Goal: Task Accomplishment & Management: Complete application form

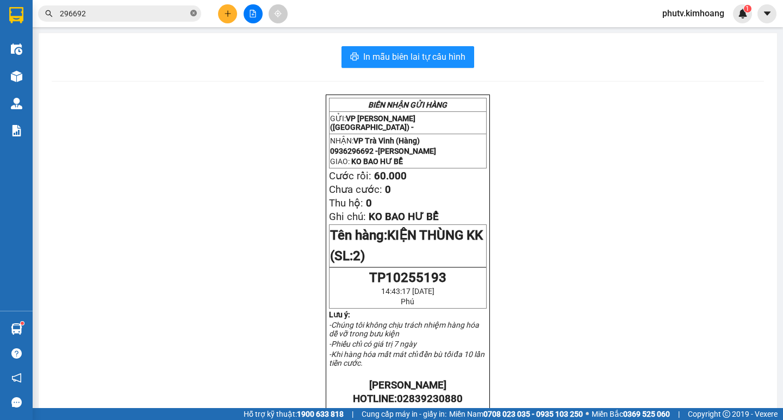
click at [196, 14] on icon "close-circle" at bounding box center [193, 13] width 7 height 7
drag, startPoint x: 196, startPoint y: 14, endPoint x: 157, endPoint y: 16, distance: 39.2
click at [195, 14] on span at bounding box center [193, 14] width 7 height 12
click at [157, 16] on input "text" at bounding box center [124, 14] width 128 height 12
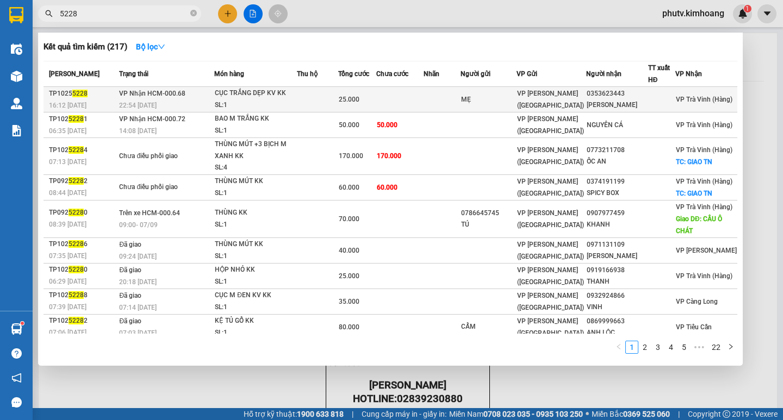
type input "5228"
click at [506, 92] on td "MẸ" at bounding box center [489, 100] width 57 height 26
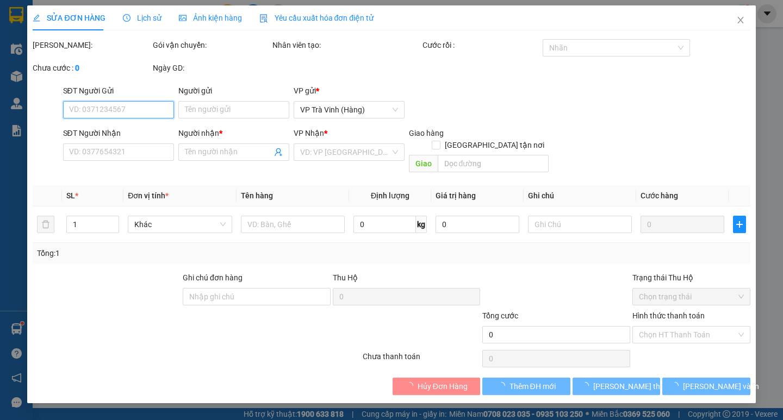
type input "MẸ"
type input "0353623443"
type input "[PERSON_NAME]"
type input "25.000"
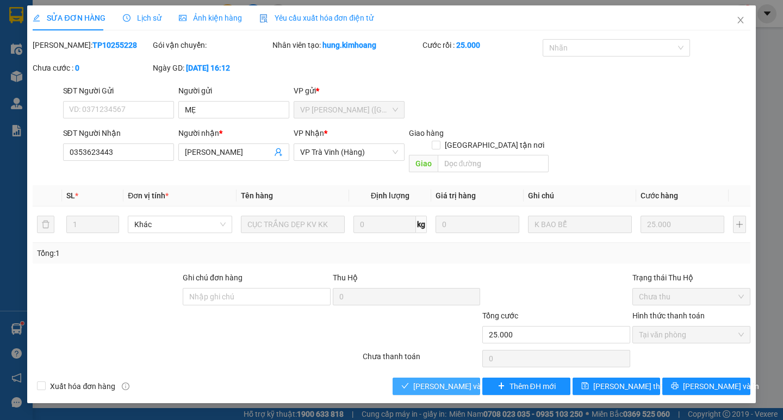
click at [435, 378] on button "[PERSON_NAME] và Giao hàng" at bounding box center [437, 386] width 88 height 17
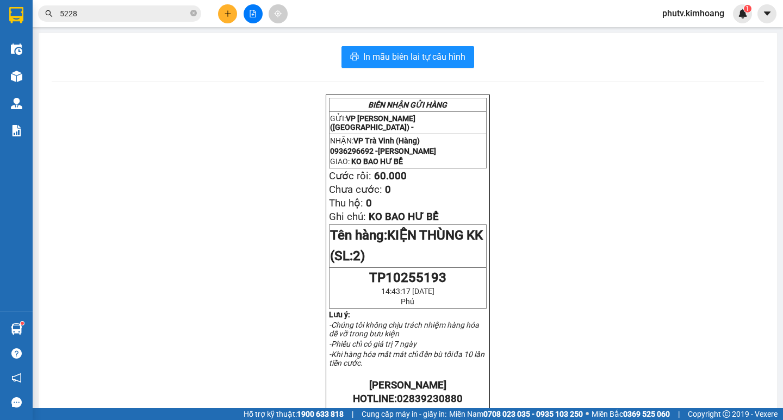
click at [227, 16] on icon "plus" at bounding box center [228, 14] width 8 height 8
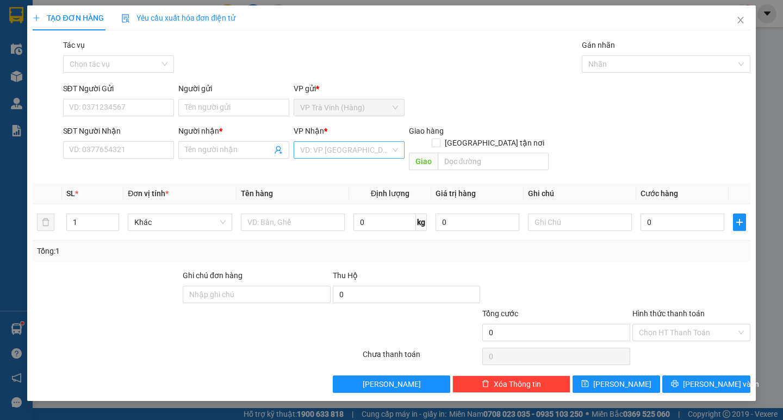
click at [312, 145] on input "search" at bounding box center [345, 150] width 90 height 16
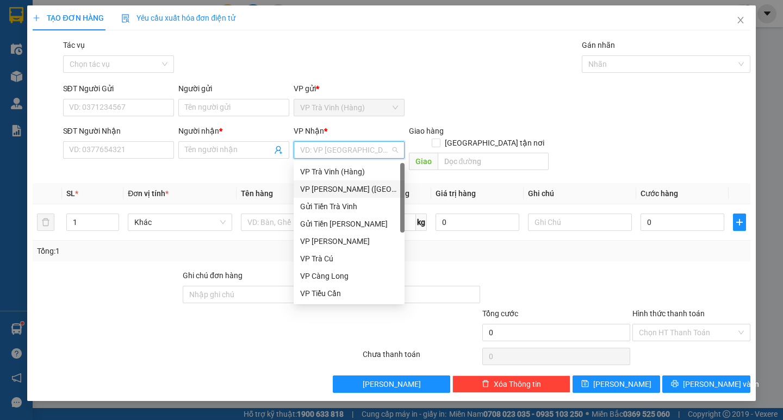
click at [345, 188] on div "VP [PERSON_NAME] ([GEOGRAPHIC_DATA])" at bounding box center [349, 189] width 98 height 12
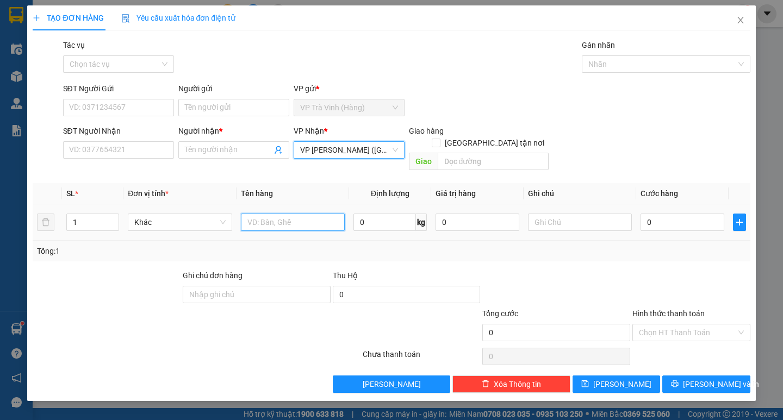
click at [269, 214] on input "text" at bounding box center [293, 222] width 104 height 17
type input "bịt đen kk"
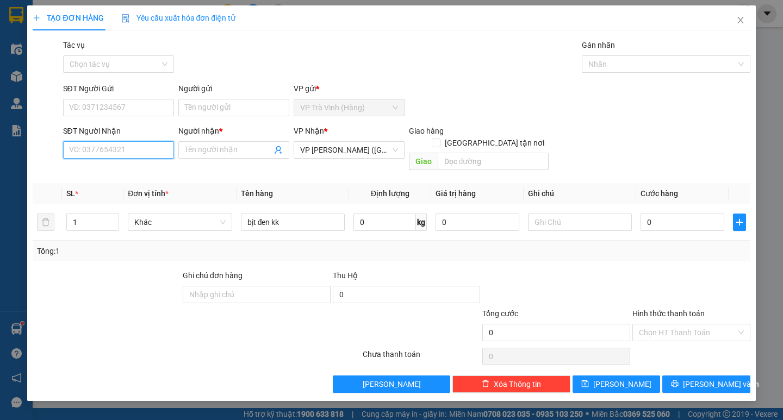
click at [117, 149] on input "SĐT Người Nhận" at bounding box center [118, 149] width 111 height 17
click at [99, 170] on div "0778824116 - cẩm" at bounding box center [119, 172] width 98 height 12
type input "0778824116"
type input "cẩm"
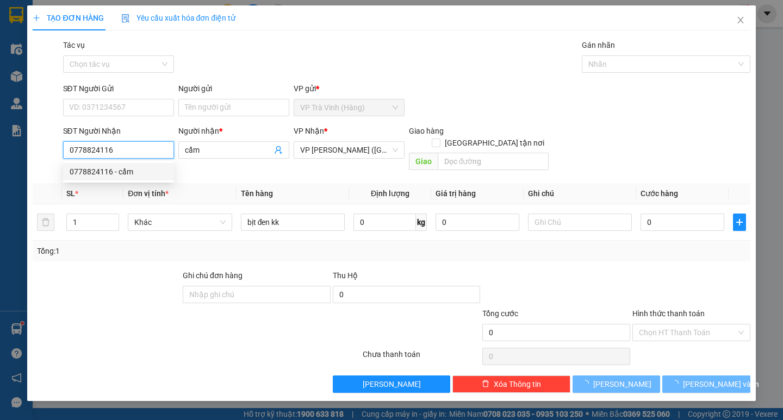
type input "30.000"
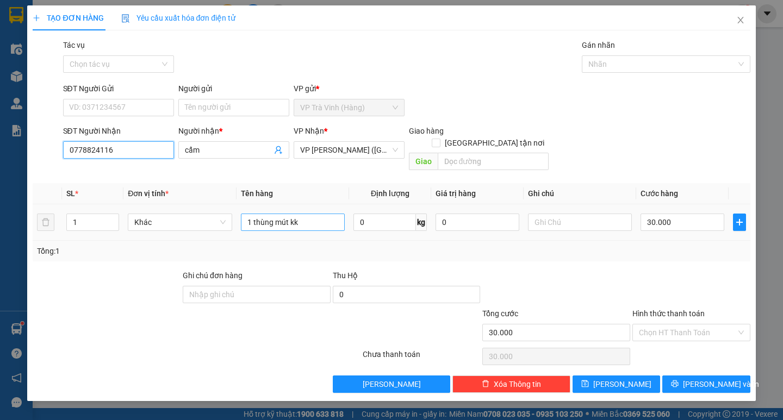
type input "0778824116"
drag, startPoint x: 314, startPoint y: 209, endPoint x: 261, endPoint y: 210, distance: 52.7
click at [261, 214] on input "1 thùng mút kk" at bounding box center [293, 222] width 104 height 17
type input "1 bịt đen kk"
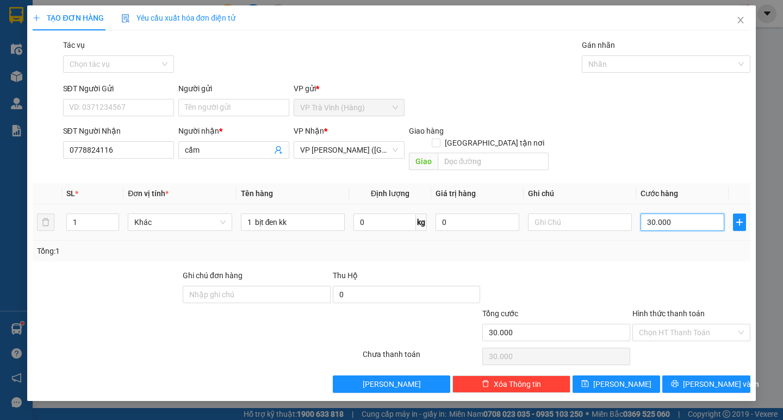
click at [687, 214] on input "30.000" at bounding box center [683, 222] width 84 height 17
type input "0"
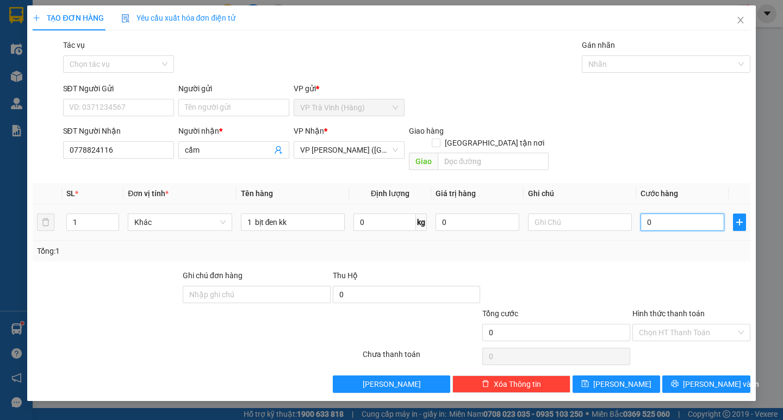
type input "2"
type input "02"
type input "25"
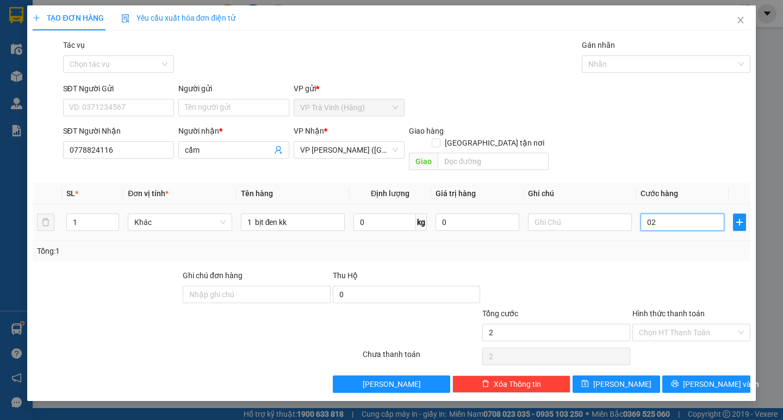
type input "025"
type input "250"
type input "02.500"
type input "2.500"
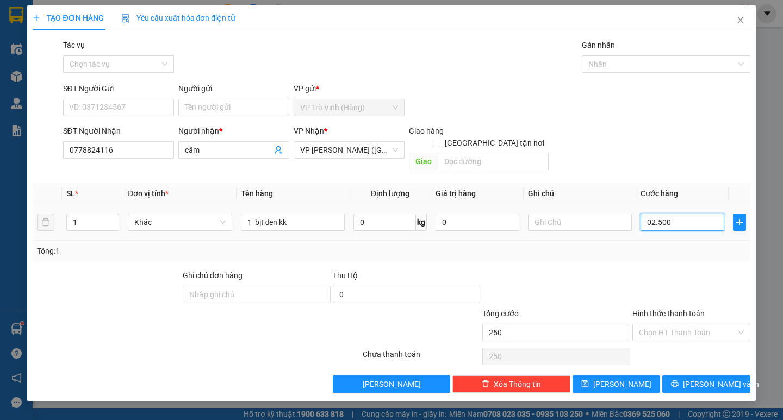
type input "2.500"
type input "025.000"
type input "25.000"
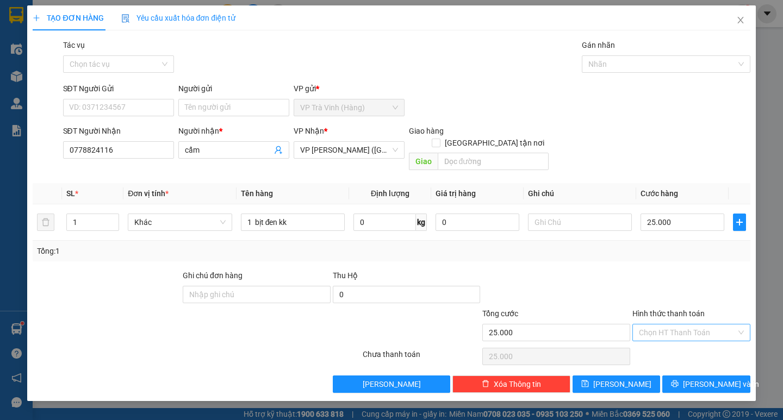
click at [694, 325] on input "Hình thức thanh toán" at bounding box center [687, 333] width 97 height 16
click at [680, 337] on div "Tại văn phòng" at bounding box center [691, 343] width 105 height 12
type input "0"
click at [710, 378] on span "[PERSON_NAME] và In" at bounding box center [721, 384] width 76 height 12
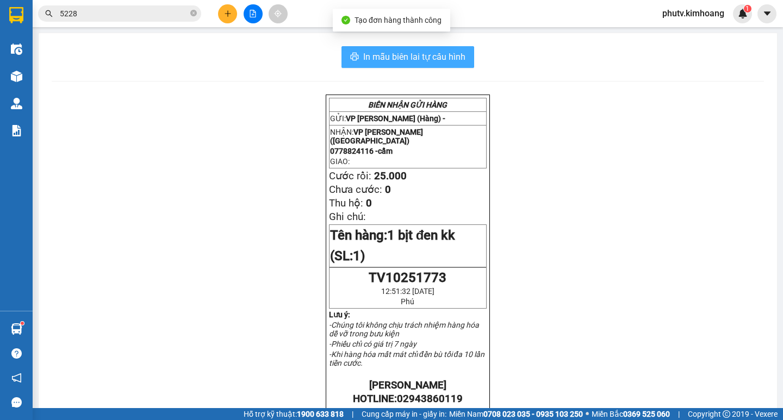
click at [417, 64] on button "In mẫu biên lai tự cấu hình" at bounding box center [407, 57] width 133 height 22
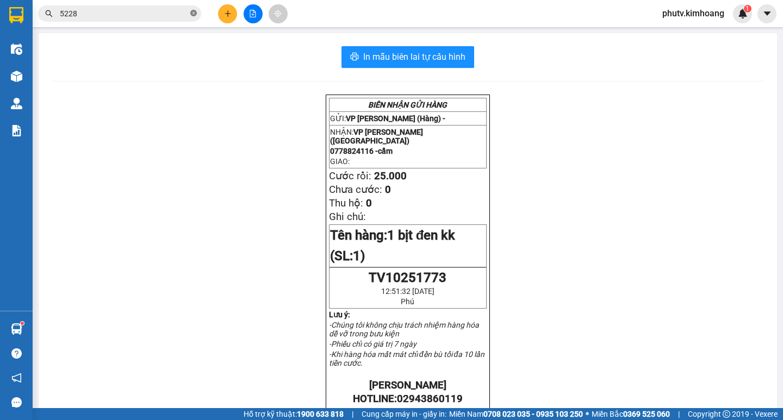
click at [195, 14] on icon "close-circle" at bounding box center [193, 13] width 7 height 7
drag, startPoint x: 195, startPoint y: 14, endPoint x: 156, endPoint y: 10, distance: 39.9
click at [193, 13] on span at bounding box center [193, 14] width 7 height 12
click at [156, 10] on input "text" at bounding box center [124, 14] width 128 height 12
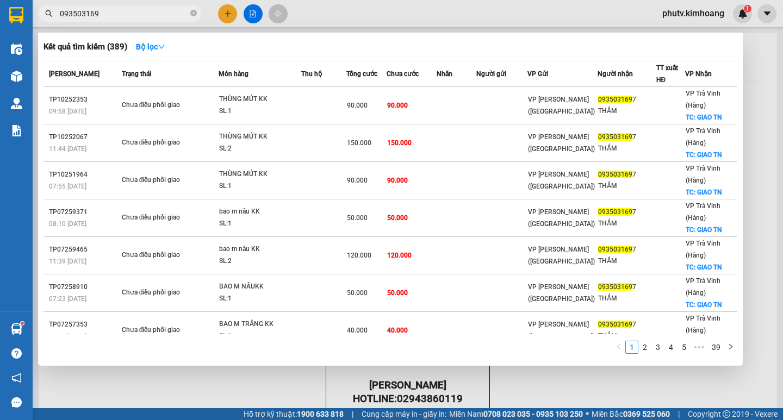
type input "0935031697"
click at [191, 12] on icon "close-circle" at bounding box center [193, 13] width 7 height 7
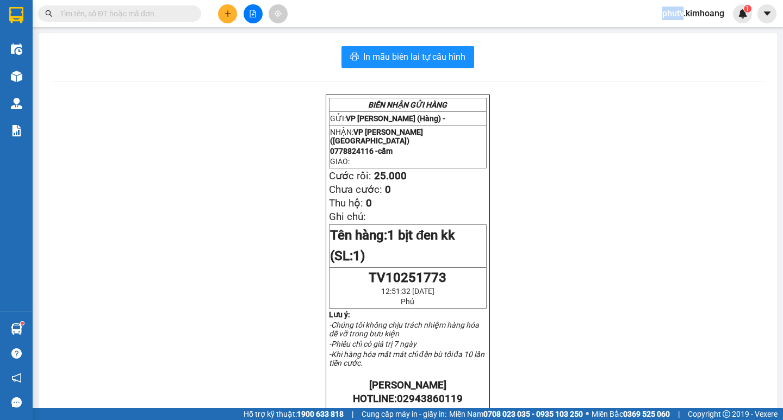
click at [191, 12] on span at bounding box center [193, 14] width 7 height 12
click at [111, 14] on input "text" at bounding box center [124, 14] width 128 height 12
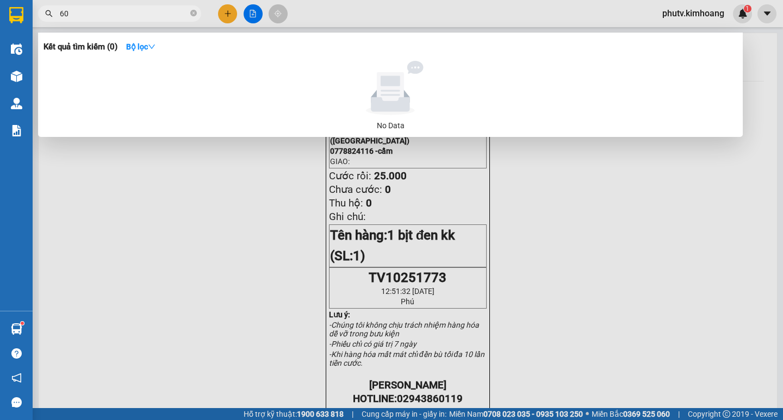
type input "6"
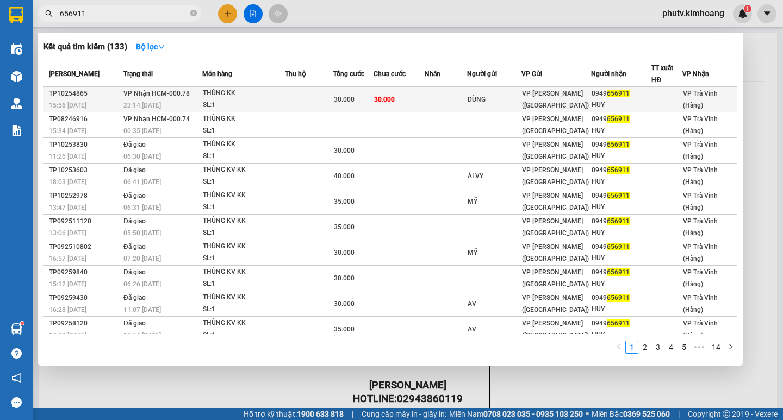
type input "656911"
click at [457, 97] on td at bounding box center [446, 100] width 42 height 26
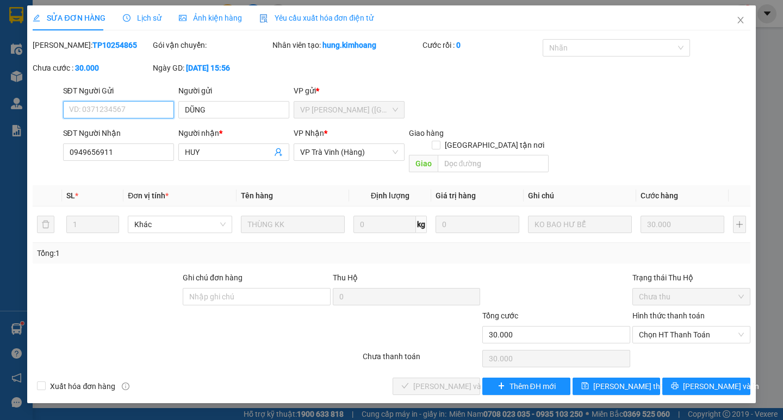
type input "DŨNG"
type input "0949656911"
type input "HUY"
type input "30.000"
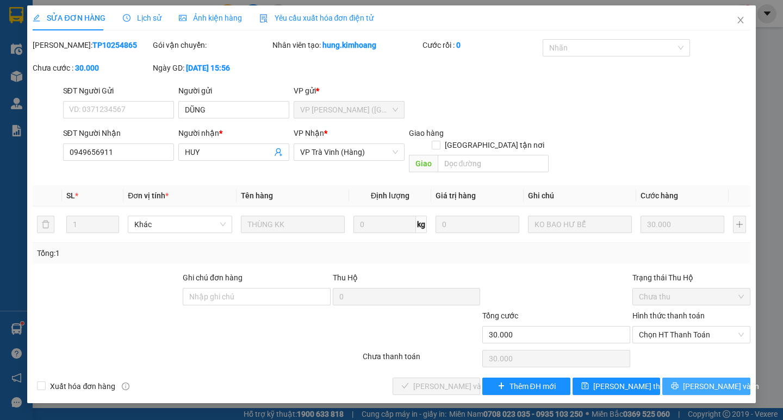
click at [713, 381] on span "[PERSON_NAME] và In" at bounding box center [721, 387] width 76 height 12
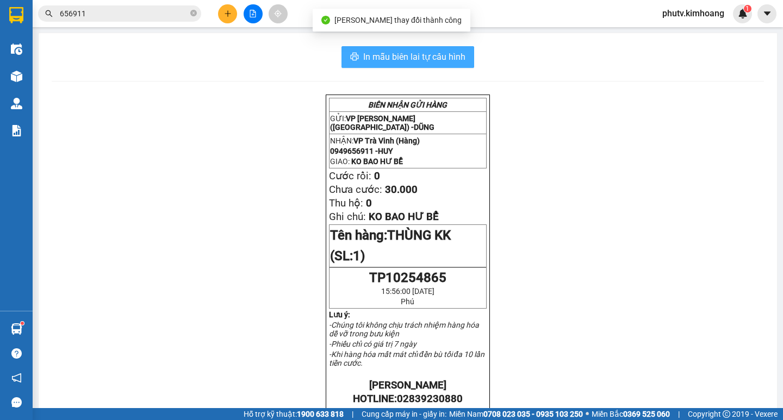
click at [444, 64] on span "In mẫu biên lai tự cấu hình" at bounding box center [414, 57] width 102 height 14
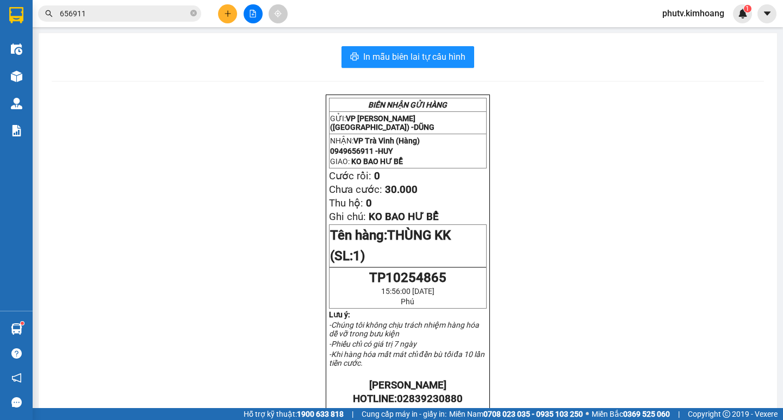
click at [164, 18] on input "656911" at bounding box center [124, 14] width 128 height 12
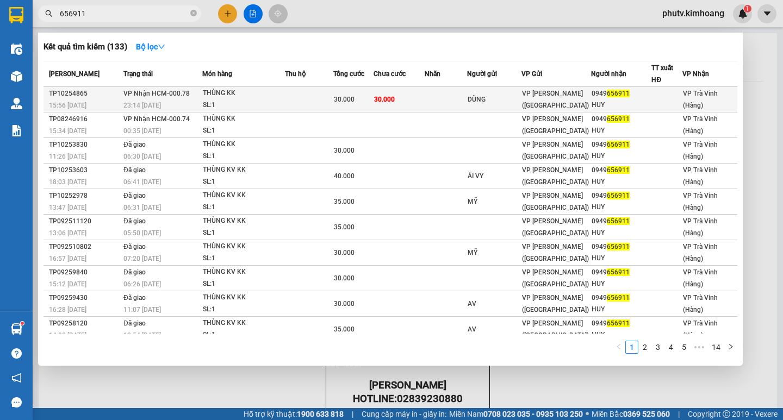
click at [404, 97] on td "30.000" at bounding box center [399, 100] width 51 height 26
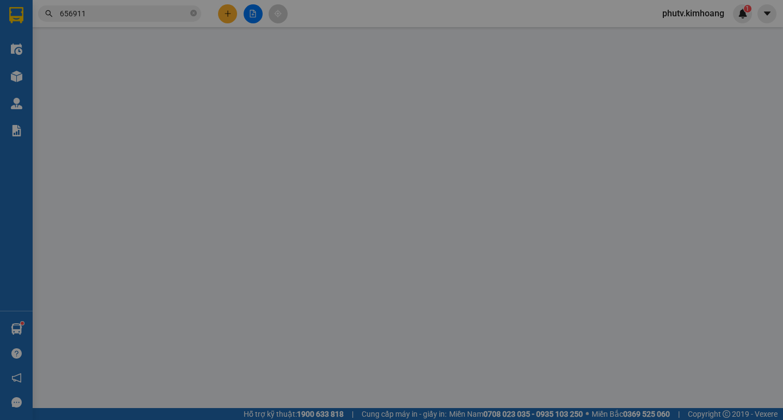
type input "DŨNG"
type input "0949656911"
type input "HUY"
type input "30.000"
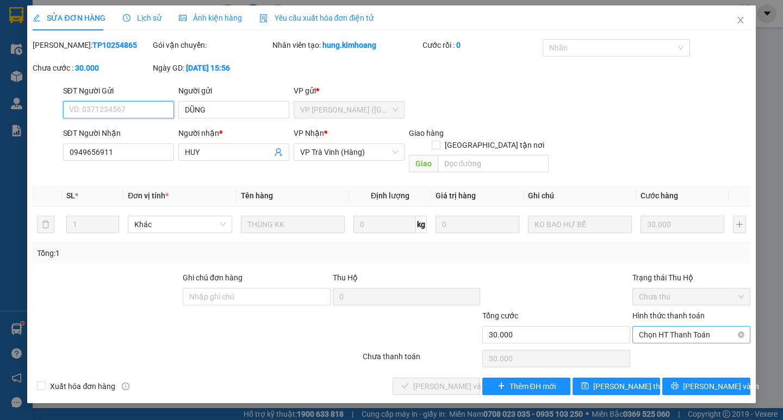
click at [688, 327] on span "Chọn HT Thanh Toán" at bounding box center [691, 335] width 105 height 16
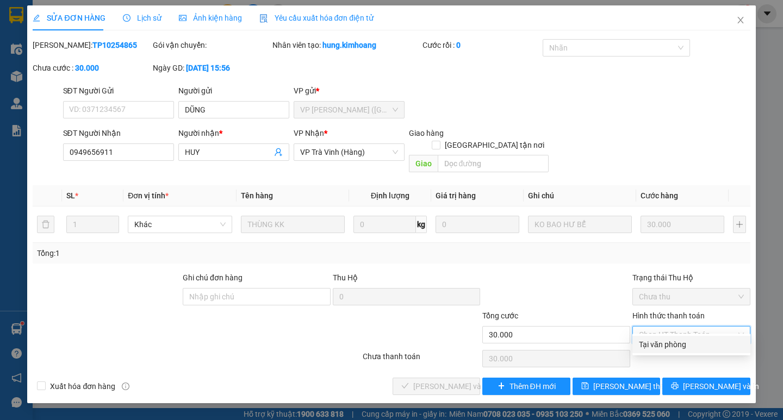
click at [688, 345] on div "Tại văn phòng" at bounding box center [691, 345] width 105 height 12
type input "0"
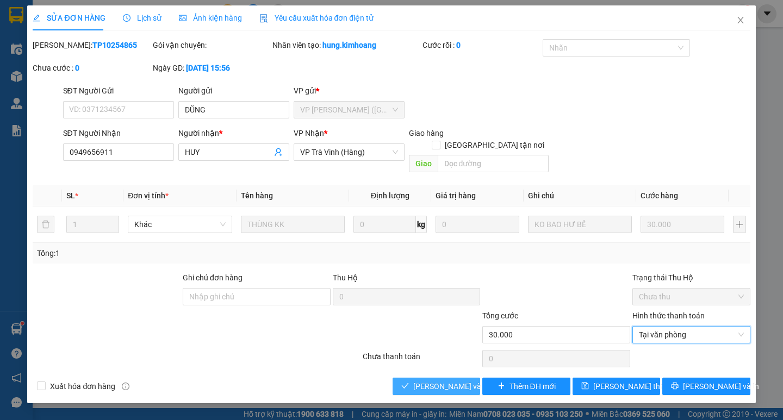
click at [449, 381] on span "[PERSON_NAME] và Giao hàng" at bounding box center [465, 387] width 104 height 12
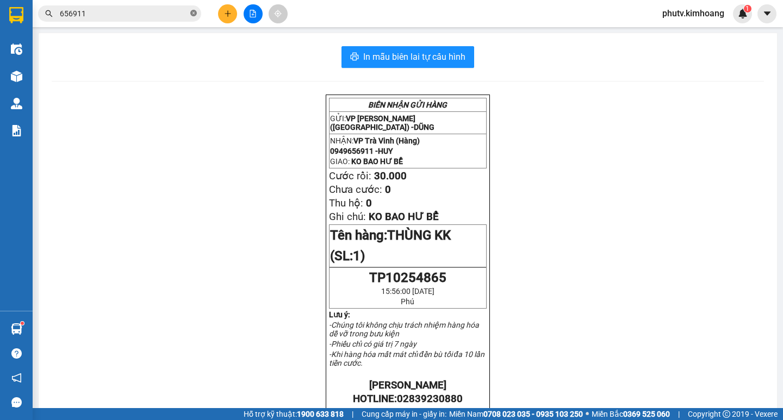
click at [193, 13] on icon "close-circle" at bounding box center [193, 13] width 7 height 7
drag, startPoint x: 193, startPoint y: 13, endPoint x: 177, endPoint y: 12, distance: 15.8
click at [189, 12] on span at bounding box center [119, 13] width 163 height 16
click at [177, 12] on input "text" at bounding box center [124, 14] width 128 height 12
click at [132, 5] on div "Kết quả tìm kiếm ( 133 ) Bộ lọc Mã ĐH Trạng thái Món hàng Thu hộ Tổng cước Chưa…" at bounding box center [106, 13] width 212 height 19
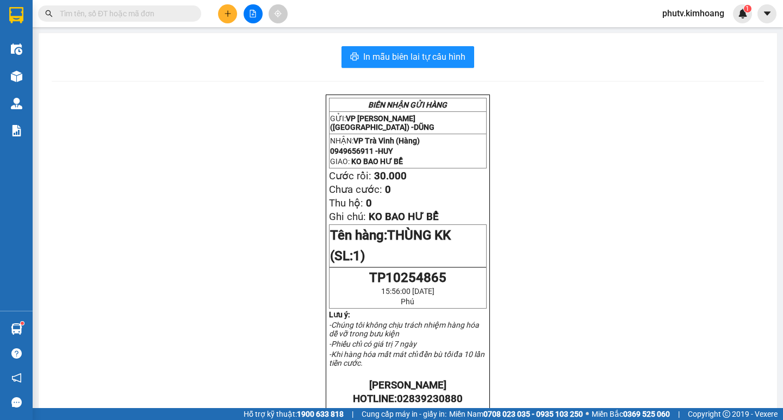
click at [131, 10] on input "text" at bounding box center [124, 14] width 128 height 12
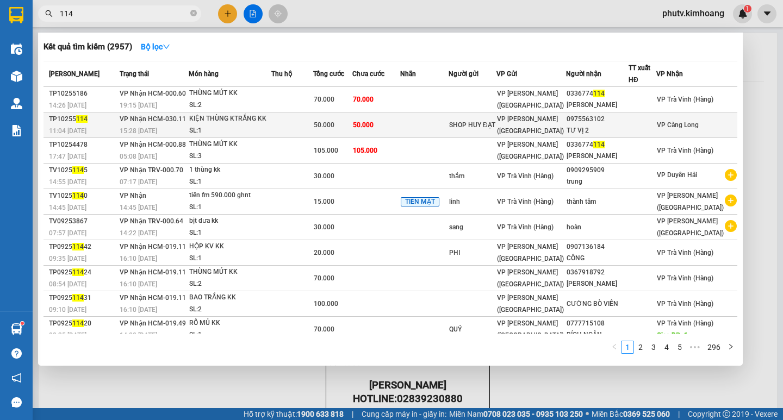
type input "114"
click at [438, 116] on td at bounding box center [424, 126] width 48 height 26
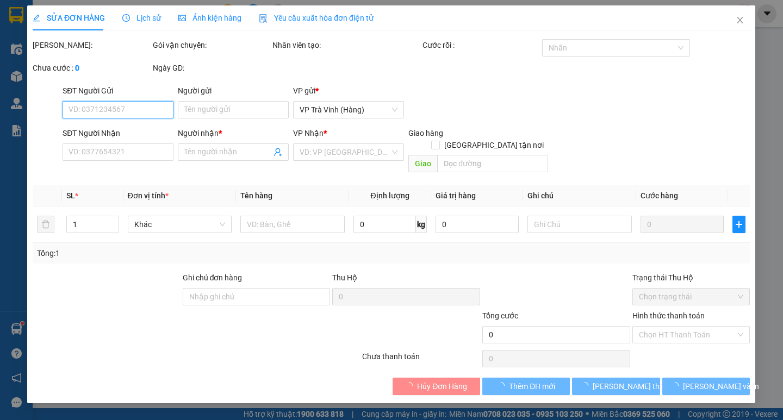
type input "SHOP HUY ĐẠT"
type input "0975563102"
type input "TƯ VỊ 2"
type input "50.000"
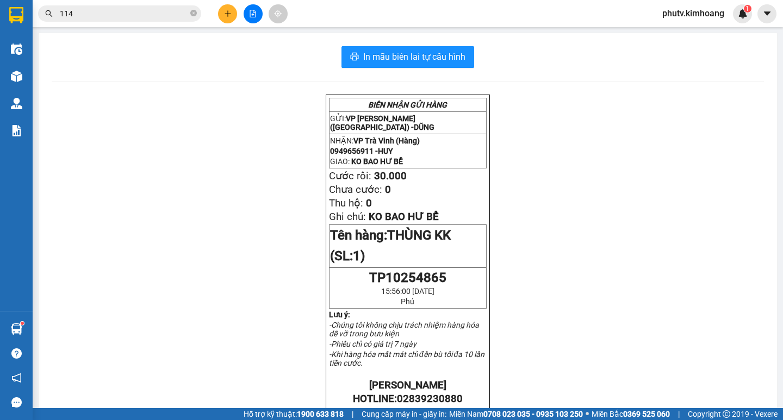
click at [145, 9] on input "114" at bounding box center [124, 14] width 128 height 12
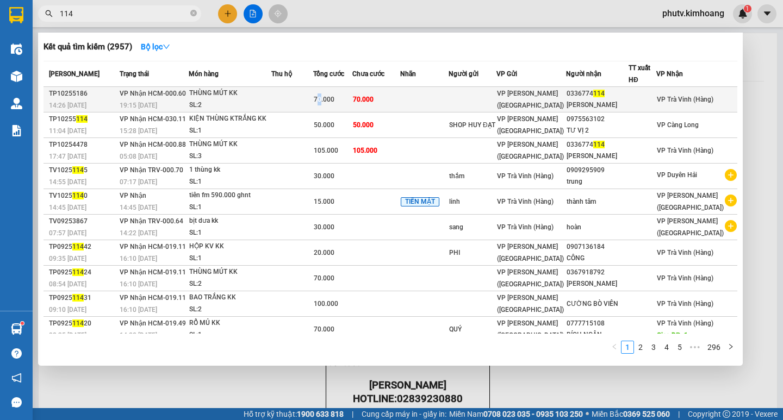
click at [335, 94] on div "70.000" at bounding box center [333, 100] width 38 height 12
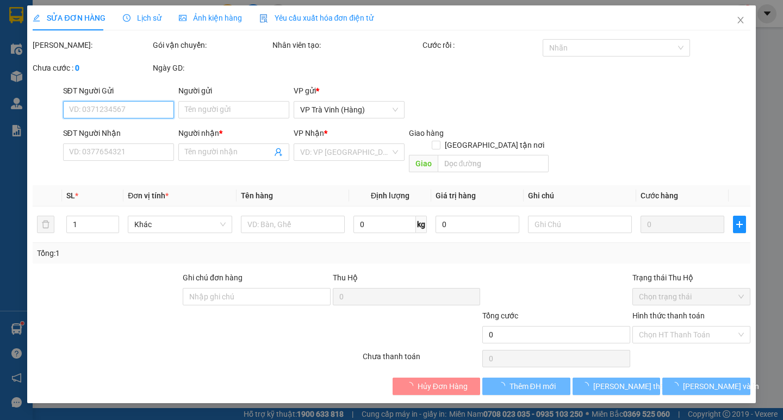
type input "0336774114"
type input "[PERSON_NAME]"
type input "70.000"
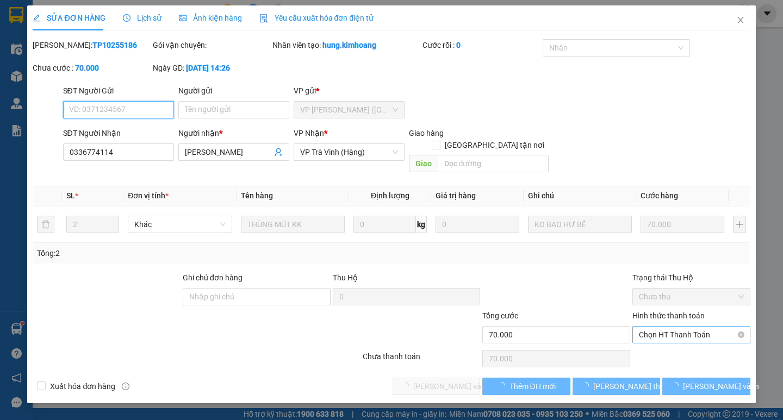
click at [698, 327] on span "Chọn HT Thanh Toán" at bounding box center [691, 335] width 105 height 16
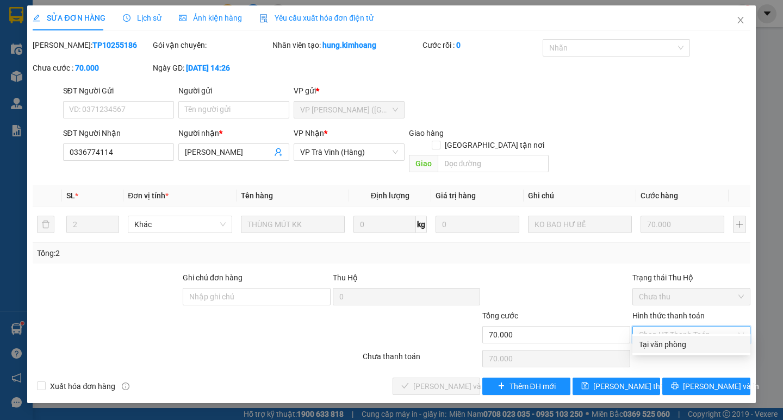
click at [699, 344] on div "Tại văn phòng" at bounding box center [691, 345] width 105 height 12
type input "0"
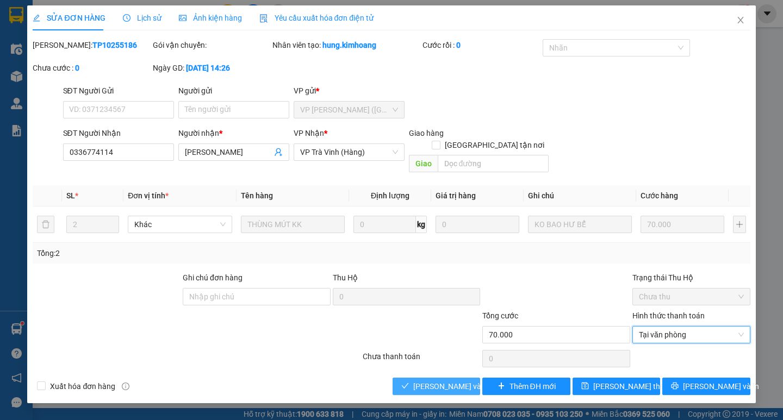
click at [453, 381] on span "[PERSON_NAME] và Giao hàng" at bounding box center [465, 387] width 104 height 12
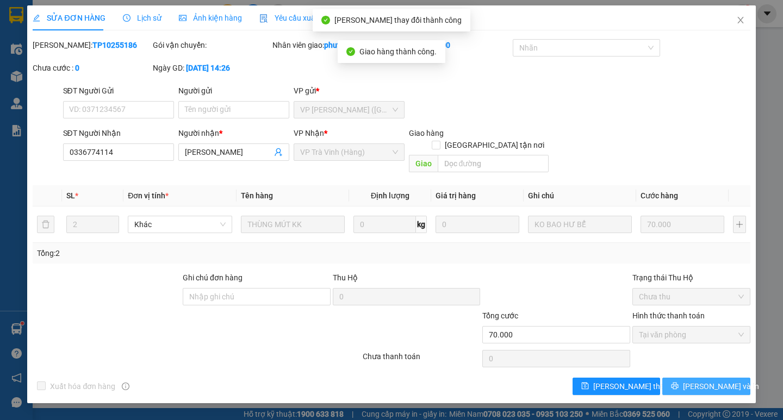
click at [679, 382] on icon "printer" at bounding box center [675, 386] width 8 height 8
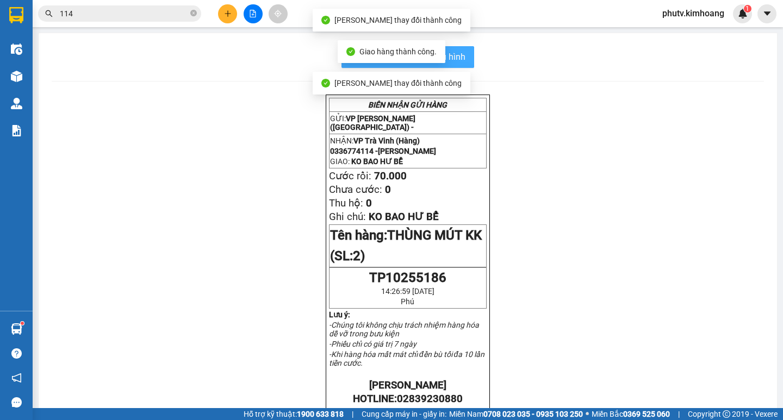
click at [452, 61] on span "In mẫu biên lai tự cấu hình" at bounding box center [414, 57] width 102 height 14
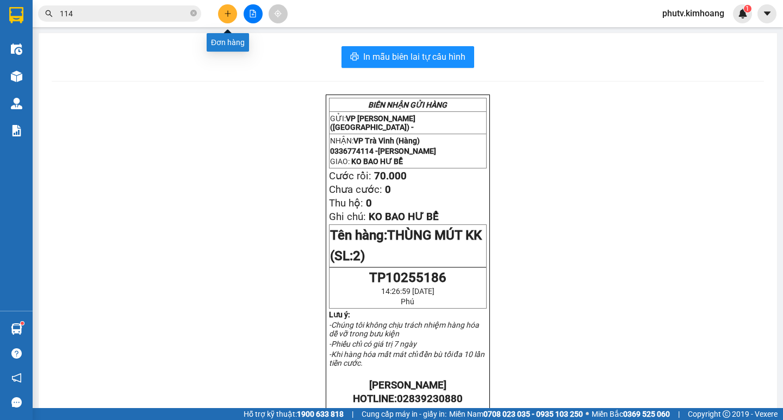
click at [231, 16] on icon "plus" at bounding box center [228, 14] width 8 height 8
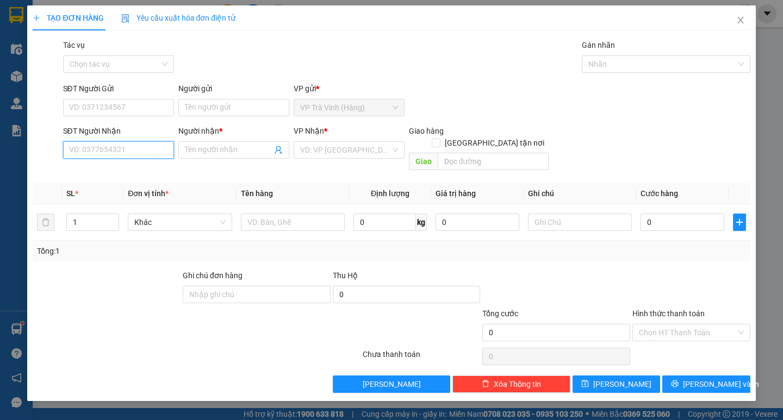
click at [97, 144] on input "SĐT Người Nhận" at bounding box center [118, 149] width 111 height 17
click at [117, 178] on div "0942349797 - AN" at bounding box center [118, 171] width 111 height 17
type input "0942349797"
type input "AN"
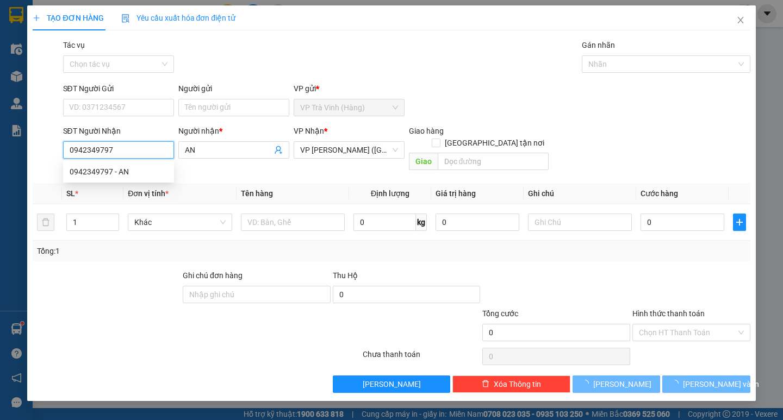
type input "35.000"
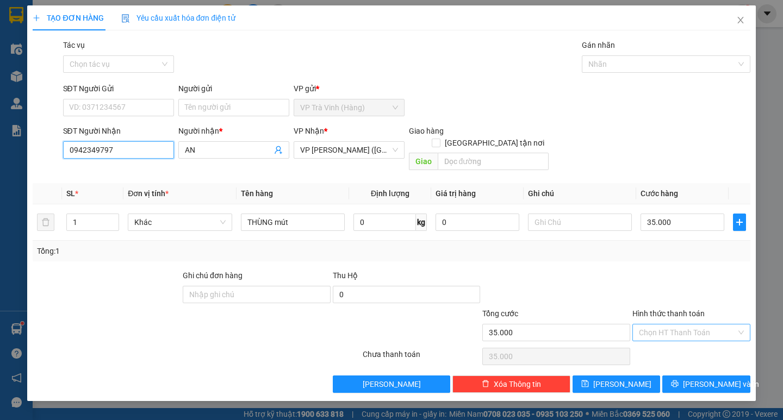
type input "0942349797"
click at [688, 325] on input "Hình thức thanh toán" at bounding box center [687, 333] width 97 height 16
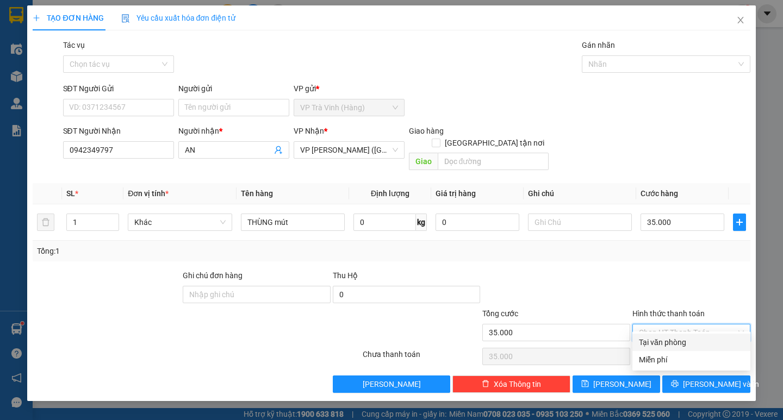
click at [686, 337] on div "Tại văn phòng" at bounding box center [691, 343] width 105 height 12
type input "0"
click at [707, 378] on span "[PERSON_NAME] và In" at bounding box center [721, 384] width 76 height 12
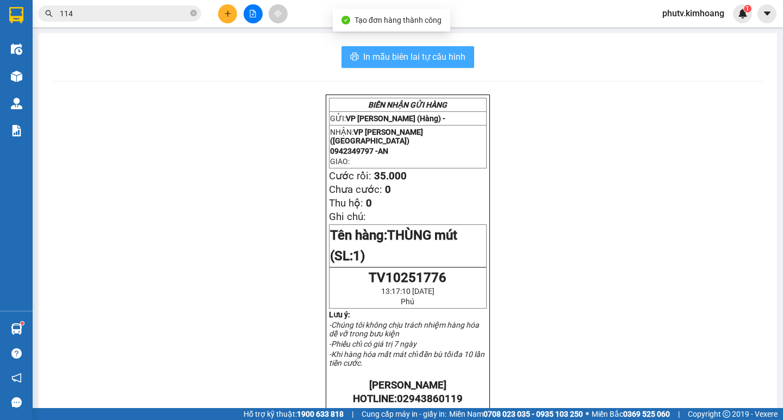
click at [432, 67] on button "In mẫu biên lai tự cấu hình" at bounding box center [407, 57] width 133 height 22
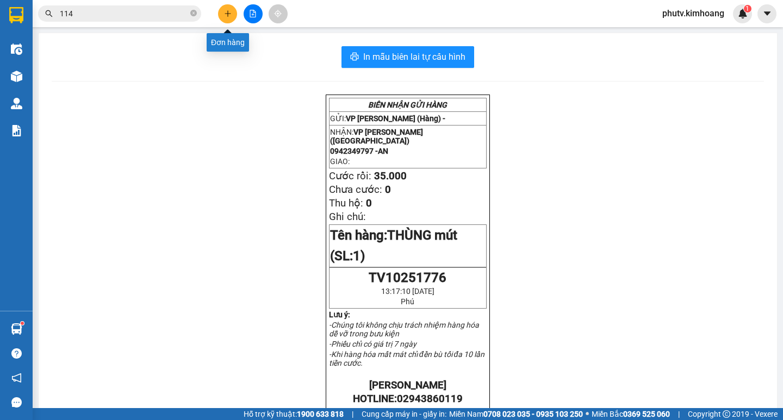
click at [228, 16] on icon "plus" at bounding box center [228, 14] width 8 height 8
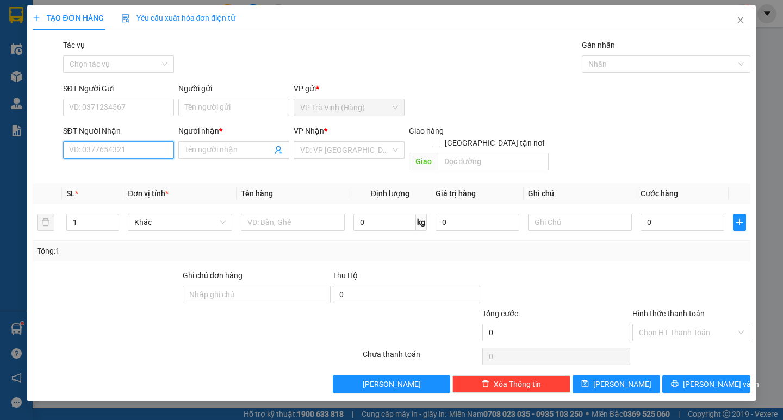
click at [126, 156] on input "SĐT Người Nhận" at bounding box center [118, 149] width 111 height 17
click at [125, 176] on div "0888061757 - NGÂN" at bounding box center [119, 172] width 98 height 12
type input "0888061757"
type input "NGÂN"
type input "30.000"
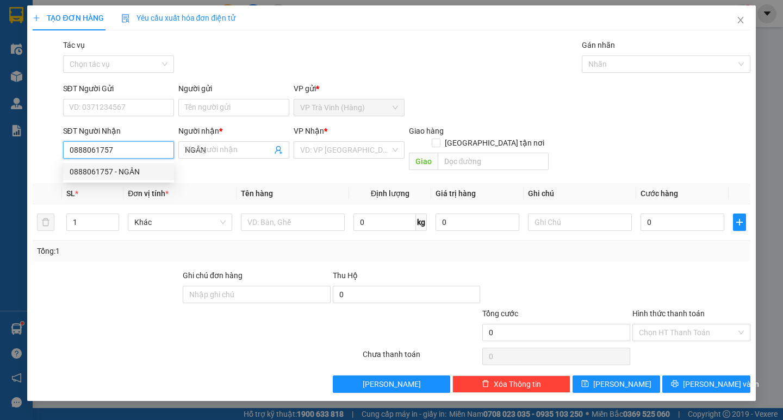
type input "30.000"
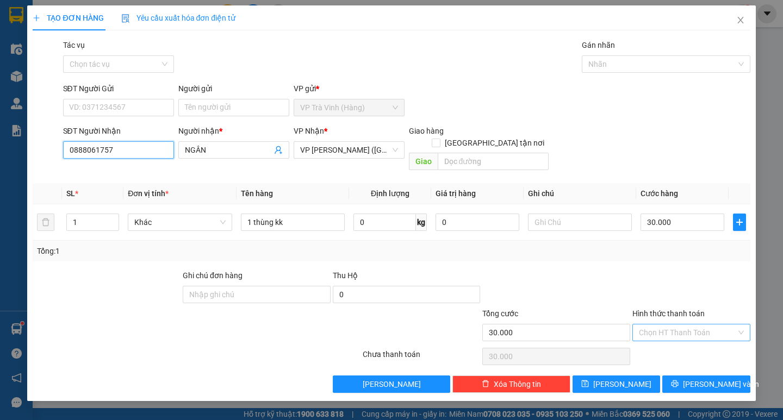
type input "0888061757"
click at [686, 325] on input "Hình thức thanh toán" at bounding box center [687, 333] width 97 height 16
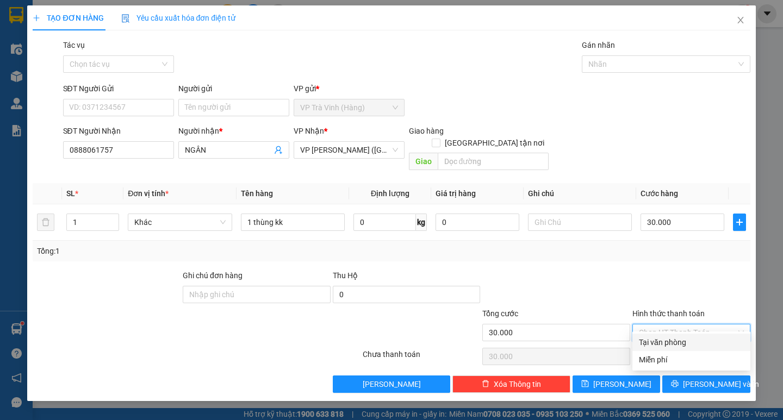
click at [682, 340] on div "Tại văn phòng" at bounding box center [691, 343] width 105 height 12
type input "0"
click at [704, 378] on span "[PERSON_NAME] và In" at bounding box center [721, 384] width 76 height 12
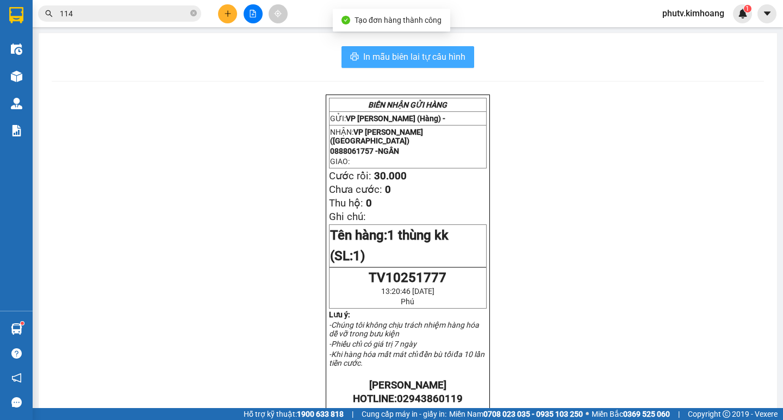
click at [422, 58] on span "In mẫu biên lai tự cấu hình" at bounding box center [414, 57] width 102 height 14
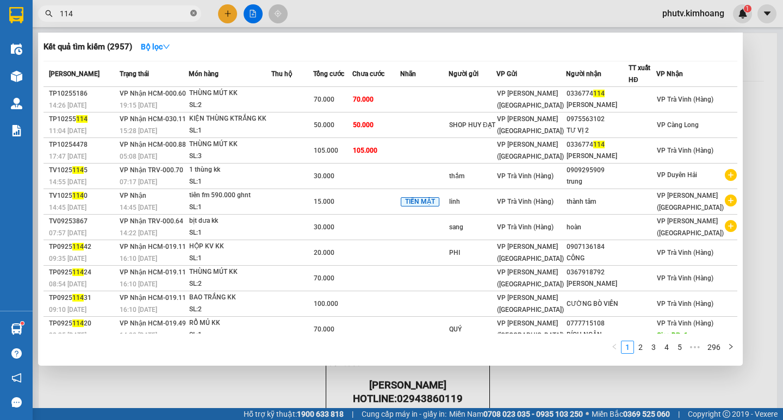
click at [194, 10] on icon "close-circle" at bounding box center [193, 13] width 7 height 7
drag, startPoint x: 194, startPoint y: 10, endPoint x: 188, endPoint y: 10, distance: 6.0
click at [188, 10] on span at bounding box center [119, 13] width 163 height 16
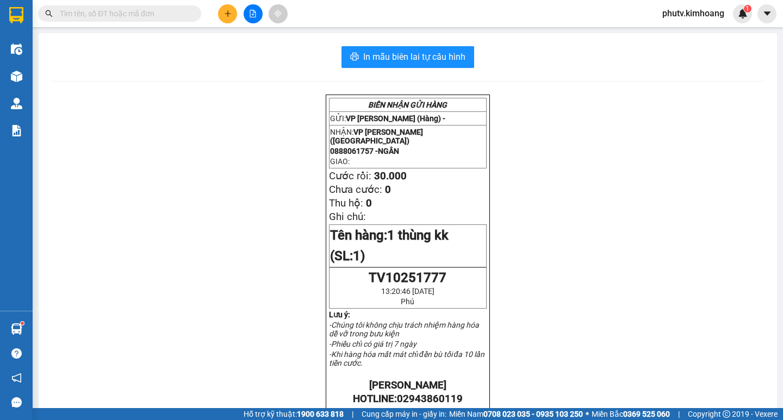
click at [168, 10] on input "text" at bounding box center [124, 14] width 128 height 12
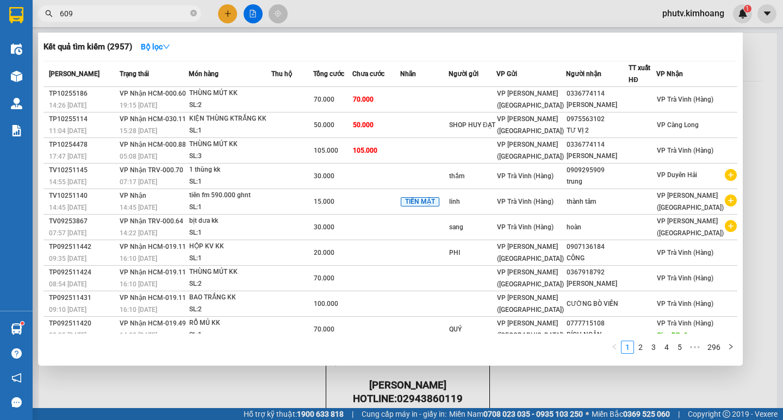
type input "6097"
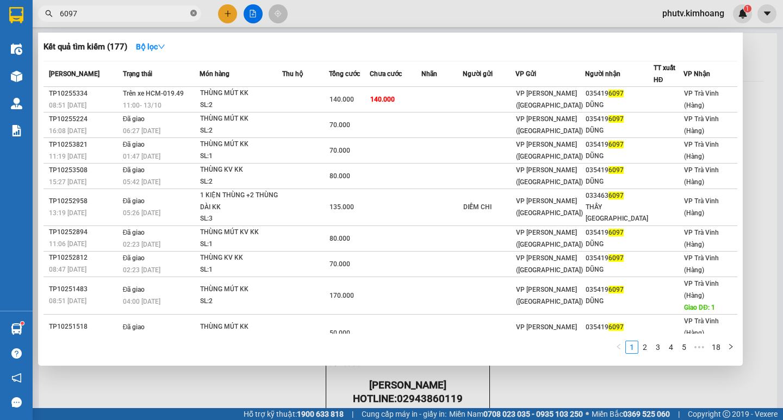
click at [195, 10] on span at bounding box center [193, 14] width 7 height 10
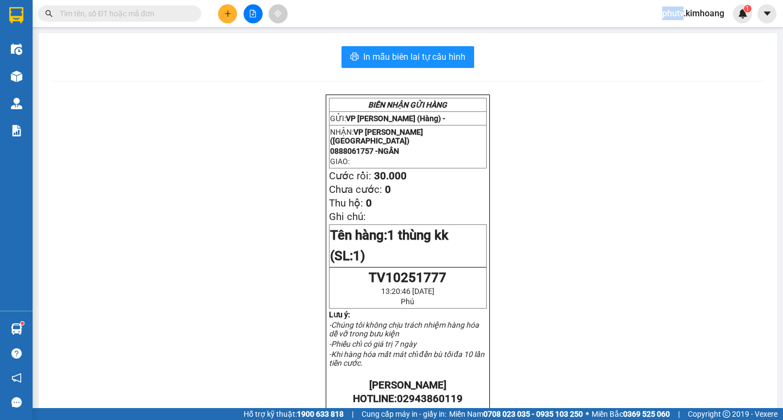
drag, startPoint x: 195, startPoint y: 10, endPoint x: 186, endPoint y: 11, distance: 8.2
click at [194, 10] on span at bounding box center [193, 14] width 7 height 12
drag, startPoint x: 186, startPoint y: 11, endPoint x: 180, endPoint y: 12, distance: 6.5
click at [181, 12] on input "text" at bounding box center [124, 14] width 128 height 12
click at [215, 9] on div at bounding box center [253, 13] width 82 height 19
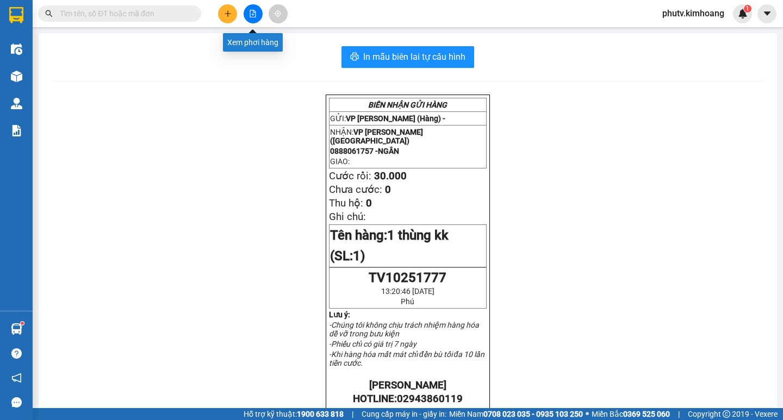
click at [244, 15] on button at bounding box center [253, 13] width 19 height 19
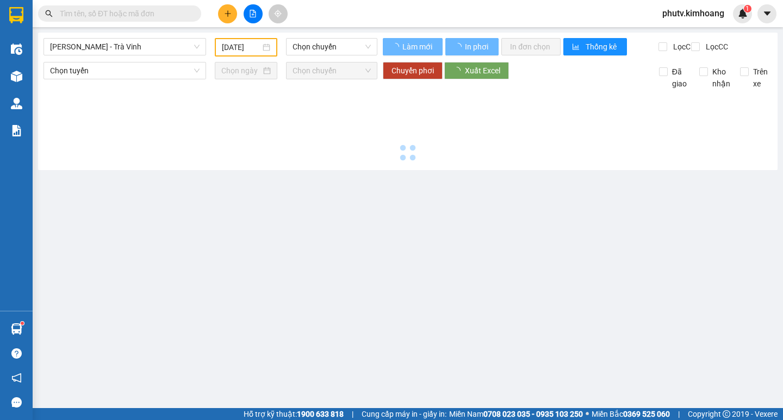
click at [222, 13] on button at bounding box center [227, 13] width 19 height 19
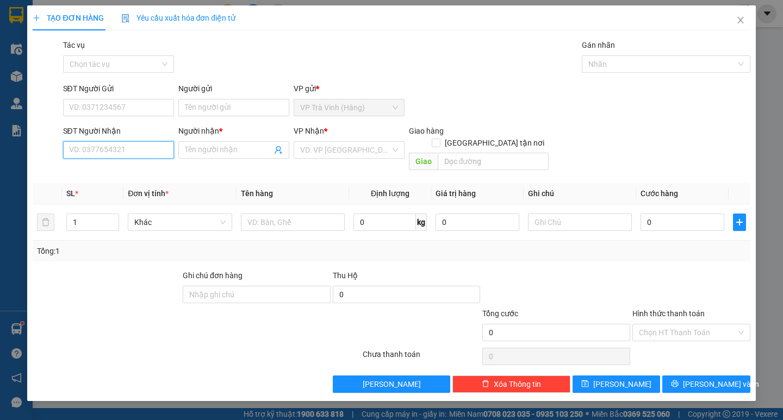
click at [88, 147] on input "SĐT Người Nhận" at bounding box center [118, 149] width 111 height 17
click at [121, 167] on div "0868215652 - [PERSON_NAME]" at bounding box center [123, 172] width 107 height 12
type input "0868215652"
type input "cô [PERSON_NAME]"
checkbox input "true"
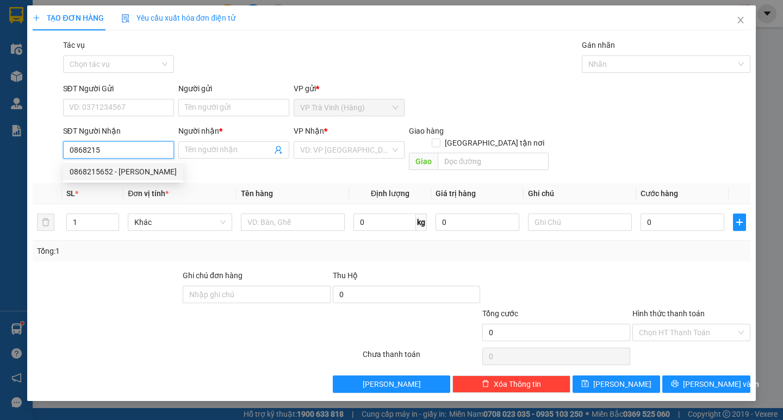
type input "số lê thánh tôn p bén nghé q1"
type input "70.000"
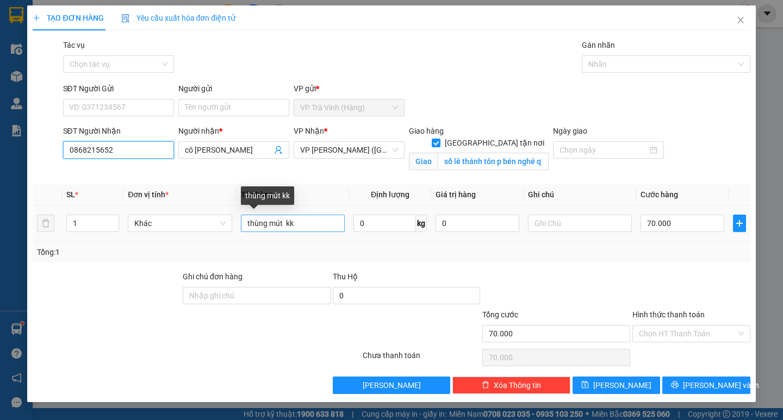
type input "0868215652"
click at [282, 221] on input "thùng mút kk" at bounding box center [293, 223] width 104 height 17
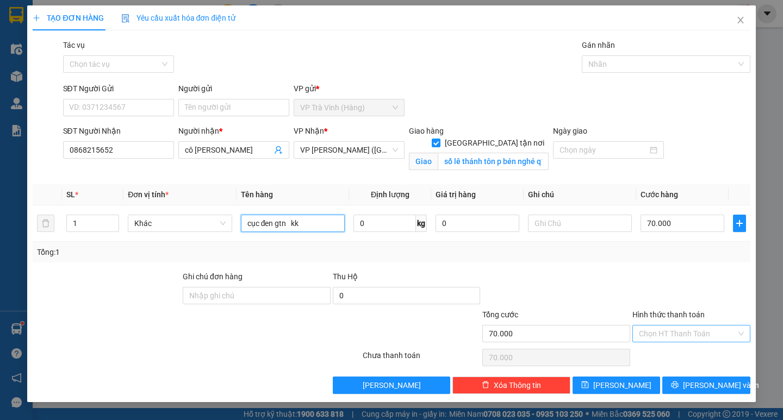
type input "cục đen gtn kk"
click at [702, 328] on input "Hình thức thanh toán" at bounding box center [687, 334] width 97 height 16
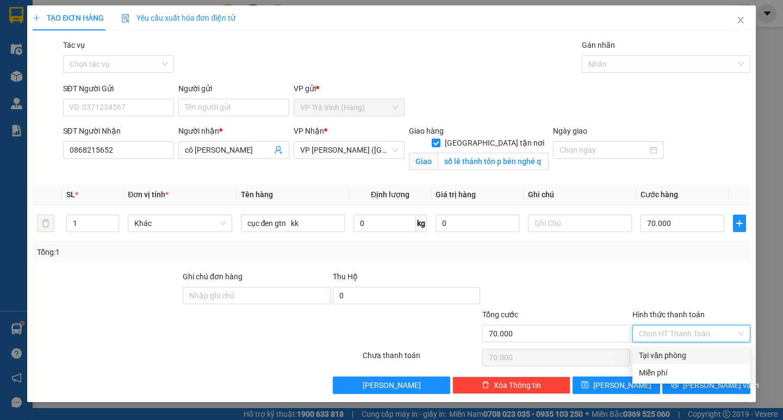
drag, startPoint x: 683, startPoint y: 353, endPoint x: 714, endPoint y: 388, distance: 46.6
click at [683, 352] on div "Tại văn phòng" at bounding box center [691, 356] width 105 height 12
type input "0"
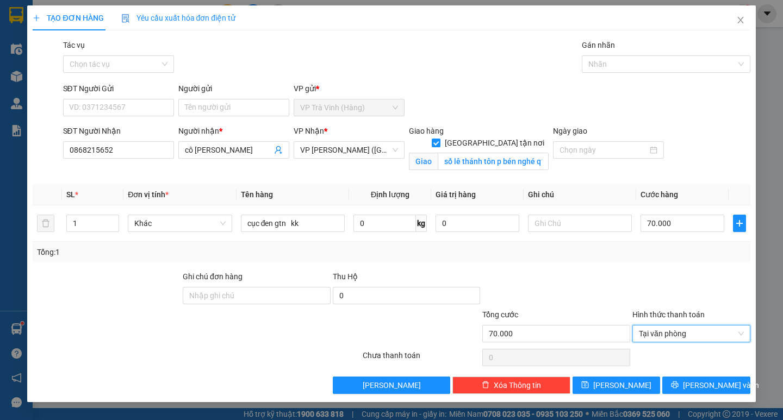
click at [701, 394] on div "TẠO ĐƠN HÀNG Yêu cầu xuất hóa đơn điện tử Transit Pickup Surcharge Ids Transit …" at bounding box center [391, 203] width 728 height 397
click at [698, 381] on span "[PERSON_NAME] và In" at bounding box center [721, 386] width 76 height 12
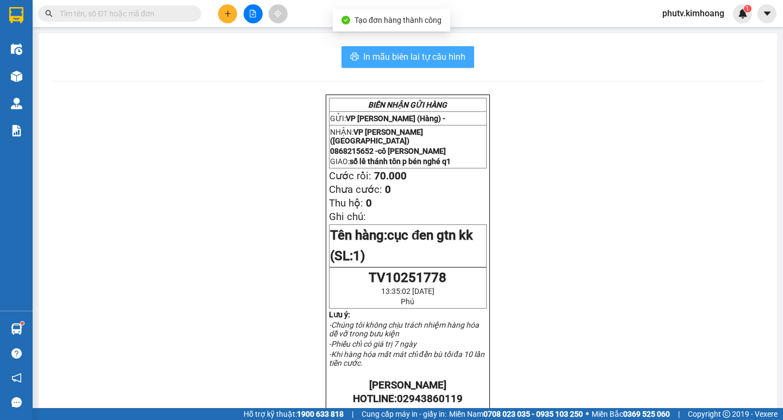
click at [413, 55] on span "In mẫu biên lai tự cấu hình" at bounding box center [414, 57] width 102 height 14
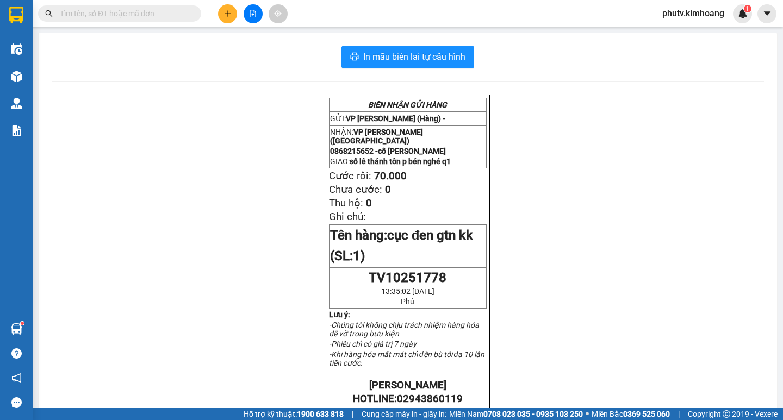
click at [147, 11] on input "text" at bounding box center [124, 14] width 128 height 12
click at [212, 7] on div at bounding box center [253, 13] width 82 height 19
click at [216, 8] on div at bounding box center [253, 13] width 82 height 19
click at [219, 8] on div at bounding box center [253, 13] width 82 height 19
click at [226, 7] on button at bounding box center [227, 13] width 19 height 19
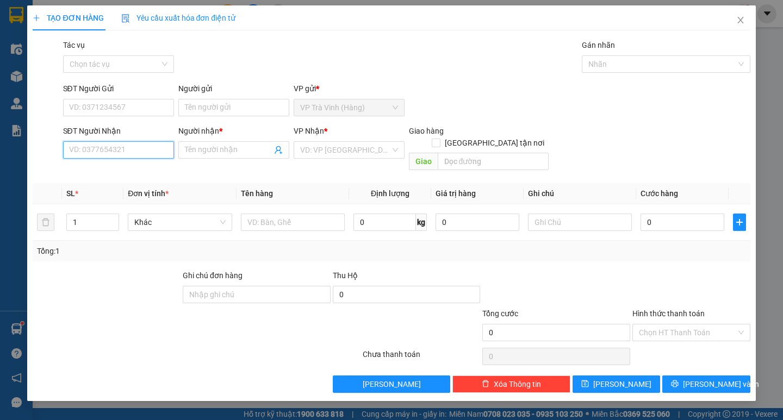
click at [127, 160] on div "SĐT Người Nhận VD: 0377654321" at bounding box center [118, 144] width 111 height 38
click at [127, 178] on div "0906655933 - tường" at bounding box center [118, 171] width 111 height 17
type input "0906655933"
type input "tường"
checkbox input "true"
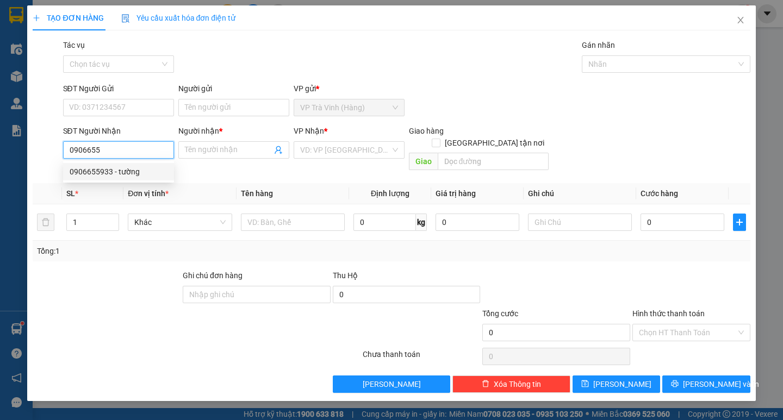
type input "168/5 lạc long quân p3 q11"
type input "170.000"
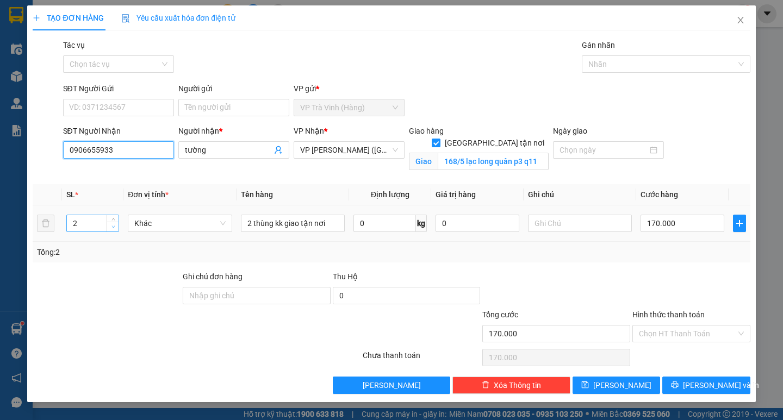
type input "0906655933"
type input "1"
click at [111, 228] on span "down" at bounding box center [113, 227] width 7 height 7
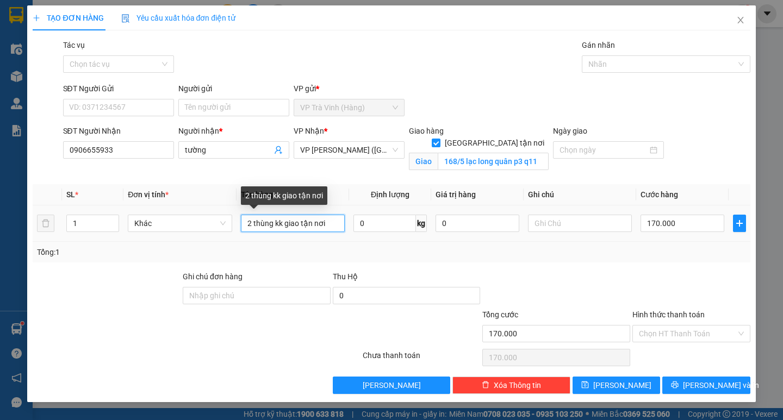
click at [248, 222] on input "2 thùng kk giao tận nơi" at bounding box center [293, 223] width 104 height 17
click at [252, 222] on input "2 thùng kk giao tận nơi" at bounding box center [293, 223] width 104 height 17
type input "1 thùng kk giao tận nơi"
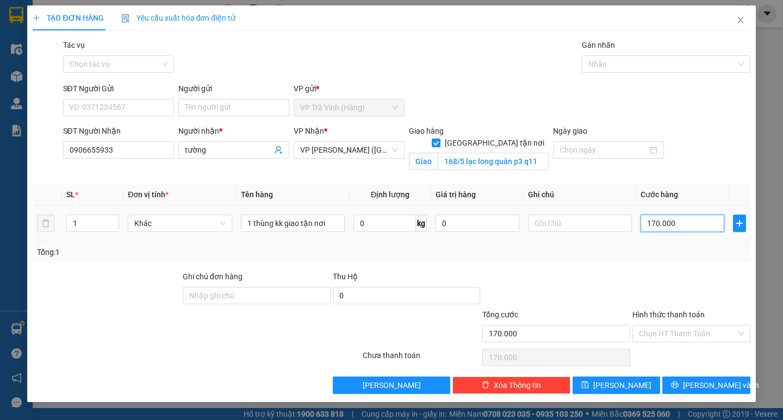
click at [685, 225] on input "170.000" at bounding box center [683, 223] width 84 height 17
type input "0"
type input "01"
type input "1"
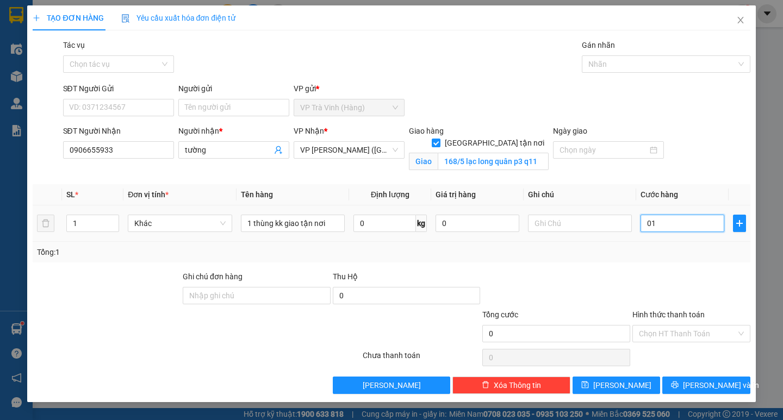
type input "1"
type input "011"
type input "11"
type input "111"
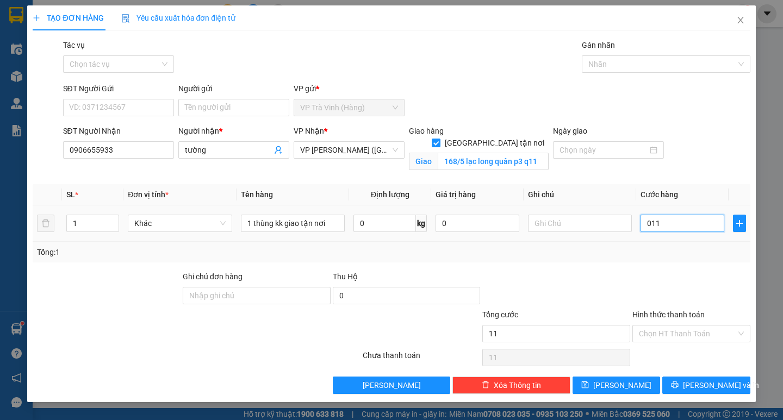
type input "111"
type input "011"
type input "11"
type input "110"
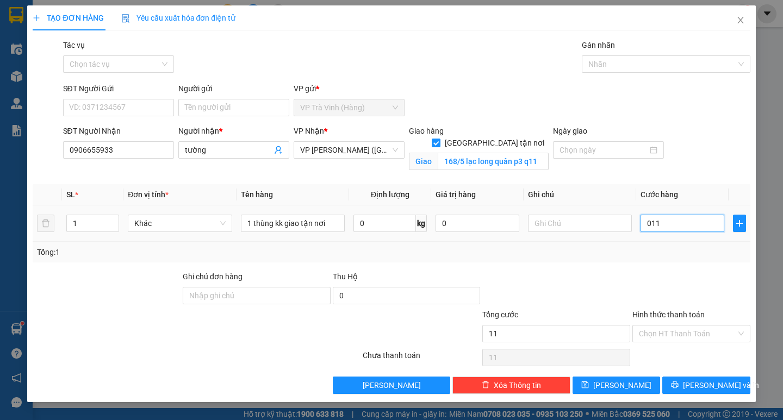
type input "110"
type input "0.110"
type input "1.100"
type input "011.000"
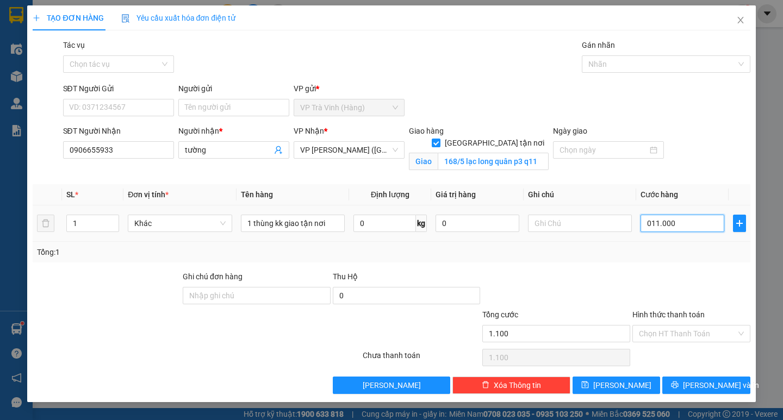
type input "11.000"
type input "110.000"
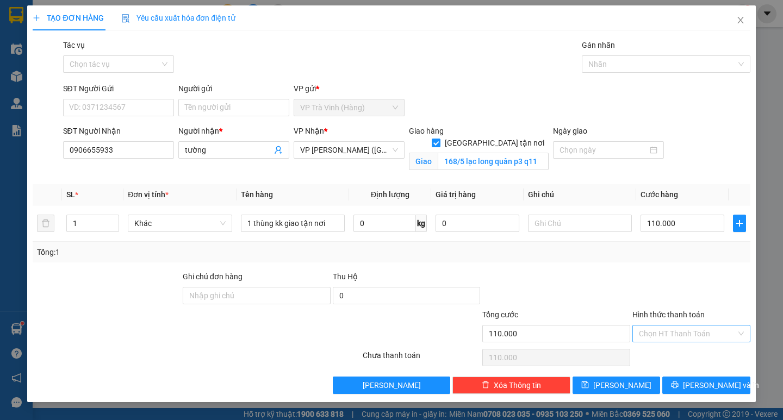
click at [704, 327] on input "Hình thức thanh toán" at bounding box center [687, 334] width 97 height 16
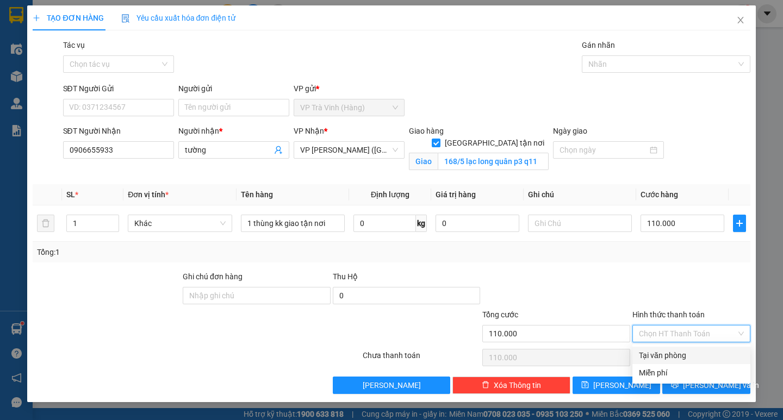
click at [673, 352] on div "Tại văn phòng" at bounding box center [691, 356] width 105 height 12
type input "0"
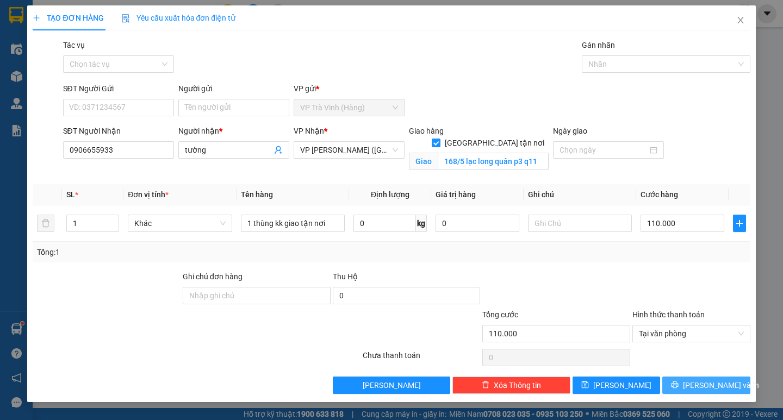
click at [693, 386] on button "[PERSON_NAME] và In" at bounding box center [706, 385] width 88 height 17
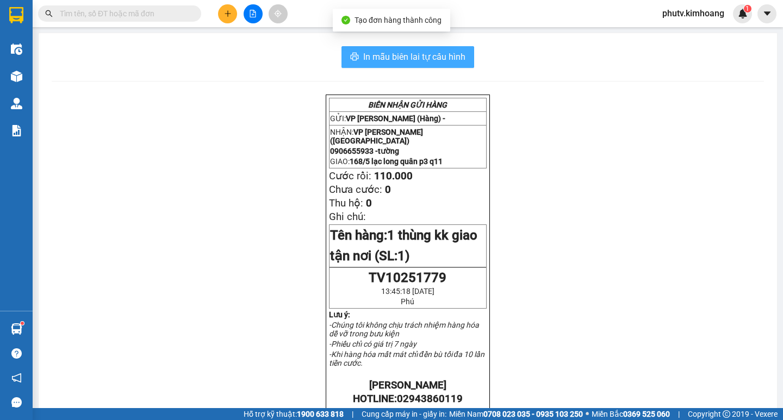
click at [419, 58] on span "In mẫu biên lai tự cấu hình" at bounding box center [414, 57] width 102 height 14
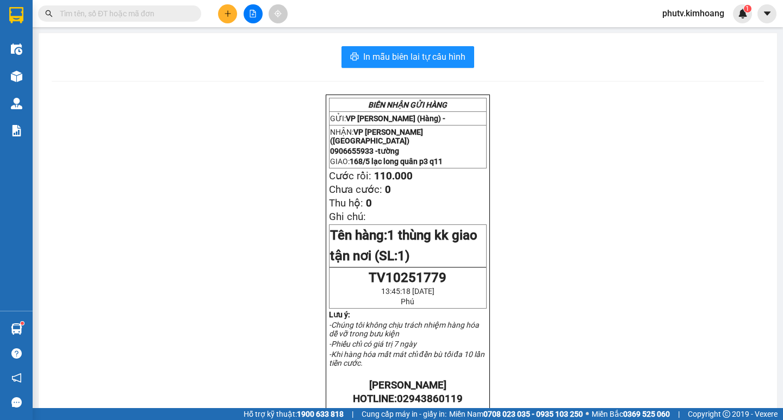
click at [129, 16] on input "text" at bounding box center [124, 14] width 128 height 12
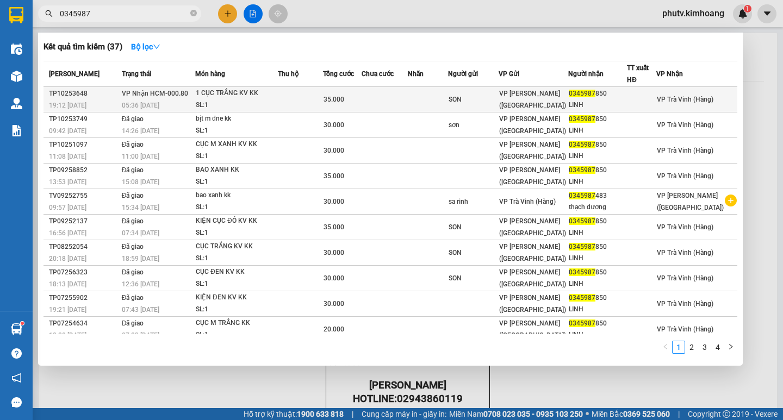
type input "0345987"
click at [408, 90] on td at bounding box center [385, 100] width 47 height 26
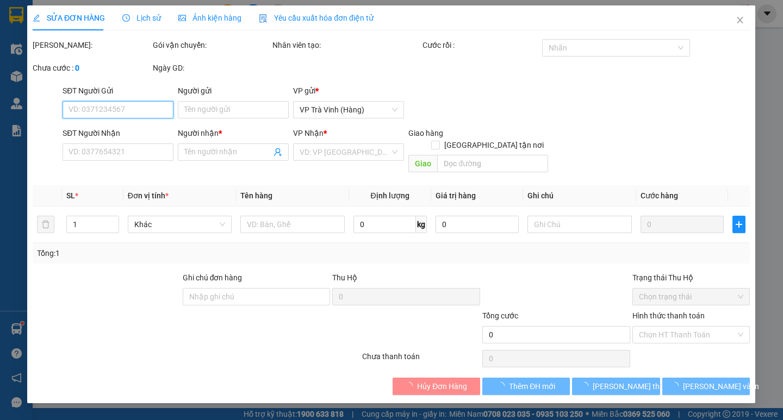
type input "SON"
type input "0345987850"
type input "LINH"
type input "35.000"
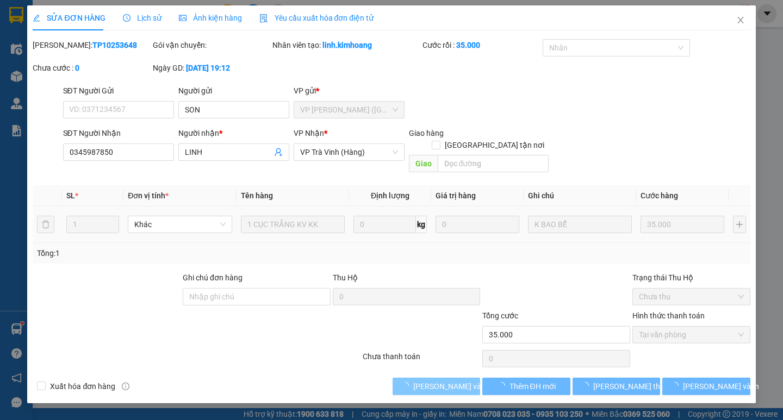
click at [449, 381] on span "[PERSON_NAME] và Giao hàng" at bounding box center [465, 387] width 104 height 12
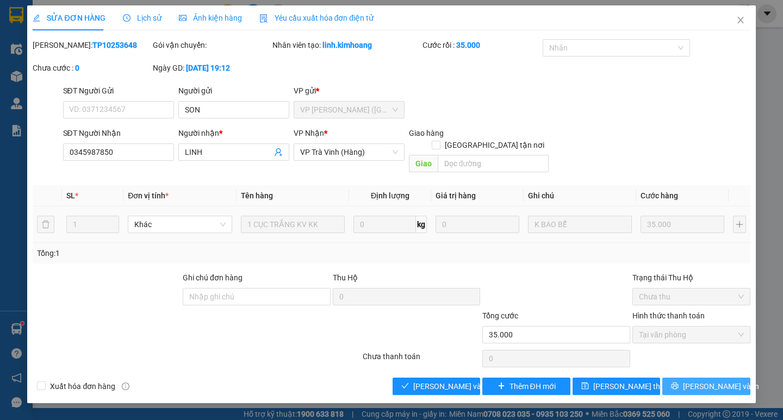
click at [715, 381] on span "[PERSON_NAME] và In" at bounding box center [721, 387] width 76 height 12
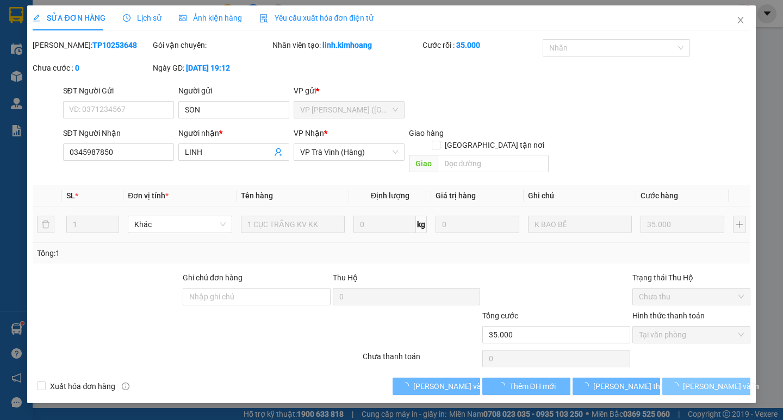
click at [715, 381] on span "[PERSON_NAME] và In" at bounding box center [721, 387] width 76 height 12
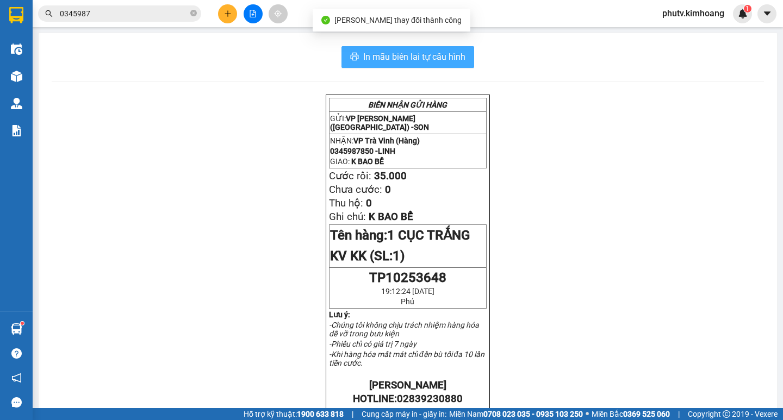
click at [445, 55] on span "In mẫu biên lai tự cấu hình" at bounding box center [414, 57] width 102 height 14
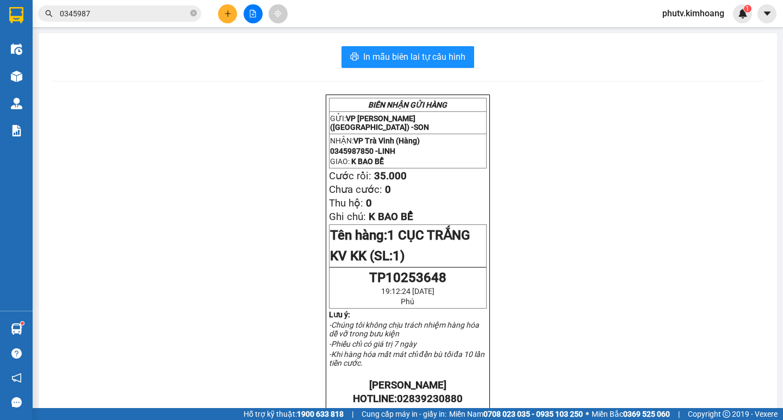
click at [154, 11] on input "0345987" at bounding box center [124, 14] width 128 height 12
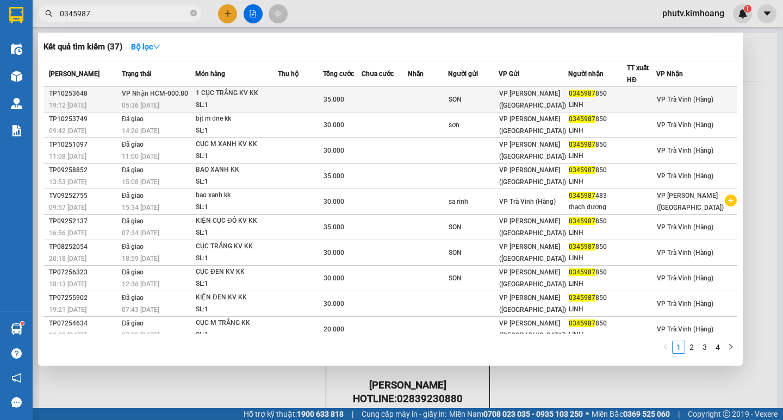
click at [297, 100] on td at bounding box center [300, 100] width 45 height 26
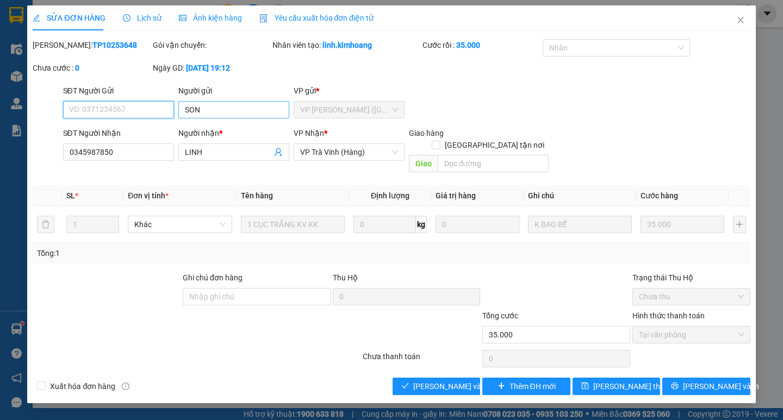
type input "SON"
type input "0345987850"
type input "LINH"
type input "35.000"
click at [147, 18] on span "Lịch sử" at bounding box center [142, 18] width 39 height 9
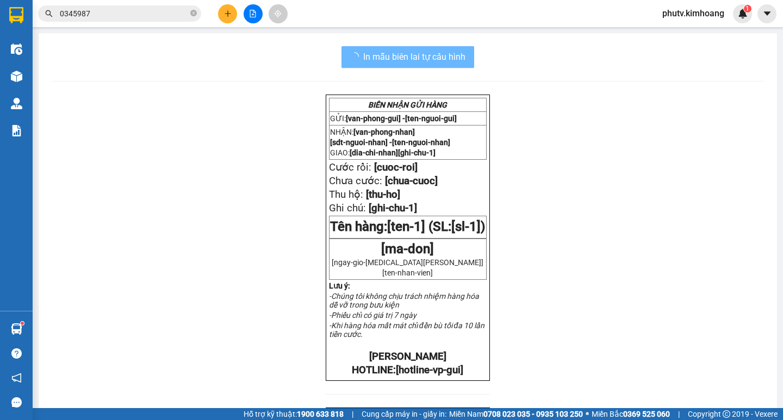
click at [141, 13] on input "0345987" at bounding box center [124, 14] width 128 height 12
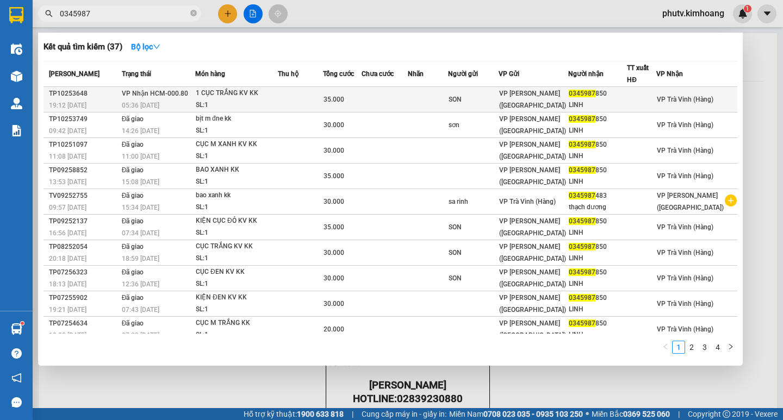
click at [384, 98] on td at bounding box center [385, 100] width 47 height 26
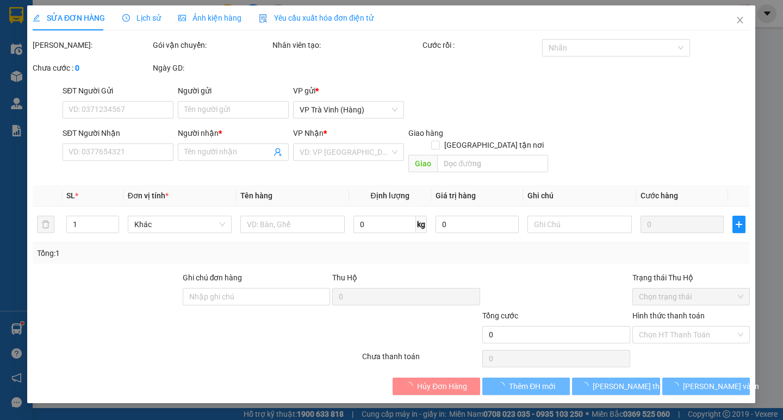
type input "SON"
type input "0345987850"
type input "LINH"
type input "35.000"
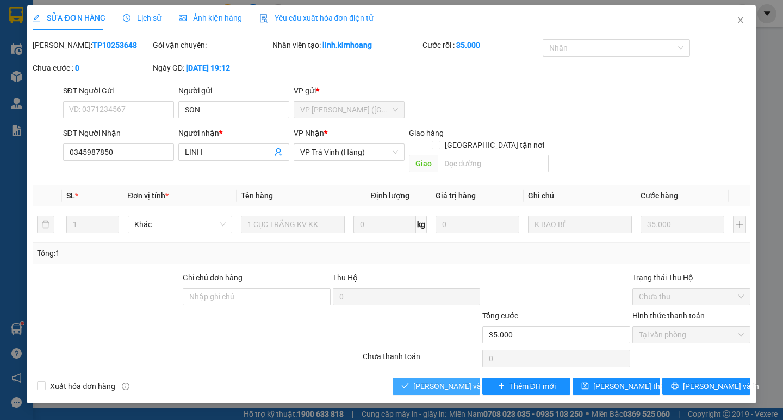
click at [449, 381] on span "[PERSON_NAME] và Giao hàng" at bounding box center [465, 387] width 104 height 12
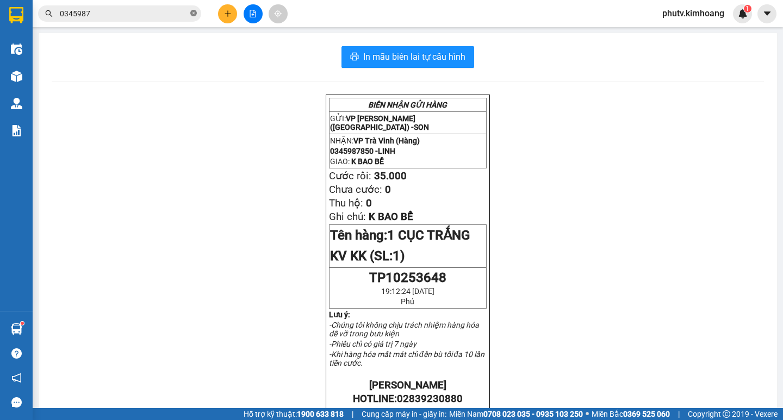
click at [191, 13] on icon "close-circle" at bounding box center [193, 13] width 7 height 7
click at [189, 12] on span at bounding box center [119, 13] width 163 height 16
click at [181, 12] on input "text" at bounding box center [124, 14] width 128 height 12
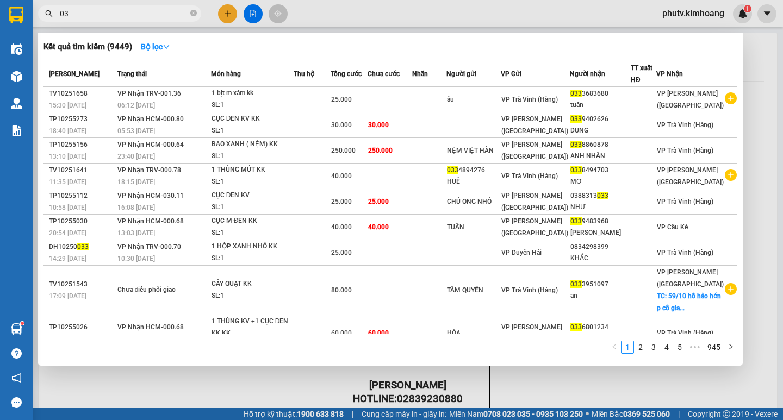
type input "0"
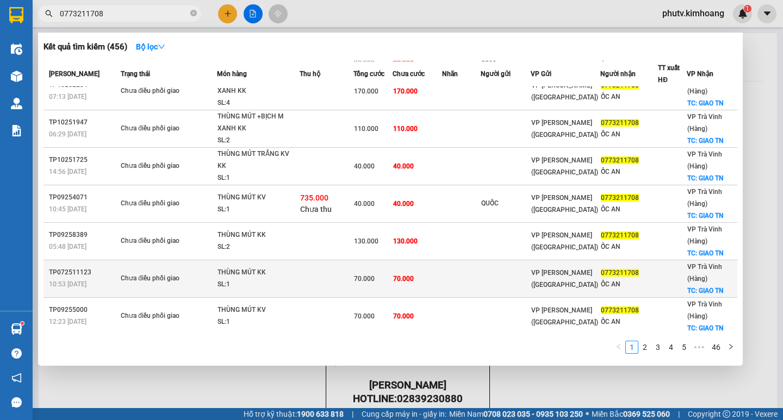
scroll to position [116, 0]
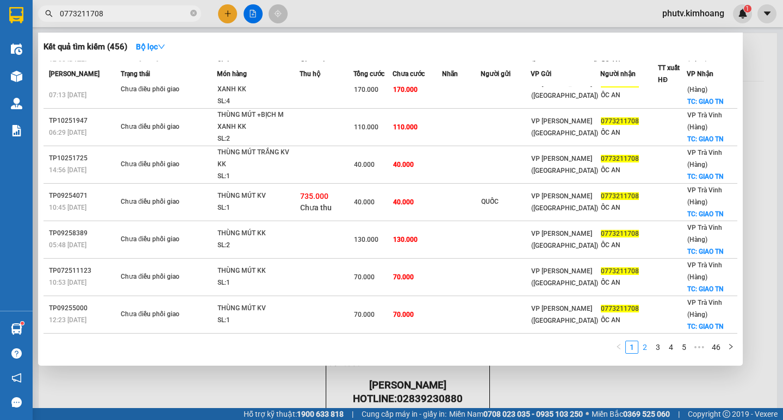
type input "0773211708"
click at [646, 350] on link "2" at bounding box center [645, 347] width 12 height 12
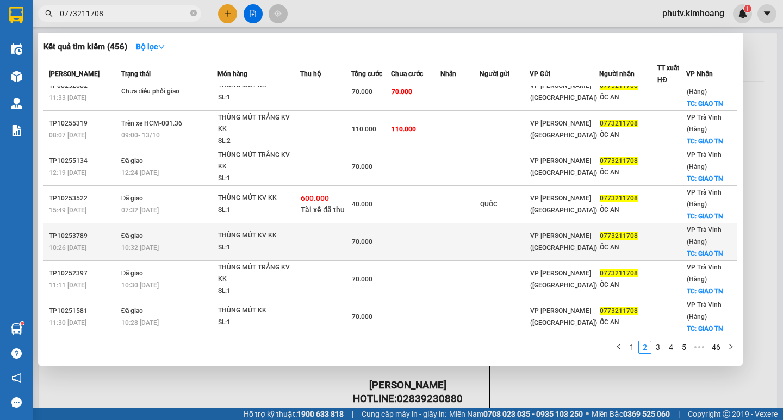
scroll to position [7, 0]
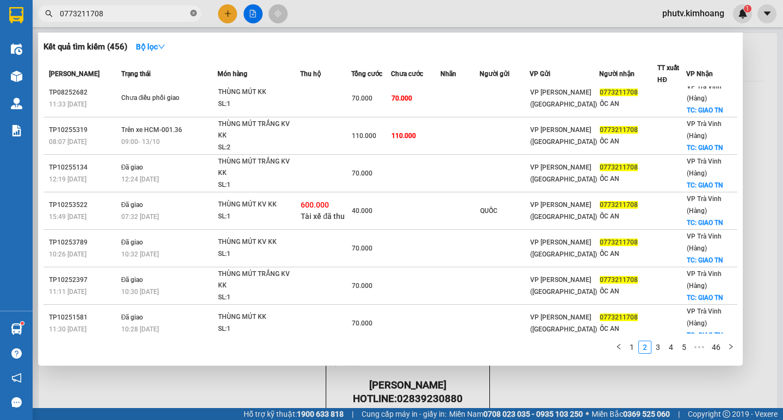
click at [190, 11] on span "0773211708" at bounding box center [119, 13] width 163 height 16
drag, startPoint x: 190, startPoint y: 11, endPoint x: 184, endPoint y: 13, distance: 6.9
click at [188, 13] on span "0773211708" at bounding box center [119, 13] width 163 height 16
drag, startPoint x: 184, startPoint y: 13, endPoint x: 195, endPoint y: 16, distance: 11.9
click at [187, 14] on input "0773211708" at bounding box center [124, 14] width 128 height 12
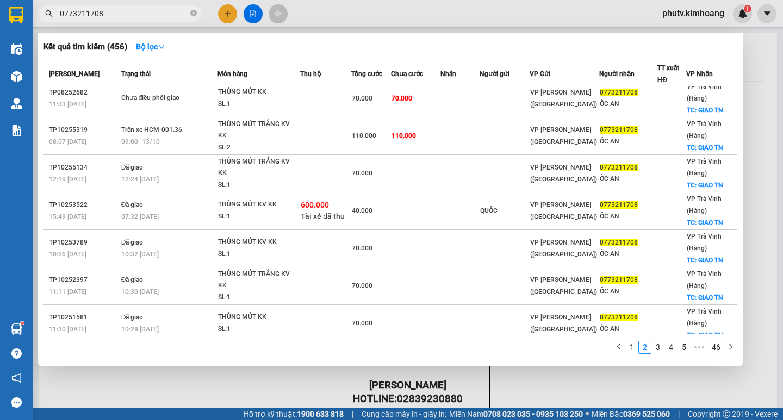
click at [187, 8] on input "0773211708" at bounding box center [124, 14] width 128 height 12
drag, startPoint x: 186, startPoint y: 7, endPoint x: 190, endPoint y: 14, distance: 7.8
click at [187, 10] on span "0773211708" at bounding box center [119, 13] width 163 height 16
click at [190, 13] on icon "close-circle" at bounding box center [193, 13] width 7 height 7
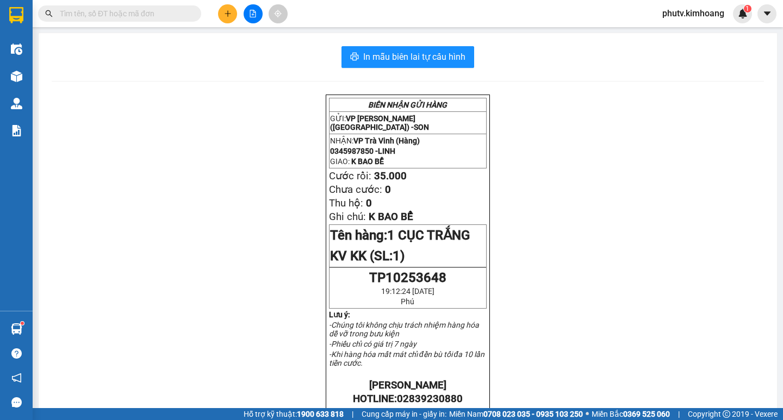
click at [192, 11] on span at bounding box center [193, 14] width 7 height 12
click at [183, 12] on input "text" at bounding box center [124, 14] width 128 height 12
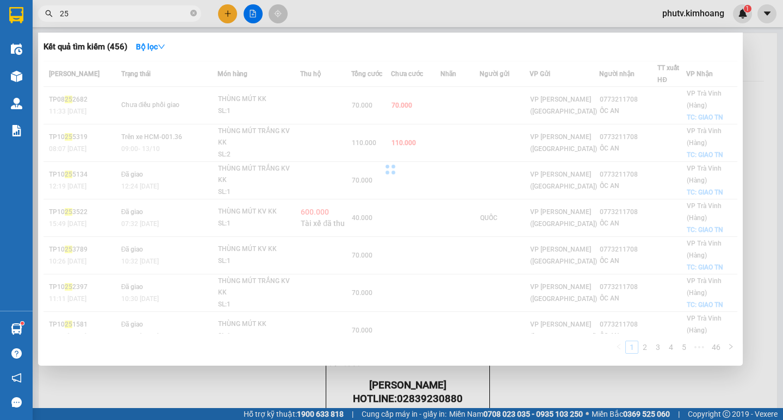
type input "2"
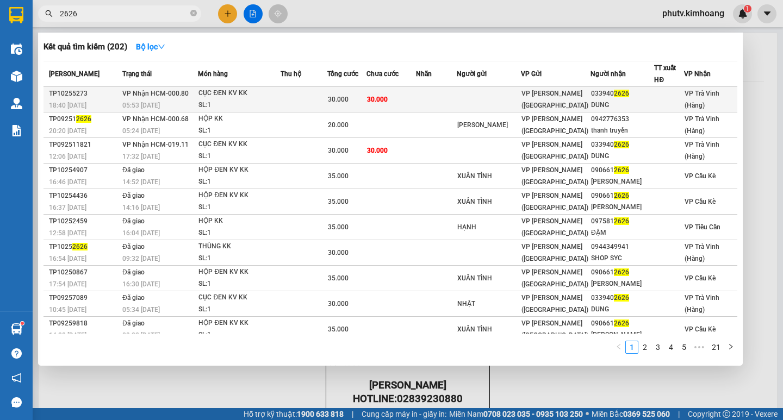
type input "2626"
click at [600, 96] on div "033940 2626" at bounding box center [622, 93] width 63 height 11
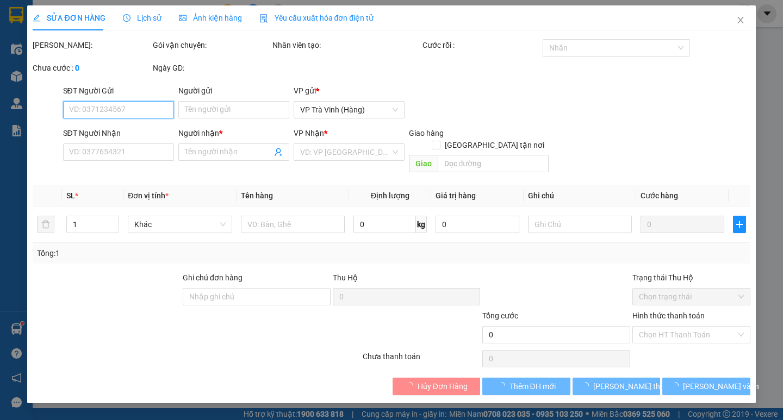
type input "0339402626"
type input "DUNG"
type input "30.000"
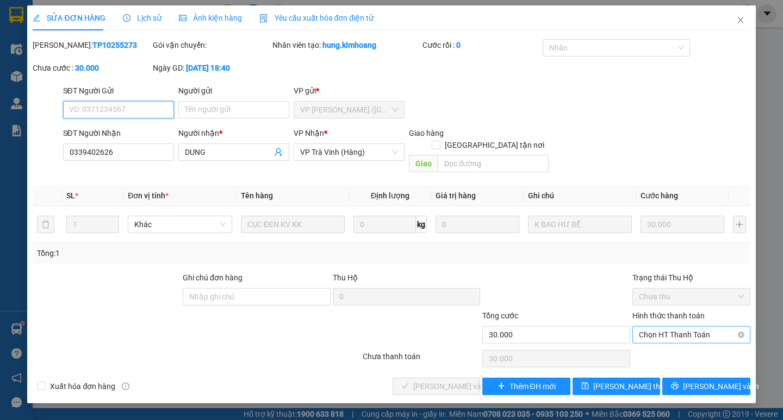
click at [706, 327] on span "Chọn HT Thanh Toán" at bounding box center [691, 335] width 105 height 16
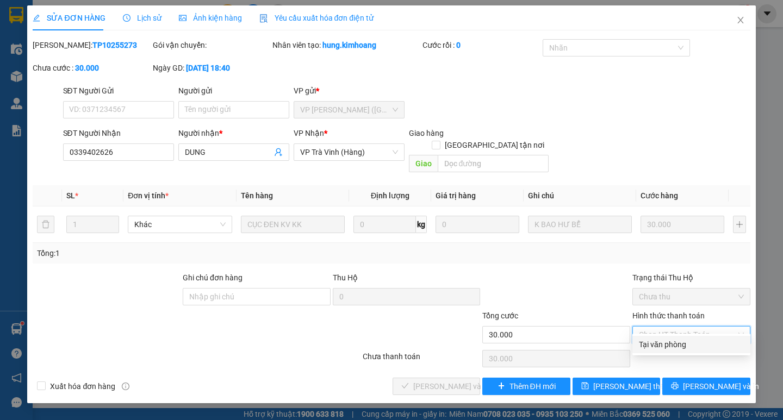
click at [687, 343] on div "Tại văn phòng" at bounding box center [691, 345] width 105 height 12
type input "0"
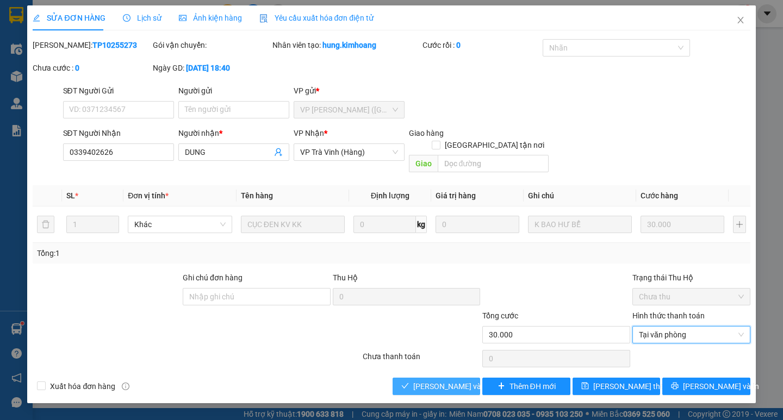
click at [458, 381] on span "[PERSON_NAME] và Giao hàng" at bounding box center [465, 387] width 104 height 12
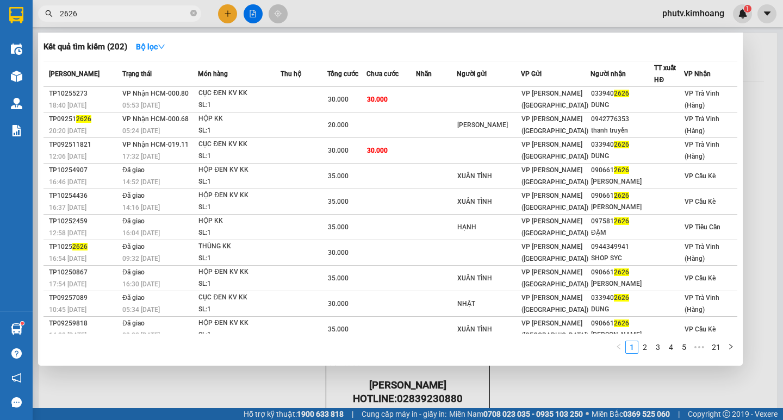
click at [185, 9] on input "2626" at bounding box center [124, 14] width 128 height 12
click at [190, 11] on icon "close-circle" at bounding box center [193, 13] width 7 height 7
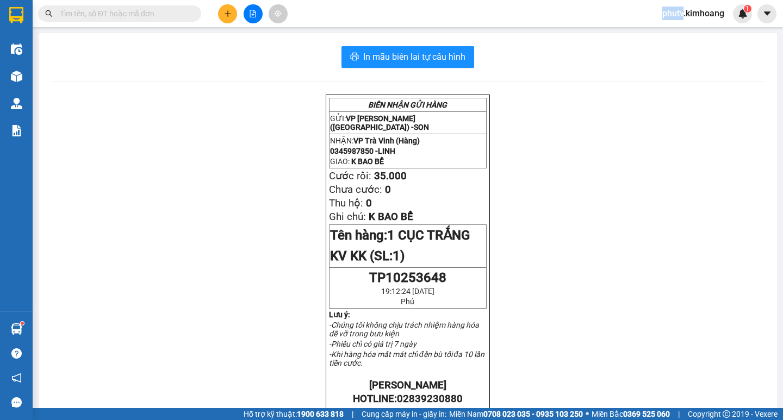
drag, startPoint x: 190, startPoint y: 11, endPoint x: 176, endPoint y: 15, distance: 15.0
click at [190, 12] on span at bounding box center [119, 13] width 163 height 16
click at [176, 15] on input "text" at bounding box center [124, 14] width 128 height 12
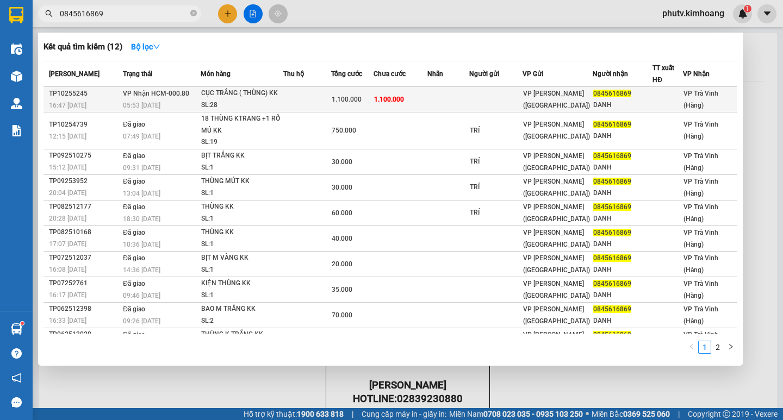
type input "0845616869"
click at [308, 94] on td at bounding box center [306, 100] width 47 height 26
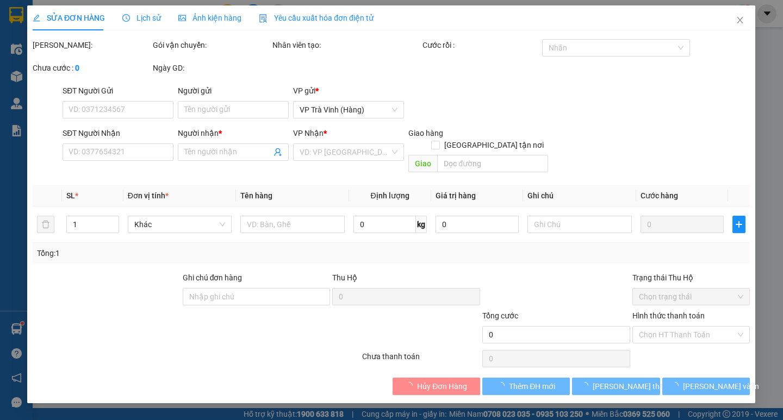
type input "0845616869"
type input "DANH"
type input "1.100.000"
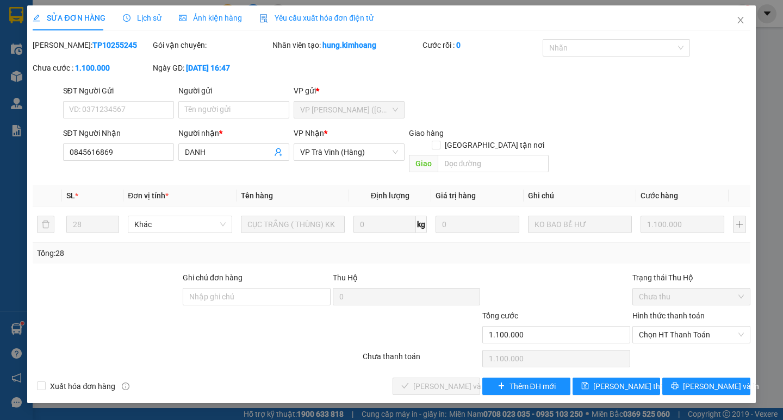
click at [135, 16] on span "Lịch sử" at bounding box center [142, 18] width 39 height 9
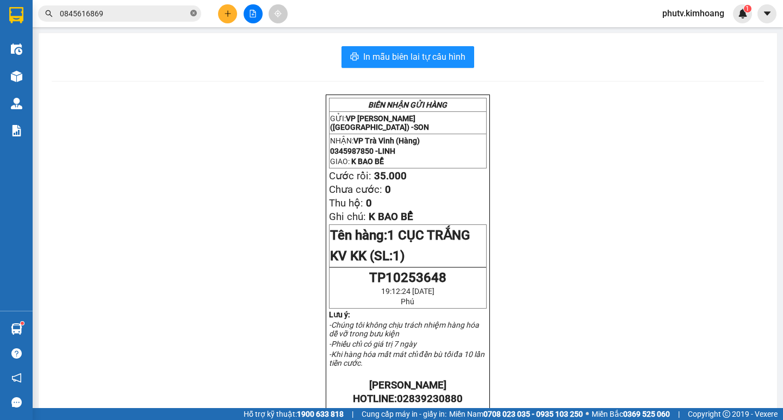
click at [190, 13] on icon "close-circle" at bounding box center [193, 13] width 7 height 7
drag, startPoint x: 192, startPoint y: 11, endPoint x: 157, endPoint y: 7, distance: 36.1
click at [190, 11] on span at bounding box center [119, 13] width 163 height 16
click at [153, 7] on span at bounding box center [119, 13] width 163 height 16
click at [154, 10] on input "text" at bounding box center [124, 14] width 128 height 12
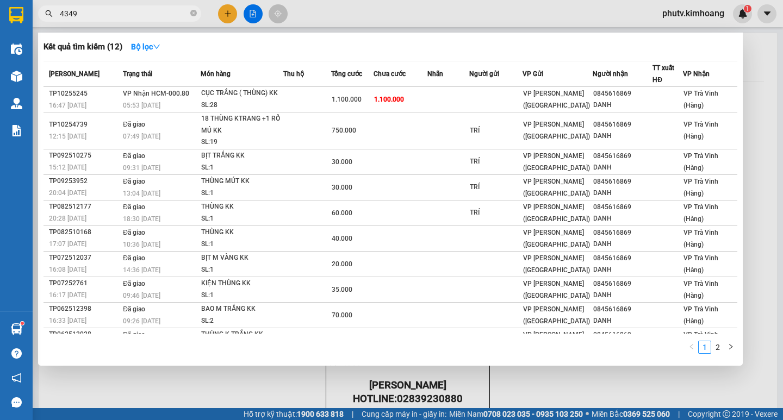
type input "43494"
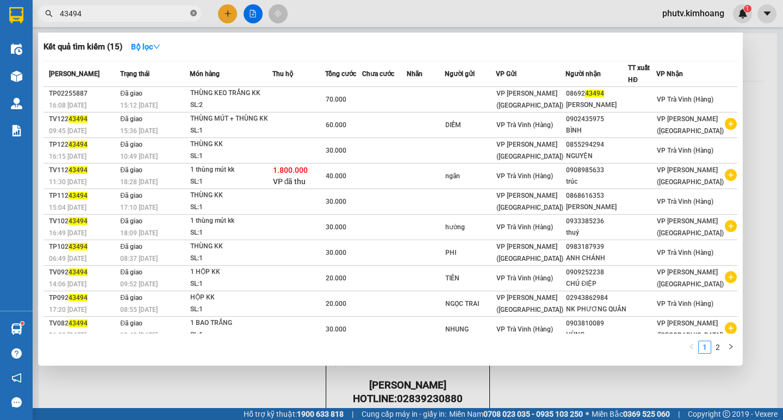
click at [195, 15] on icon "close-circle" at bounding box center [193, 13] width 7 height 7
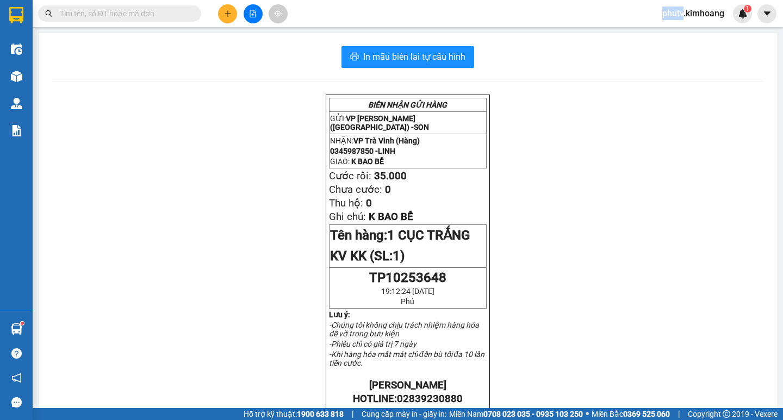
drag, startPoint x: 194, startPoint y: 15, endPoint x: 189, endPoint y: 17, distance: 6.1
click at [192, 17] on span at bounding box center [193, 14] width 7 height 12
click at [175, 17] on input "text" at bounding box center [124, 14] width 128 height 12
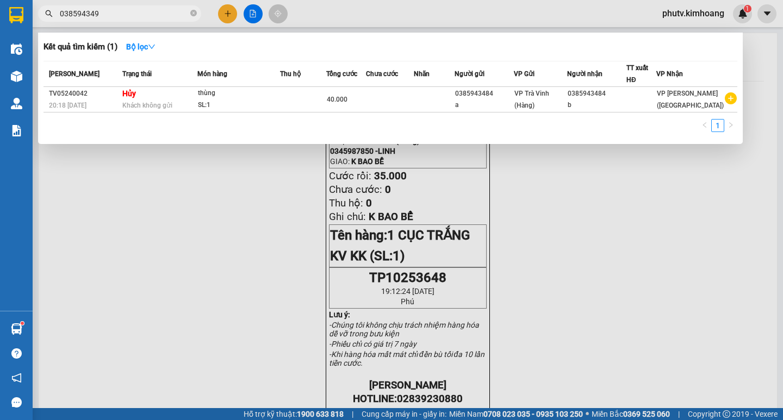
type input "0385943494"
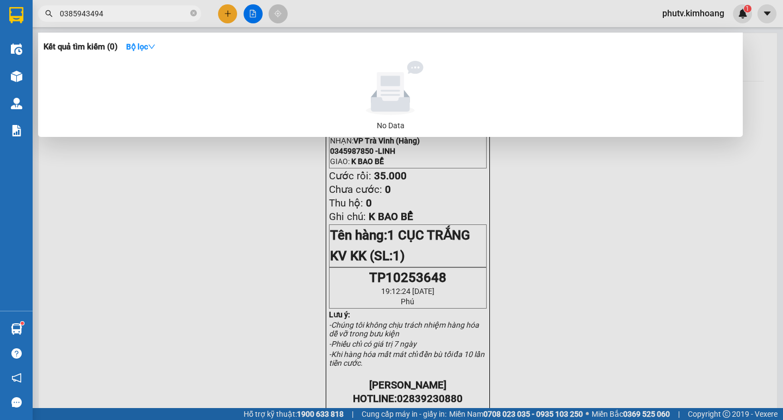
drag, startPoint x: 190, startPoint y: 14, endPoint x: 201, endPoint y: 2, distance: 15.8
click at [190, 13] on icon "close-circle" at bounding box center [193, 13] width 7 height 7
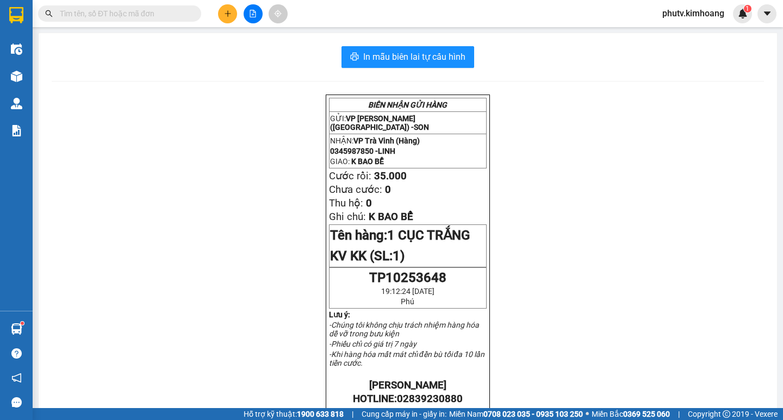
click at [132, 10] on input "text" at bounding box center [124, 14] width 128 height 12
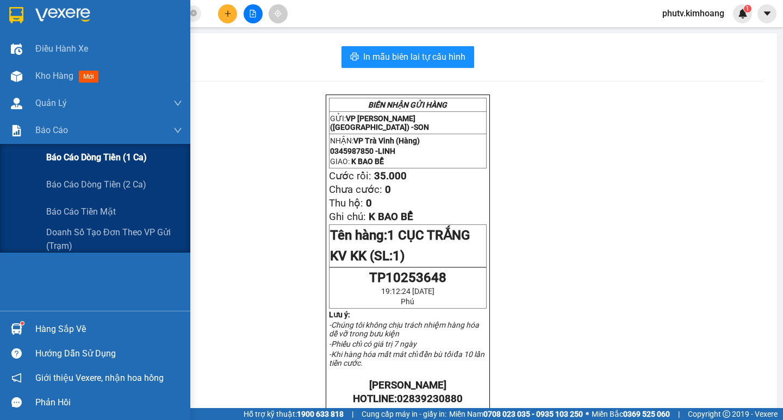
click at [75, 158] on span "Báo cáo dòng tiền (1 ca)" at bounding box center [96, 158] width 101 height 14
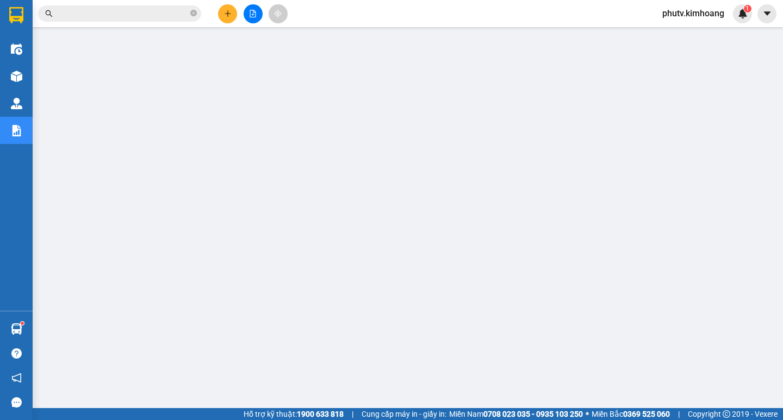
click at [77, 11] on input "text" at bounding box center [124, 14] width 128 height 12
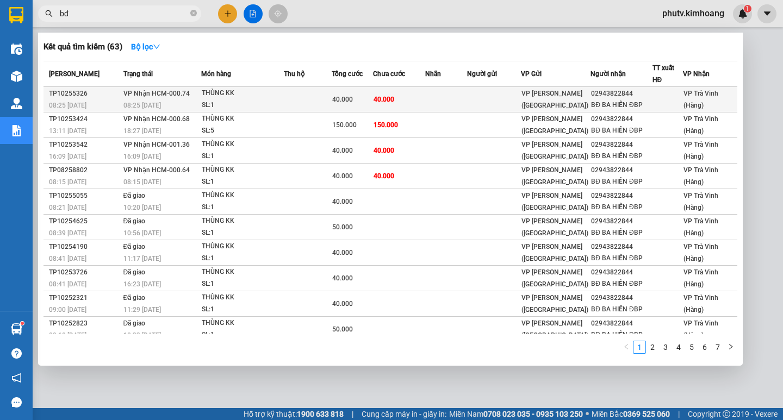
type input "bđ"
click at [415, 100] on td "40.000" at bounding box center [399, 100] width 52 height 26
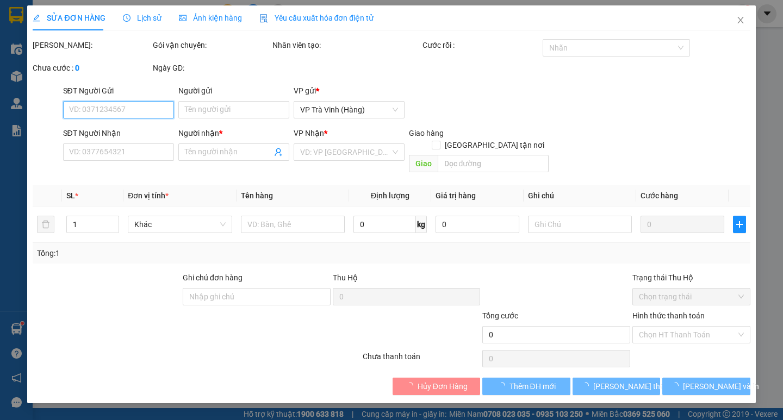
type input "02943822844"
type input "BĐ BA HIỀN ĐBP"
type input "40.000"
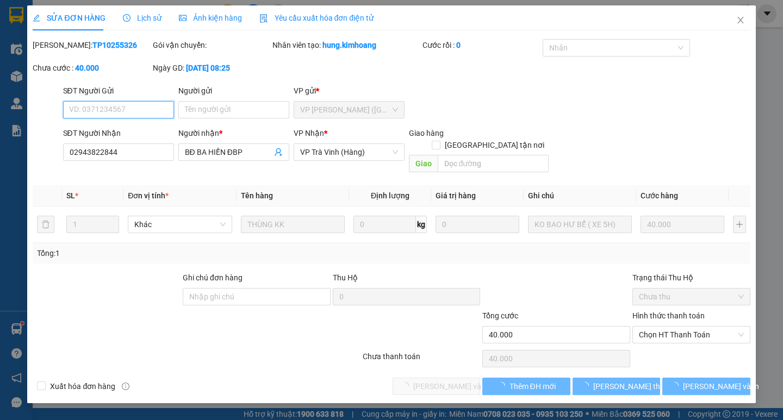
drag, startPoint x: 660, startPoint y: 325, endPoint x: 660, endPoint y: 338, distance: 12.5
click at [660, 327] on span "Chọn HT Thanh Toán" at bounding box center [691, 335] width 105 height 16
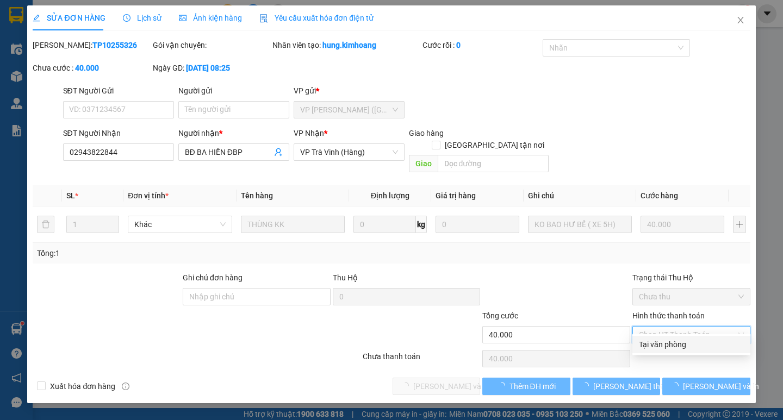
click at [660, 343] on div "Tại văn phòng" at bounding box center [691, 345] width 105 height 12
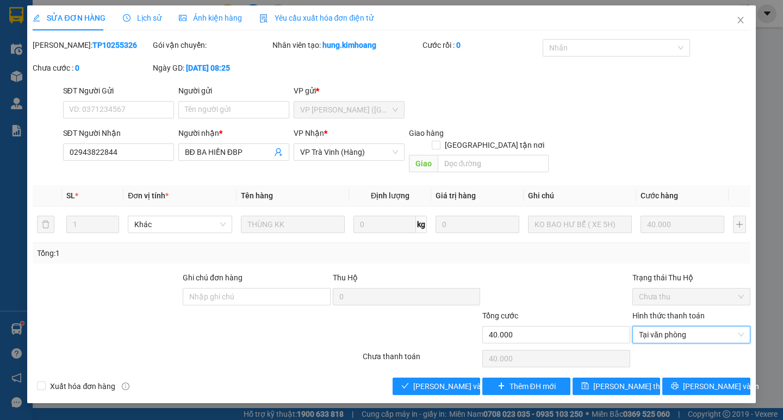
type input "0"
click at [459, 381] on span "[PERSON_NAME] và Giao hàng" at bounding box center [465, 387] width 104 height 12
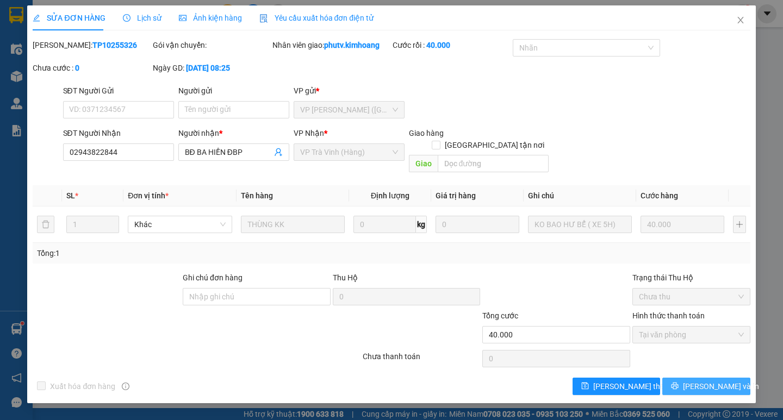
click at [683, 381] on button "[PERSON_NAME] và In" at bounding box center [706, 386] width 88 height 17
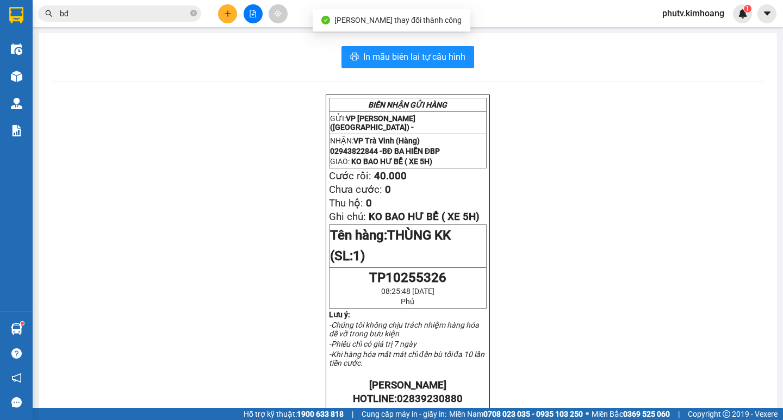
click at [227, 11] on icon "plus" at bounding box center [228, 14] width 8 height 8
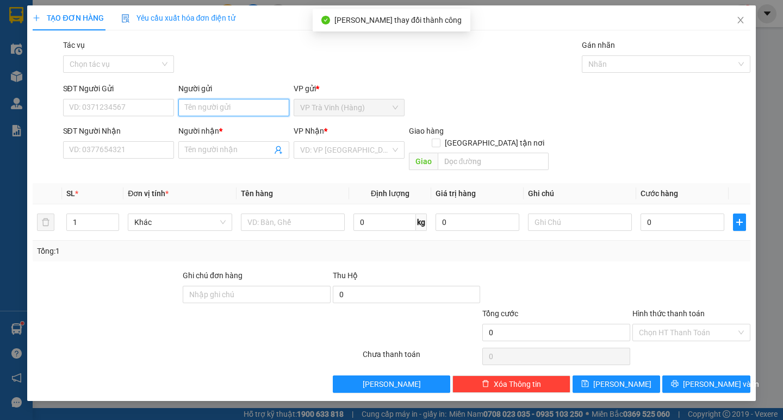
click at [230, 109] on input "Người gửi" at bounding box center [233, 107] width 111 height 17
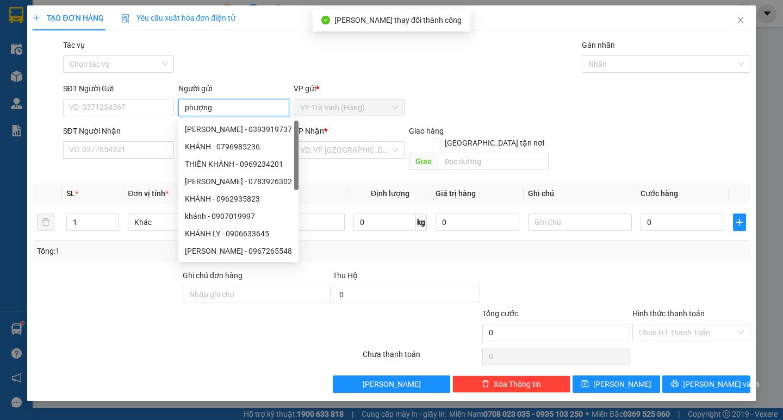
type input "phượng"
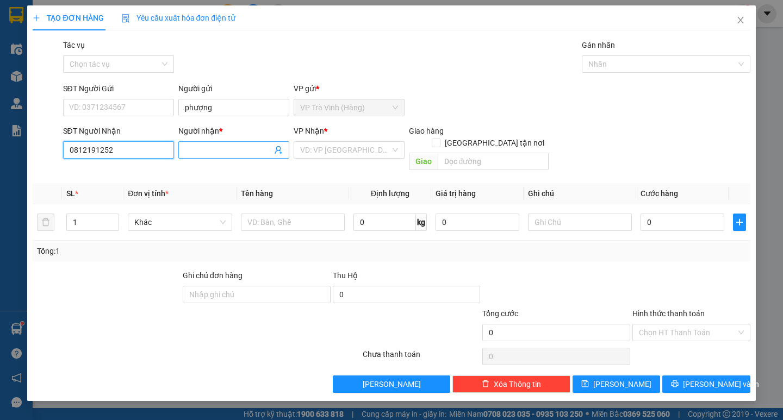
type input "0812191252"
click at [214, 146] on input "Người nhận *" at bounding box center [228, 150] width 87 height 12
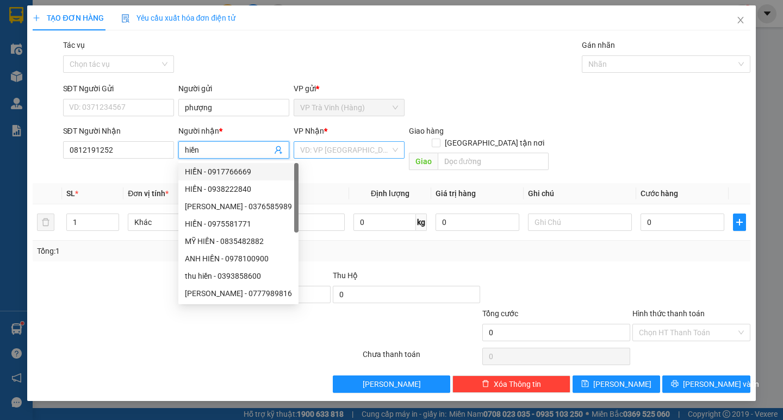
type input "hiền"
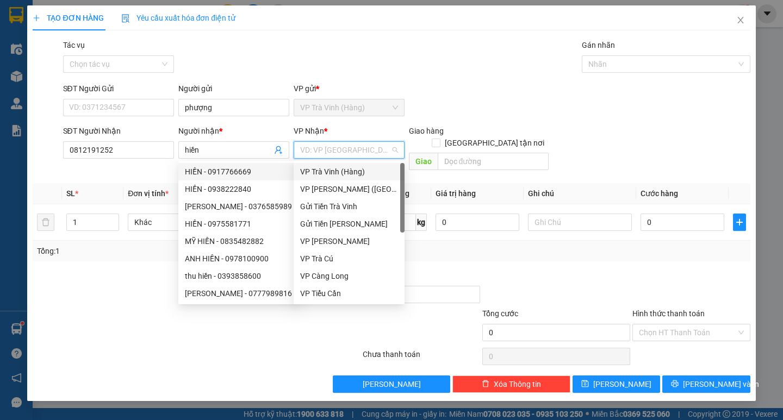
click at [324, 150] on input "search" at bounding box center [345, 150] width 90 height 16
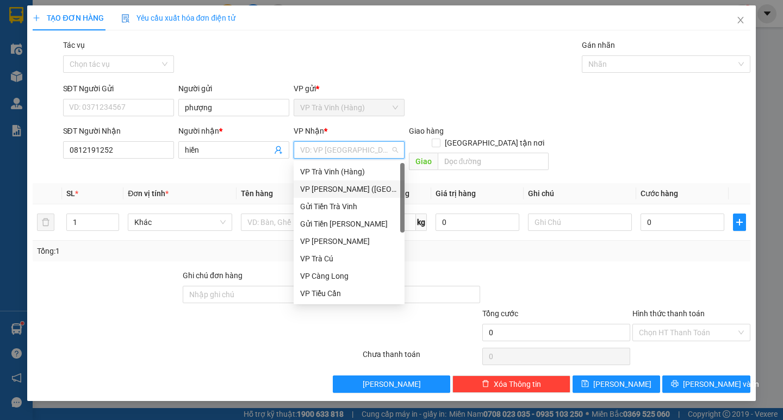
click at [364, 190] on div "VP [PERSON_NAME] ([GEOGRAPHIC_DATA])" at bounding box center [349, 189] width 98 height 12
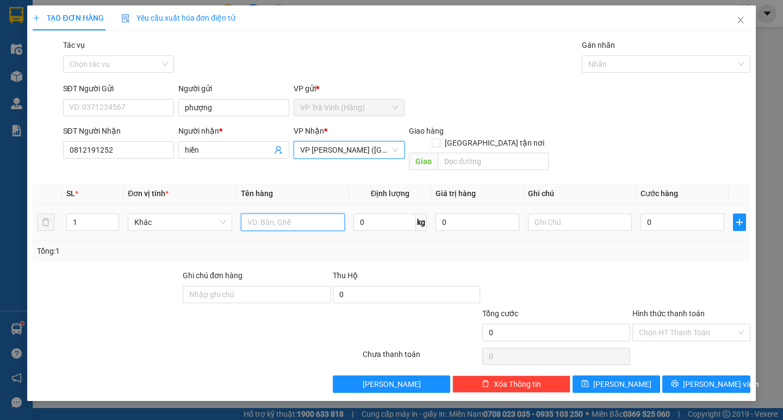
click at [285, 216] on input "text" at bounding box center [293, 222] width 104 height 17
type input "1 thùng kk"
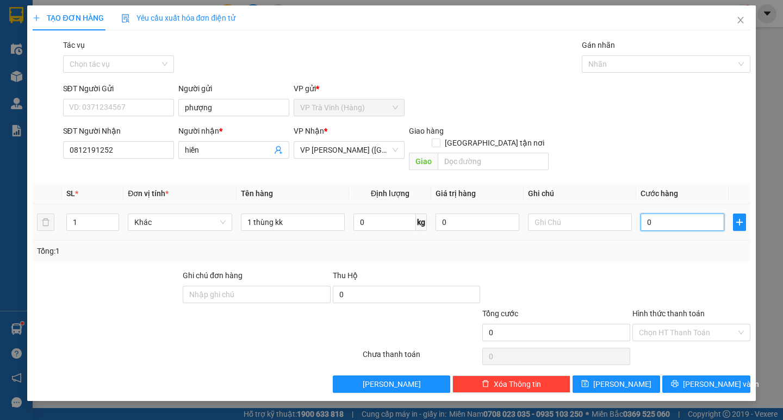
click at [681, 214] on input "0" at bounding box center [683, 222] width 84 height 17
type input "3"
type input "30"
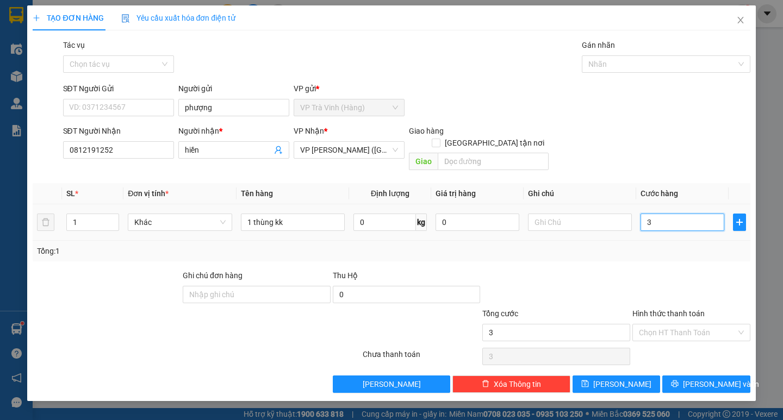
type input "30"
type input "30.000"
drag, startPoint x: 671, startPoint y: 257, endPoint x: 673, endPoint y: 269, distance: 12.1
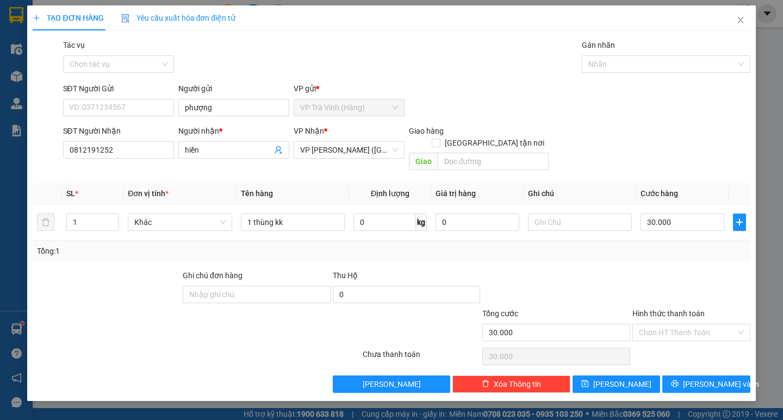
click at [671, 259] on div "Transit Pickup Surcharge Ids Transit Deliver Surcharge Ids Transit Deliver Surc…" at bounding box center [391, 216] width 717 height 354
click at [666, 325] on input "Hình thức thanh toán" at bounding box center [687, 333] width 97 height 16
click at [677, 335] on div "Tại văn phòng" at bounding box center [691, 342] width 118 height 17
type input "0"
click at [675, 376] on button "[PERSON_NAME] và In" at bounding box center [706, 384] width 88 height 17
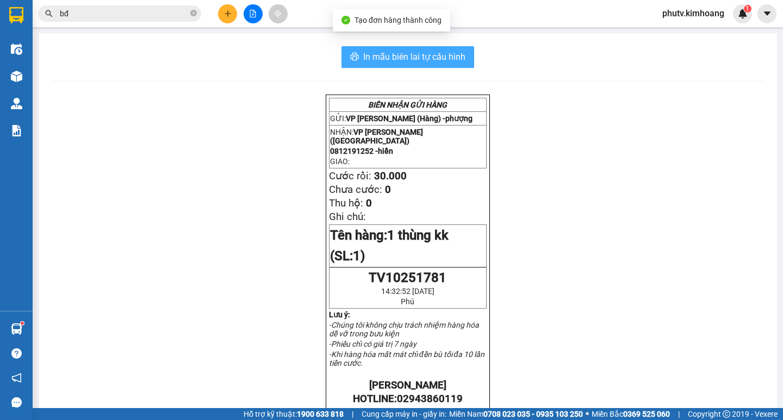
click at [407, 53] on span "In mẫu biên lai tự cấu hình" at bounding box center [414, 57] width 102 height 14
click at [115, 16] on input "bđ" at bounding box center [124, 14] width 128 height 12
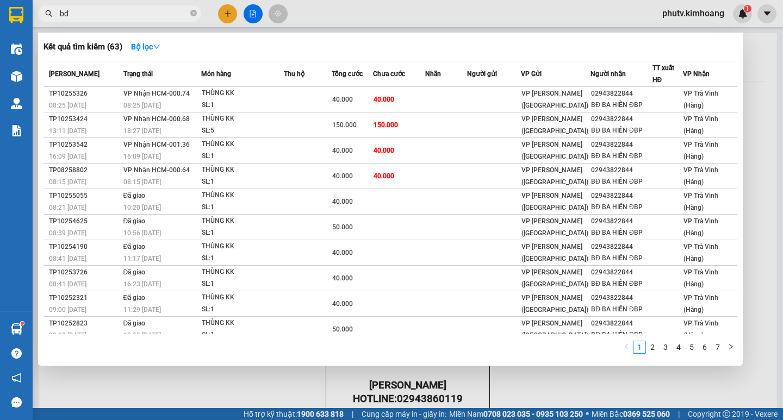
click at [115, 16] on input "bđ" at bounding box center [124, 14] width 128 height 12
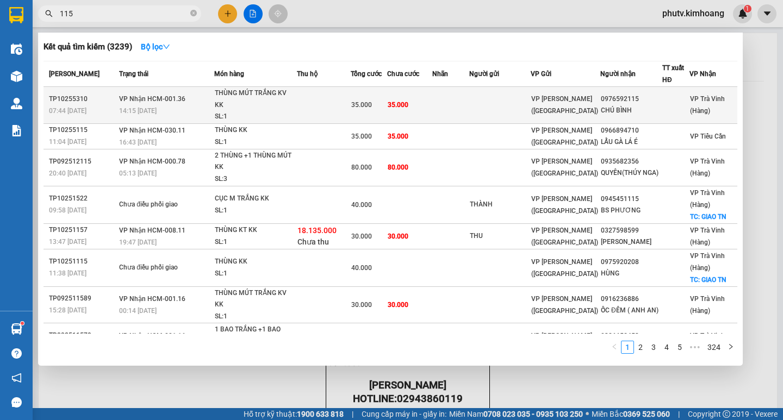
type input "115"
click at [330, 110] on td at bounding box center [324, 105] width 54 height 37
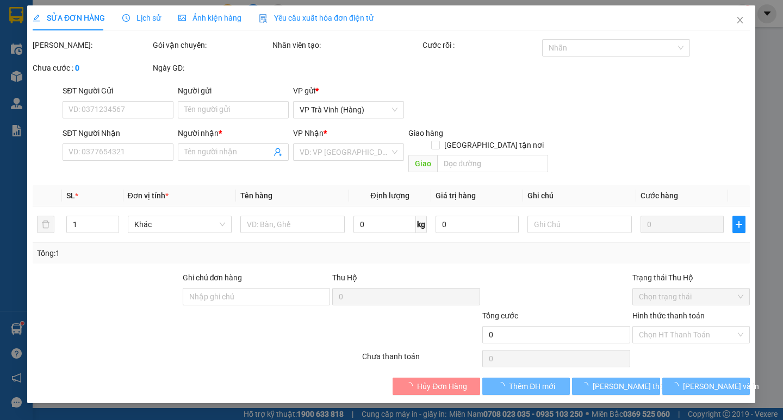
type input "0976592115"
type input "CHÚ BÌNH"
type input "35.000"
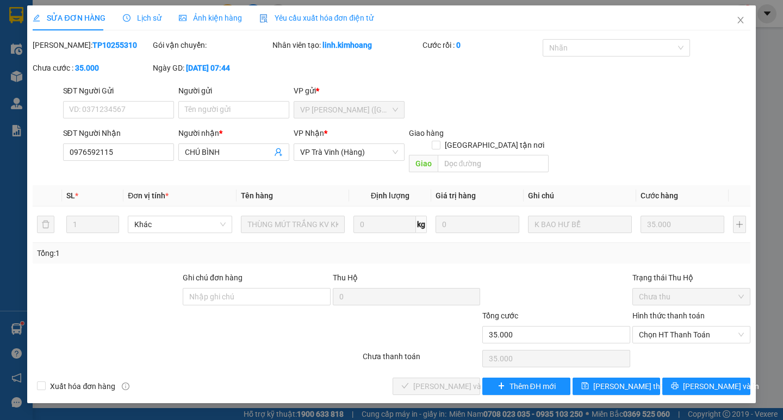
click at [675, 332] on div "Hình thức thanh toán Chọn HT Thanh Toán" at bounding box center [691, 329] width 118 height 38
click at [670, 328] on span "Chọn HT Thanh Toán" at bounding box center [691, 335] width 105 height 16
click at [673, 343] on div "Tại văn phòng" at bounding box center [691, 345] width 105 height 12
type input "0"
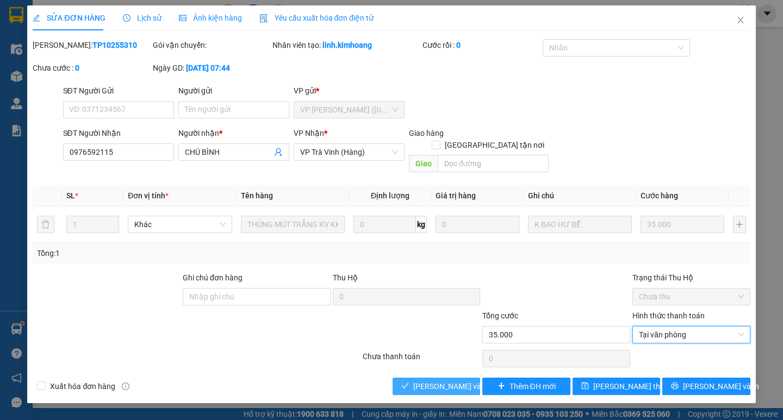
click at [435, 381] on span "[PERSON_NAME] và Giao hàng" at bounding box center [465, 387] width 104 height 12
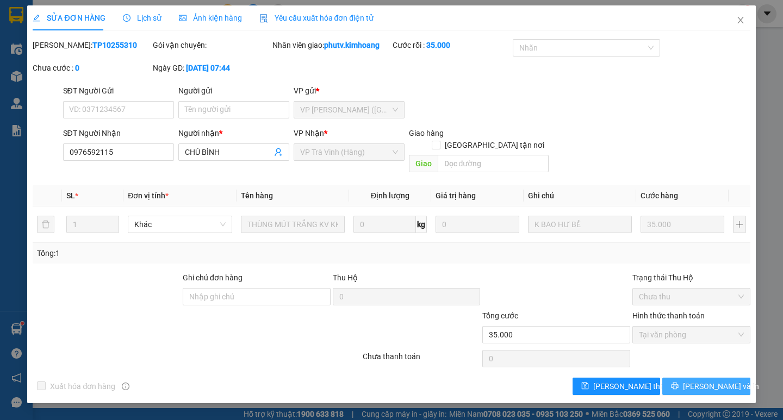
click at [677, 378] on button "[PERSON_NAME] và In" at bounding box center [706, 386] width 88 height 17
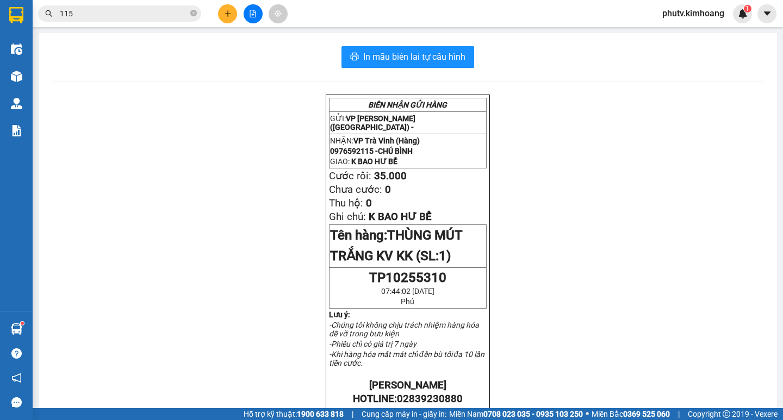
click at [110, 13] on input "115" at bounding box center [124, 14] width 128 height 12
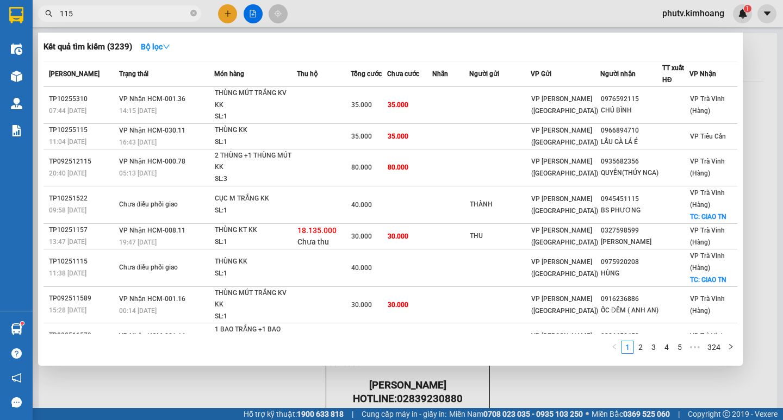
click at [110, 13] on input "115" at bounding box center [124, 14] width 128 height 12
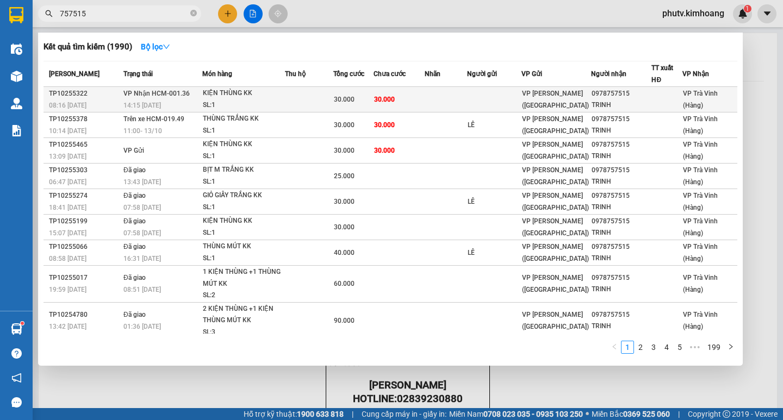
type input "757515"
click at [214, 97] on div "KIỆN THÙNG KK" at bounding box center [244, 94] width 82 height 12
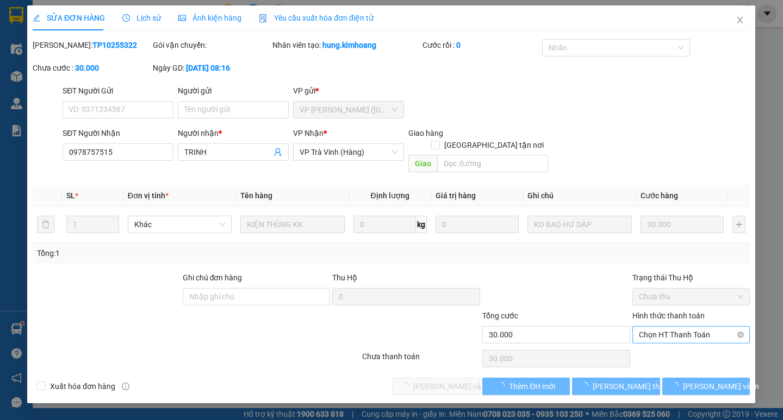
type input "0978757515"
type input "TRINH"
type input "30.000"
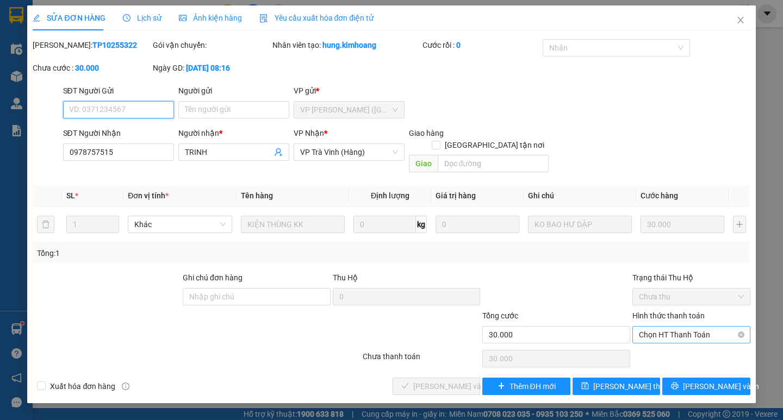
click at [677, 327] on span "Chọn HT Thanh Toán" at bounding box center [691, 335] width 105 height 16
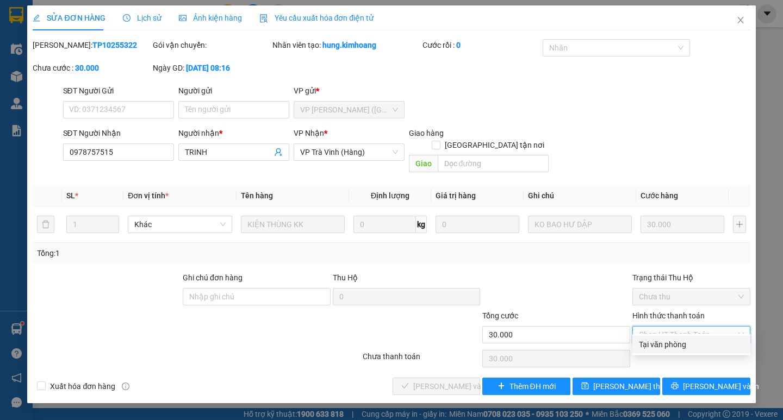
drag, startPoint x: 679, startPoint y: 344, endPoint x: 674, endPoint y: 347, distance: 6.2
click at [678, 345] on div "Tại văn phòng" at bounding box center [691, 345] width 105 height 12
type input "0"
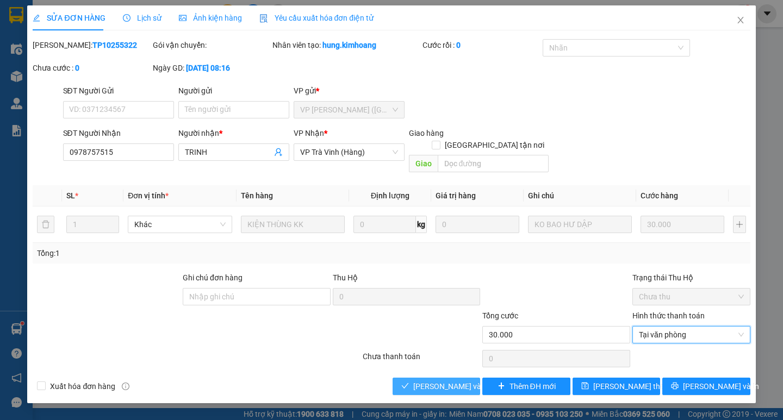
click at [440, 381] on span "[PERSON_NAME] và Giao hàng" at bounding box center [465, 387] width 104 height 12
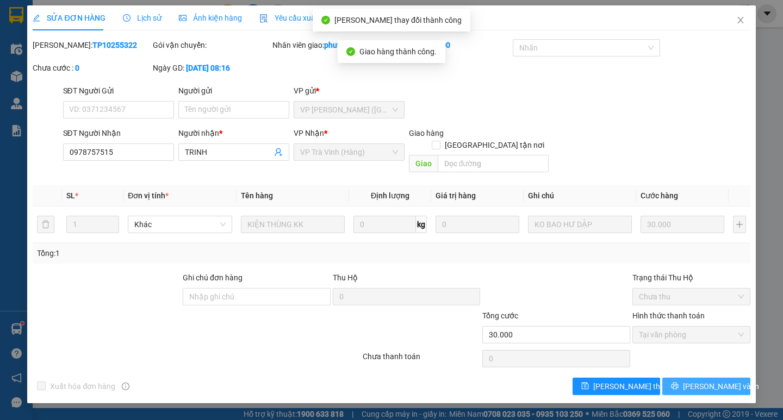
click at [679, 382] on icon "printer" at bounding box center [675, 386] width 8 height 8
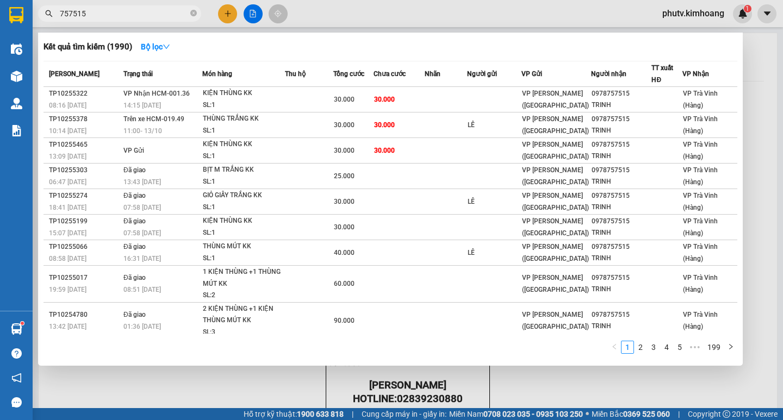
click at [98, 17] on input "757515" at bounding box center [124, 14] width 128 height 12
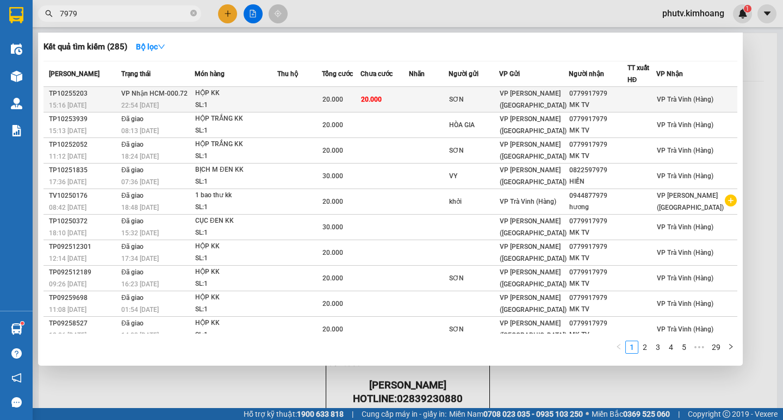
type input "7979"
click at [283, 105] on td at bounding box center [299, 100] width 45 height 26
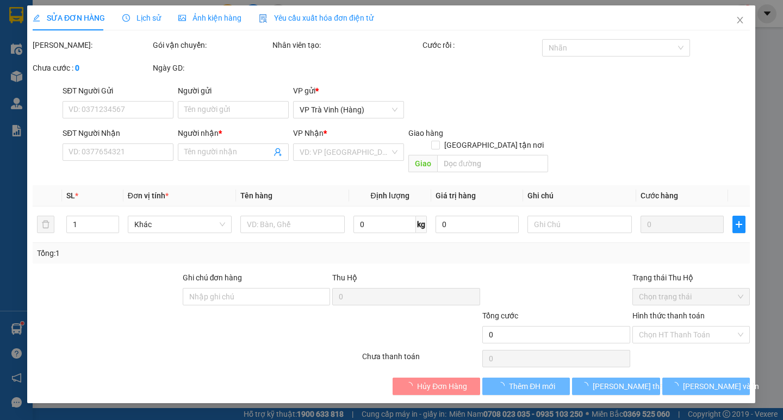
type input "SƠN"
type input "0779917979"
type input "MK TV"
type input "20.000"
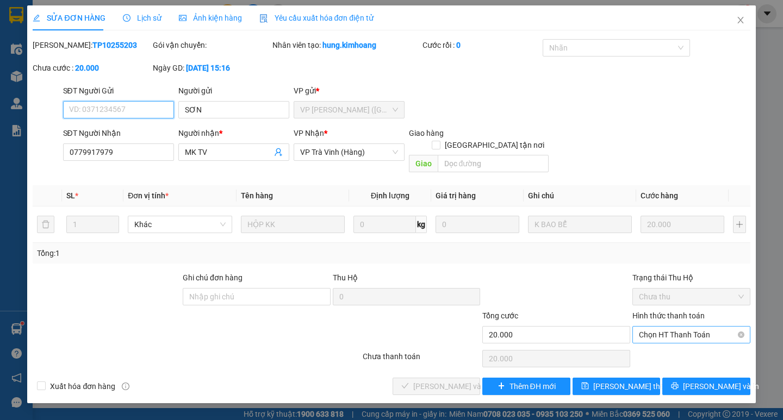
click at [666, 327] on span "Chọn HT Thanh Toán" at bounding box center [691, 335] width 105 height 16
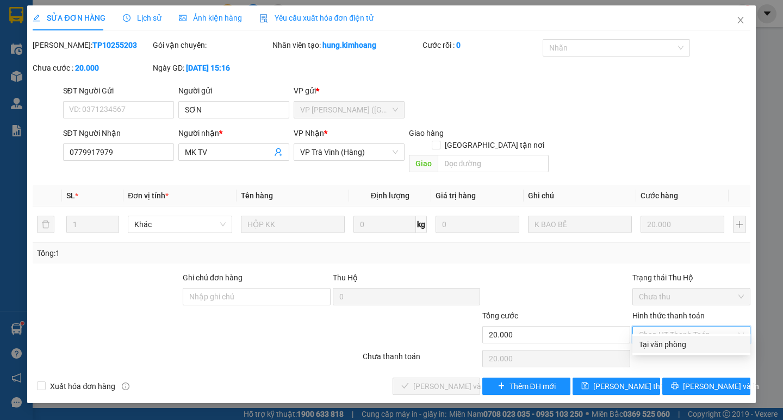
click at [677, 345] on div "Tại văn phòng" at bounding box center [691, 345] width 105 height 12
type input "0"
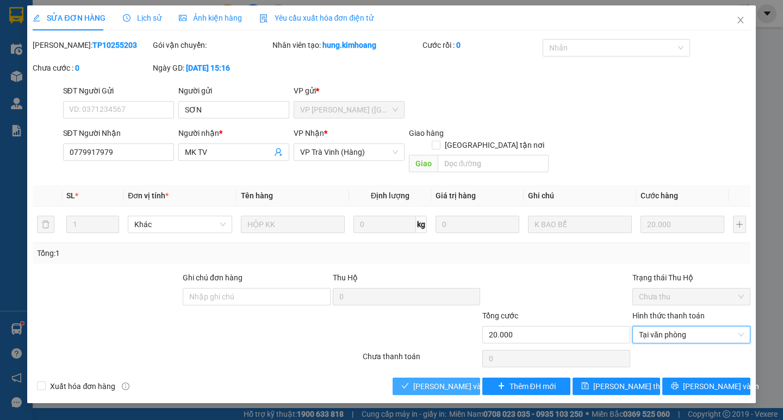
click at [453, 381] on span "[PERSON_NAME] và Giao hàng" at bounding box center [465, 387] width 104 height 12
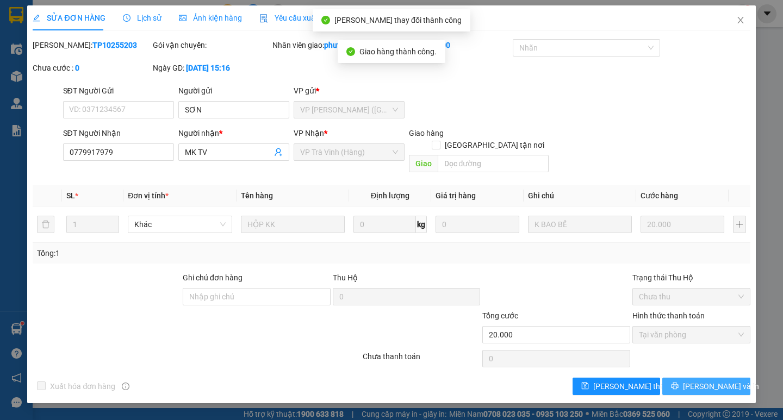
click at [679, 382] on icon "printer" at bounding box center [675, 386] width 8 height 8
click at [683, 382] on span "loading" at bounding box center [677, 386] width 12 height 8
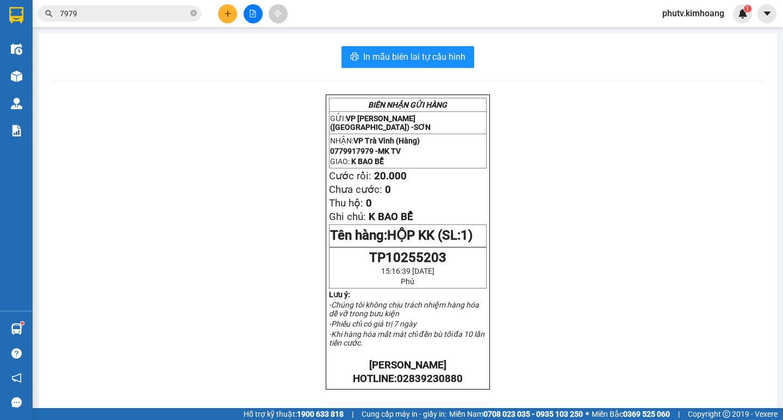
click at [228, 10] on icon "plus" at bounding box center [228, 14] width 8 height 8
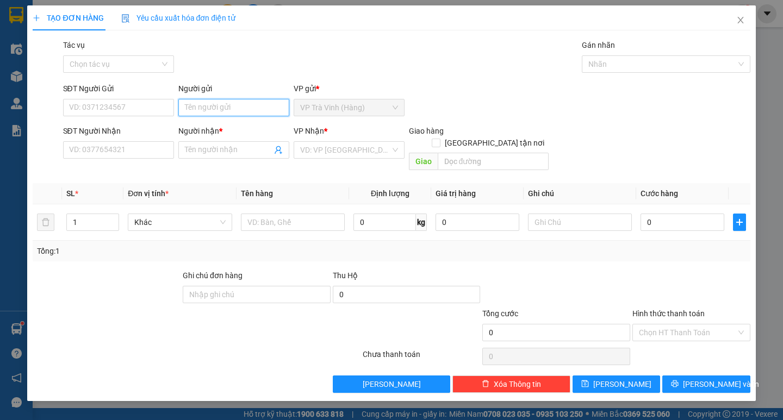
click at [214, 111] on input "Người gửi" at bounding box center [233, 107] width 111 height 17
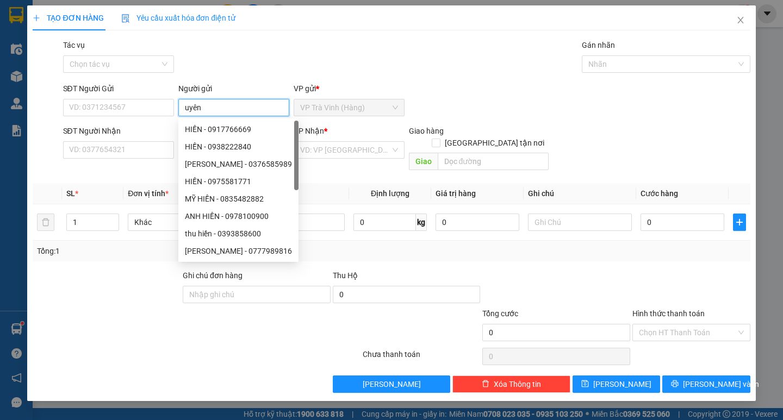
type input "uyên"
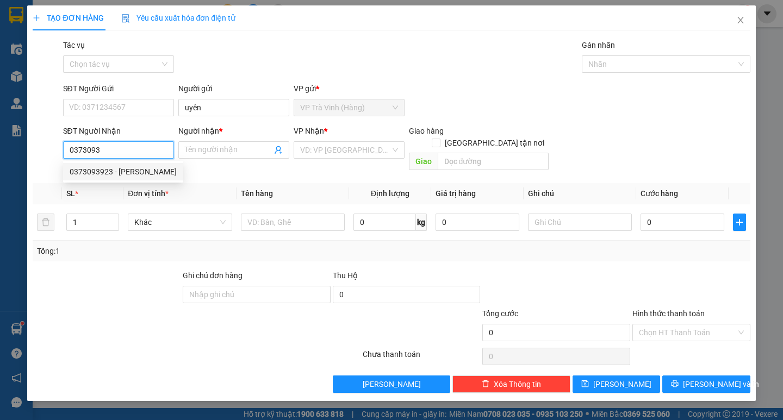
click at [147, 174] on div "0373093923 - [PERSON_NAME]" at bounding box center [123, 172] width 107 height 12
type input "0373093923"
type input "[PERSON_NAME]"
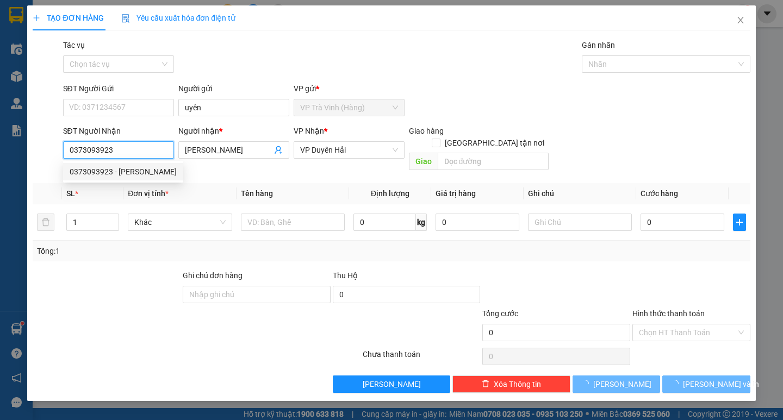
type input "30.000"
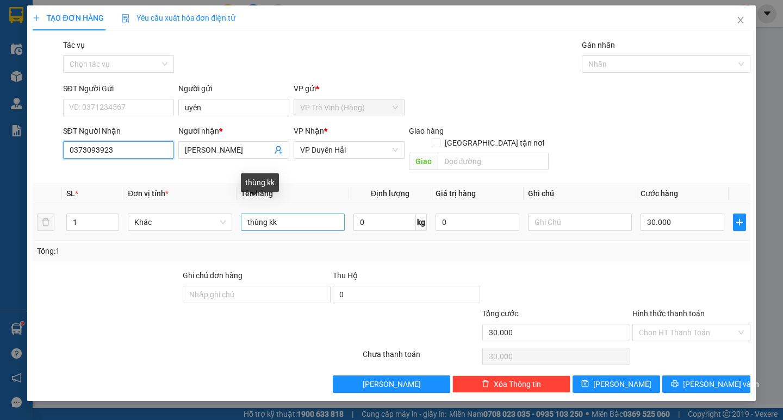
type input "0373093923"
drag, startPoint x: 268, startPoint y: 216, endPoint x: 61, endPoint y: 239, distance: 208.4
click at [93, 233] on div "SL * Đơn vị tính * Tên hàng Định lượng Giá trị hàng Ghi chú Cước hàng 1 Khác th…" at bounding box center [391, 222] width 717 height 78
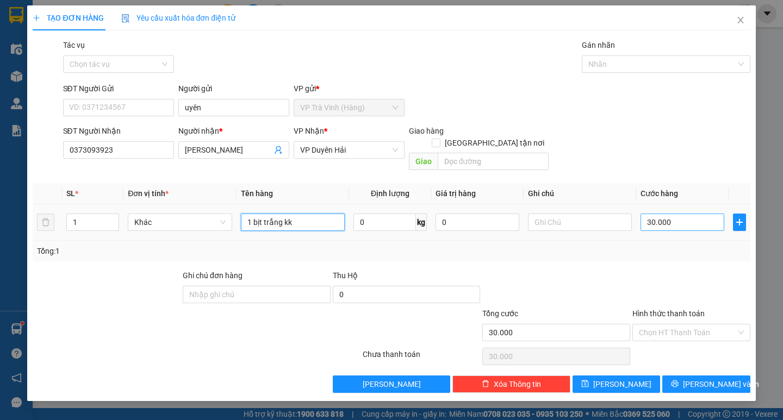
type input "1 bịt trắng kk"
click at [660, 214] on input "30.000" at bounding box center [683, 222] width 84 height 17
type input "2"
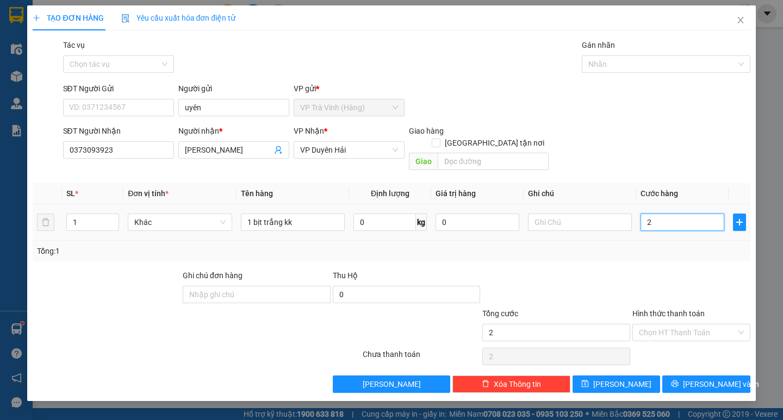
type input "20"
type input "20.000"
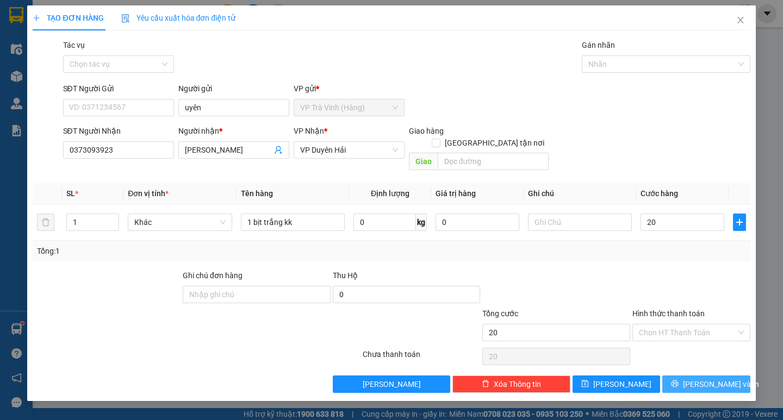
type input "20.000"
click at [716, 378] on span "[PERSON_NAME] và In" at bounding box center [721, 384] width 76 height 12
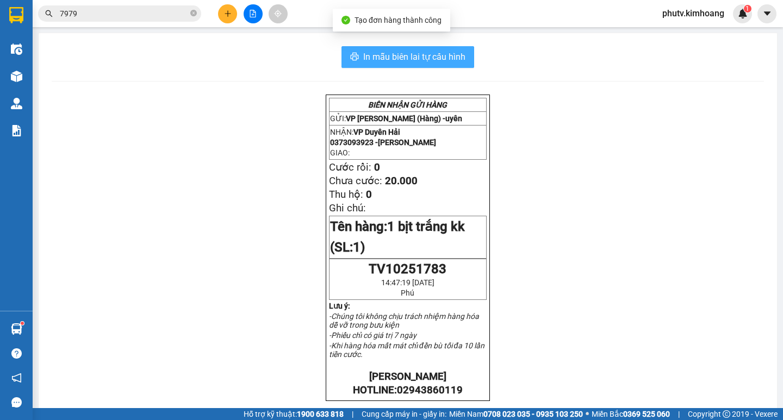
click at [451, 63] on span "In mẫu biên lai tự cấu hình" at bounding box center [414, 57] width 102 height 14
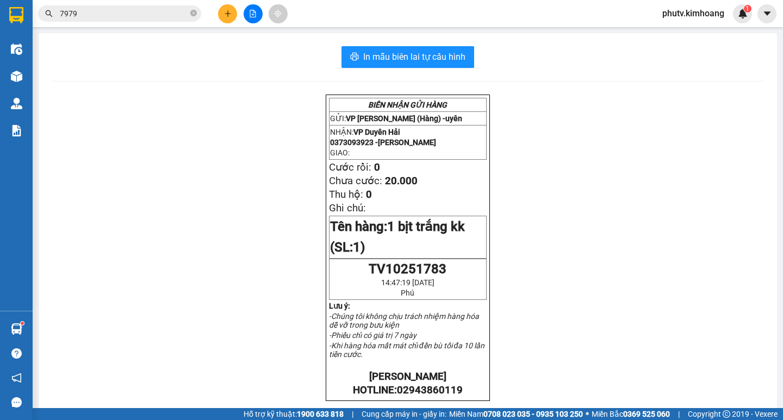
click at [144, 19] on input "7979" at bounding box center [124, 14] width 128 height 12
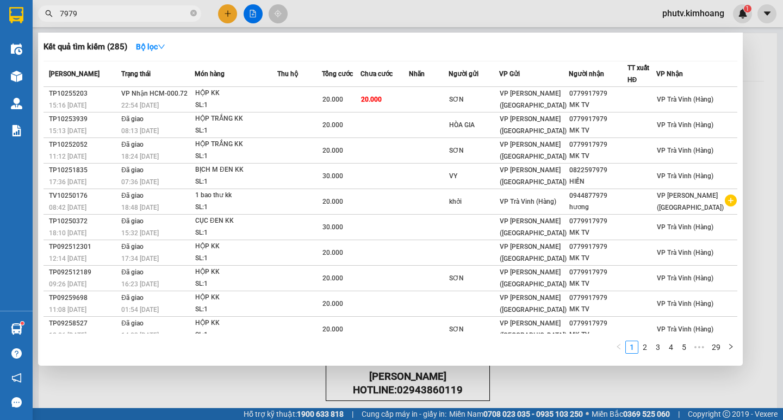
click at [143, 17] on input "7979" at bounding box center [124, 14] width 128 height 12
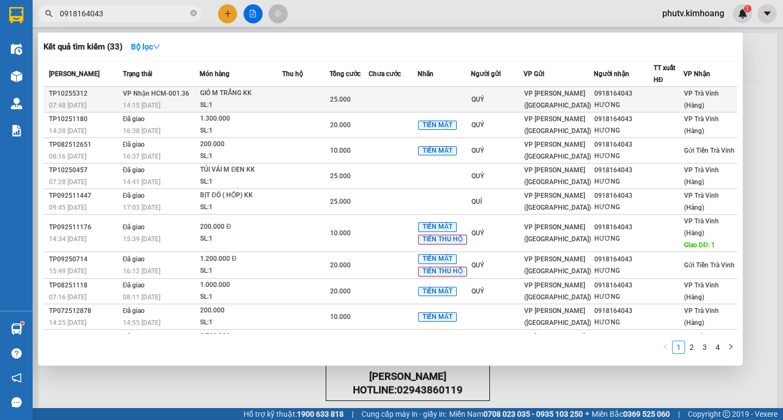
type input "0918164043"
click at [296, 99] on td at bounding box center [305, 100] width 47 height 26
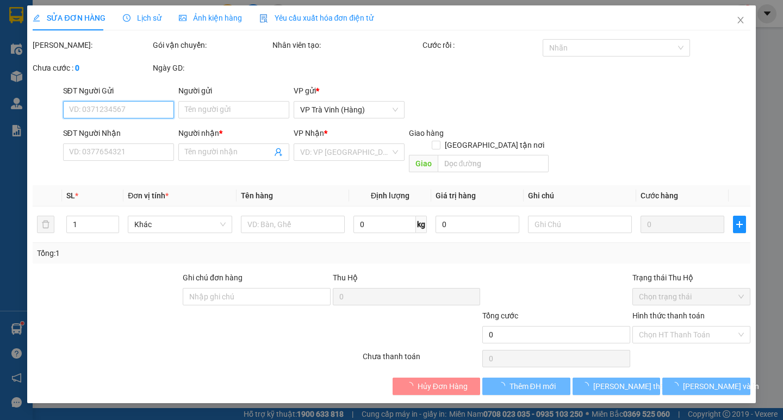
type input "QUÝ"
type input "0918164043"
type input "HƯƠNG"
type input "25.000"
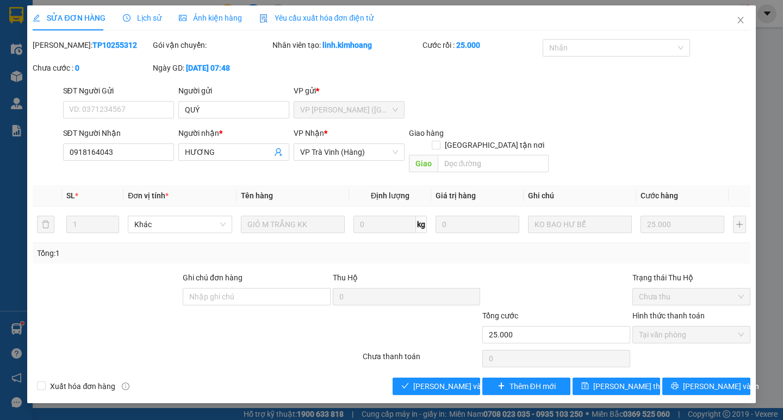
click at [427, 362] on div "Total Paid Fee 25.000 Total UnPaid Fee 0 Cash Collection Total Fee Mã ĐH: TP102…" at bounding box center [391, 217] width 717 height 356
click at [428, 381] on span "[PERSON_NAME] và Giao hàng" at bounding box center [465, 387] width 104 height 12
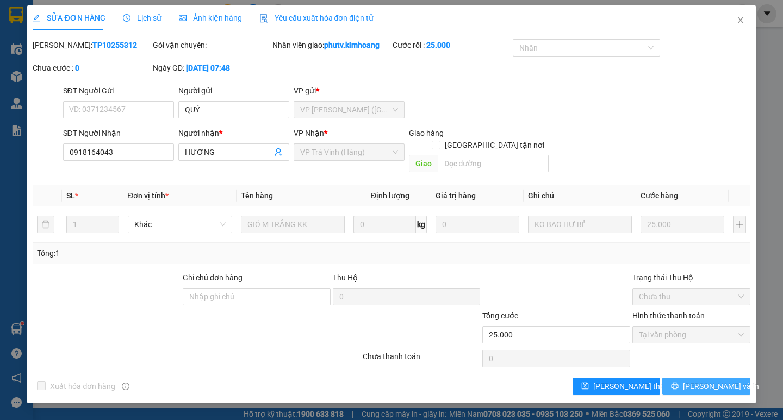
click at [719, 381] on span "[PERSON_NAME] và In" at bounding box center [721, 387] width 76 height 12
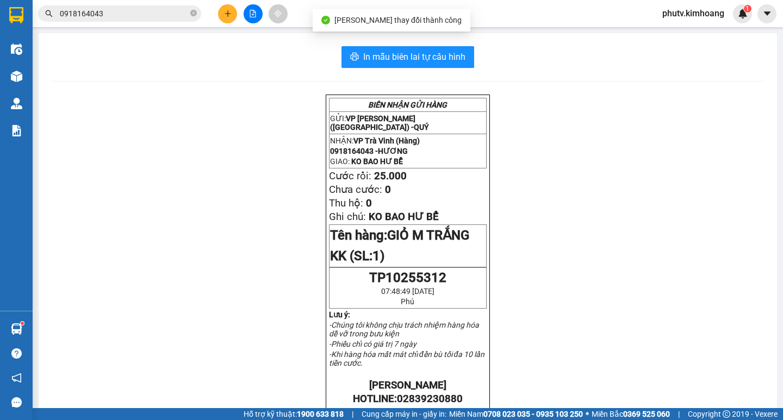
click at [227, 12] on icon "plus" at bounding box center [228, 14] width 8 height 8
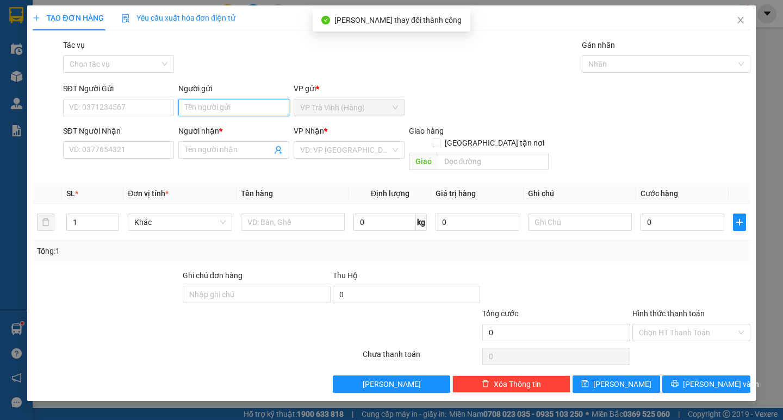
click at [233, 110] on input "Người gửi" at bounding box center [233, 107] width 111 height 17
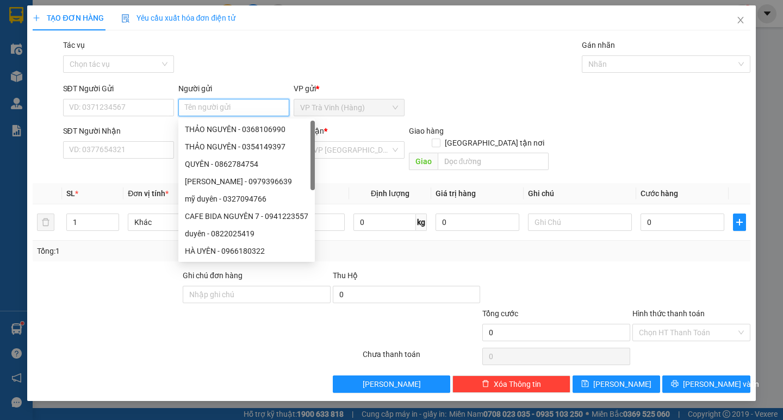
type input "k"
type input "linh"
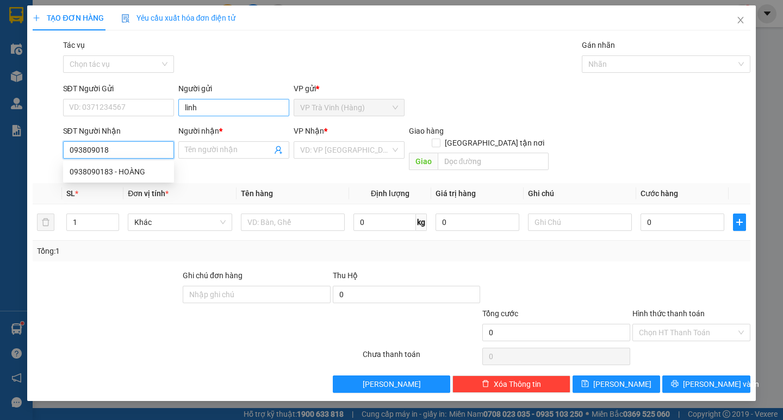
type input "0938090183"
click at [143, 171] on div "0938090183 - HOÀNG" at bounding box center [119, 172] width 98 height 12
type input "HOÀNG"
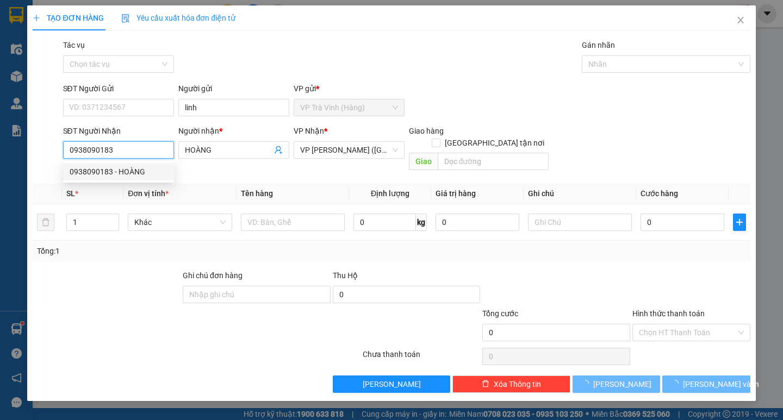
type input "25.000"
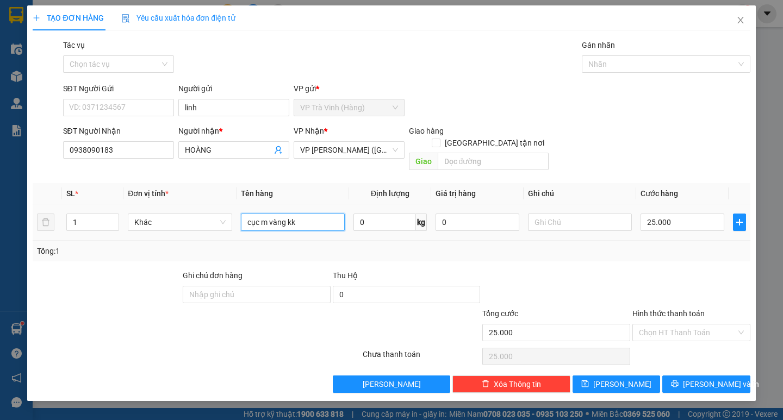
click at [136, 248] on div "SL * Đơn vị tính * Tên hàng Định lượng Giá trị hàng Ghi chú Cước hàng 1 Khác cụ…" at bounding box center [391, 222] width 717 height 78
click at [711, 325] on input "Hình thức thanh toán" at bounding box center [687, 333] width 97 height 16
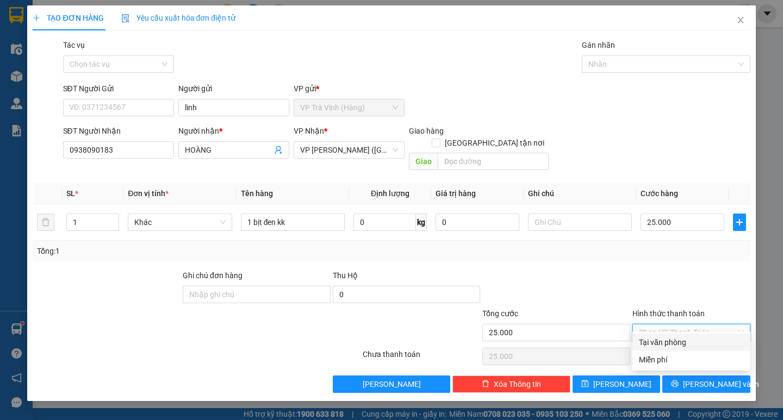
drag, startPoint x: 700, startPoint y: 343, endPoint x: 706, endPoint y: 356, distance: 14.4
click at [699, 344] on div "Tại văn phòng" at bounding box center [691, 343] width 105 height 12
click at [706, 378] on span "[PERSON_NAME] và In" at bounding box center [721, 384] width 76 height 12
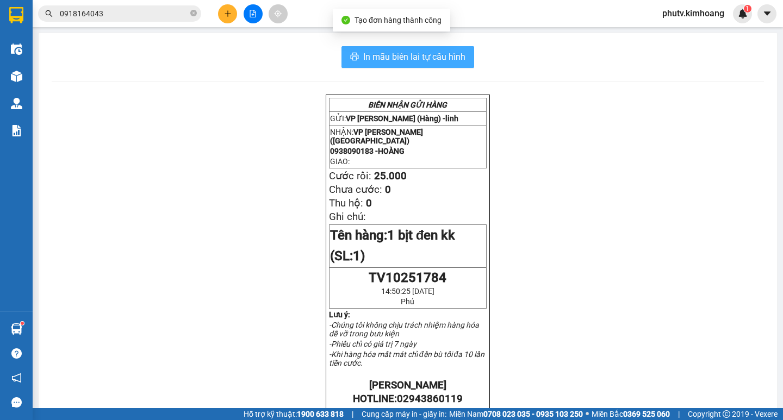
click at [373, 52] on span "In mẫu biên lai tự cấu hình" at bounding box center [414, 57] width 102 height 14
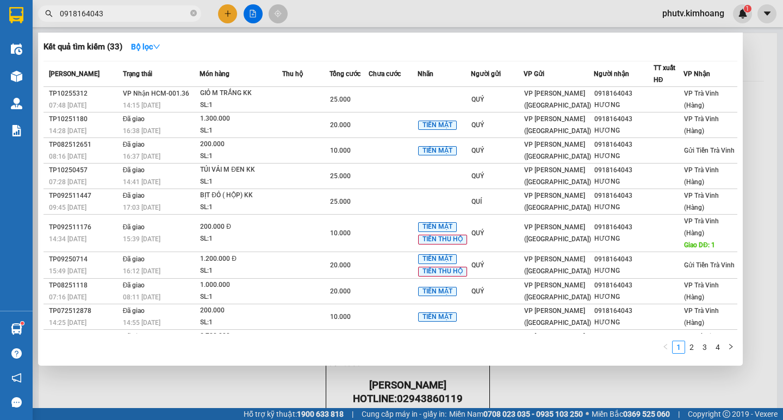
click at [115, 18] on input "0918164043" at bounding box center [124, 14] width 128 height 12
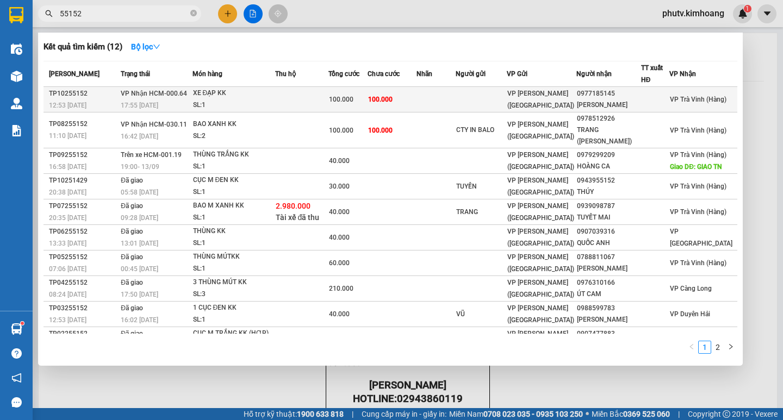
click at [294, 100] on td at bounding box center [301, 100] width 53 height 26
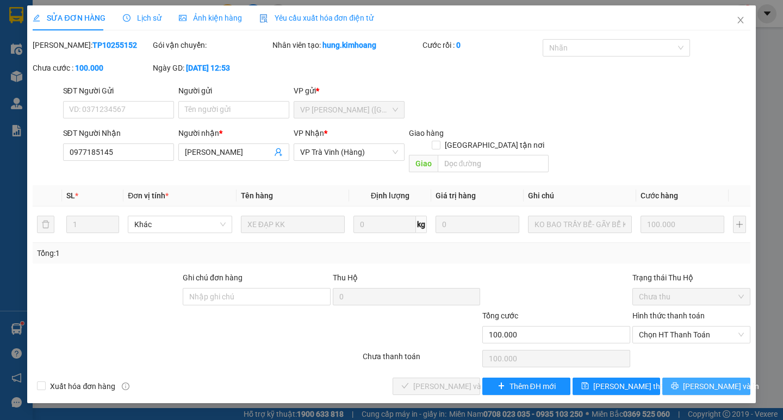
click at [701, 381] on span "[PERSON_NAME] và In" at bounding box center [721, 387] width 76 height 12
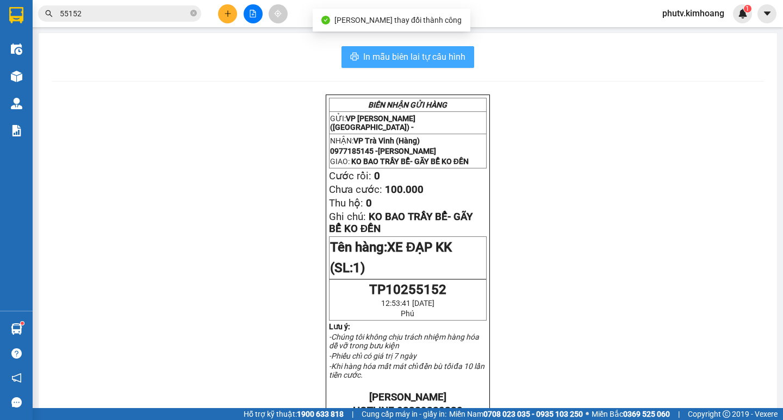
click at [436, 50] on span "In mẫu biên lai tự cấu hình" at bounding box center [414, 57] width 102 height 14
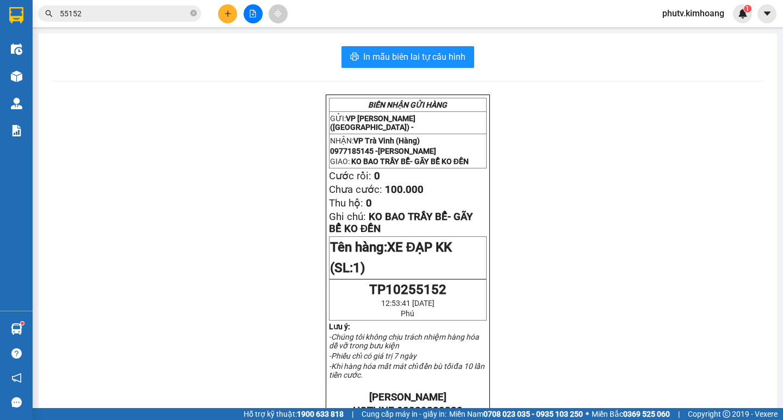
click at [105, 13] on input "55152" at bounding box center [124, 14] width 128 height 12
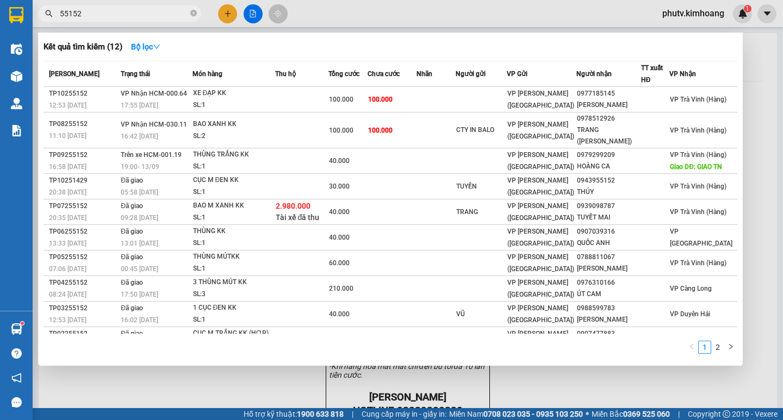
click at [104, 13] on input "55152" at bounding box center [124, 14] width 128 height 12
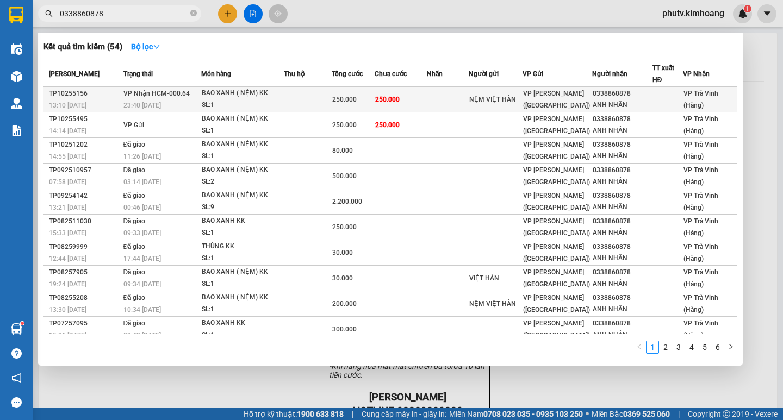
click at [327, 103] on td at bounding box center [308, 100] width 48 height 26
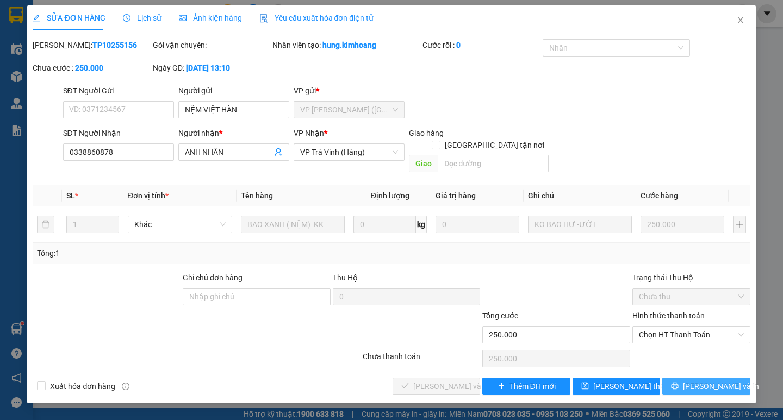
click at [704, 381] on span "[PERSON_NAME] và In" at bounding box center [721, 387] width 76 height 12
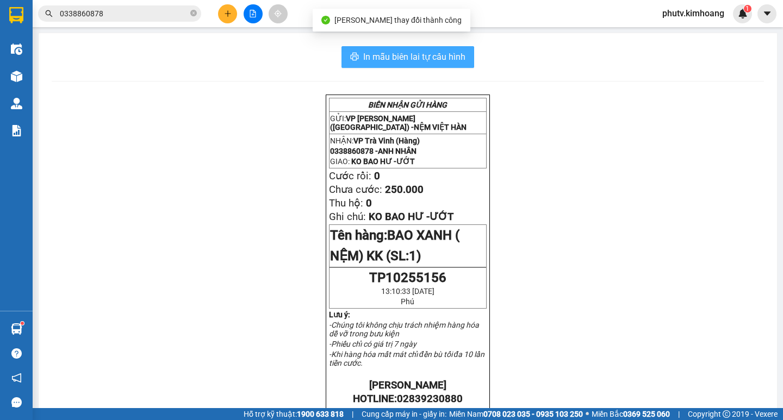
click at [393, 65] on button "In mẫu biên lai tự cấu hình" at bounding box center [407, 57] width 133 height 22
click at [418, 62] on span "In mẫu biên lai tự cấu hình" at bounding box center [414, 57] width 102 height 14
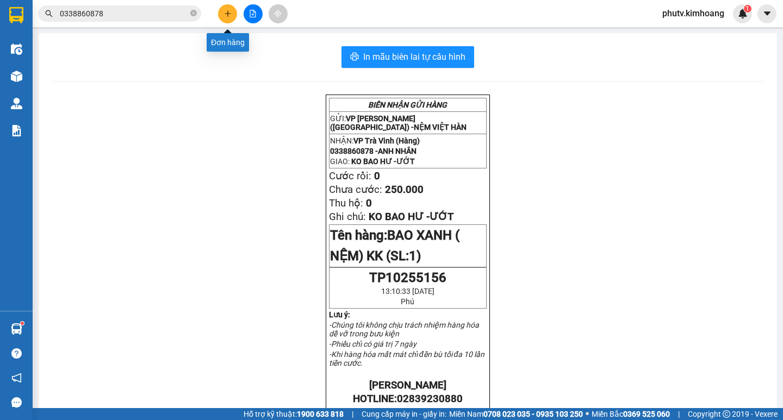
click at [224, 15] on icon "plus" at bounding box center [228, 14] width 8 height 8
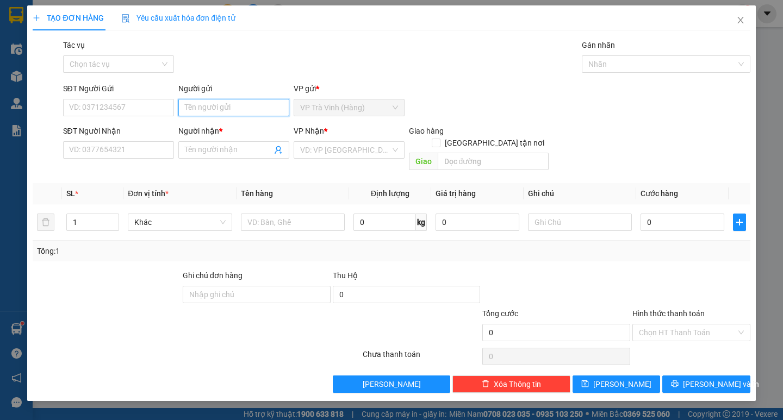
click at [220, 106] on input "Người gửi" at bounding box center [233, 107] width 111 height 17
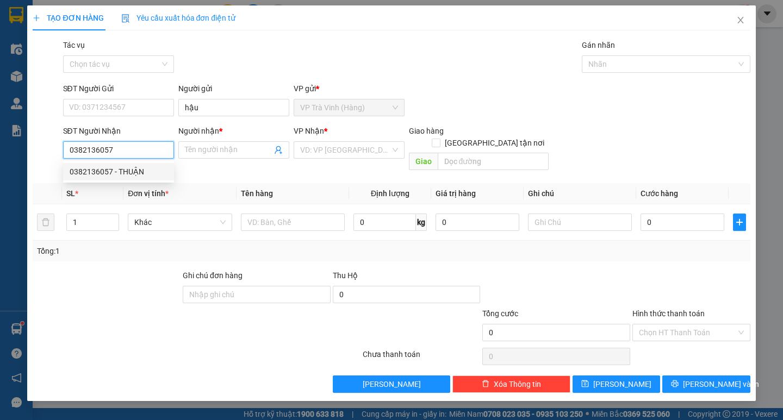
click at [115, 170] on div "0382136057 - THUẬN" at bounding box center [119, 172] width 98 height 12
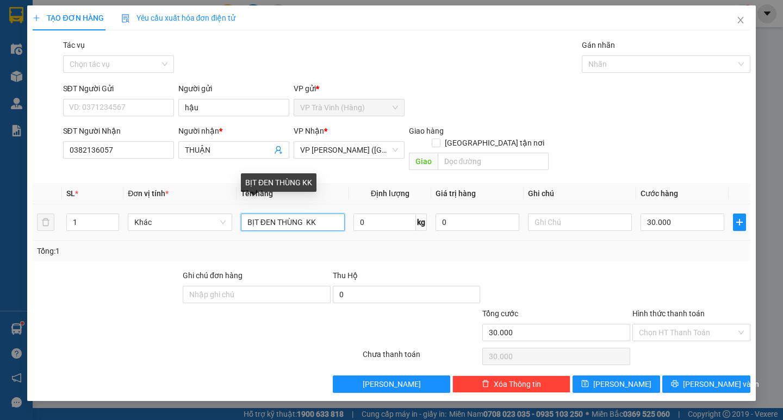
drag, startPoint x: 321, startPoint y: 209, endPoint x: 0, endPoint y: 214, distance: 321.4
click at [66, 206] on tr "1 Khác BỊT ĐEN THÙNG KK 0 kg 0 30.000" at bounding box center [391, 222] width 717 height 36
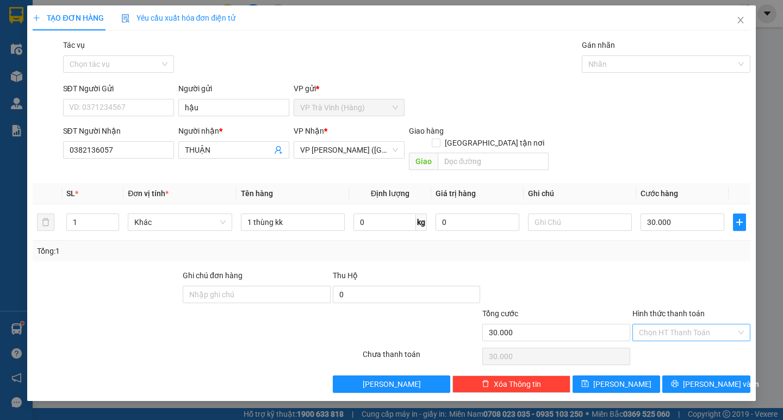
click at [673, 325] on input "Hình thức thanh toán" at bounding box center [687, 333] width 97 height 16
click at [681, 338] on div "Tại văn phòng" at bounding box center [691, 342] width 118 height 17
click at [679, 381] on icon "printer" at bounding box center [674, 384] width 7 height 7
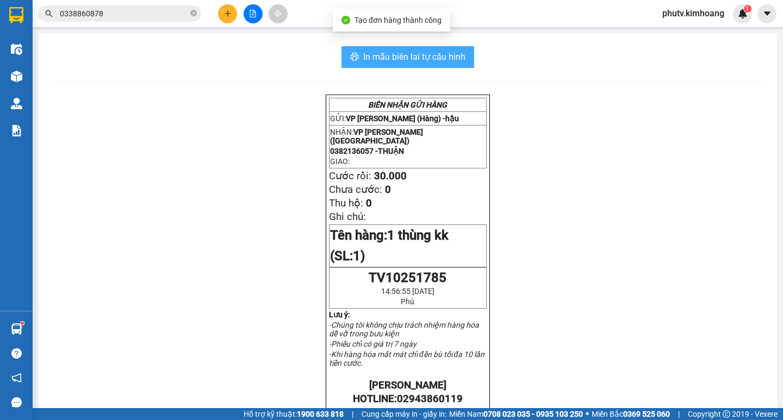
click at [416, 54] on span "In mẫu biên lai tự cấu hình" at bounding box center [414, 57] width 102 height 14
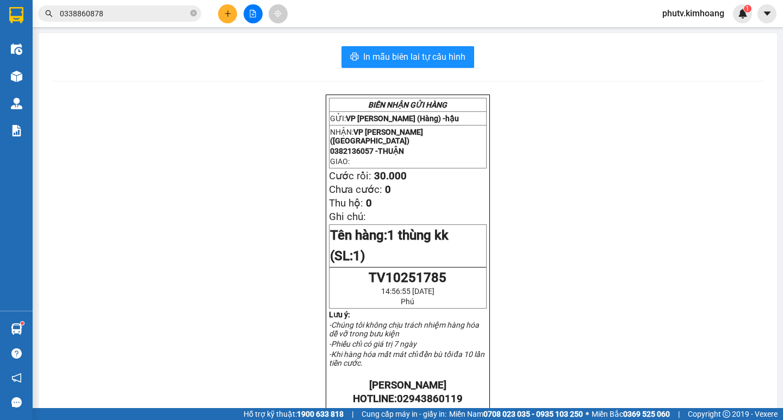
click at [220, 14] on button at bounding box center [227, 13] width 19 height 19
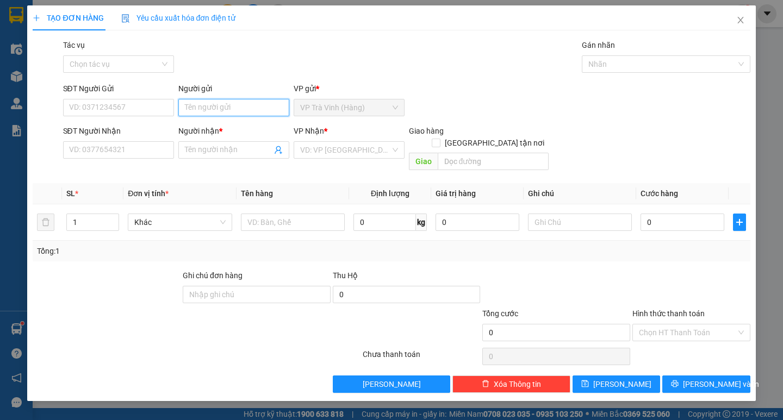
click at [229, 108] on input "Người gửi" at bounding box center [233, 107] width 111 height 17
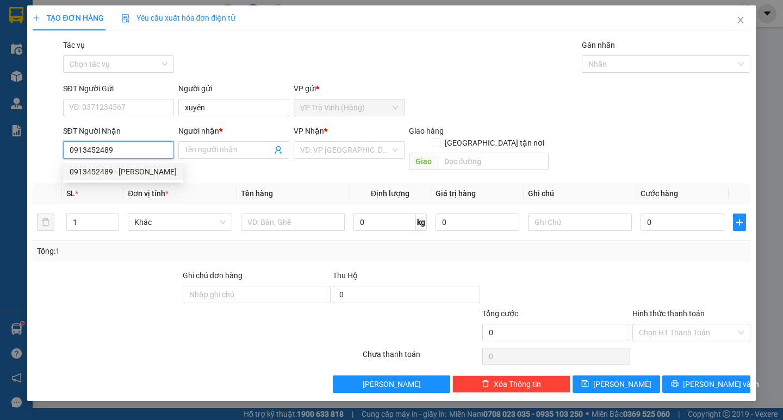
click at [111, 175] on div "0913452489 - [PERSON_NAME]" at bounding box center [123, 172] width 107 height 12
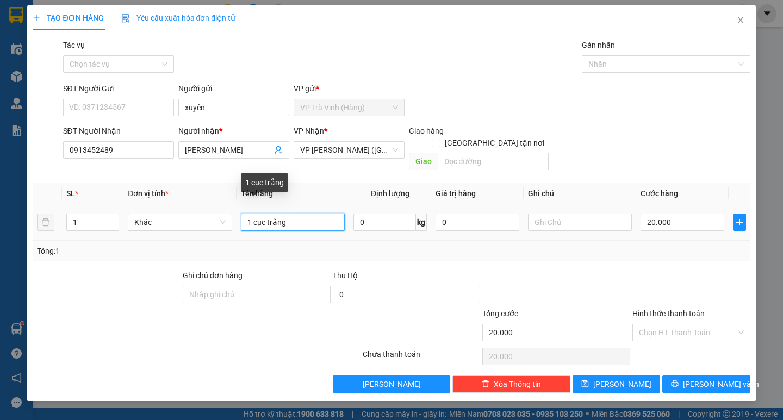
click at [39, 252] on div "Transit Pickup Surcharge Ids Transit Deliver Surcharge Ids Transit Deliver Surc…" at bounding box center [391, 216] width 717 height 354
click at [652, 220] on div "20.000" at bounding box center [683, 223] width 84 height 22
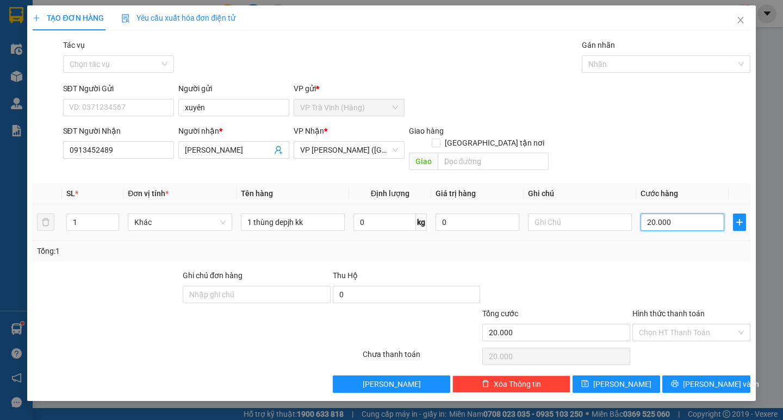
click at [655, 214] on input "20.000" at bounding box center [683, 222] width 84 height 17
drag, startPoint x: 663, startPoint y: 262, endPoint x: 673, endPoint y: 303, distance: 41.9
click at [663, 270] on div at bounding box center [691, 289] width 120 height 38
click at [697, 376] on button "[PERSON_NAME] và In" at bounding box center [706, 384] width 88 height 17
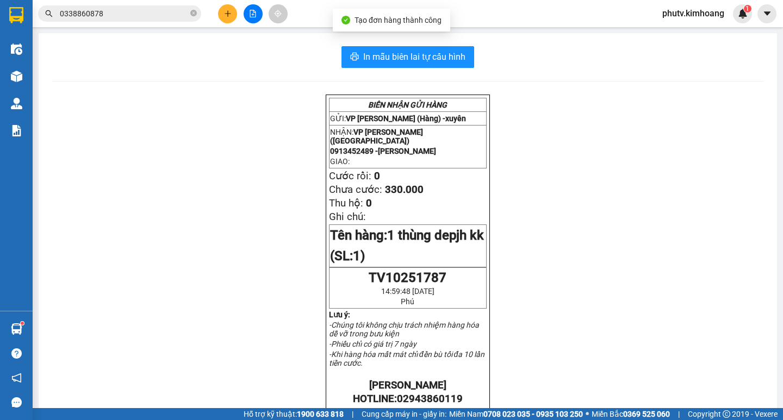
click at [154, 14] on input "0338860878" at bounding box center [124, 14] width 128 height 12
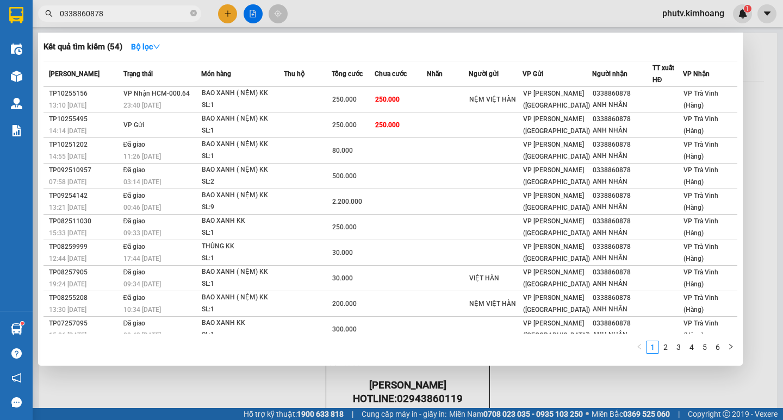
click at [154, 14] on input "0338860878" at bounding box center [124, 14] width 128 height 12
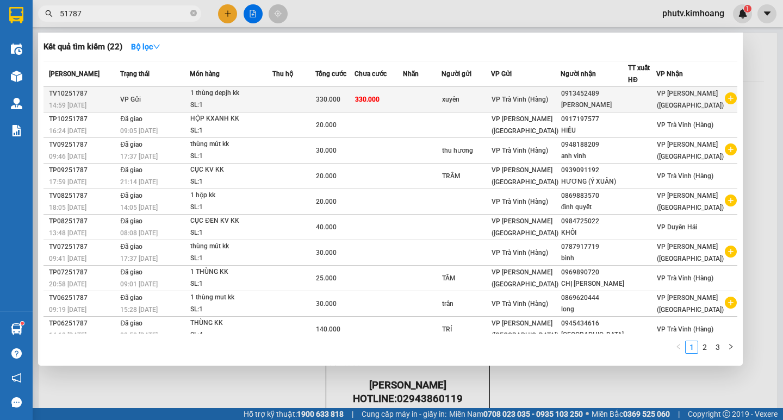
click at [377, 101] on span "330.000" at bounding box center [367, 100] width 24 height 8
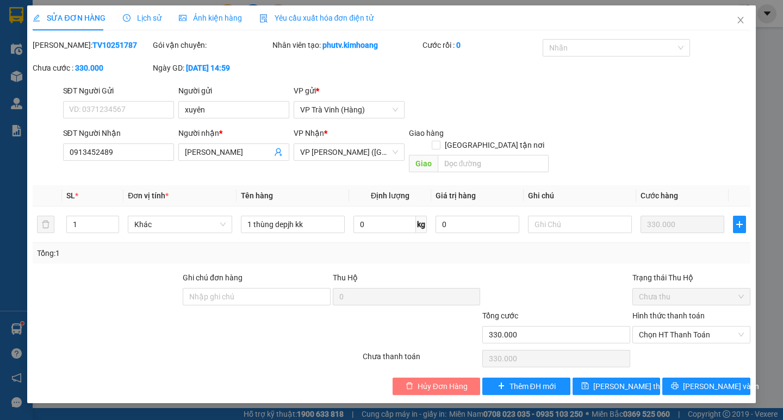
click at [445, 381] on span "Hủy Đơn Hàng" at bounding box center [443, 387] width 50 height 12
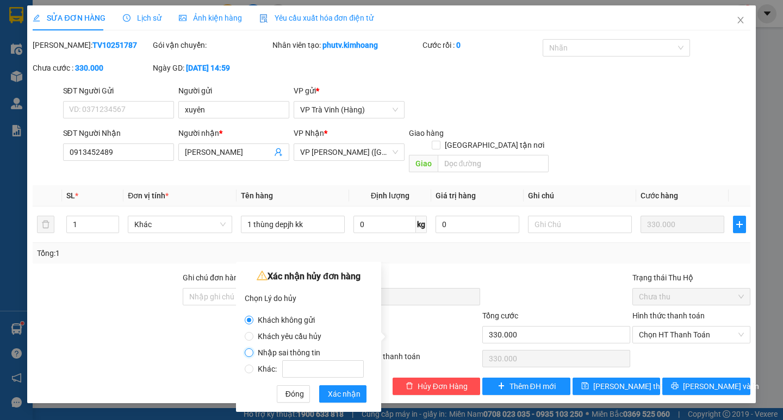
click at [250, 353] on input "Nhập sai thông tin" at bounding box center [249, 353] width 9 height 9
click at [353, 397] on span "Xác nhận" at bounding box center [344, 394] width 33 height 12
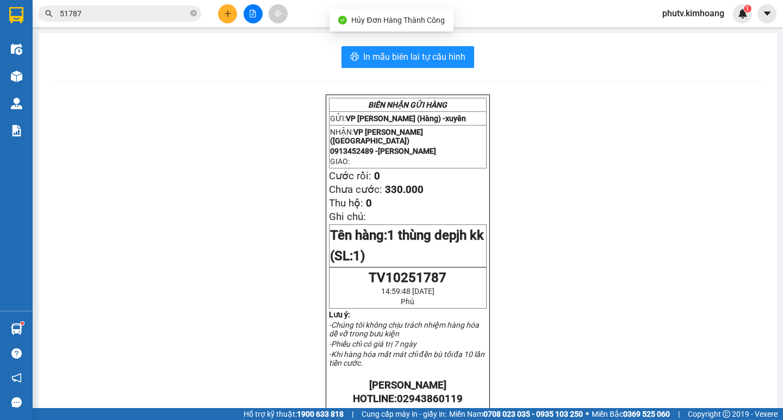
click at [244, 11] on button at bounding box center [253, 13] width 19 height 19
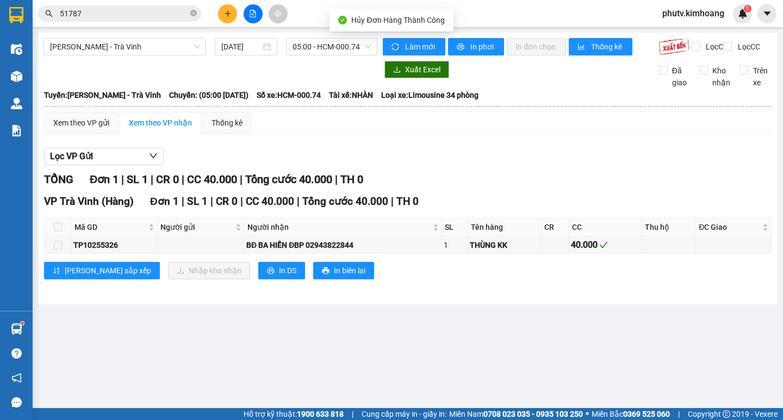
click at [224, 14] on icon "plus" at bounding box center [228, 14] width 8 height 8
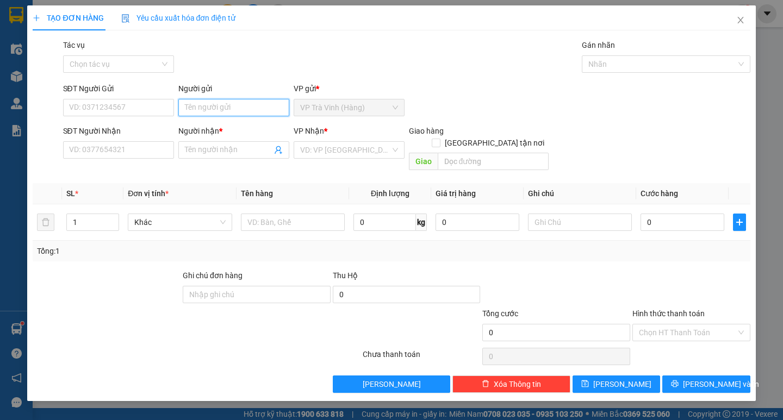
click at [215, 103] on input "Người gửi" at bounding box center [233, 107] width 111 height 17
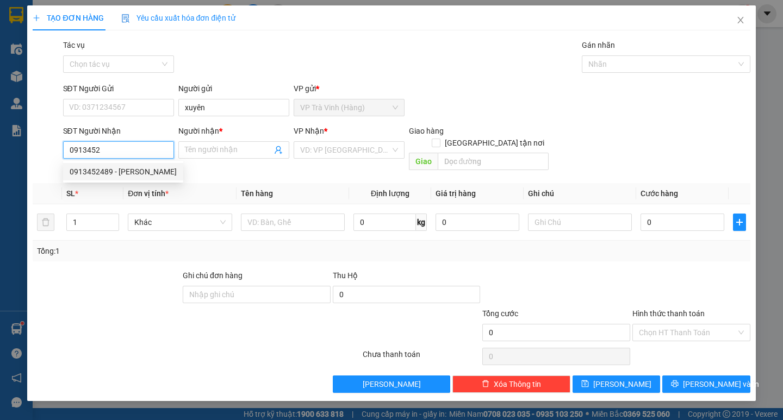
click at [98, 173] on div "0913452489 - [PERSON_NAME]" at bounding box center [123, 172] width 107 height 12
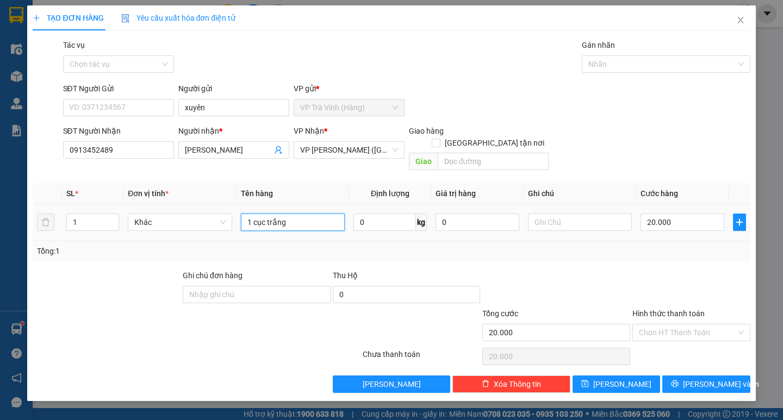
drag, startPoint x: 300, startPoint y: 215, endPoint x: 11, endPoint y: 275, distance: 294.8
click at [82, 269] on div "Transit Pickup Surcharge Ids Transit Deliver Surcharge Ids Transit Deliver Surc…" at bounding box center [391, 216] width 717 height 354
click at [677, 215] on input "20.000" at bounding box center [683, 222] width 84 height 17
click at [668, 245] on div "Tổng: 1" at bounding box center [391, 251] width 708 height 12
click at [704, 380] on button "[PERSON_NAME] và In" at bounding box center [706, 384] width 88 height 17
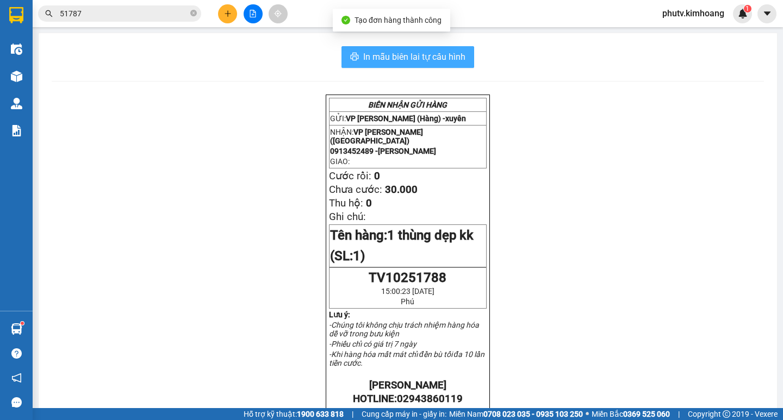
click at [407, 62] on span "In mẫu biên lai tự cấu hình" at bounding box center [414, 57] width 102 height 14
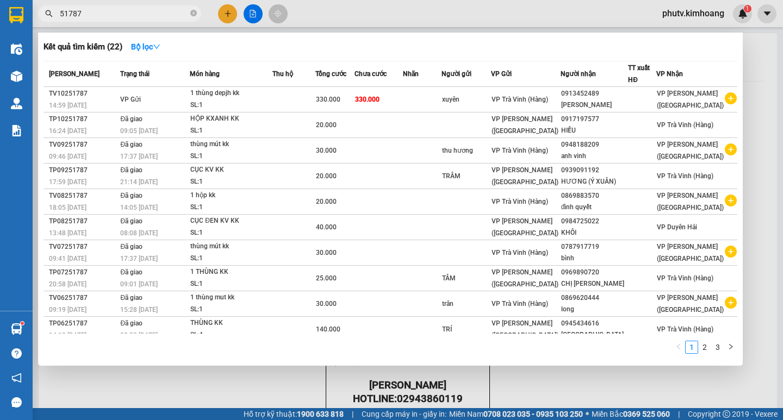
click at [109, 13] on input "51787" at bounding box center [124, 14] width 128 height 12
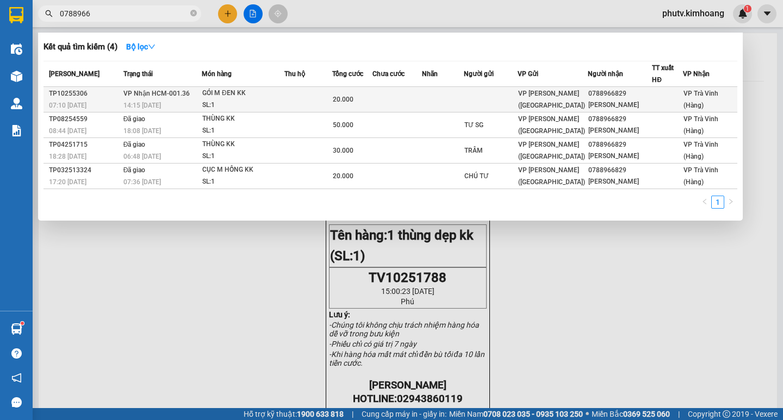
click at [416, 97] on td at bounding box center [396, 100] width 49 height 26
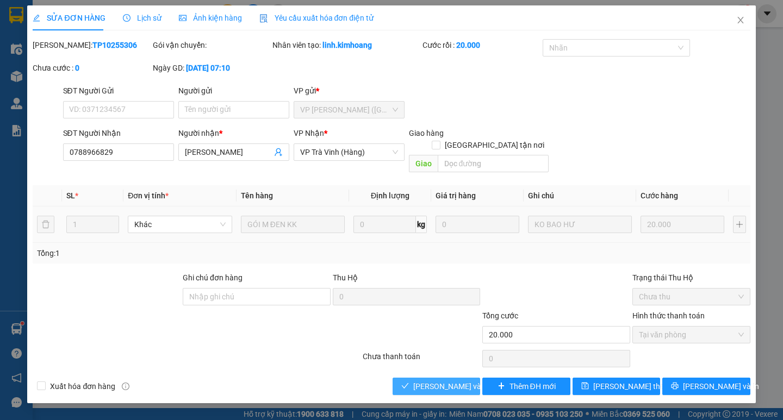
click at [445, 382] on button "[PERSON_NAME] và Giao hàng" at bounding box center [437, 386] width 88 height 17
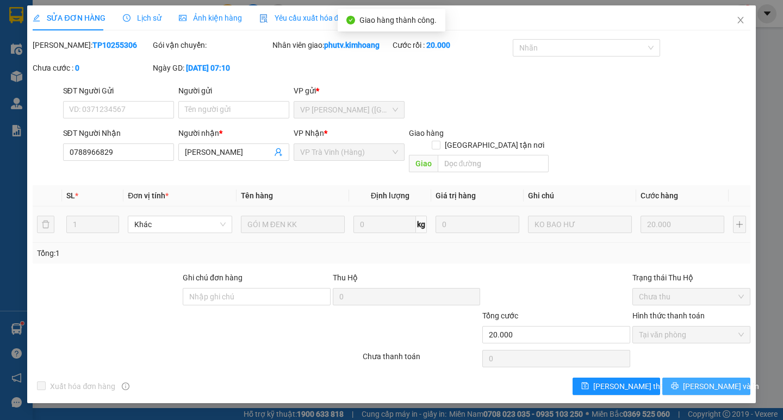
click at [679, 382] on icon "printer" at bounding box center [675, 386] width 8 height 8
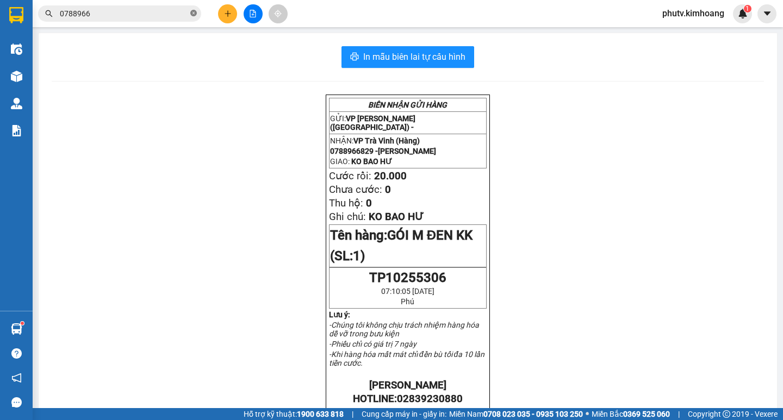
click at [194, 16] on icon "close-circle" at bounding box center [193, 13] width 7 height 7
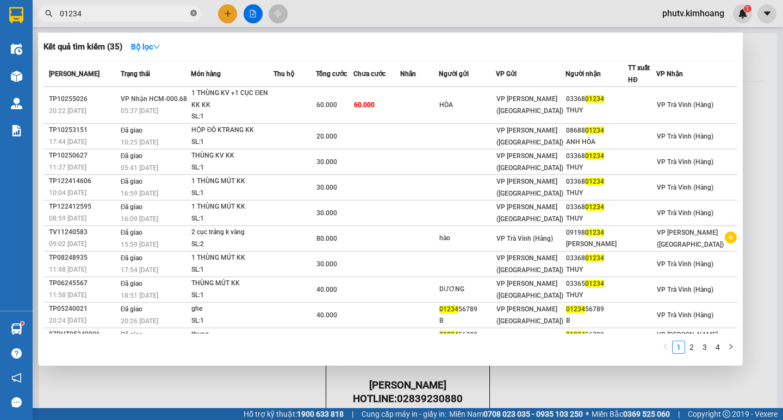
click at [194, 16] on icon "close-circle" at bounding box center [193, 13] width 7 height 7
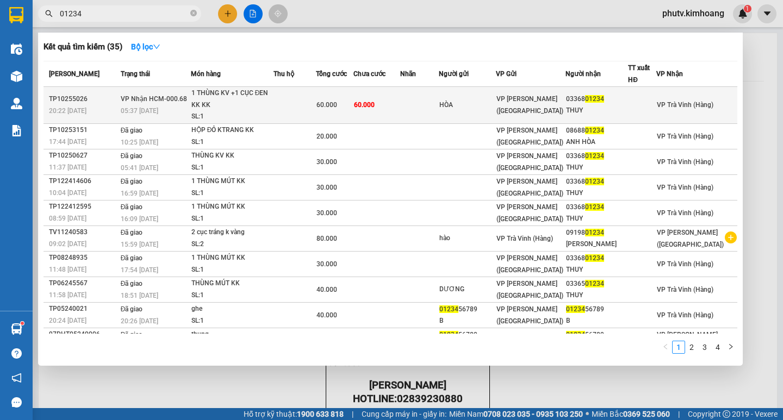
click at [350, 113] on td "60.000" at bounding box center [335, 105] width 38 height 37
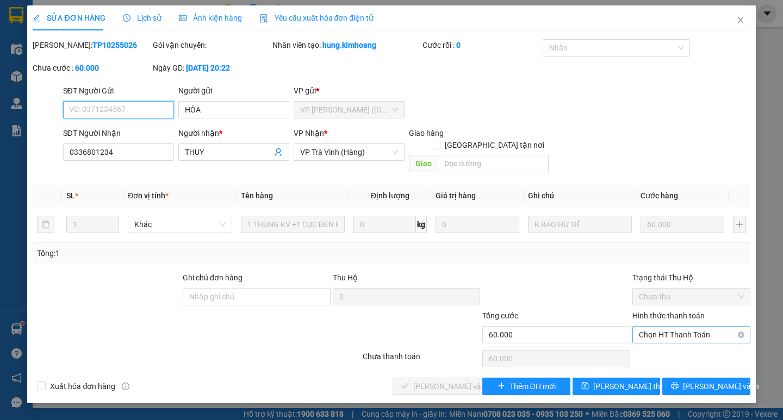
click at [674, 327] on span "Chọn HT Thanh Toán" at bounding box center [691, 335] width 105 height 16
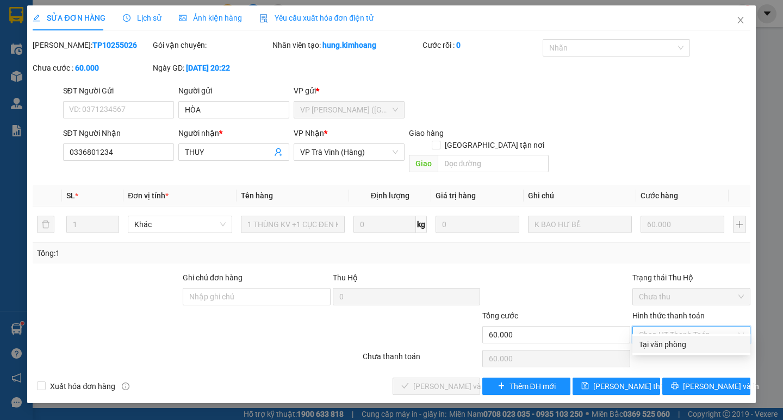
click at [672, 340] on div "Tại văn phòng" at bounding box center [691, 345] width 105 height 12
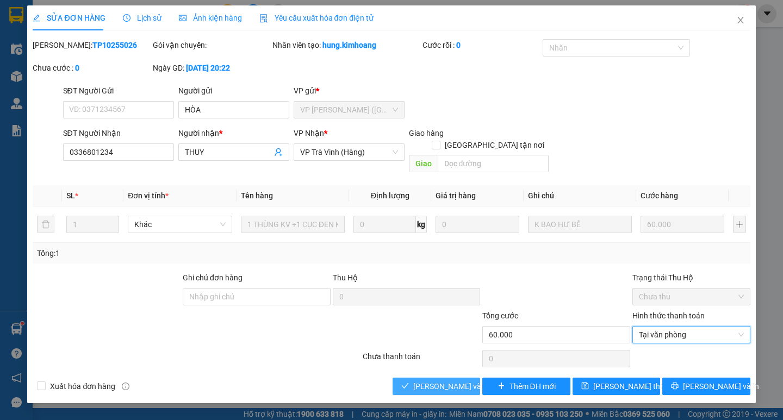
click at [424, 381] on span "[PERSON_NAME] và Giao hàng" at bounding box center [465, 387] width 104 height 12
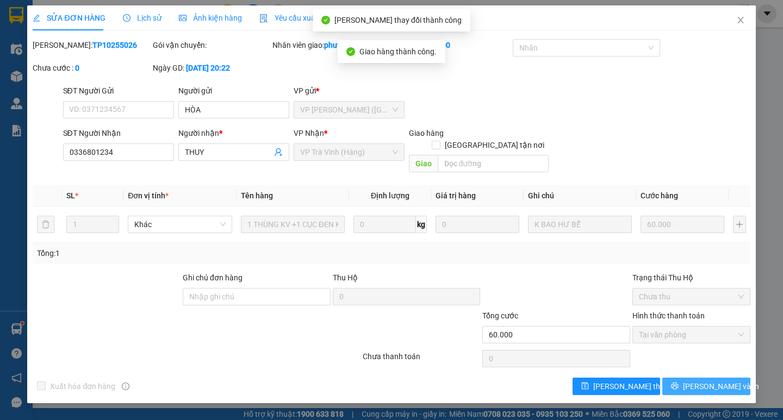
click at [720, 381] on span "[PERSON_NAME] và In" at bounding box center [721, 387] width 76 height 12
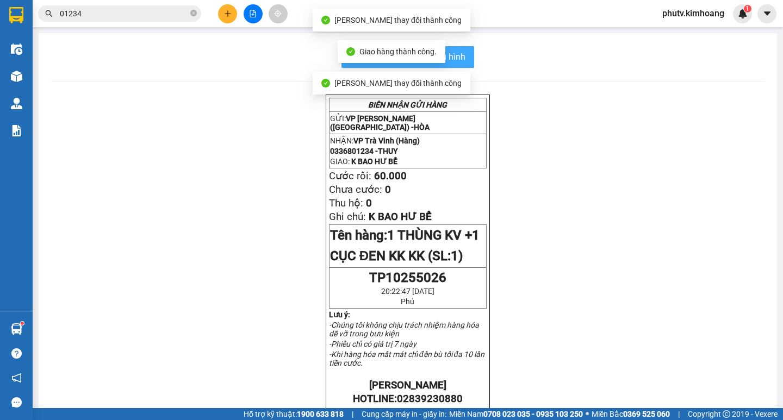
click at [460, 58] on span "In mẫu biên lai tự cấu hình" at bounding box center [414, 57] width 102 height 14
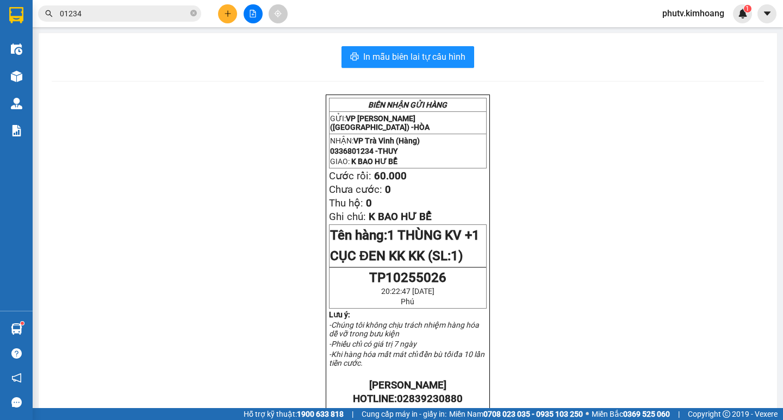
click at [117, 9] on input "01234" at bounding box center [124, 14] width 128 height 12
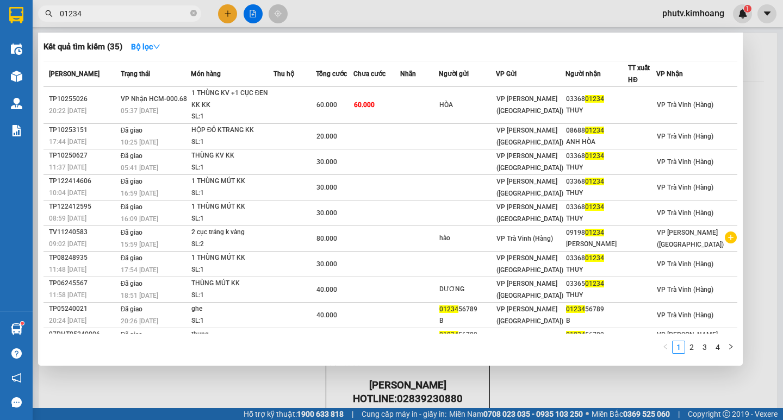
click at [117, 9] on input "01234" at bounding box center [124, 14] width 128 height 12
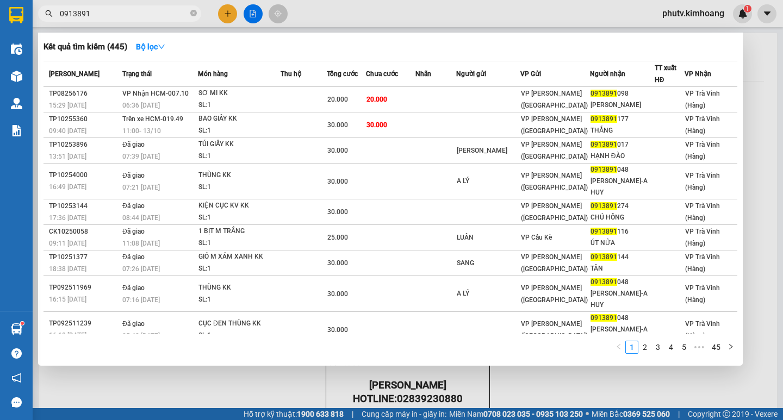
click at [224, 21] on div at bounding box center [391, 210] width 783 height 420
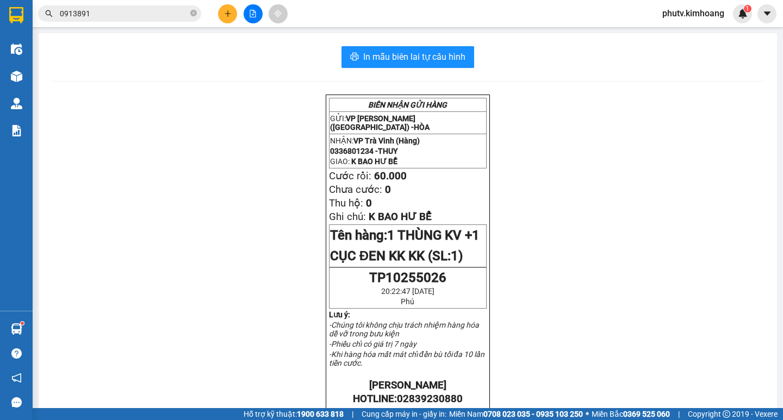
click at [225, 18] on button at bounding box center [227, 13] width 19 height 19
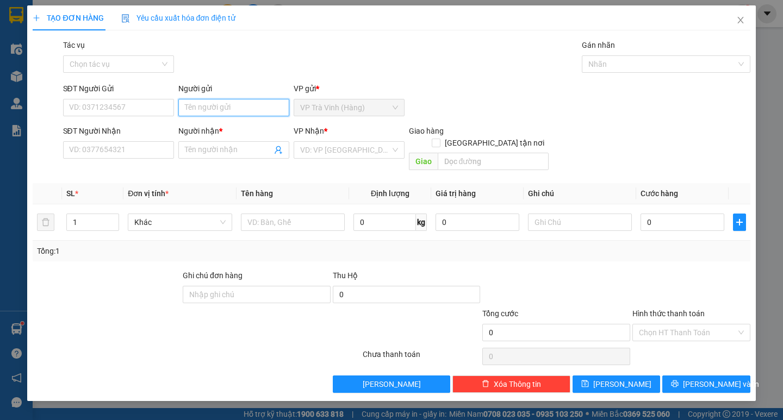
click at [222, 101] on input "Người gửi" at bounding box center [233, 107] width 111 height 17
click at [219, 95] on div "Người gửi" at bounding box center [233, 91] width 111 height 16
click at [221, 107] on input "nguiyeenj" at bounding box center [233, 107] width 111 height 17
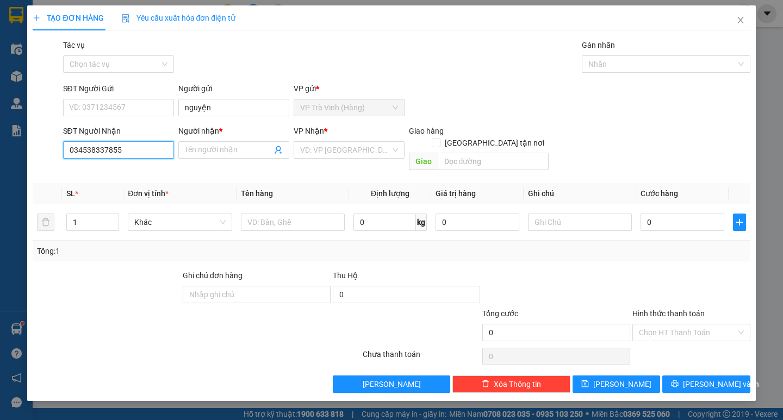
click at [100, 146] on input "034538337855" at bounding box center [118, 149] width 111 height 17
click at [105, 150] on input "03453837855" at bounding box center [118, 149] width 111 height 17
click at [156, 171] on div "0345383755 - [PERSON_NAME]" at bounding box center [123, 172] width 107 height 12
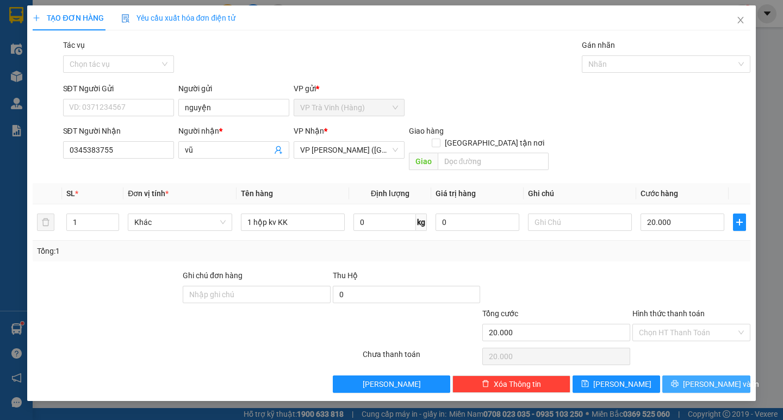
click at [701, 376] on button "[PERSON_NAME] và In" at bounding box center [706, 384] width 88 height 17
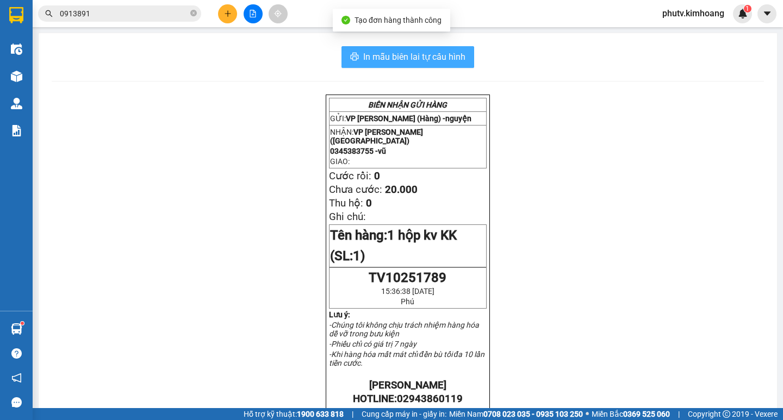
click at [438, 57] on span "In mẫu biên lai tự cấu hình" at bounding box center [414, 57] width 102 height 14
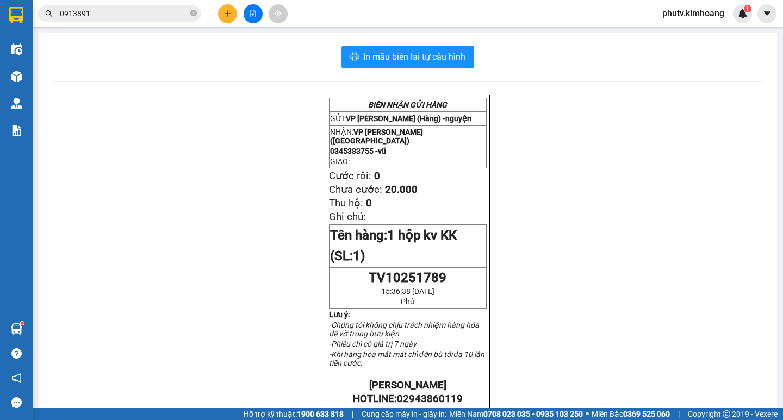
click at [108, 16] on input "0913891" at bounding box center [124, 14] width 128 height 12
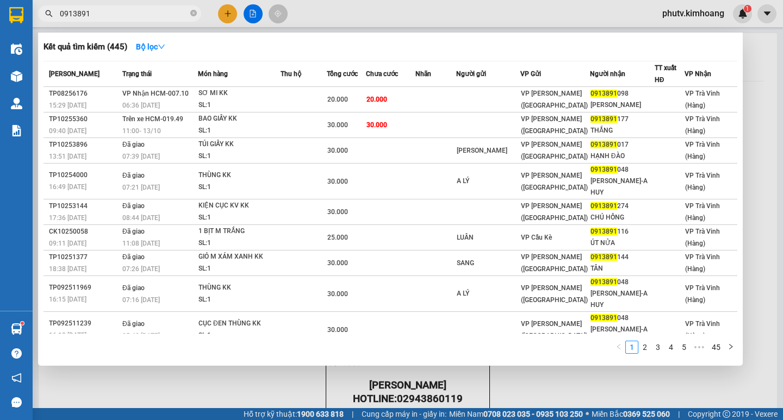
click at [108, 15] on input "0913891" at bounding box center [124, 14] width 128 height 12
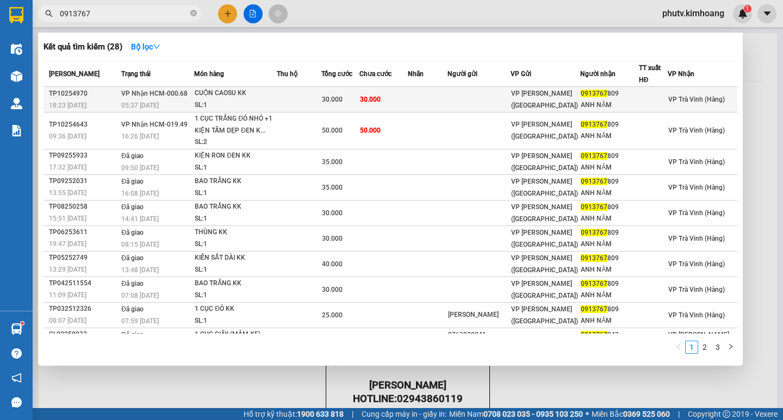
click at [300, 99] on td at bounding box center [299, 100] width 45 height 26
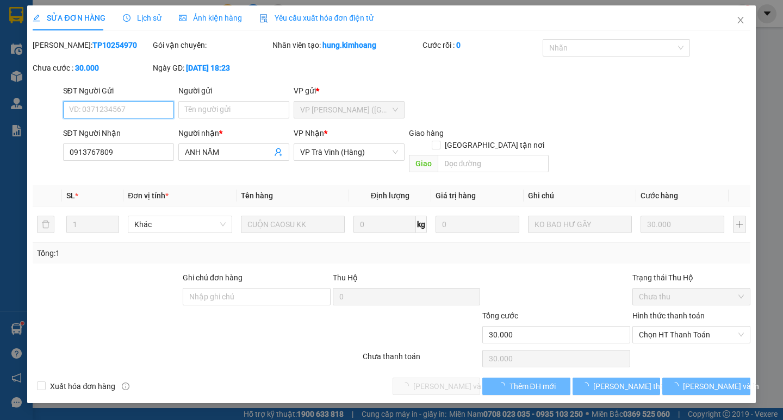
click at [679, 330] on span "Chọn HT Thanh Toán" at bounding box center [691, 335] width 105 height 16
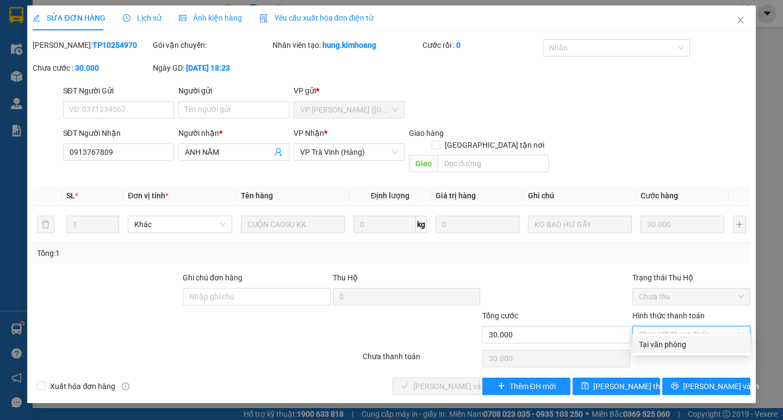
click at [675, 343] on div "Tại văn phòng" at bounding box center [691, 345] width 105 height 12
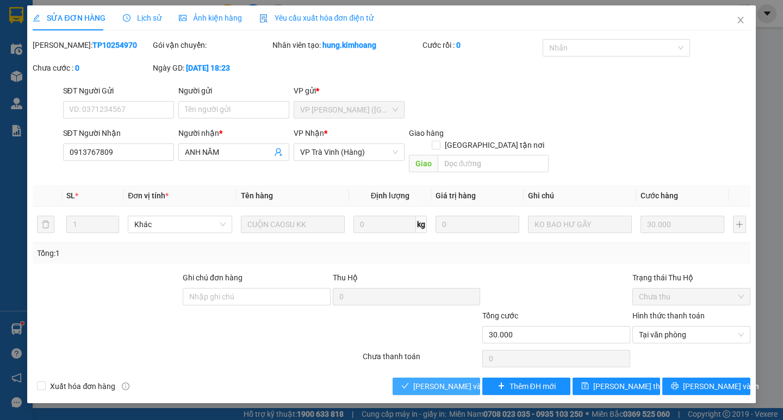
click at [461, 381] on span "[PERSON_NAME] và Giao hàng" at bounding box center [465, 387] width 104 height 12
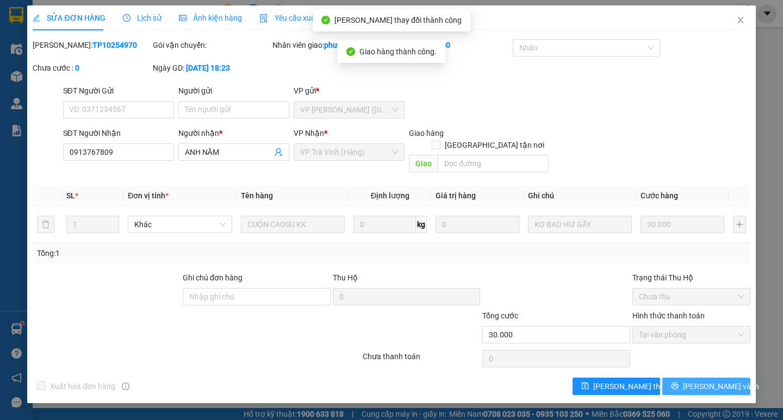
click at [713, 381] on span "[PERSON_NAME] và In" at bounding box center [721, 387] width 76 height 12
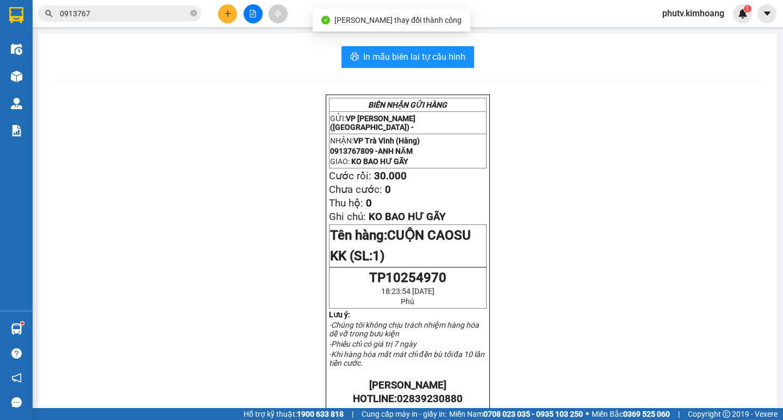
click at [459, 46] on div "In mẫu biên lai tự cấu hình BIÊN NHẬN GỬI HÀNG GỬI: VP [PERSON_NAME] ([GEOGRAPH…" at bounding box center [408, 377] width 738 height 689
click at [458, 64] on button "In mẫu biên lai tự cấu hình" at bounding box center [407, 57] width 133 height 22
click at [135, 11] on input "0913767" at bounding box center [124, 14] width 128 height 12
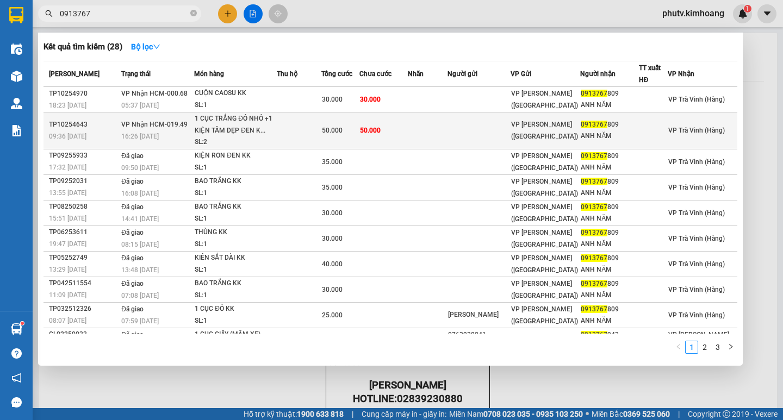
click at [335, 121] on td "50.000" at bounding box center [340, 131] width 38 height 37
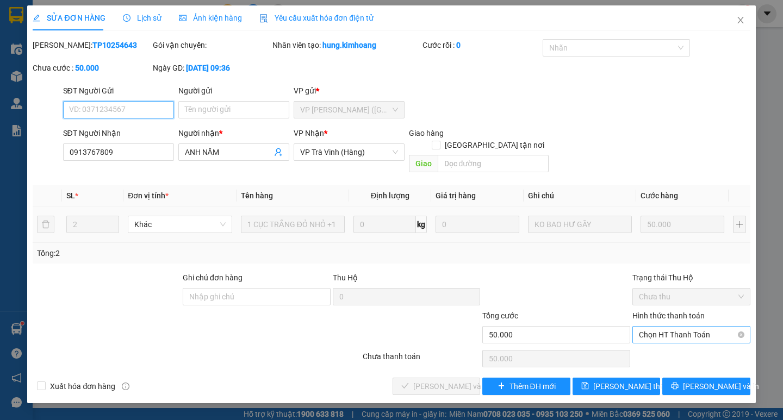
click at [666, 327] on span "Chọn HT Thanh Toán" at bounding box center [691, 335] width 105 height 16
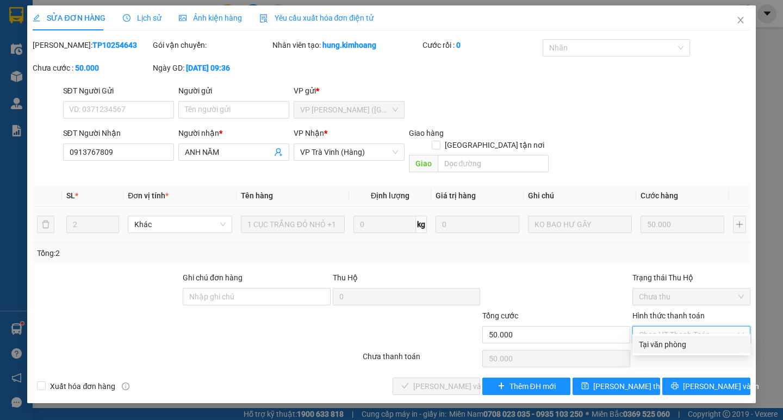
click at [664, 342] on div "Tại văn phòng" at bounding box center [691, 345] width 105 height 12
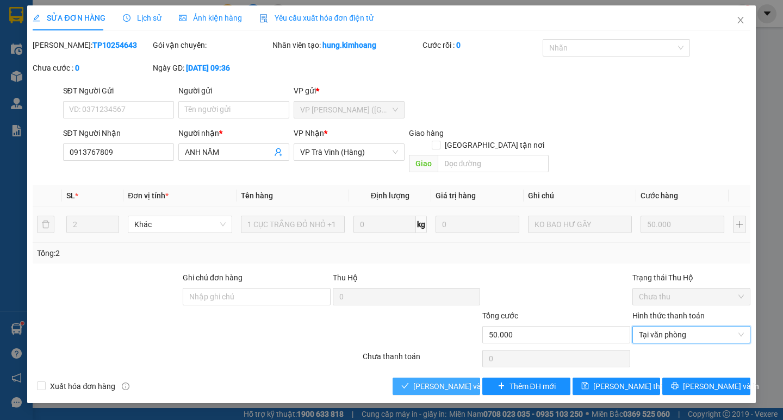
click at [437, 381] on span "[PERSON_NAME] và Giao hàng" at bounding box center [465, 387] width 104 height 12
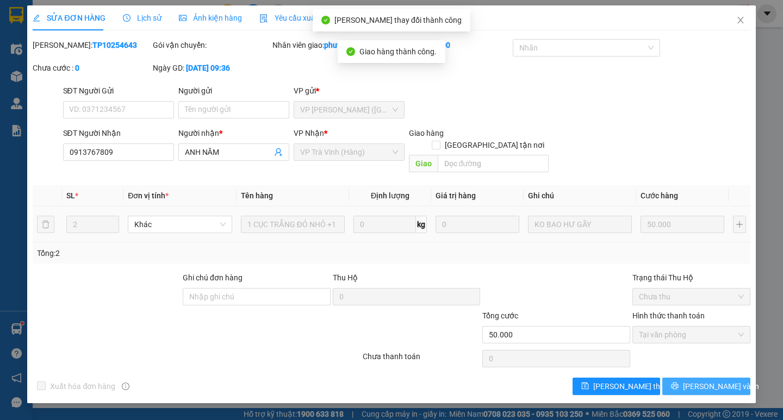
click at [710, 381] on span "[PERSON_NAME] và In" at bounding box center [721, 387] width 76 height 12
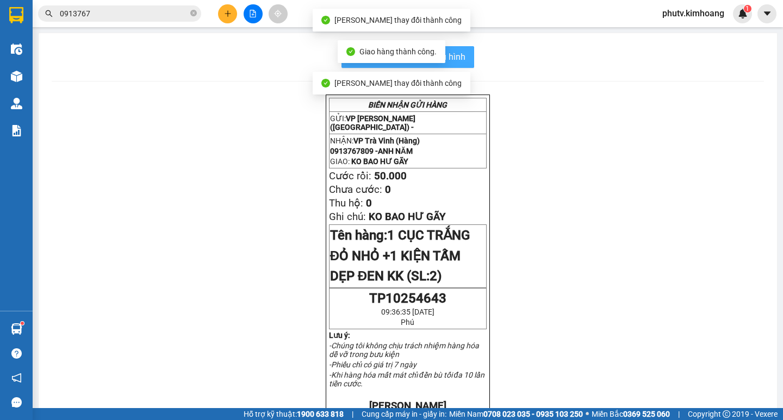
click at [458, 51] on span "In mẫu biên lai tự cấu hình" at bounding box center [414, 57] width 102 height 14
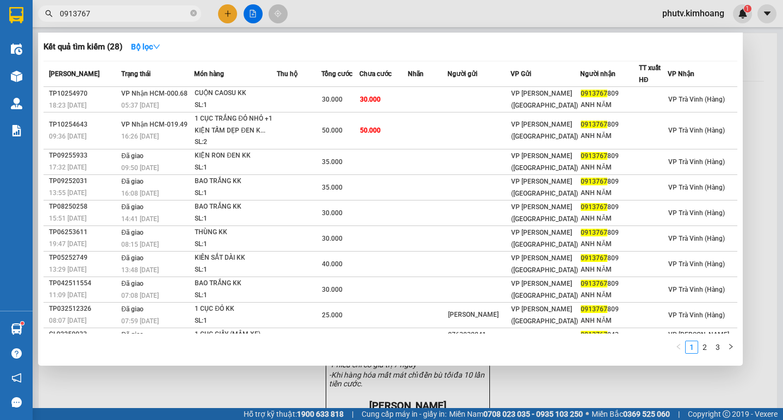
click at [124, 17] on input "0913767" at bounding box center [124, 14] width 128 height 12
click at [123, 16] on input "0913767" at bounding box center [124, 14] width 128 height 12
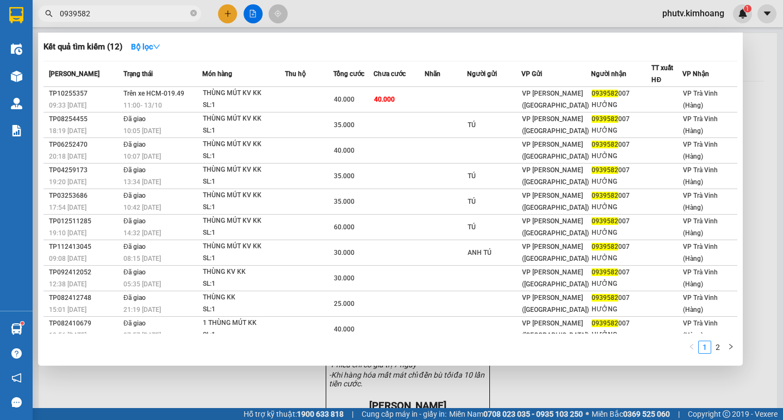
click at [113, 11] on input "0939582" at bounding box center [124, 14] width 128 height 12
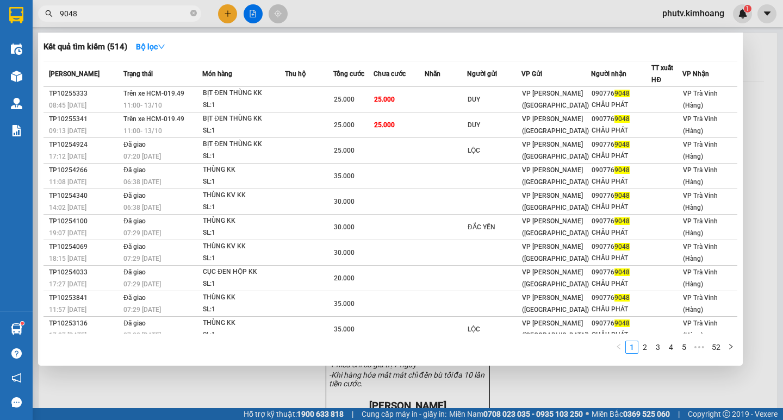
drag, startPoint x: 222, startPoint y: 11, endPoint x: 215, endPoint y: 32, distance: 21.1
click at [221, 11] on div at bounding box center [391, 210] width 783 height 420
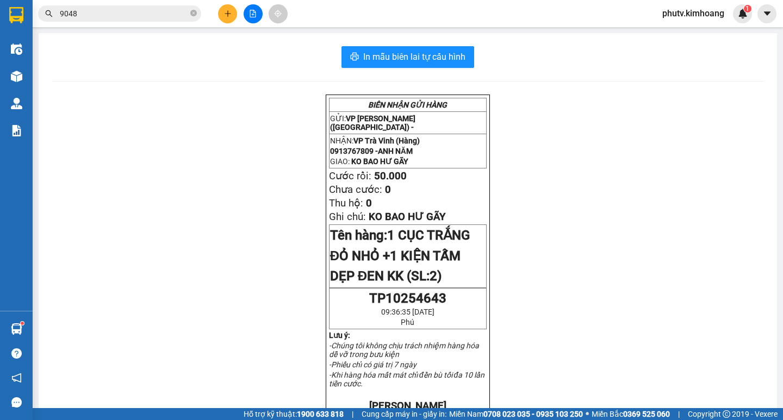
click at [226, 22] on button at bounding box center [227, 13] width 19 height 19
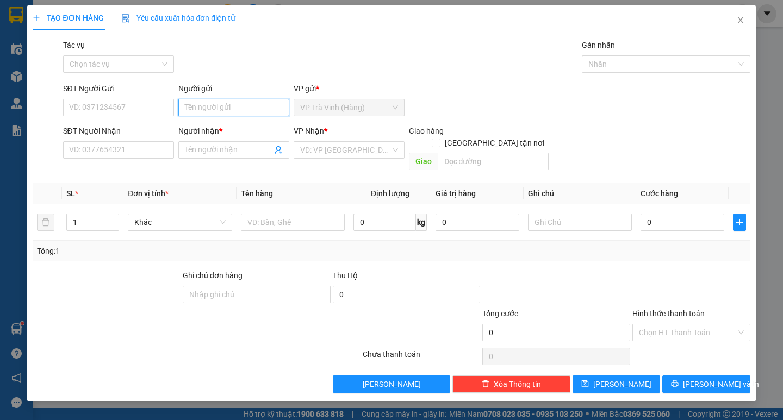
click at [204, 110] on input "Người gửi" at bounding box center [233, 107] width 111 height 17
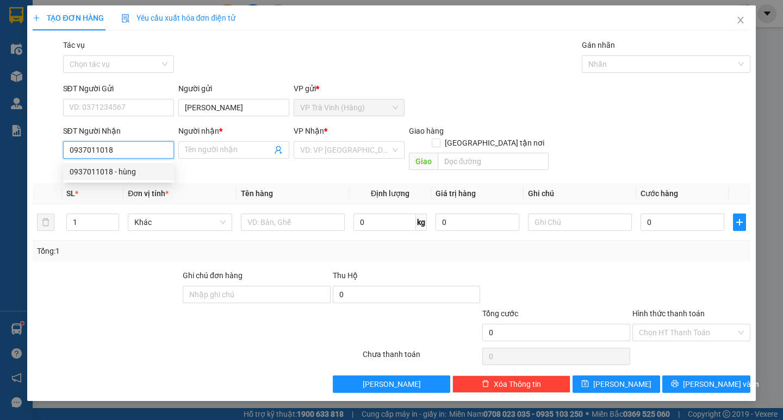
click at [142, 170] on div "0937011018 - hùng" at bounding box center [119, 172] width 98 height 12
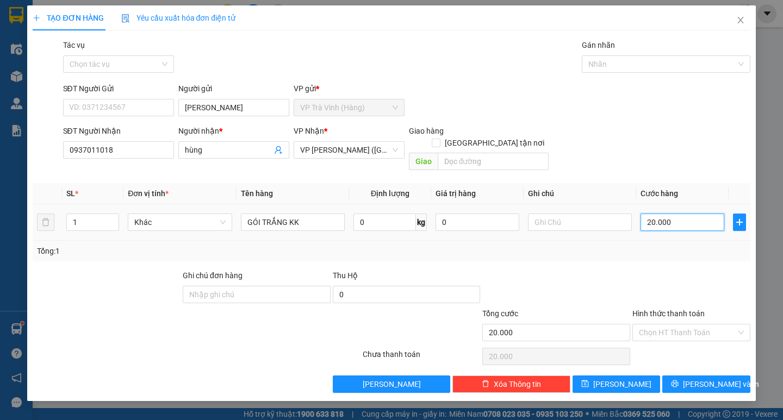
click at [670, 219] on input "20.000" at bounding box center [683, 222] width 84 height 17
drag, startPoint x: 314, startPoint y: 212, endPoint x: 35, endPoint y: 278, distance: 286.7
click at [41, 281] on div "Transit Pickup Surcharge Ids Transit Deliver Surcharge Ids Transit Deliver Surc…" at bounding box center [391, 216] width 717 height 354
click at [692, 214] on input "20.000" at bounding box center [683, 222] width 84 height 17
drag, startPoint x: 679, startPoint y: 255, endPoint x: 687, endPoint y: 291, distance: 36.8
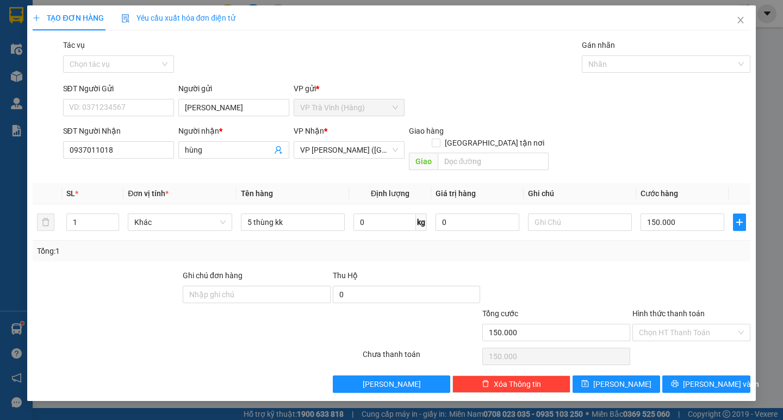
click at [678, 259] on div "Transit Pickup Surcharge Ids Transit Deliver Surcharge Ids Transit Deliver Surc…" at bounding box center [391, 216] width 717 height 354
click at [681, 325] on input "Hình thức thanh toán" at bounding box center [687, 333] width 97 height 16
click at [685, 344] on div "Tại văn phòng" at bounding box center [691, 343] width 105 height 12
click at [548, 214] on input "text" at bounding box center [580, 222] width 104 height 17
click at [697, 378] on span "[PERSON_NAME] và In" at bounding box center [721, 384] width 76 height 12
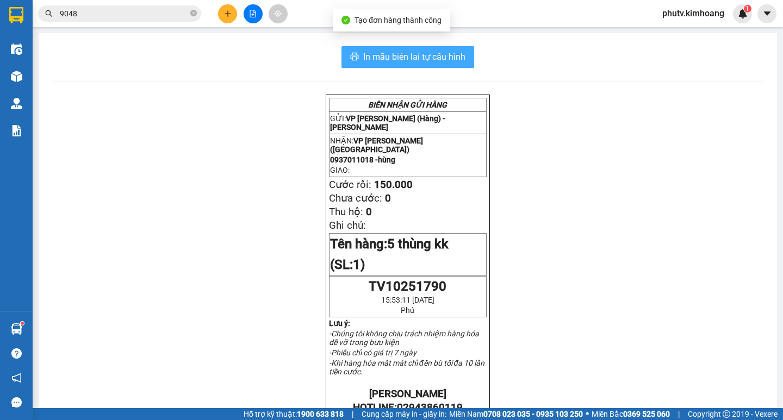
click at [414, 64] on button "In mẫu biên lai tự cấu hình" at bounding box center [407, 57] width 133 height 22
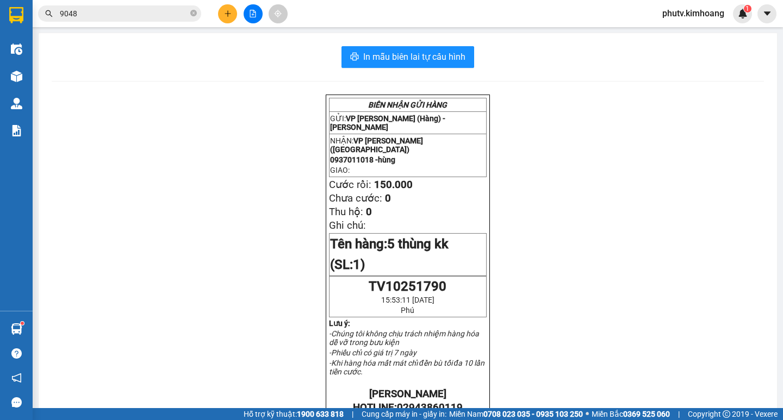
click at [84, 12] on input "9048" at bounding box center [124, 14] width 128 height 12
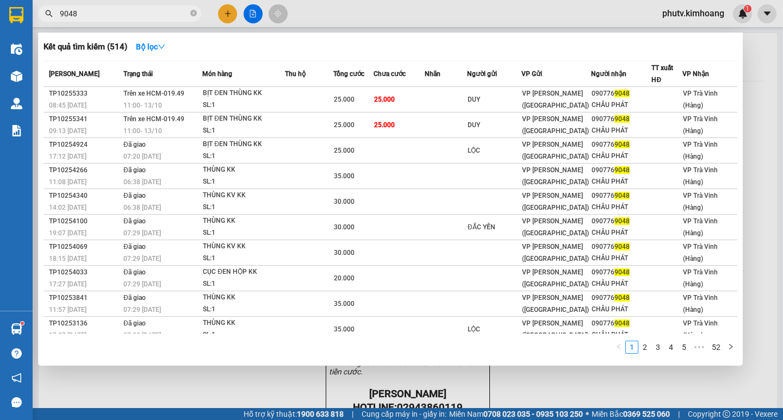
click at [84, 12] on input "9048" at bounding box center [124, 14] width 128 height 12
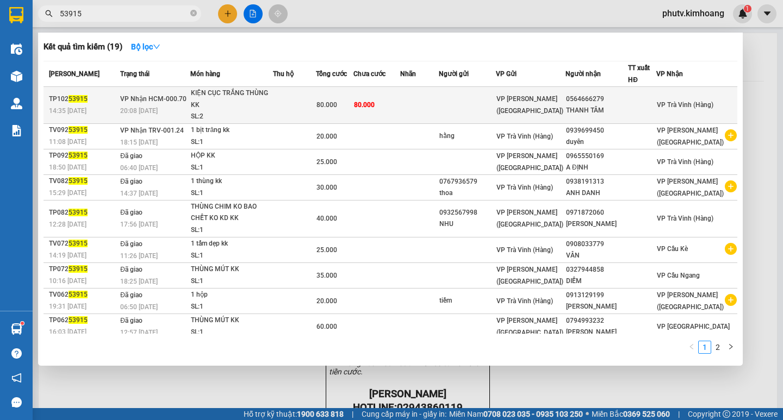
click at [353, 89] on td "80.000" at bounding box center [335, 105] width 38 height 37
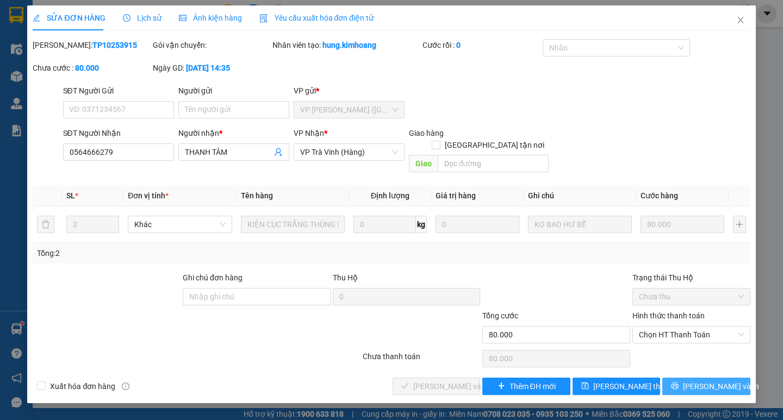
click at [696, 378] on button "[PERSON_NAME] và In" at bounding box center [706, 386] width 88 height 17
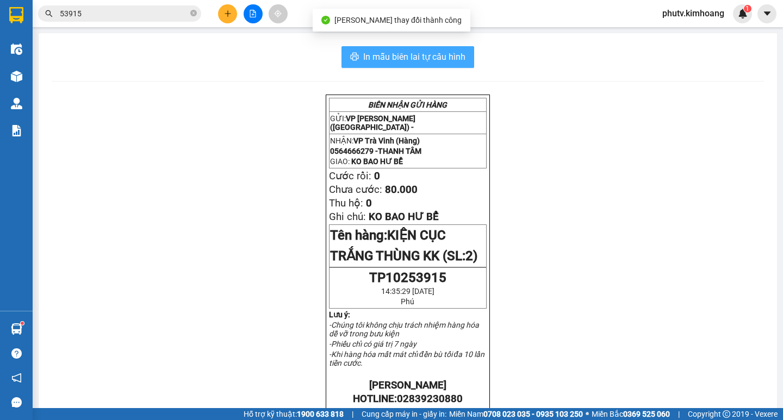
click at [450, 58] on span "In mẫu biên lai tự cấu hình" at bounding box center [414, 57] width 102 height 14
click at [592, 337] on div "BIÊN NHẬN GỬI HÀNG GỬI: VP [PERSON_NAME] ([GEOGRAPHIC_DATA]) - NHẬN: VP [PERSON…" at bounding box center [408, 402] width 712 height 614
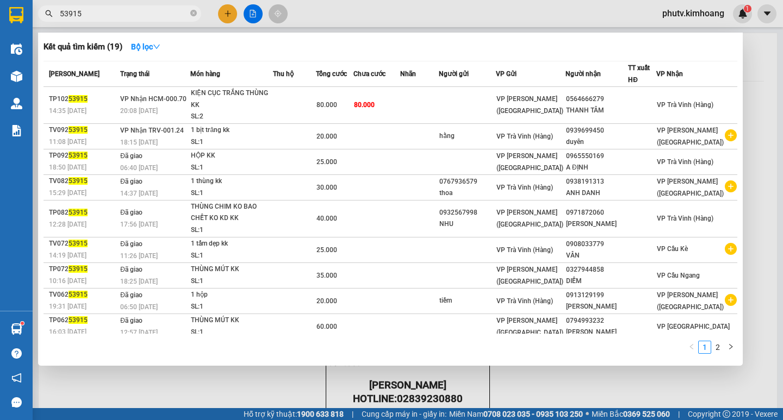
drag, startPoint x: 133, startPoint y: 11, endPoint x: 0, endPoint y: 29, distance: 133.9
click at [0, 22] on section "Kết quả tìm kiếm ( 19 ) Bộ lọc Mã ĐH Trạng thái Món hàng Thu hộ Tổng cước Chưa …" at bounding box center [391, 210] width 783 height 420
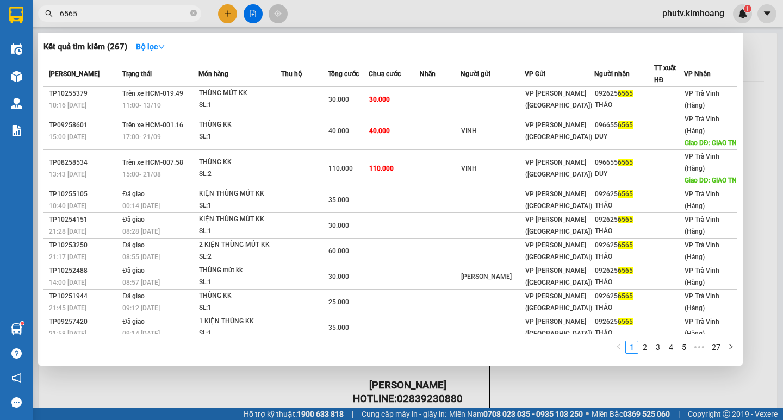
click at [226, 13] on div at bounding box center [391, 210] width 783 height 420
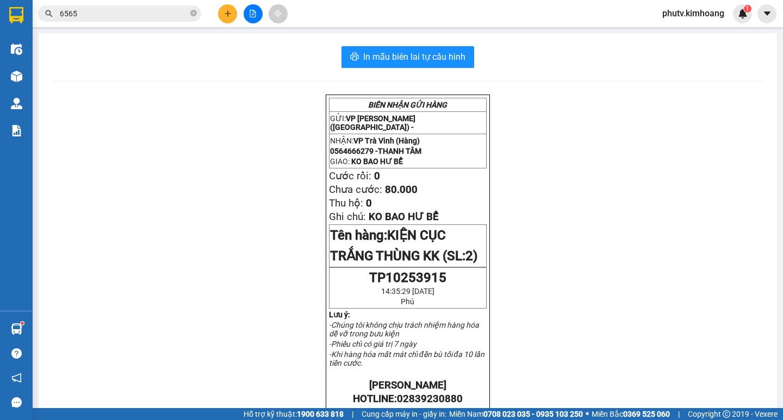
click at [222, 17] on button at bounding box center [227, 13] width 19 height 19
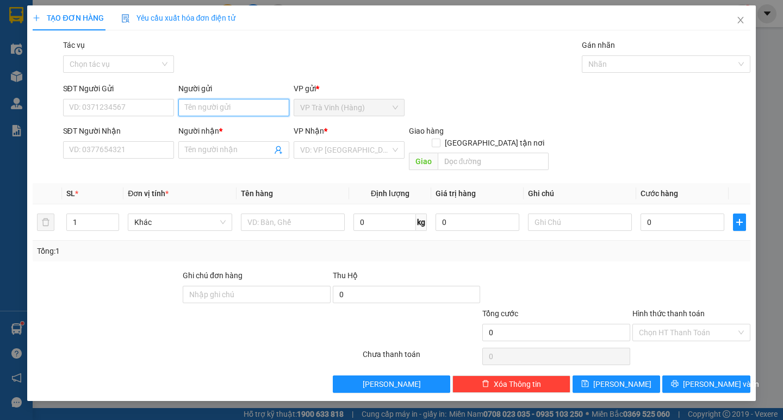
click at [228, 114] on input "Người gửi" at bounding box center [233, 107] width 111 height 17
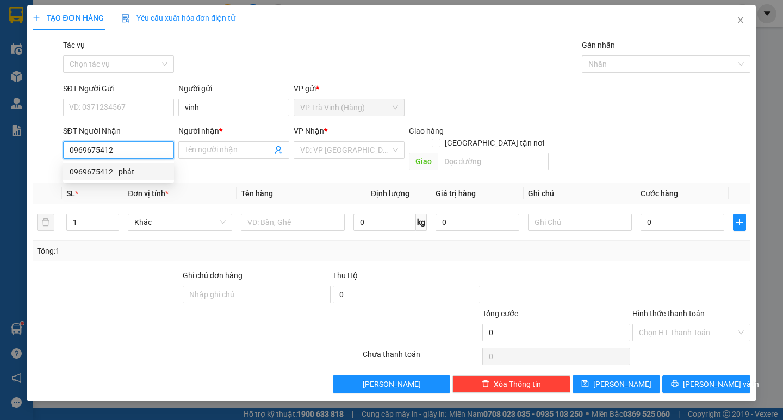
click at [107, 175] on div "0969675412 - phát" at bounding box center [119, 172] width 98 height 12
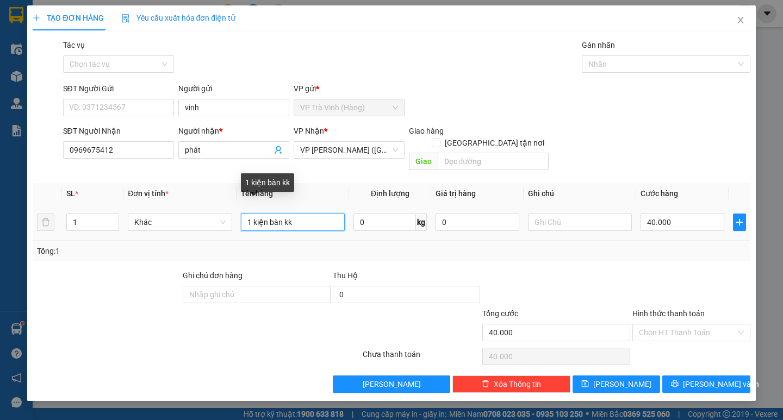
drag, startPoint x: 325, startPoint y: 202, endPoint x: 0, endPoint y: 245, distance: 328.0
click at [0, 242] on div "TẠO ĐƠN HÀNG Yêu cầu xuất hóa đơn điện tử Transit Pickup Surcharge Ids Transit …" at bounding box center [391, 210] width 783 height 420
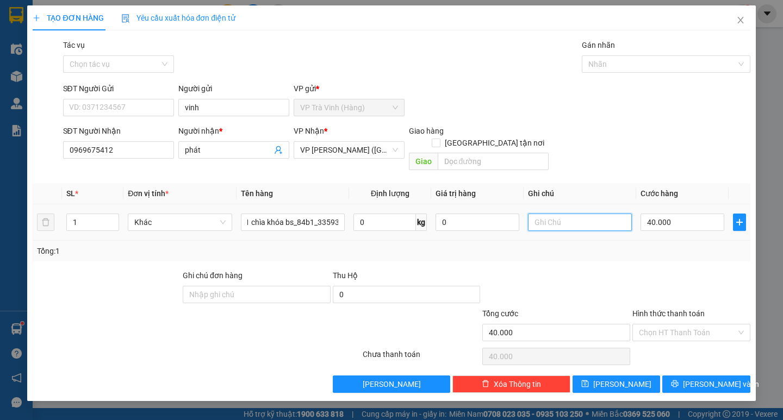
click at [552, 214] on input "text" at bounding box center [580, 222] width 104 height 17
click at [683, 214] on input "40.000" at bounding box center [683, 222] width 84 height 17
click at [673, 245] on div "Tổng: 1" at bounding box center [391, 251] width 708 height 12
click at [333, 214] on input "1 xe máy + 1 chìa khóa bs_84b1_33593" at bounding box center [293, 222] width 104 height 17
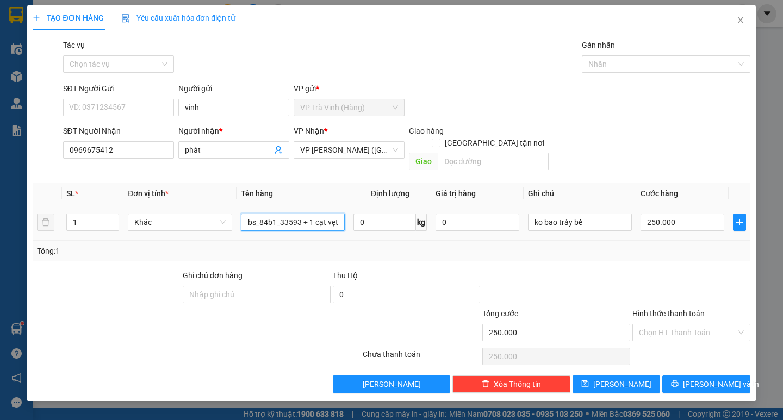
scroll to position [0, 78]
click at [697, 327] on input "Hình thức thanh toán" at bounding box center [687, 333] width 97 height 16
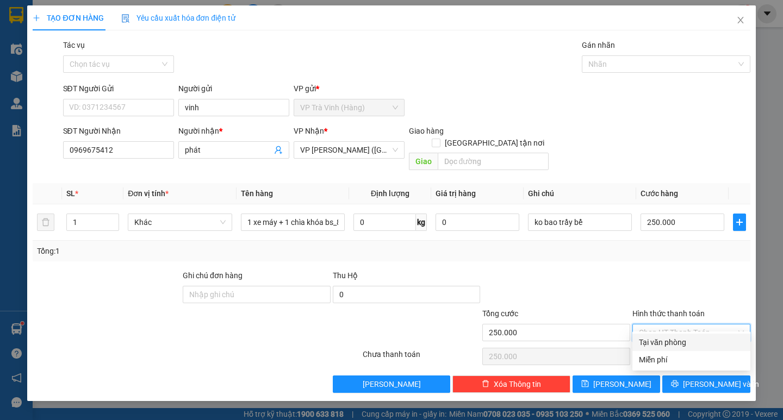
click at [695, 343] on div "Tại văn phòng" at bounding box center [691, 343] width 105 height 12
click at [679, 381] on icon "printer" at bounding box center [674, 384] width 7 height 7
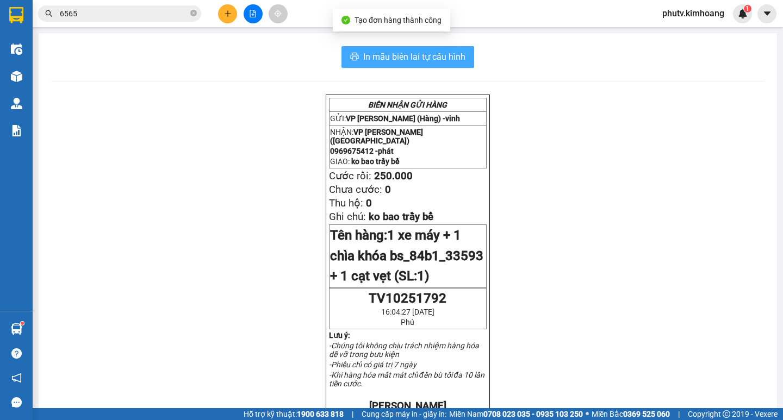
click at [438, 58] on span "In mẫu biên lai tự cấu hình" at bounding box center [414, 57] width 102 height 14
click at [462, 53] on button "In mẫu biên lai tự cấu hình" at bounding box center [407, 57] width 133 height 22
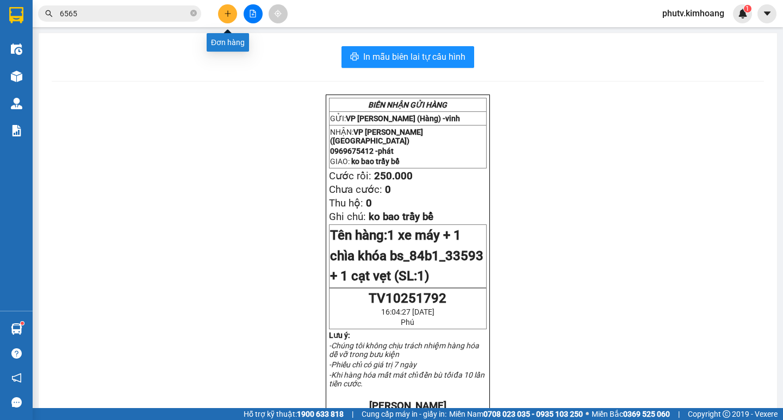
click at [221, 18] on button at bounding box center [227, 13] width 19 height 19
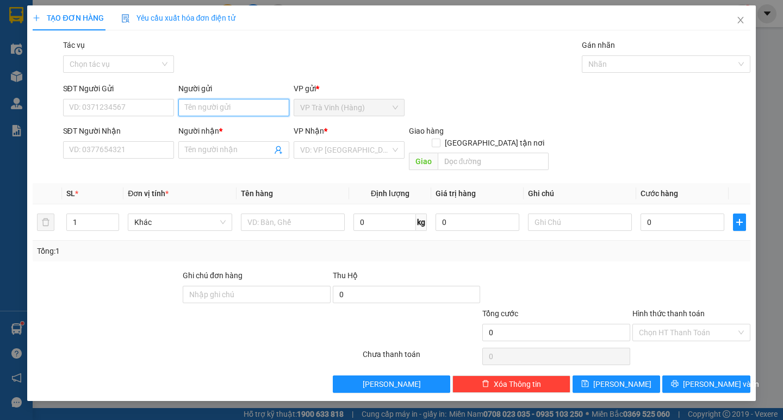
click at [212, 112] on input "Người gửi" at bounding box center [233, 107] width 111 height 17
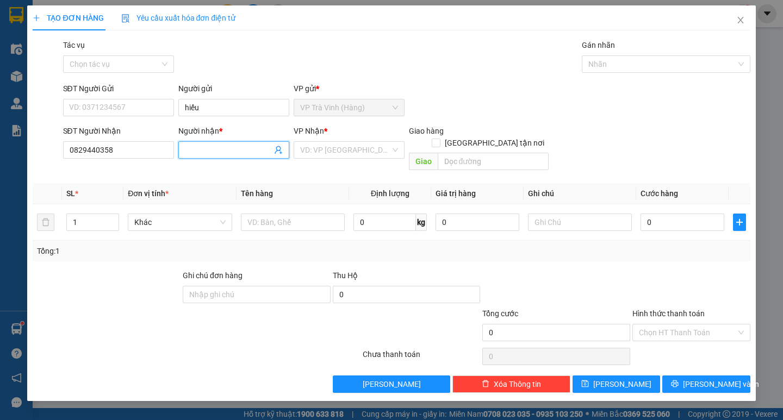
click at [219, 152] on input "Người nhận *" at bounding box center [228, 150] width 87 height 12
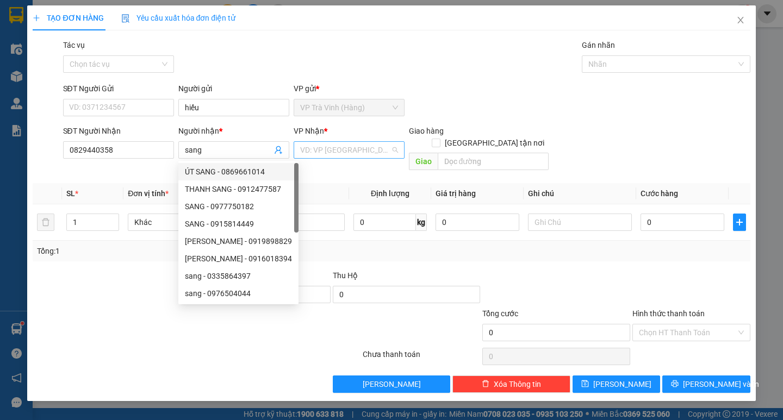
click at [314, 147] on input "search" at bounding box center [345, 150] width 90 height 16
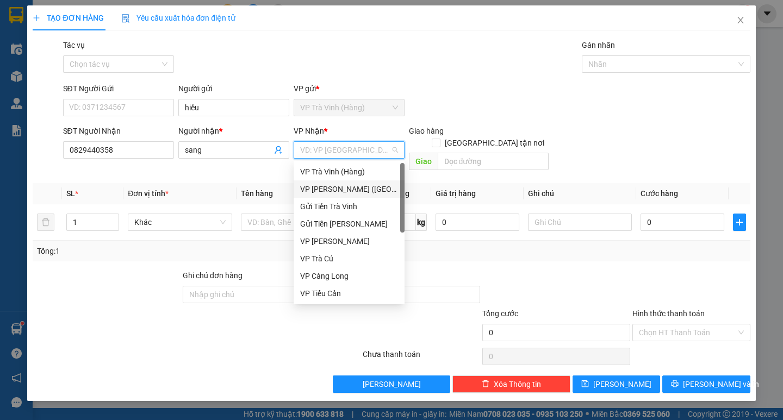
click at [349, 182] on div "VP [PERSON_NAME] ([GEOGRAPHIC_DATA])" at bounding box center [349, 189] width 111 height 17
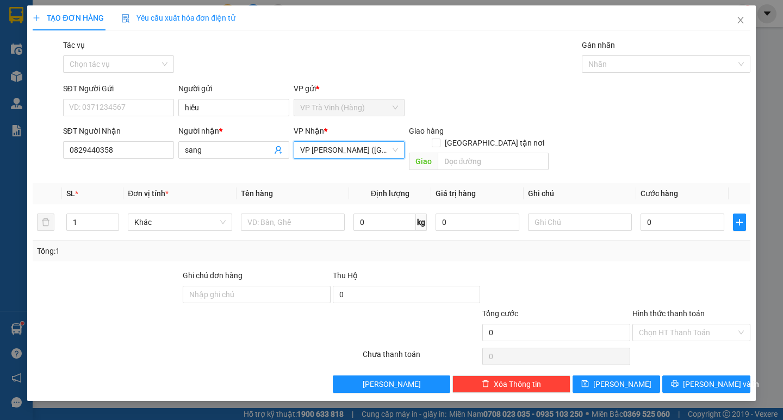
click at [336, 151] on span "VP [PERSON_NAME] ([GEOGRAPHIC_DATA])" at bounding box center [349, 150] width 98 height 16
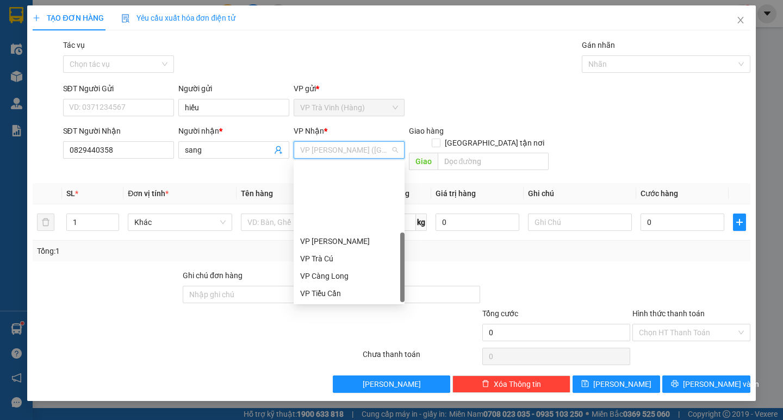
scroll to position [87, 0]
click at [333, 244] on div "VP Duyên Hải" at bounding box center [349, 241] width 98 height 12
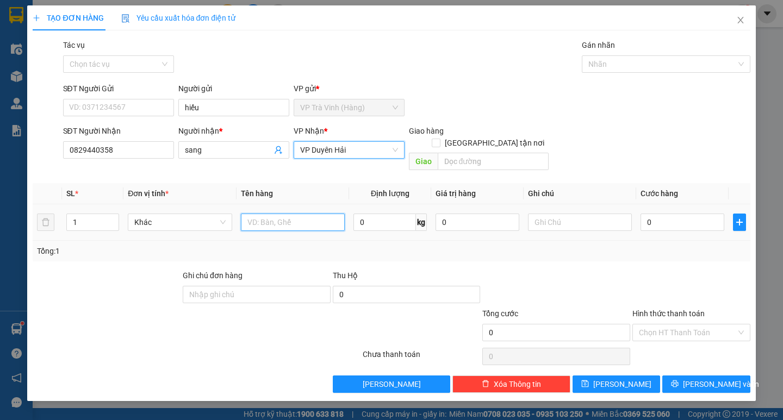
click at [263, 217] on input "text" at bounding box center [293, 222] width 104 height 17
drag, startPoint x: 640, startPoint y: 250, endPoint x: 697, endPoint y: 287, distance: 68.0
click at [640, 251] on div "Transit Pickup Surcharge Ids Transit Deliver Surcharge Ids Transit Deliver Surc…" at bounding box center [391, 216] width 717 height 354
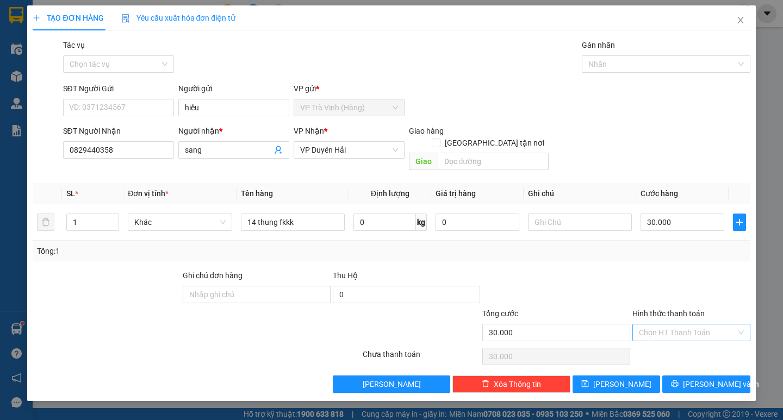
click at [688, 325] on input "Hình thức thanh toán" at bounding box center [687, 333] width 97 height 16
click at [686, 336] on div "Tại văn phòng" at bounding box center [691, 342] width 118 height 17
click at [710, 378] on span "[PERSON_NAME] và In" at bounding box center [721, 384] width 76 height 12
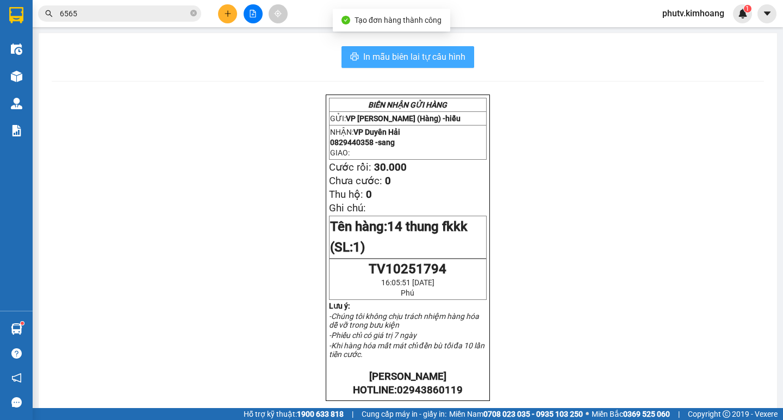
click at [445, 60] on span "In mẫu biên lai tự cấu hình" at bounding box center [414, 57] width 102 height 14
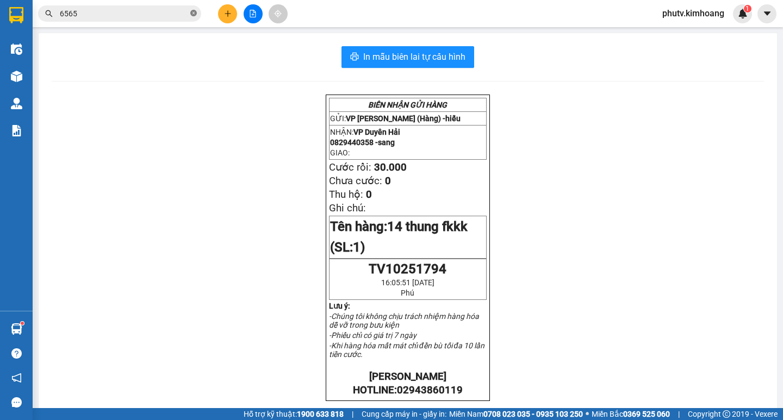
click at [194, 14] on icon "close-circle" at bounding box center [193, 13] width 7 height 7
drag, startPoint x: 194, startPoint y: 14, endPoint x: 183, endPoint y: 15, distance: 10.3
click at [194, 15] on span at bounding box center [193, 14] width 7 height 12
click at [183, 15] on input "text" at bounding box center [124, 14] width 128 height 12
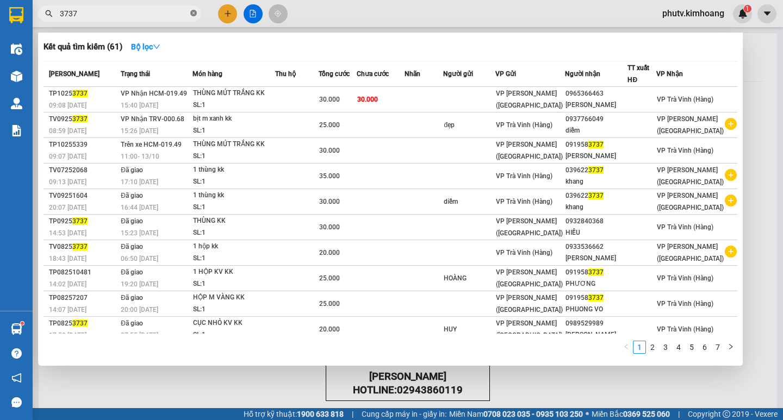
click at [193, 15] on icon "close-circle" at bounding box center [193, 13] width 7 height 7
drag, startPoint x: 193, startPoint y: 15, endPoint x: 179, endPoint y: 17, distance: 14.4
click at [191, 16] on span at bounding box center [193, 14] width 7 height 12
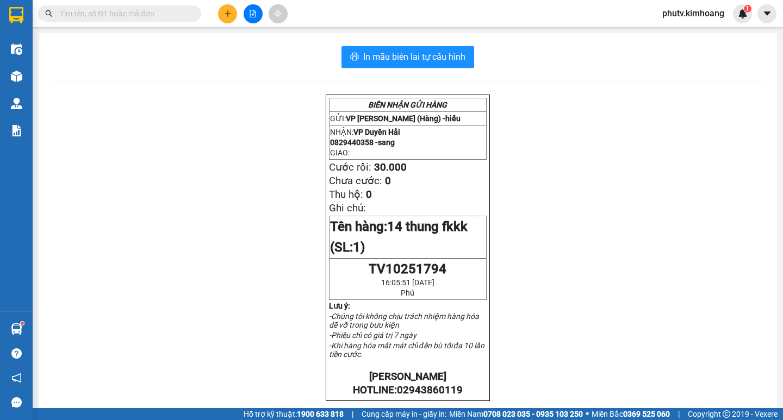
click at [160, 19] on input "text" at bounding box center [124, 14] width 128 height 12
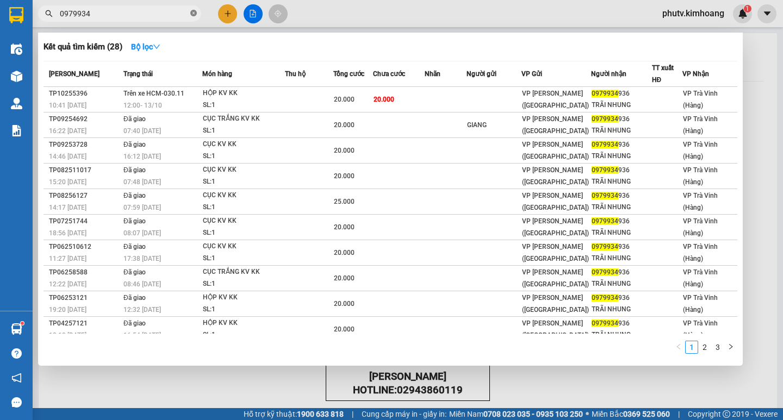
click at [193, 15] on icon "close-circle" at bounding box center [193, 13] width 7 height 7
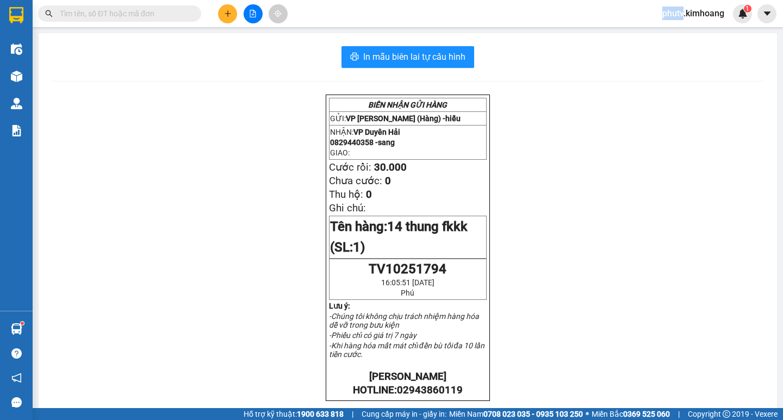
drag, startPoint x: 194, startPoint y: 15, endPoint x: 174, endPoint y: 17, distance: 19.8
click at [193, 15] on span at bounding box center [193, 14] width 7 height 12
click at [173, 18] on input "text" at bounding box center [124, 14] width 128 height 12
click at [159, 16] on input "text" at bounding box center [124, 14] width 128 height 12
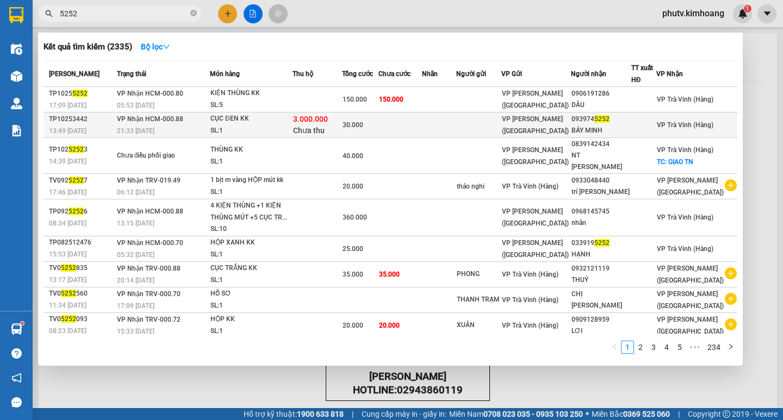
click at [611, 125] on div "093974 5252" at bounding box center [600, 119] width 59 height 11
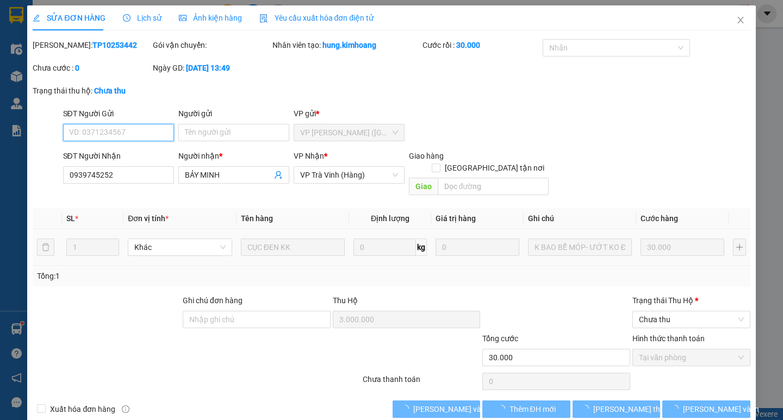
scroll to position [7, 0]
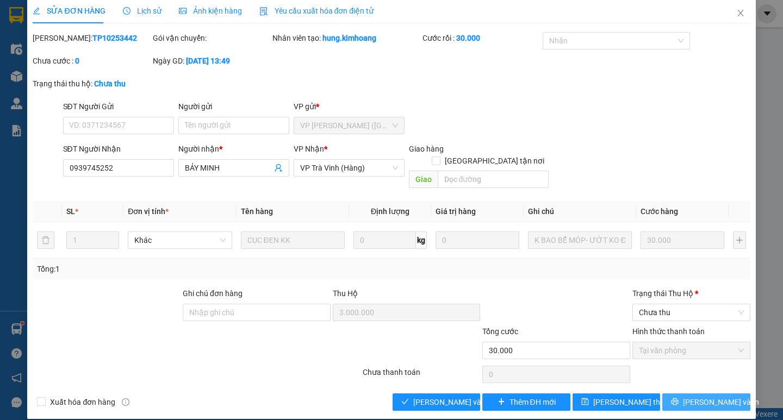
click at [704, 396] on span "[PERSON_NAME] và In" at bounding box center [721, 402] width 76 height 12
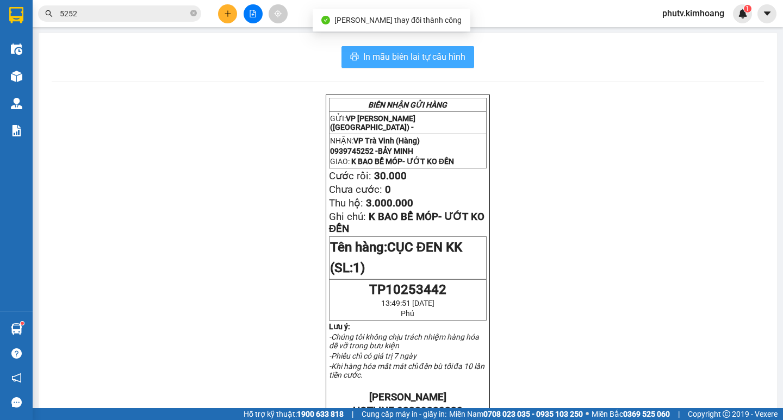
click at [435, 58] on span "In mẫu biên lai tự cấu hình" at bounding box center [414, 57] width 102 height 14
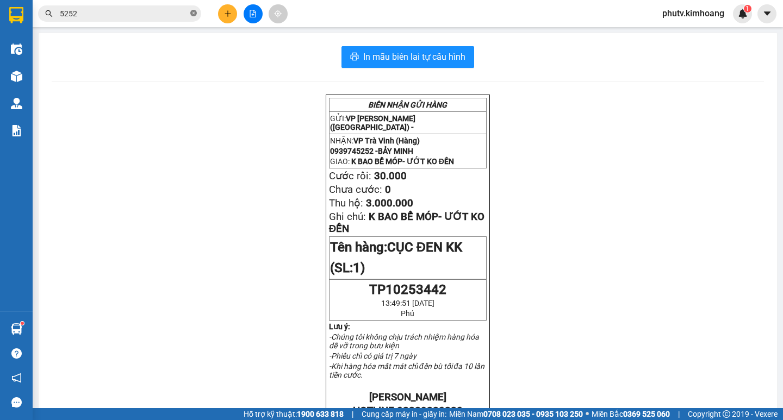
click at [196, 16] on icon "close-circle" at bounding box center [193, 13] width 7 height 7
drag, startPoint x: 196, startPoint y: 16, endPoint x: 171, endPoint y: 10, distance: 25.6
click at [195, 16] on span at bounding box center [193, 14] width 7 height 12
click at [171, 10] on input "text" at bounding box center [124, 14] width 128 height 12
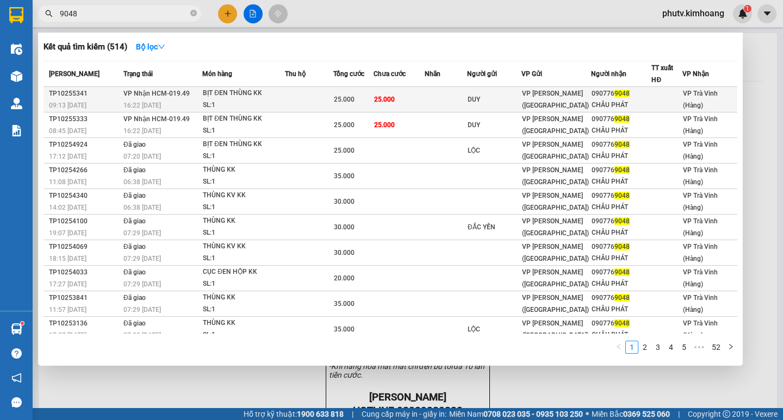
click at [446, 103] on td at bounding box center [446, 100] width 42 height 26
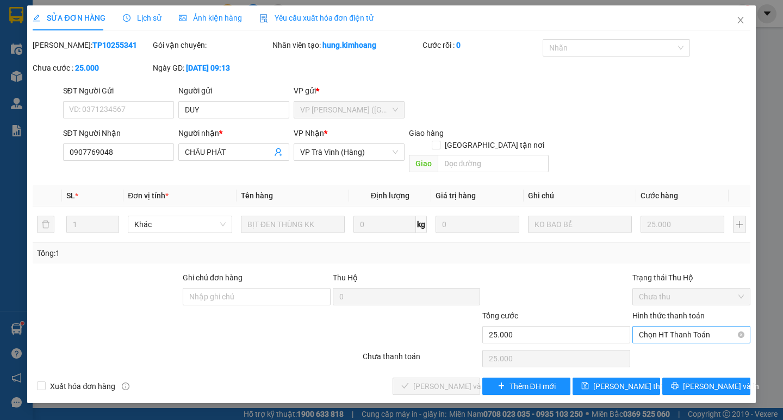
click at [695, 315] on div "Hình thức thanh toán Chọn HT Thanh Toán" at bounding box center [691, 329] width 118 height 38
click at [687, 327] on span "Chọn HT Thanh Toán" at bounding box center [691, 335] width 105 height 16
click at [677, 345] on div "Tại văn phòng" at bounding box center [691, 345] width 105 height 12
click at [433, 381] on span "[PERSON_NAME] và Giao hàng" at bounding box center [465, 387] width 104 height 12
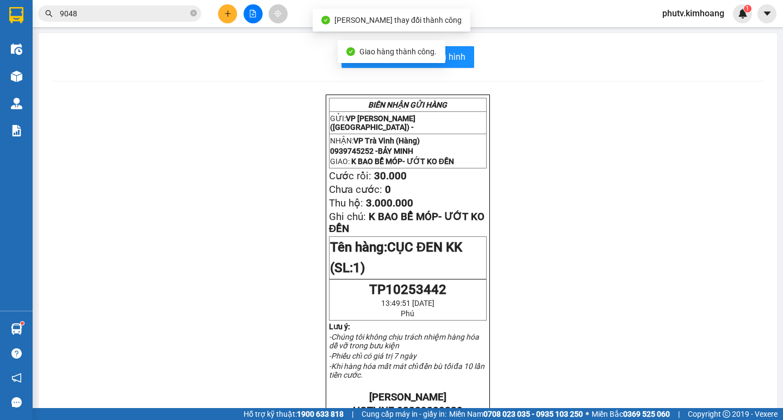
click at [128, 13] on input "9048" at bounding box center [124, 14] width 128 height 12
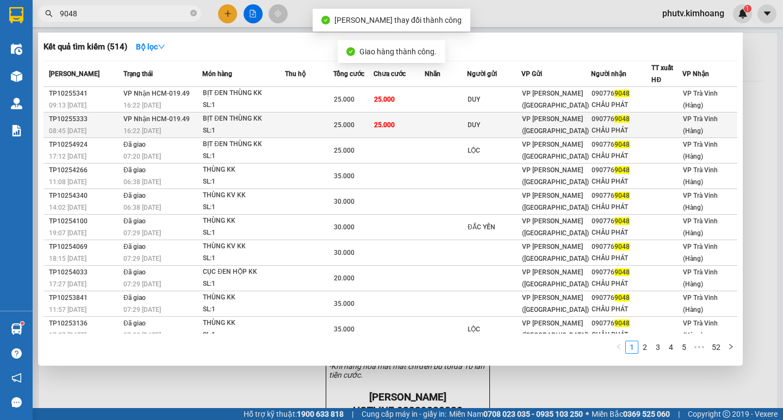
click at [370, 125] on div "25.000" at bounding box center [353, 125] width 39 height 12
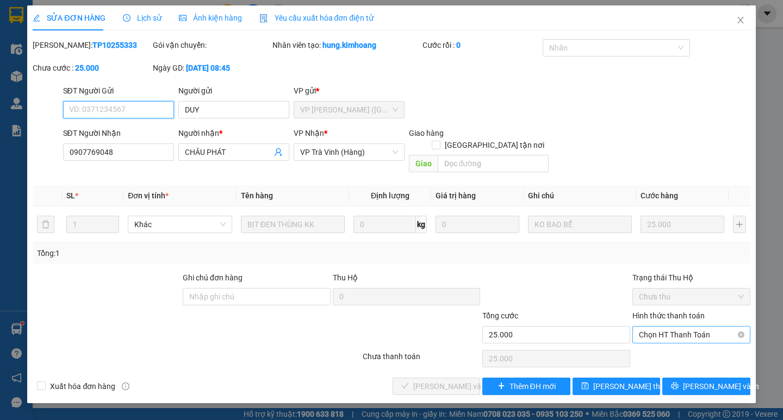
click at [683, 327] on span "Chọn HT Thanh Toán" at bounding box center [691, 335] width 105 height 16
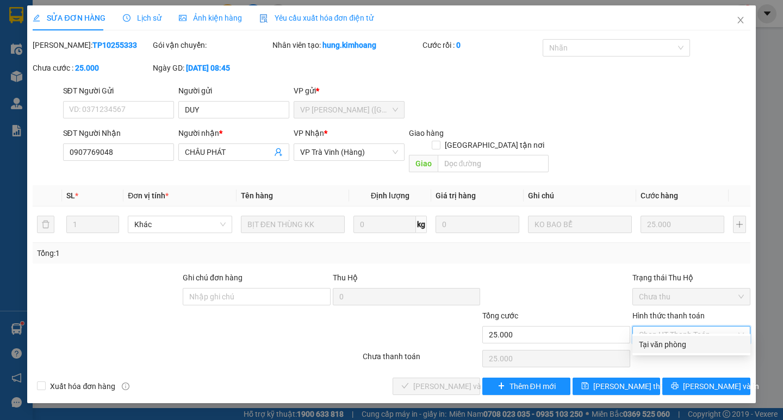
click at [663, 346] on div "Tại văn phòng" at bounding box center [691, 345] width 105 height 12
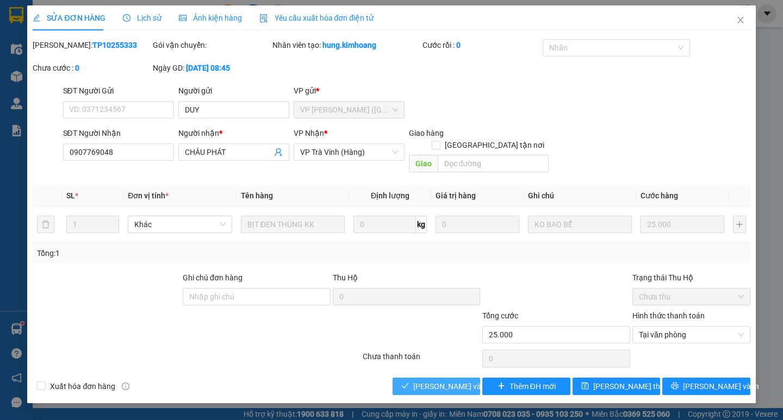
click at [411, 378] on button "[PERSON_NAME] và Giao hàng" at bounding box center [437, 386] width 88 height 17
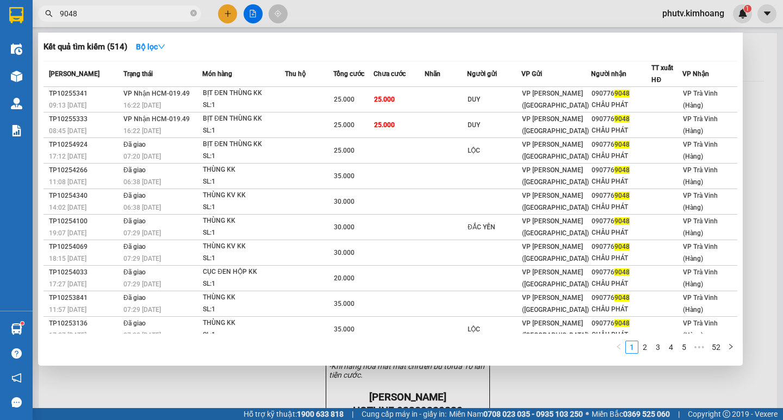
click at [159, 16] on input "9048" at bounding box center [124, 14] width 128 height 12
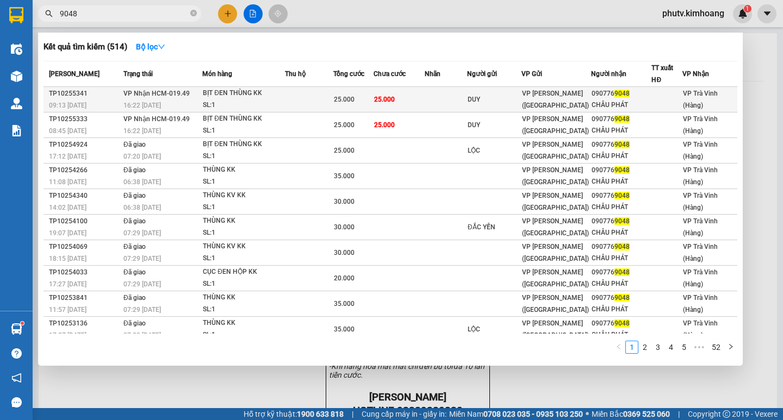
click at [295, 96] on td at bounding box center [309, 100] width 48 height 26
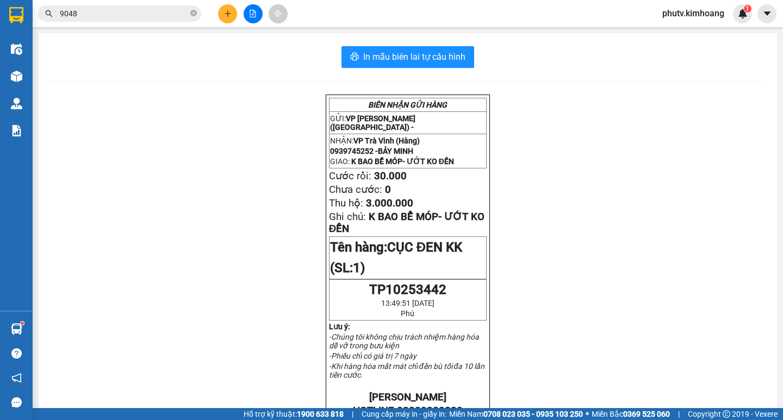
click at [152, 19] on input "9048" at bounding box center [124, 14] width 128 height 12
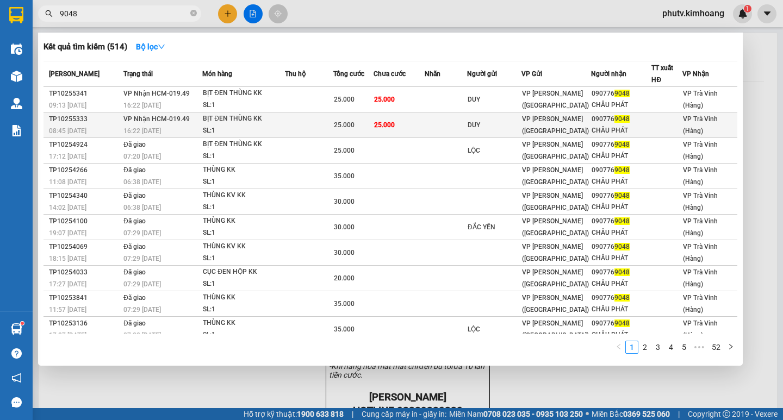
click at [372, 122] on div "25.000" at bounding box center [353, 125] width 39 height 12
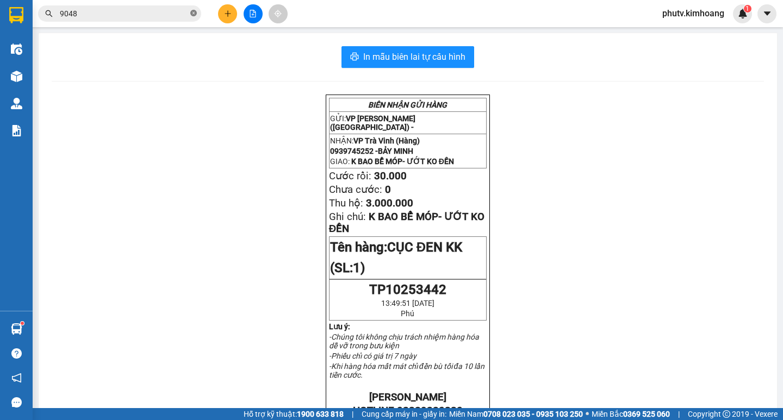
click at [193, 17] on span at bounding box center [193, 14] width 7 height 10
drag, startPoint x: 193, startPoint y: 16, endPoint x: 145, endPoint y: 11, distance: 48.1
click at [191, 16] on span at bounding box center [193, 14] width 7 height 12
click at [145, 11] on input "text" at bounding box center [124, 14] width 128 height 12
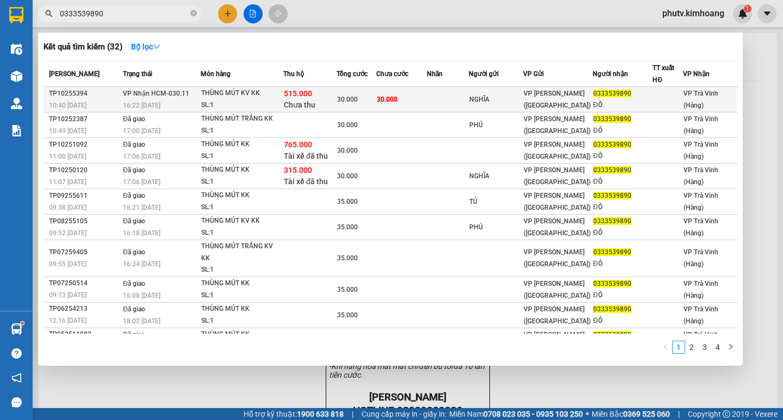
click at [388, 101] on span "30.000" at bounding box center [387, 100] width 21 height 8
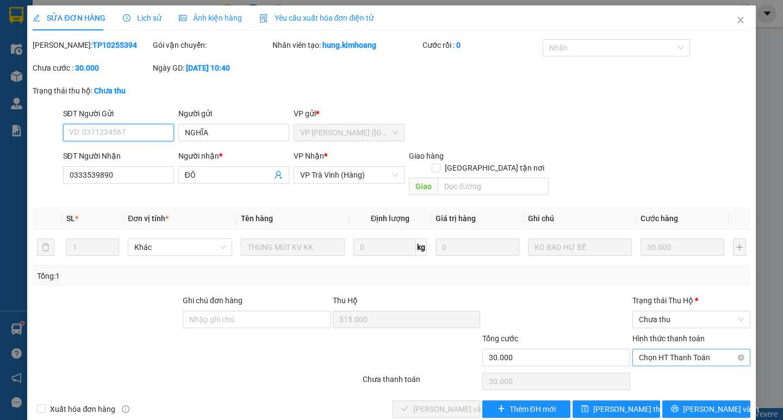
click at [662, 350] on span "Chọn HT Thanh Toán" at bounding box center [691, 358] width 105 height 16
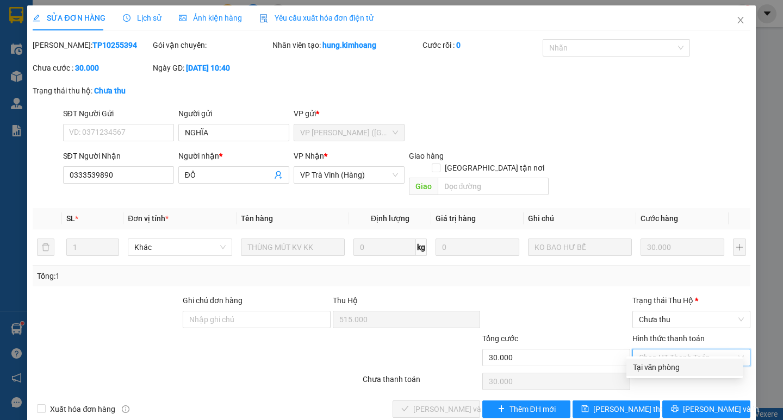
click at [662, 365] on div "Tại văn phòng" at bounding box center [684, 368] width 103 height 12
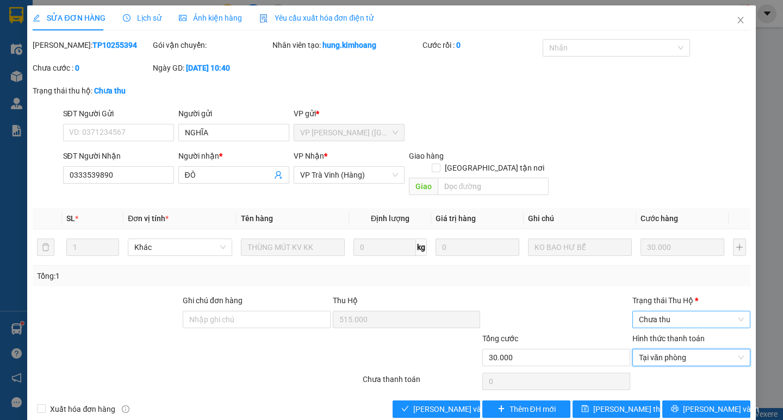
click at [652, 312] on span "Chưa thu" at bounding box center [691, 320] width 105 height 16
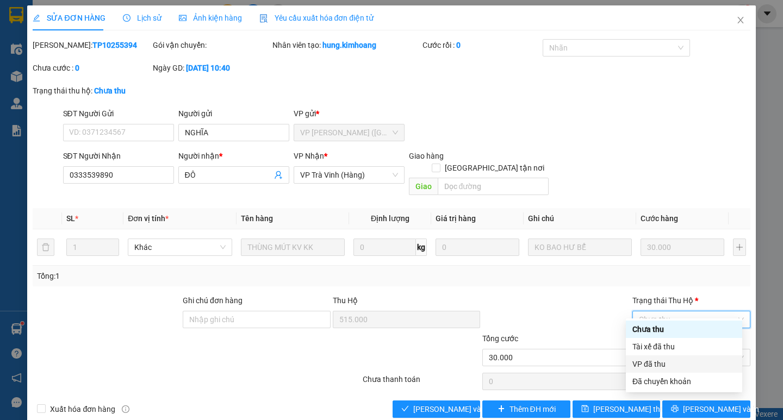
click at [658, 364] on div "VP đã thu" at bounding box center [683, 364] width 103 height 12
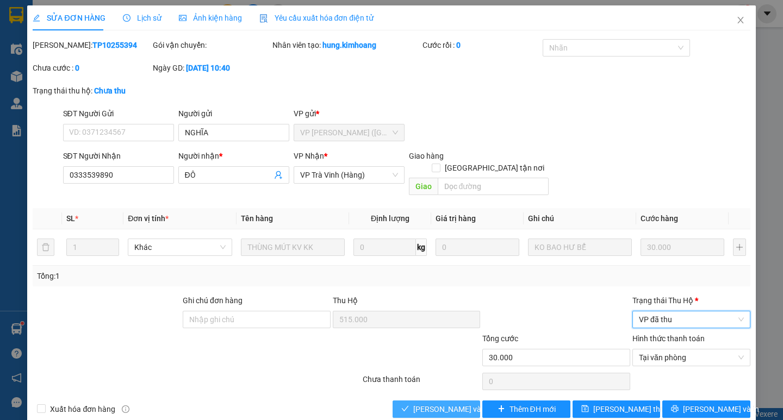
click at [424, 403] on span "[PERSON_NAME] và Giao hàng" at bounding box center [465, 409] width 104 height 12
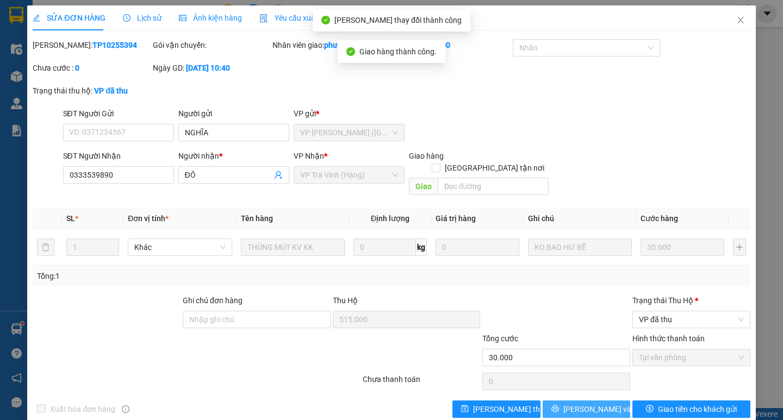
click at [598, 403] on span "[PERSON_NAME] và In" at bounding box center [601, 409] width 76 height 12
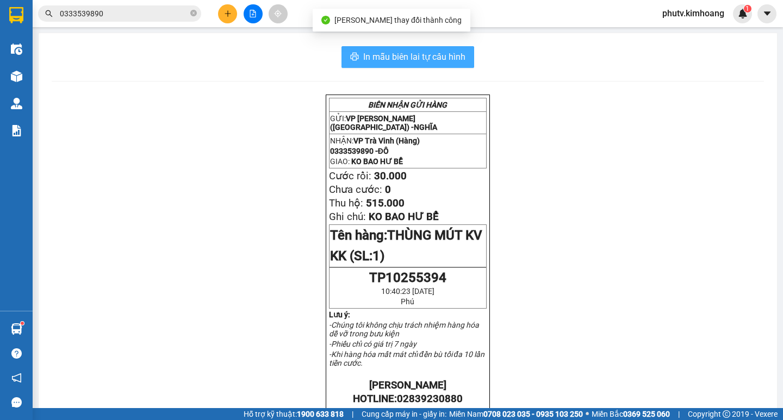
click at [470, 54] on button "In mẫu biên lai tự cấu hình" at bounding box center [407, 57] width 133 height 22
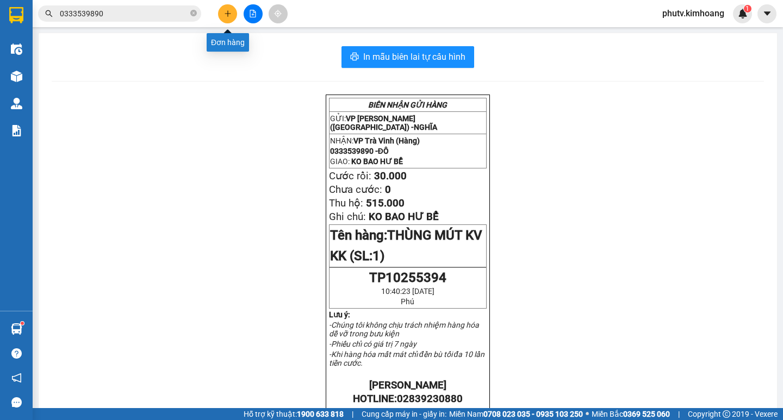
click at [233, 14] on button at bounding box center [227, 13] width 19 height 19
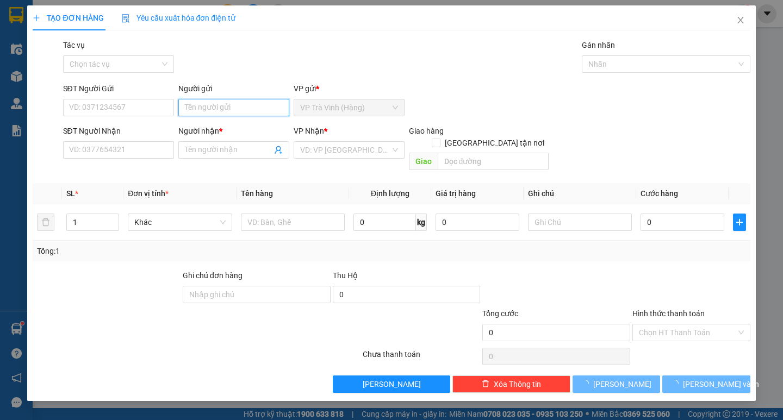
click at [244, 107] on input "Người gửi" at bounding box center [233, 107] width 111 height 17
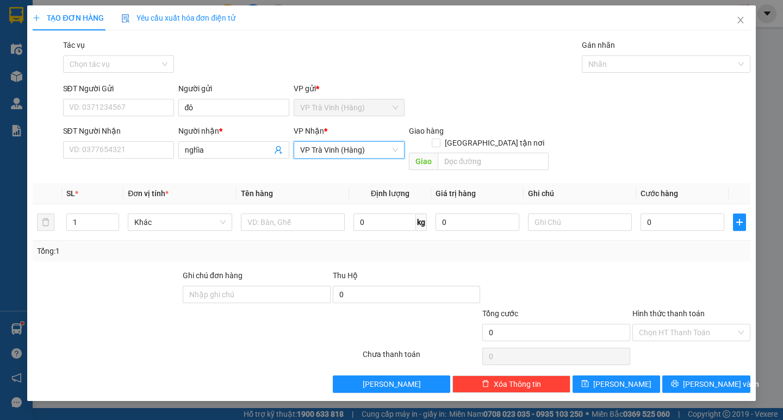
click at [329, 149] on span "VP Trà Vinh (Hàng)" at bounding box center [349, 150] width 98 height 16
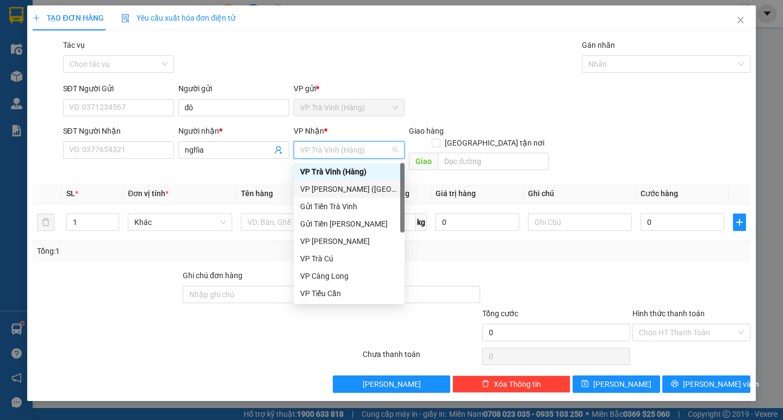
click at [344, 190] on div "VP [PERSON_NAME] ([GEOGRAPHIC_DATA])" at bounding box center [349, 189] width 98 height 12
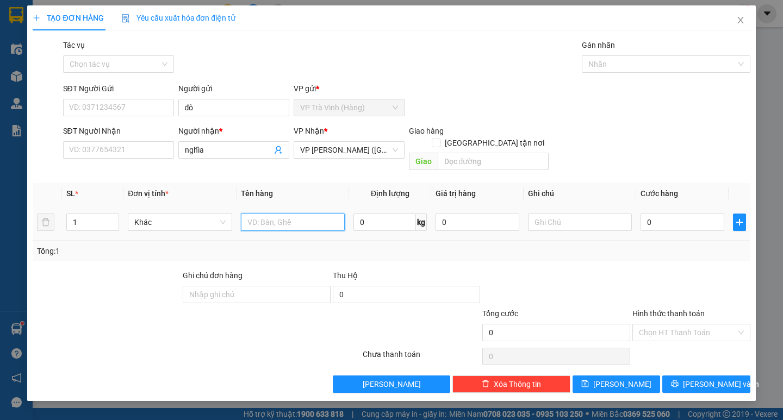
click at [297, 214] on input "text" at bounding box center [293, 222] width 104 height 17
click at [662, 215] on input "0" at bounding box center [683, 222] width 84 height 17
click at [645, 256] on div "Transit Pickup Surcharge Ids Transit Deliver Surcharge Ids Transit Deliver Surc…" at bounding box center [391, 216] width 717 height 354
click at [607, 66] on div at bounding box center [661, 64] width 152 height 13
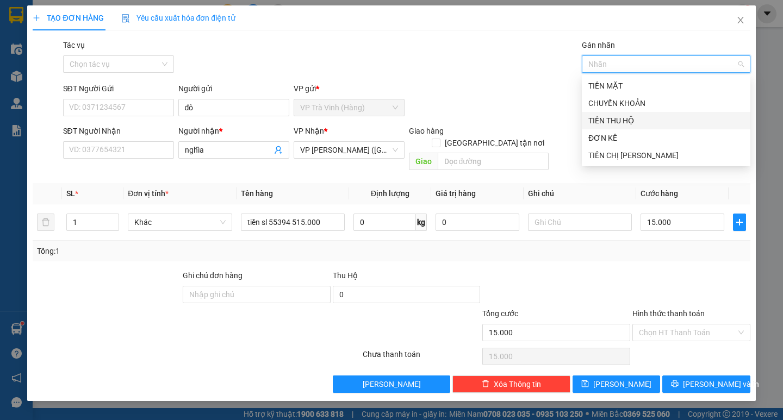
click at [611, 119] on div "TIỀN THU HỘ" at bounding box center [666, 121] width 156 height 12
click at [140, 65] on input "Tác vụ" at bounding box center [115, 64] width 90 height 16
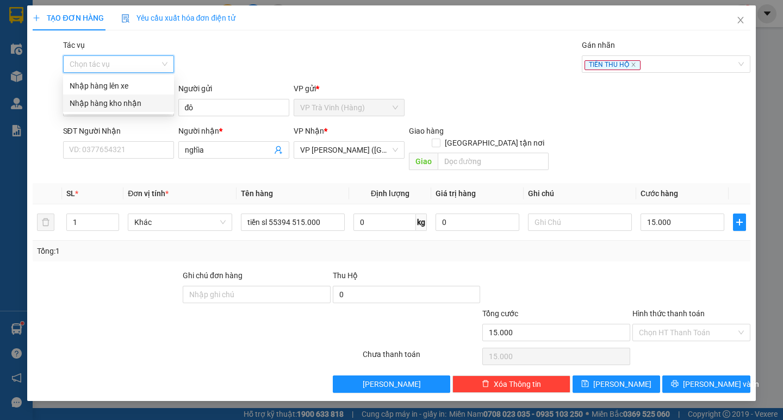
click at [137, 97] on div "Nhập hàng kho nhận" at bounding box center [118, 103] width 111 height 17
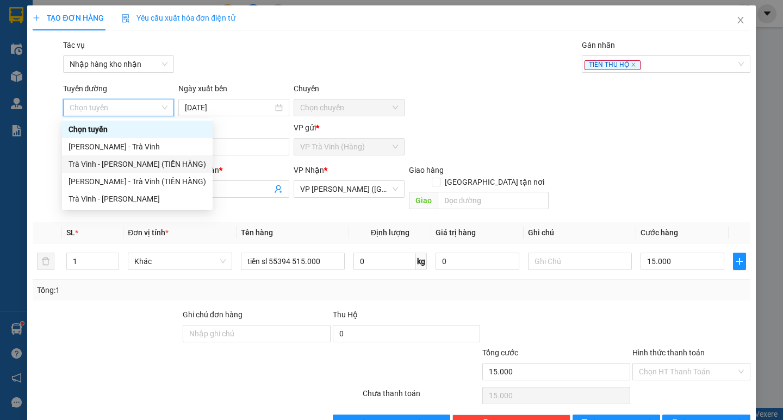
click at [123, 164] on div "Trà Vinh - [PERSON_NAME] (TIỀN HÀNG)" at bounding box center [138, 164] width 138 height 12
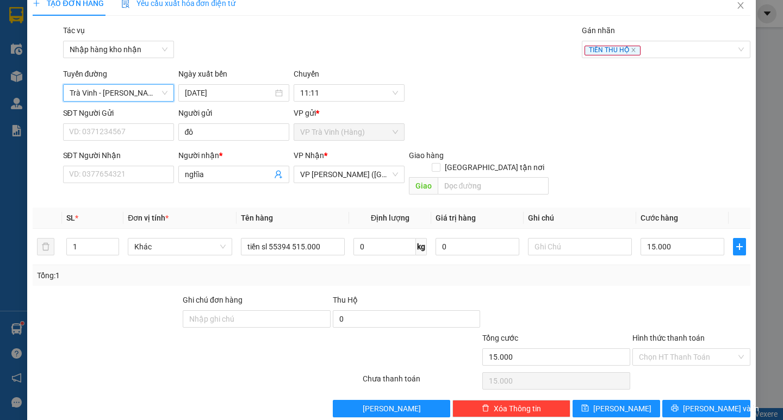
scroll to position [21, 0]
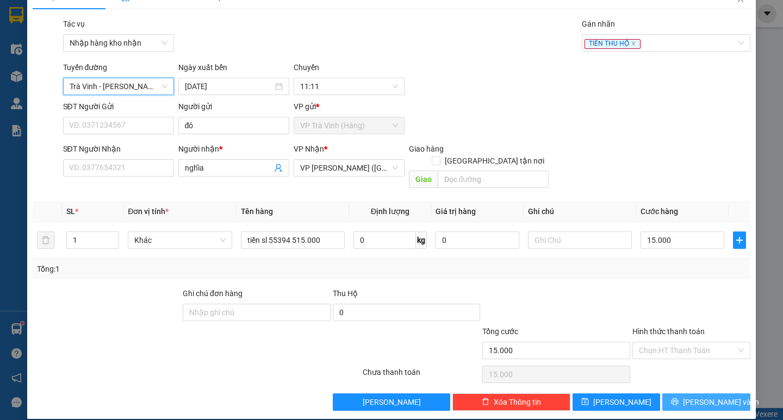
click at [665, 394] on button "[PERSON_NAME] và In" at bounding box center [706, 402] width 88 height 17
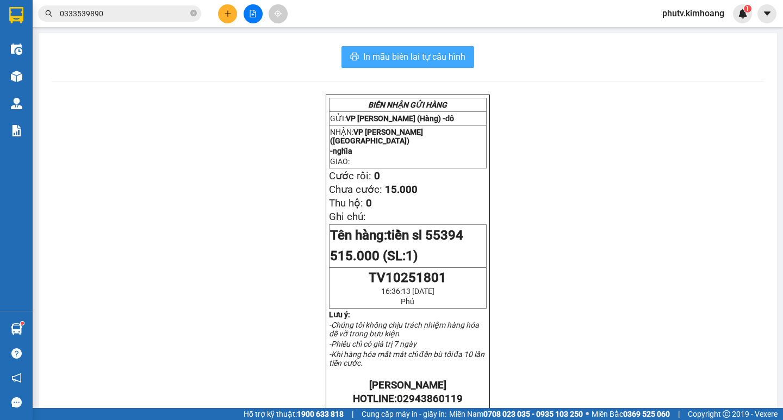
click at [407, 47] on button "In mẫu biên lai tự cấu hình" at bounding box center [407, 57] width 133 height 22
click at [134, 14] on input "0333539890" at bounding box center [124, 14] width 128 height 12
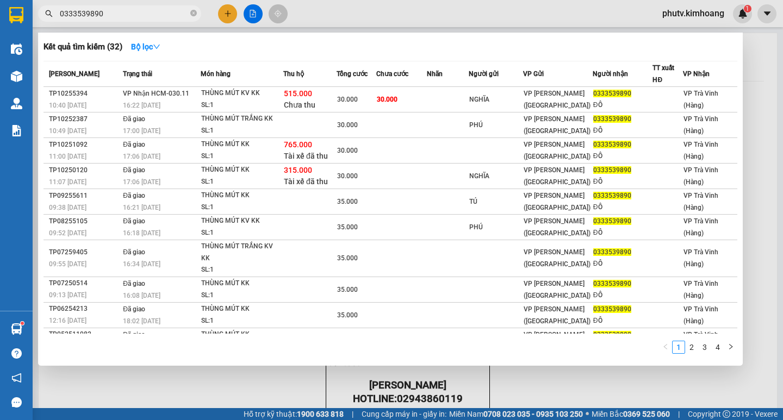
click at [134, 14] on input "0333539890" at bounding box center [124, 14] width 128 height 12
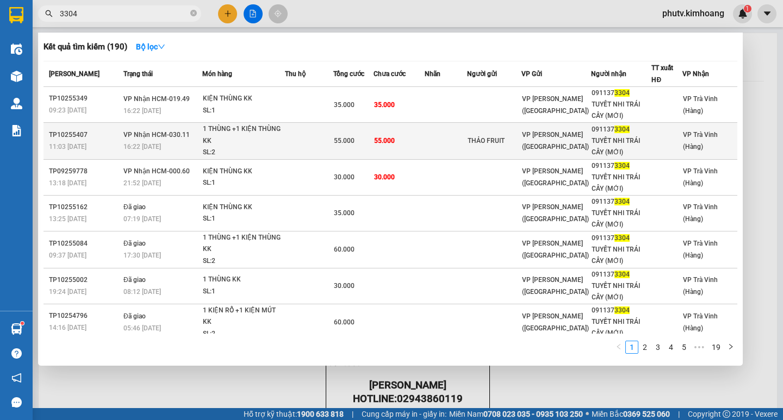
click at [415, 150] on td "55.000" at bounding box center [399, 141] width 51 height 37
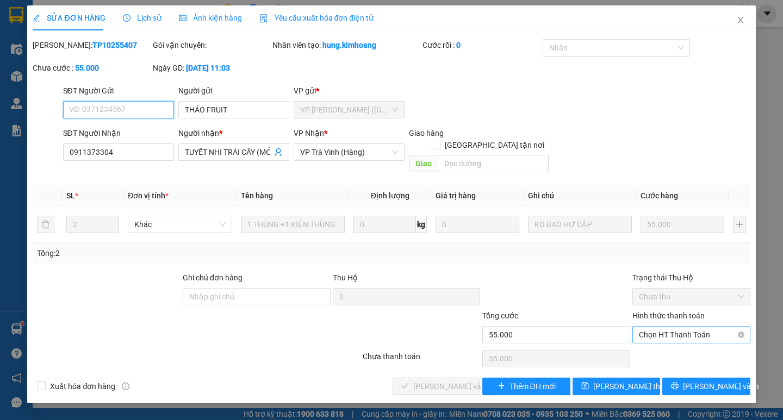
drag, startPoint x: 671, startPoint y: 322, endPoint x: 674, endPoint y: 328, distance: 6.6
click at [671, 327] on span "Chọn HT Thanh Toán" at bounding box center [691, 335] width 105 height 16
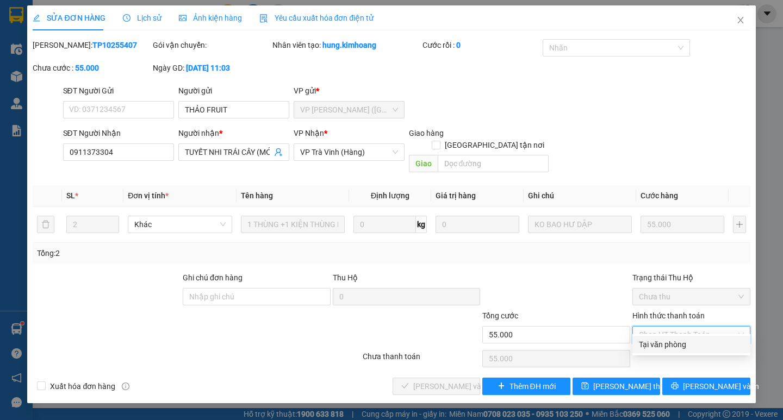
click at [670, 344] on div "Tại văn phòng" at bounding box center [691, 345] width 105 height 12
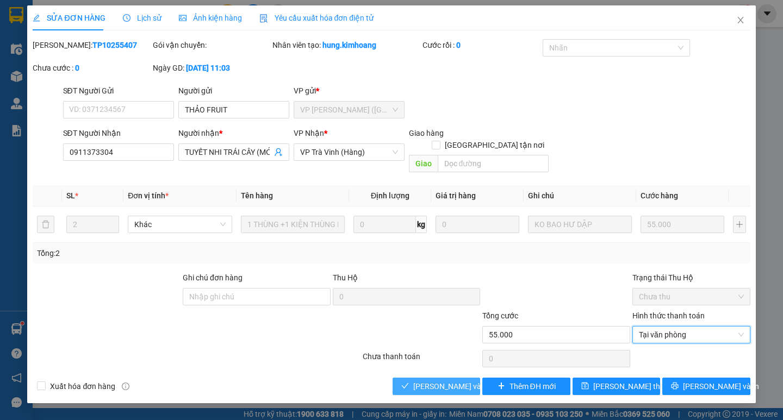
click at [444, 381] on span "[PERSON_NAME] và Giao hàng" at bounding box center [465, 387] width 104 height 12
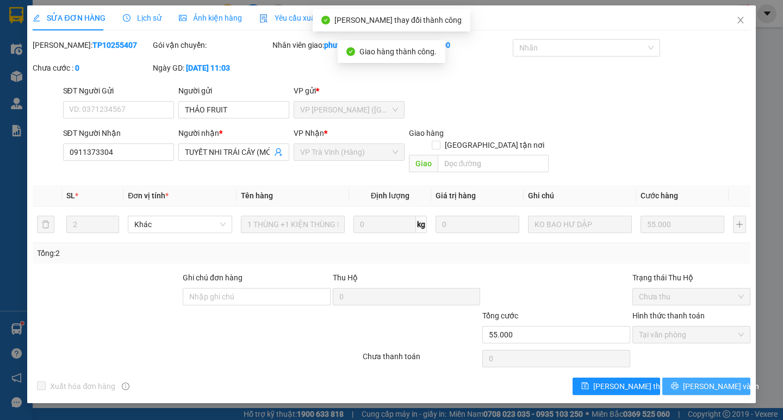
click at [708, 381] on span "[PERSON_NAME] và In" at bounding box center [721, 387] width 76 height 12
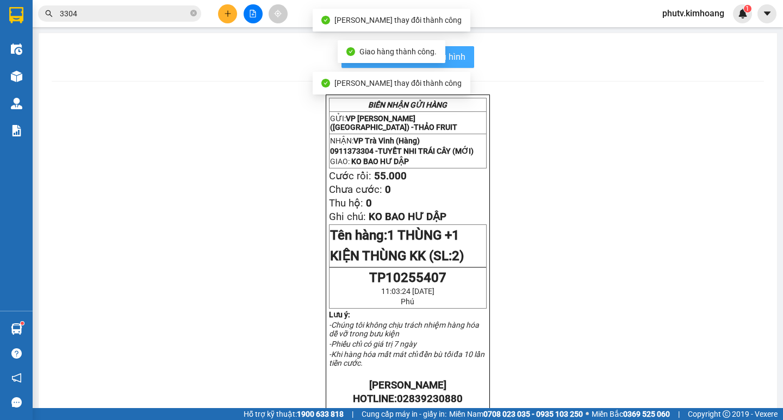
click at [464, 52] on button "In mẫu biên lai tự cấu hình" at bounding box center [407, 57] width 133 height 22
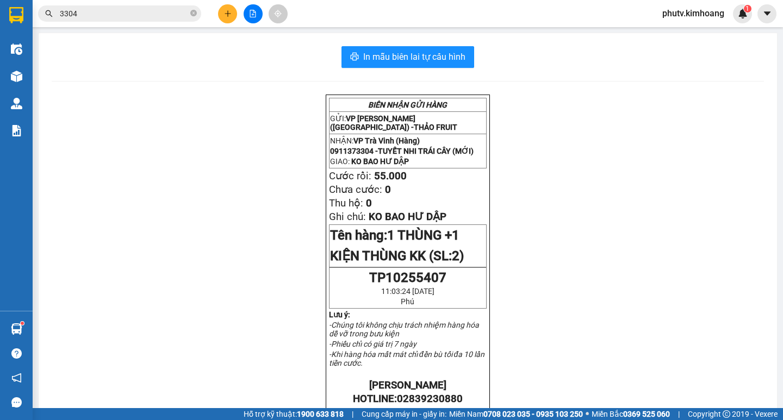
click at [130, 10] on input "3304" at bounding box center [124, 14] width 128 height 12
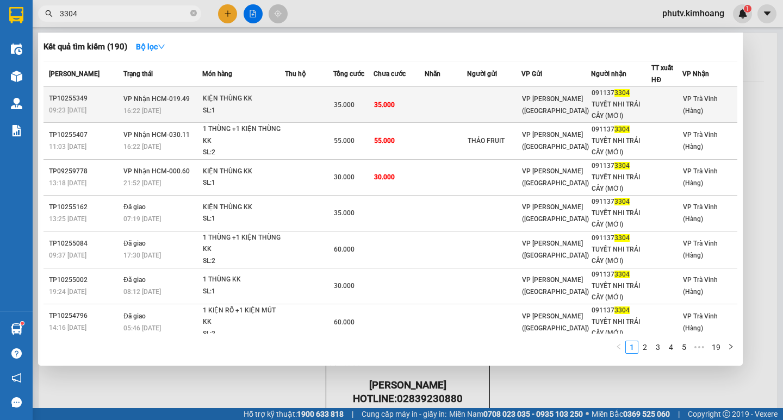
click at [237, 95] on div "KIỆN THÙNG KK" at bounding box center [244, 99] width 82 height 12
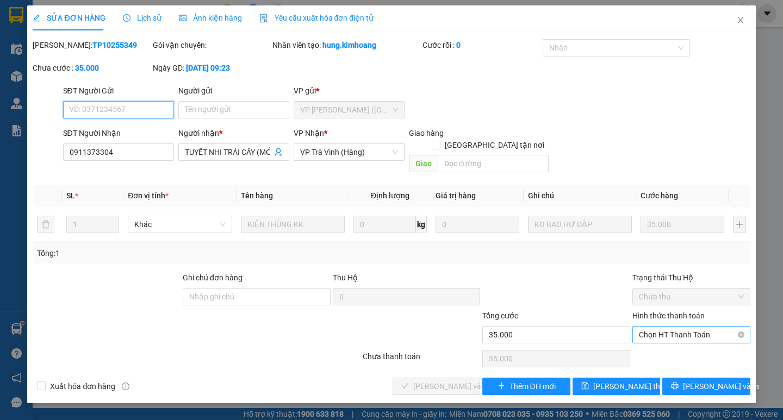
click at [651, 327] on span "Chọn HT Thanh Toán" at bounding box center [691, 335] width 105 height 16
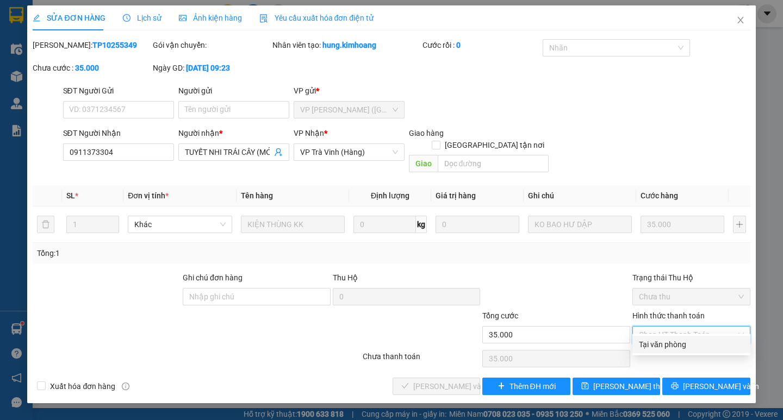
click at [648, 343] on div "Tại văn phòng" at bounding box center [691, 345] width 105 height 12
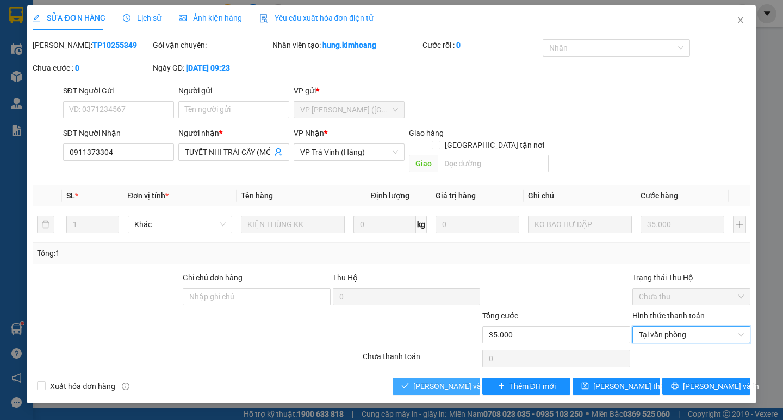
click at [422, 381] on span "[PERSON_NAME] và Giao hàng" at bounding box center [465, 387] width 104 height 12
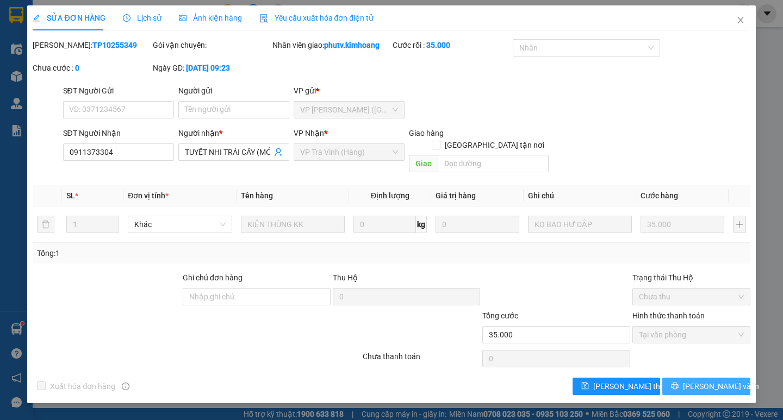
click at [720, 381] on span "[PERSON_NAME] và In" at bounding box center [721, 387] width 76 height 12
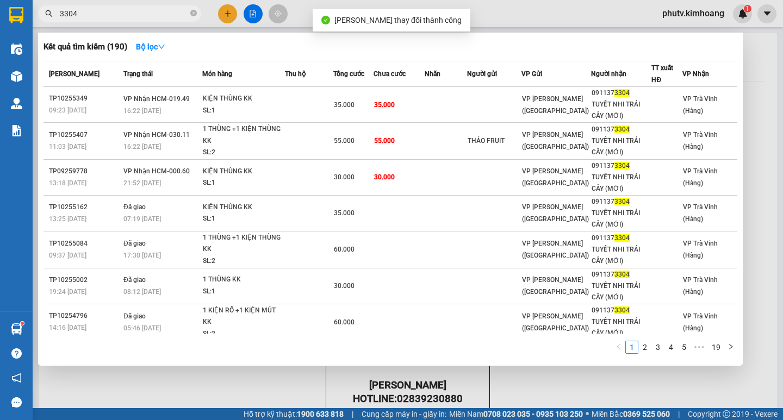
click at [115, 13] on input "3304" at bounding box center [124, 14] width 128 height 12
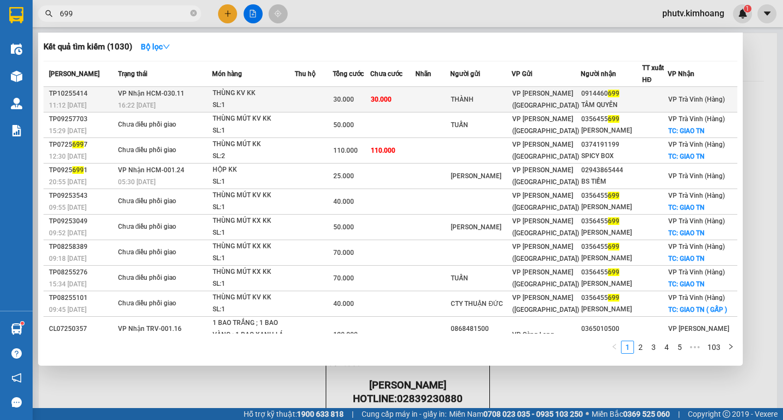
click at [369, 103] on div "30.000" at bounding box center [351, 100] width 36 height 12
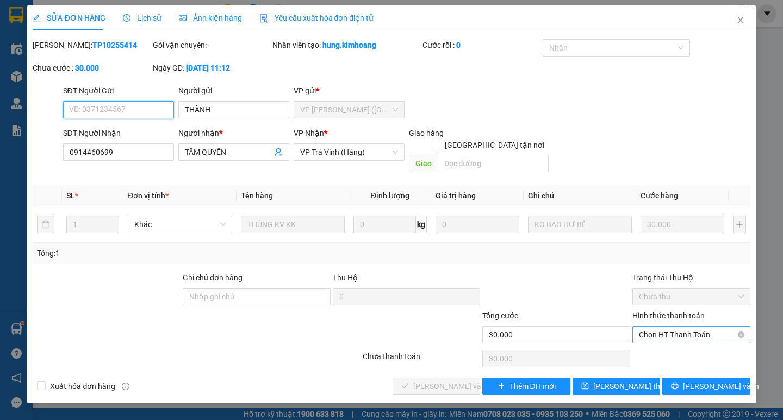
click at [670, 327] on span "Chọn HT Thanh Toán" at bounding box center [691, 335] width 105 height 16
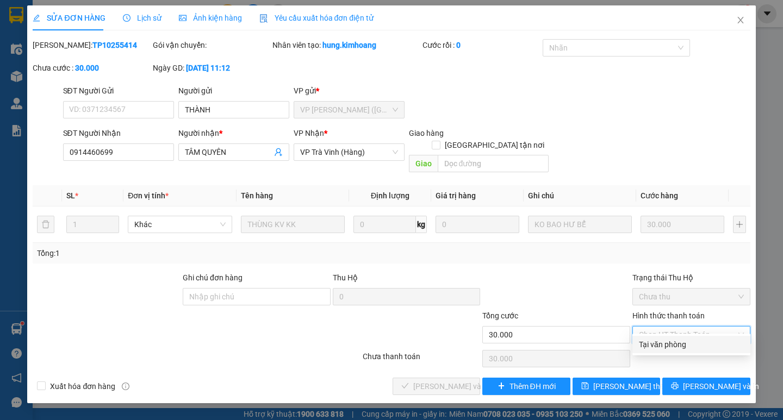
click at [672, 342] on div "Tại văn phòng" at bounding box center [691, 345] width 105 height 12
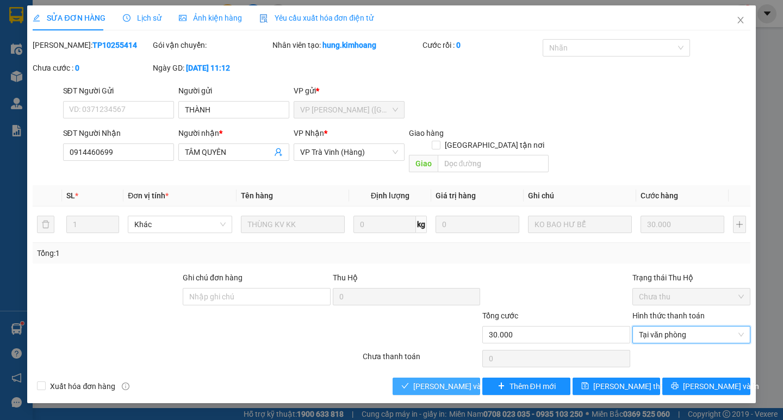
click at [450, 381] on span "[PERSON_NAME] và Giao hàng" at bounding box center [465, 387] width 104 height 12
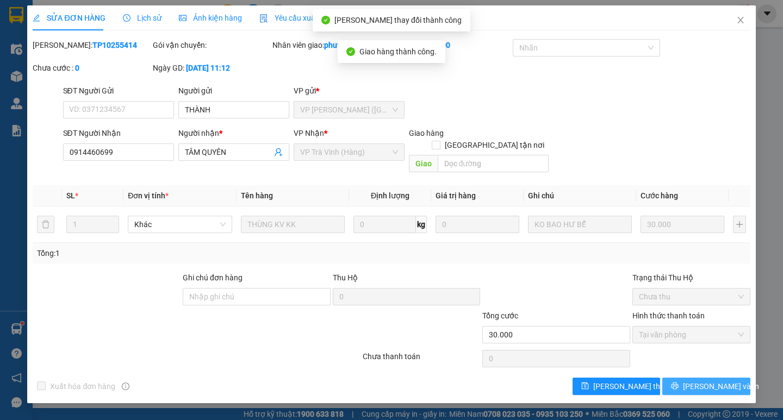
click at [679, 382] on icon "printer" at bounding box center [675, 386] width 8 height 8
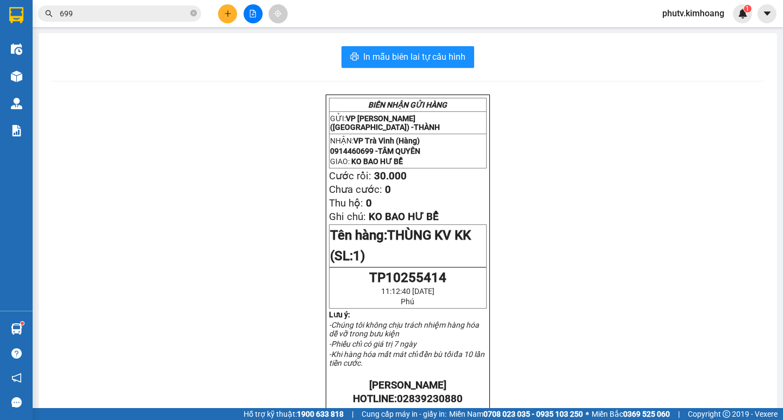
click at [128, 16] on input "699" at bounding box center [124, 14] width 128 height 12
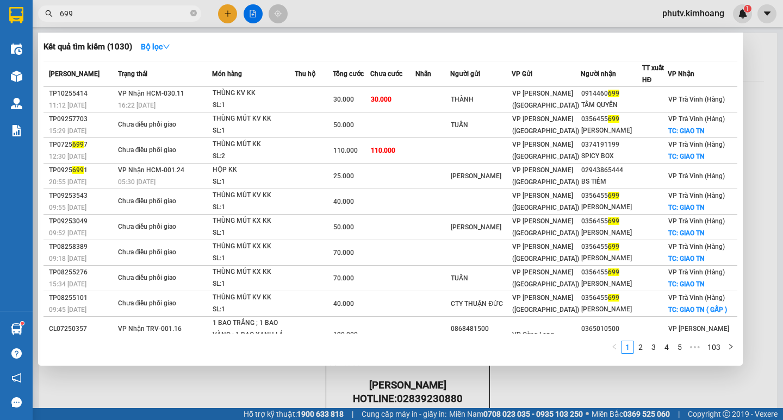
click at [127, 15] on input "699" at bounding box center [124, 14] width 128 height 12
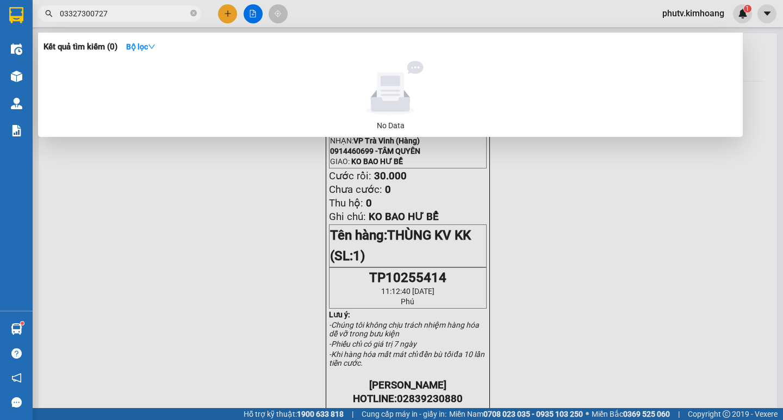
click at [67, 11] on input "03327300727" at bounding box center [124, 14] width 128 height 12
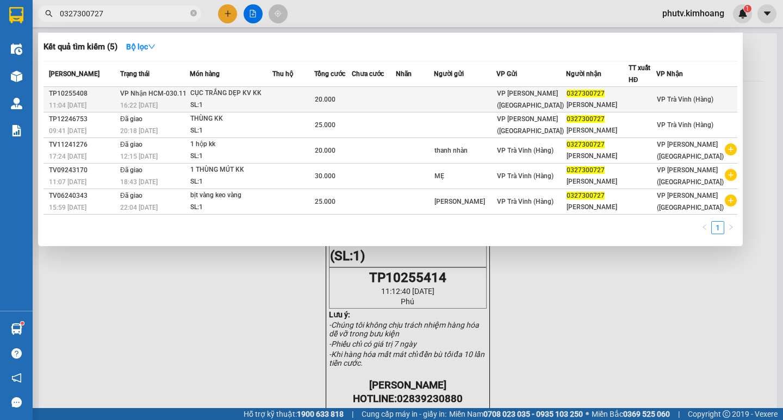
click at [315, 95] on td at bounding box center [293, 100] width 42 height 26
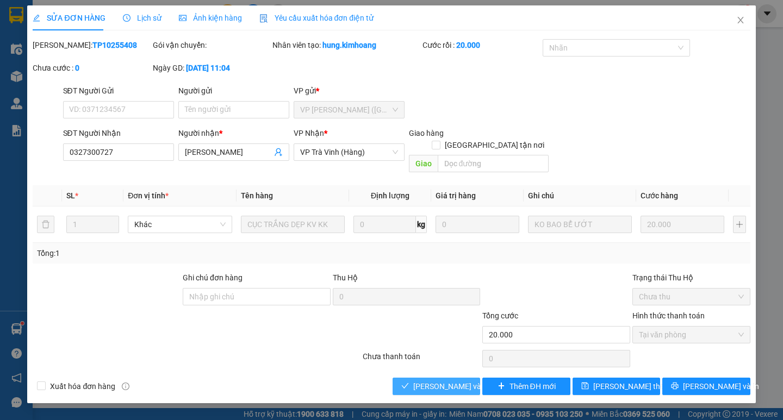
click at [433, 381] on span "[PERSON_NAME] và Giao hàng" at bounding box center [465, 387] width 104 height 12
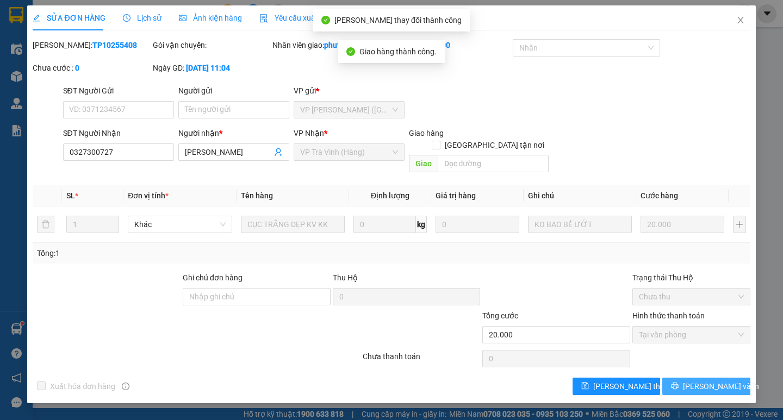
click at [679, 378] on button "[PERSON_NAME] và In" at bounding box center [706, 386] width 88 height 17
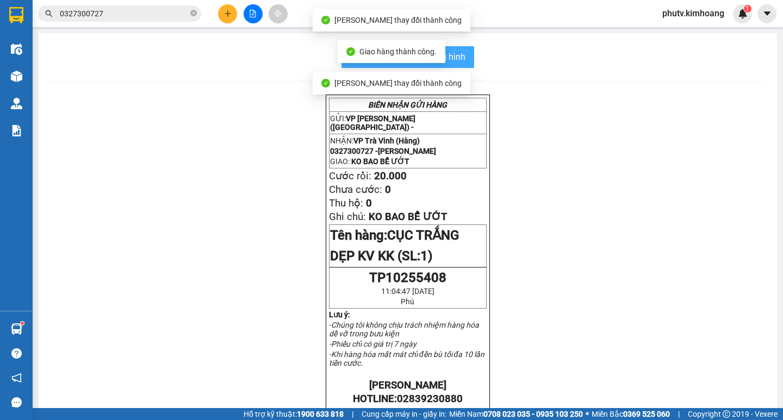
click at [458, 51] on span "In mẫu biên lai tự cấu hình" at bounding box center [414, 57] width 102 height 14
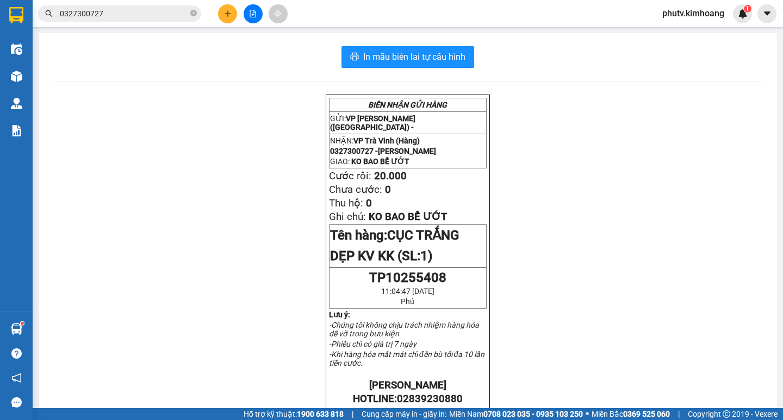
click at [197, 16] on span "0327300727" at bounding box center [119, 13] width 163 height 16
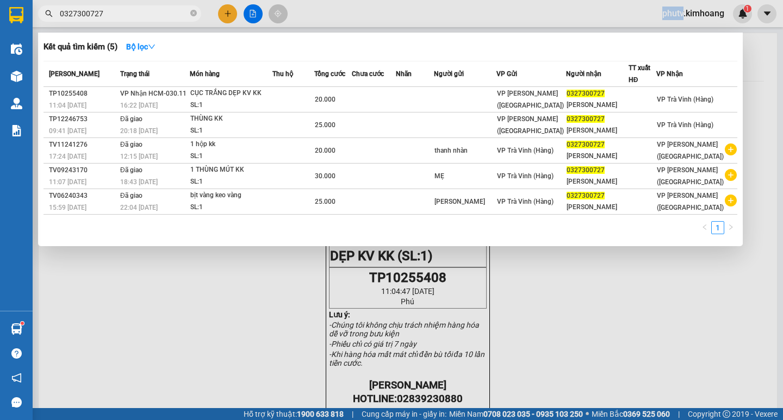
click at [197, 16] on span "0327300727" at bounding box center [119, 13] width 163 height 16
drag, startPoint x: 191, startPoint y: 16, endPoint x: 178, endPoint y: 12, distance: 13.6
click at [183, 13] on span "0327300727" at bounding box center [119, 13] width 163 height 16
click at [178, 12] on input "0327300727" at bounding box center [124, 14] width 128 height 12
click at [195, 15] on icon "close-circle" at bounding box center [193, 13] width 7 height 7
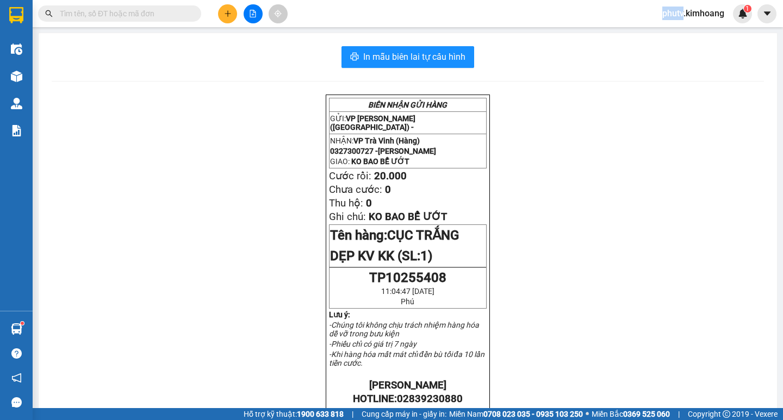
drag, startPoint x: 195, startPoint y: 15, endPoint x: 170, endPoint y: 9, distance: 25.2
click at [190, 14] on span at bounding box center [193, 14] width 7 height 12
click at [170, 9] on input "text" at bounding box center [124, 14] width 128 height 12
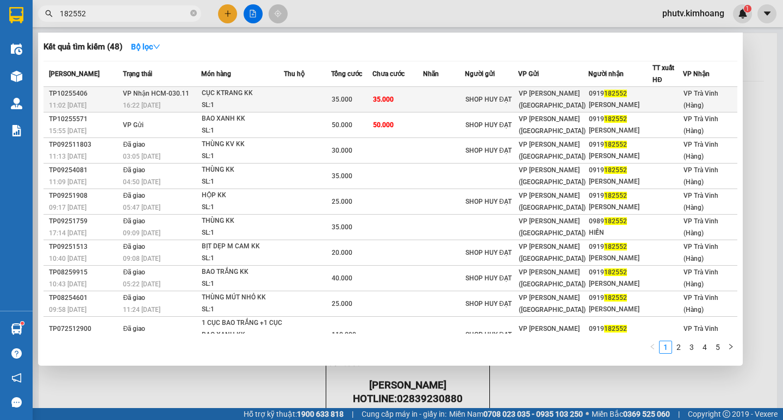
click at [417, 97] on td "35.000" at bounding box center [397, 100] width 51 height 26
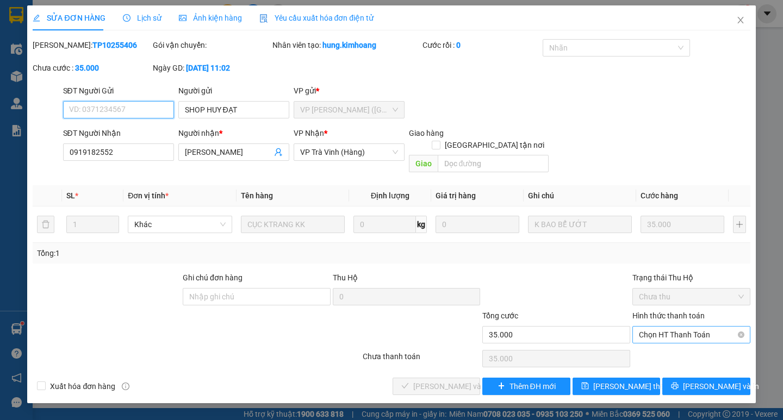
click at [694, 327] on span "Chọn HT Thanh Toán" at bounding box center [691, 335] width 105 height 16
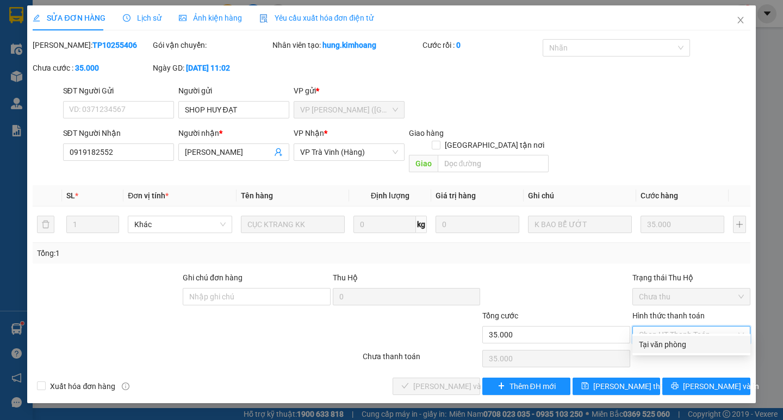
click at [691, 338] on div "Tại văn phòng" at bounding box center [691, 344] width 118 height 17
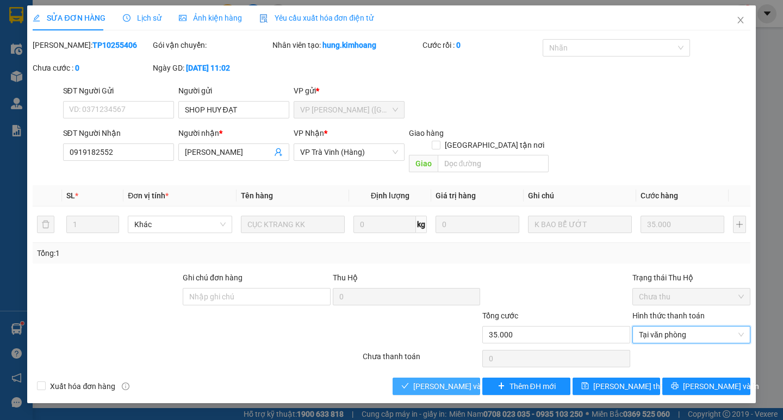
click at [430, 381] on span "[PERSON_NAME] và Giao hàng" at bounding box center [465, 387] width 104 height 12
click at [429, 381] on span "[PERSON_NAME] và Giao hàng" at bounding box center [465, 387] width 104 height 12
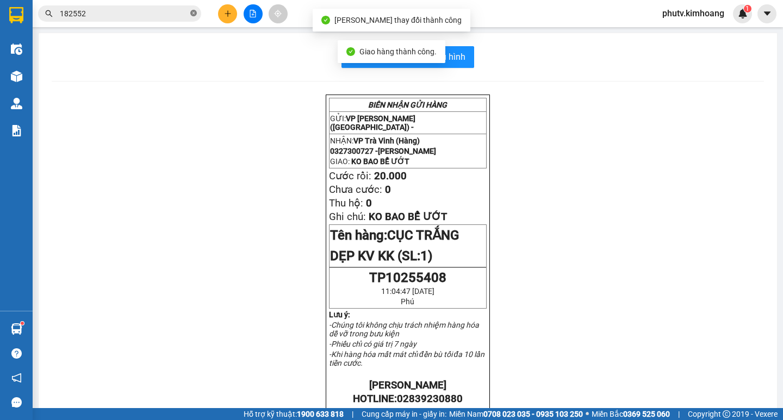
click at [191, 11] on icon "close-circle" at bounding box center [193, 13] width 7 height 7
click at [193, 10] on span at bounding box center [193, 14] width 7 height 12
click at [149, 10] on input "text" at bounding box center [124, 14] width 128 height 12
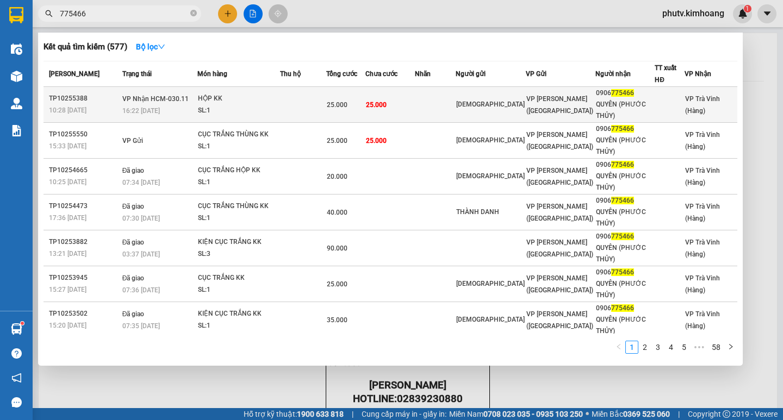
click at [279, 105] on div "SL: 1" at bounding box center [239, 111] width 82 height 12
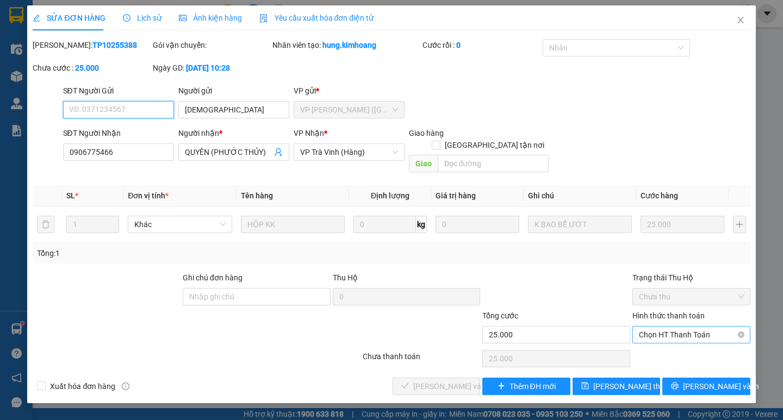
click at [691, 327] on span "Chọn HT Thanh Toán" at bounding box center [691, 335] width 105 height 16
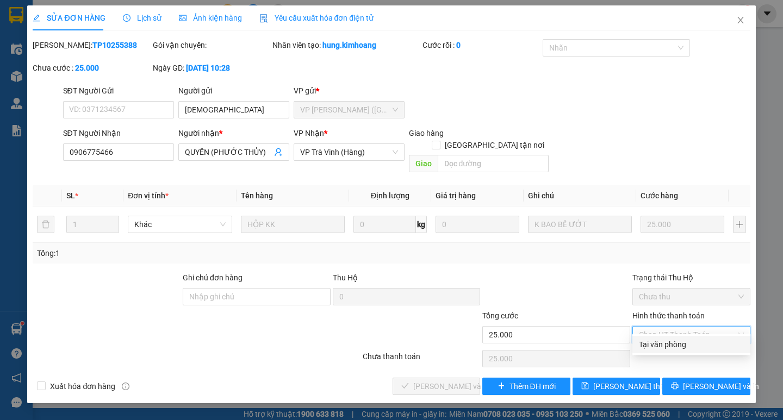
click at [688, 346] on div "Tại văn phòng" at bounding box center [691, 345] width 105 height 12
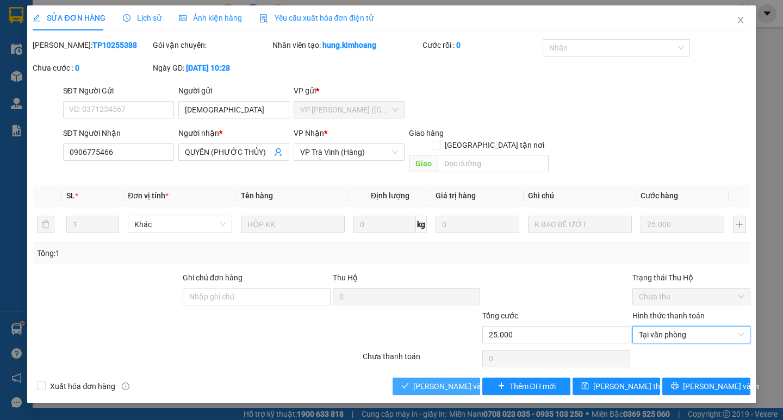
click at [447, 381] on span "[PERSON_NAME] và Giao hàng" at bounding box center [465, 387] width 104 height 12
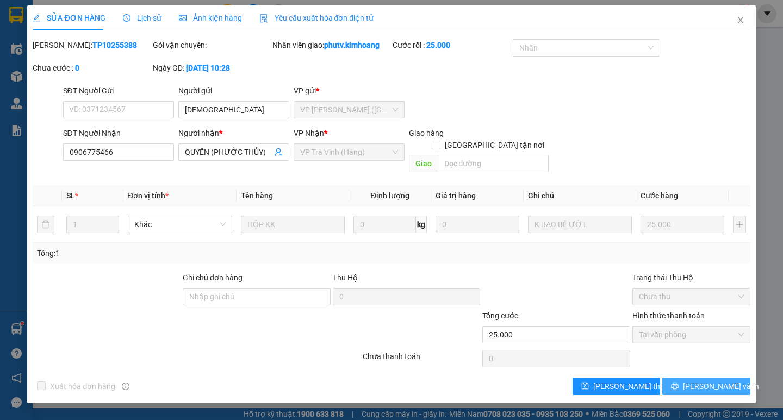
click at [719, 381] on span "[PERSON_NAME] và In" at bounding box center [721, 387] width 76 height 12
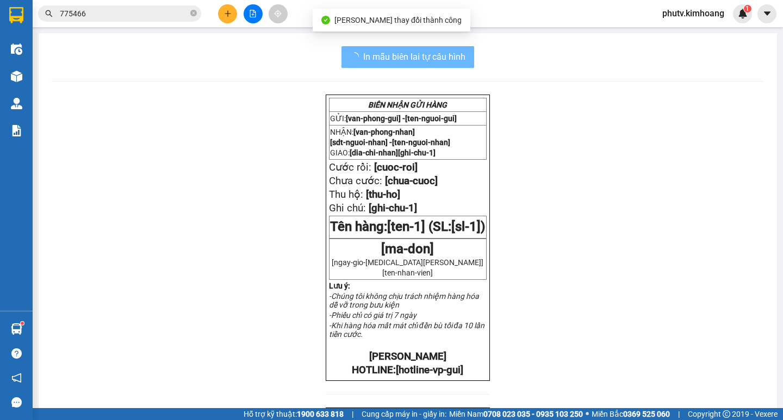
click at [115, 18] on input "775466" at bounding box center [124, 14] width 128 height 12
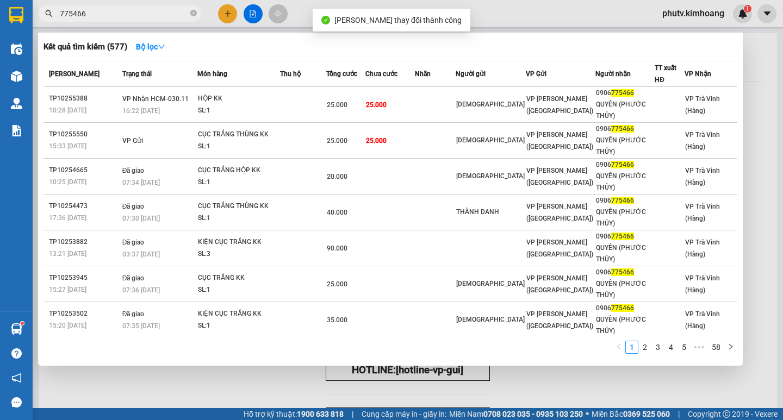
click at [115, 18] on input "775466" at bounding box center [124, 14] width 128 height 12
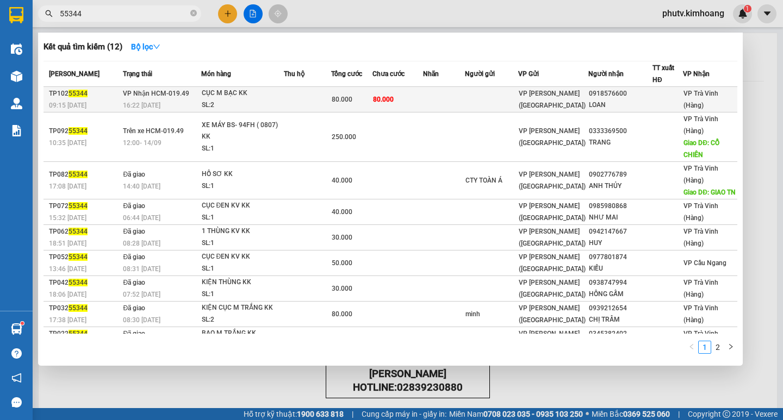
click at [349, 100] on span "80.000" at bounding box center [342, 100] width 21 height 8
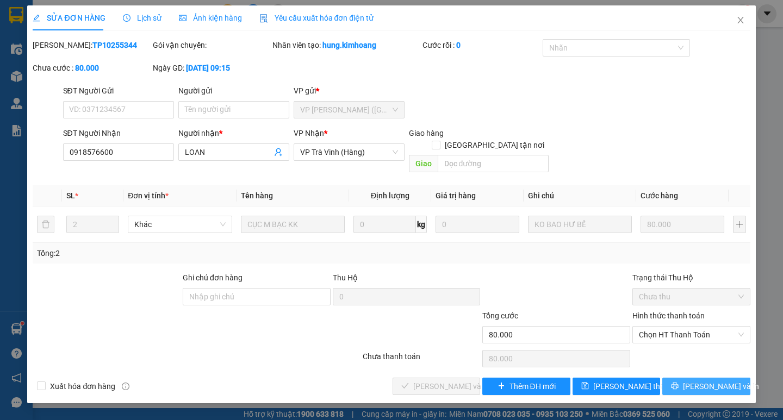
click at [699, 381] on span "[PERSON_NAME] và In" at bounding box center [721, 387] width 76 height 12
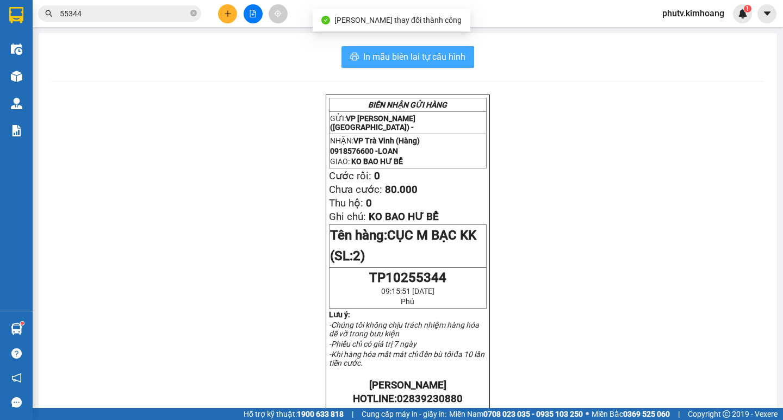
click at [431, 65] on button "In mẫu biên lai tự cấu hình" at bounding box center [407, 57] width 133 height 22
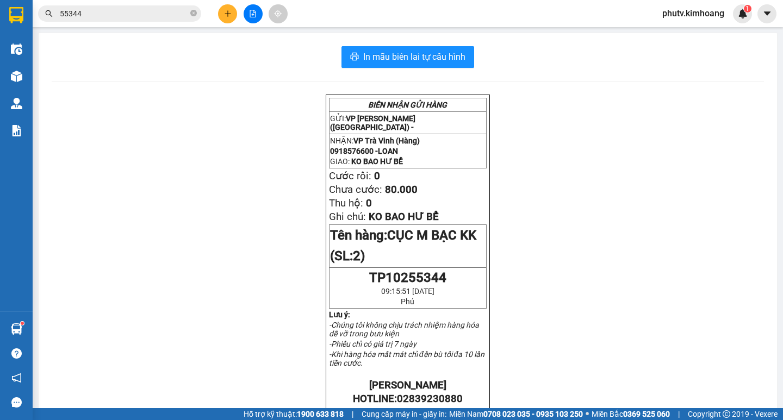
click at [126, 25] on div "Kết quả tìm kiếm ( 12 ) Bộ lọc Mã ĐH Trạng thái Món hàng Thu hộ Tổng cước Chưa …" at bounding box center [391, 13] width 783 height 27
click at [126, 19] on input "55344" at bounding box center [124, 14] width 128 height 12
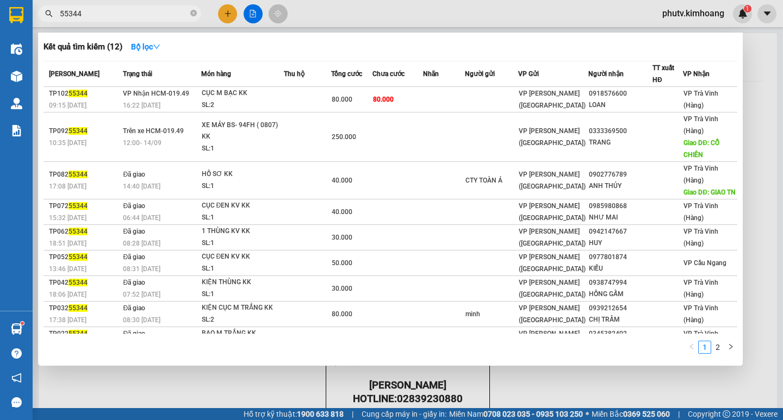
click at [126, 19] on input "55344" at bounding box center [124, 14] width 128 height 12
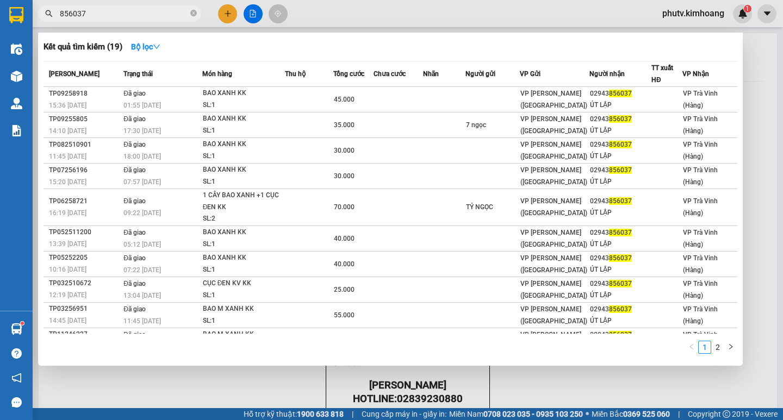
click at [122, 10] on input "856037" at bounding box center [124, 14] width 128 height 12
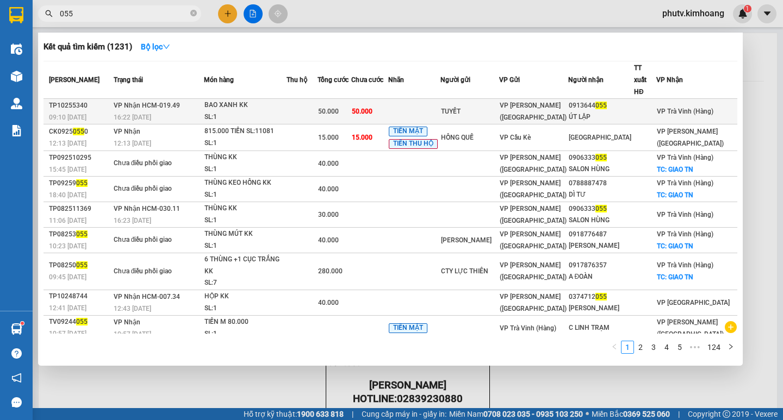
click at [351, 105] on div "50.000" at bounding box center [334, 111] width 33 height 12
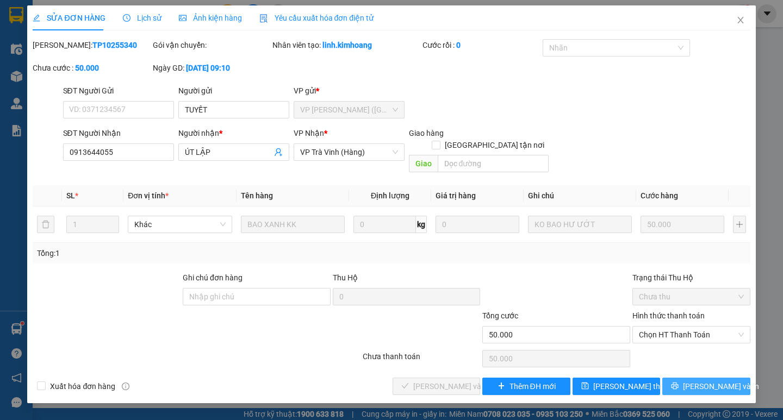
click at [704, 381] on span "[PERSON_NAME] và In" at bounding box center [721, 387] width 76 height 12
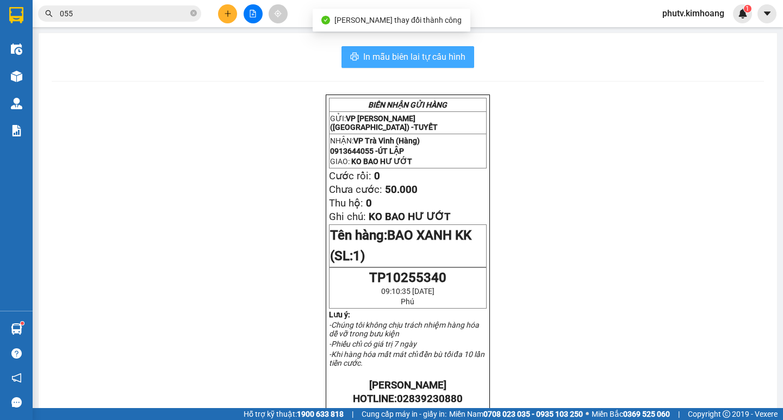
click at [442, 60] on span "In mẫu biên lai tự cấu hình" at bounding box center [414, 57] width 102 height 14
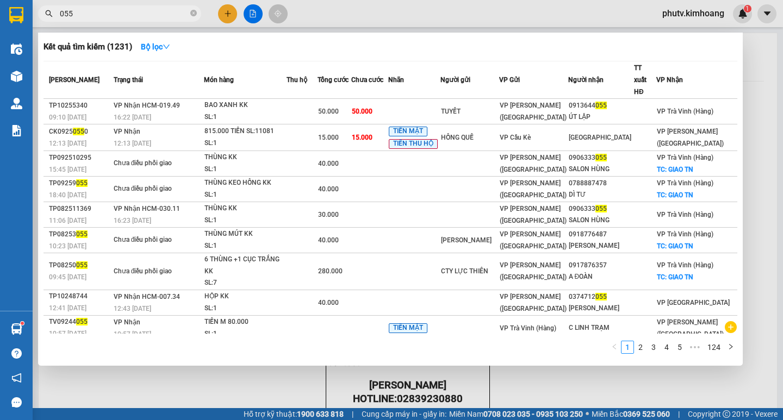
click at [150, 13] on input "055" at bounding box center [124, 14] width 128 height 12
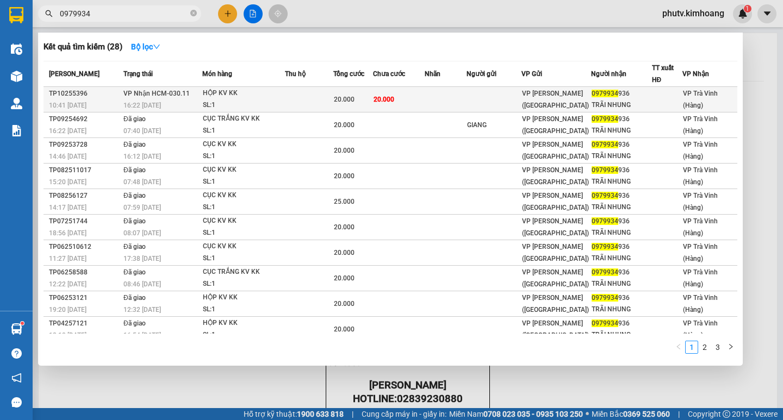
click at [362, 98] on div "20.000" at bounding box center [353, 100] width 39 height 12
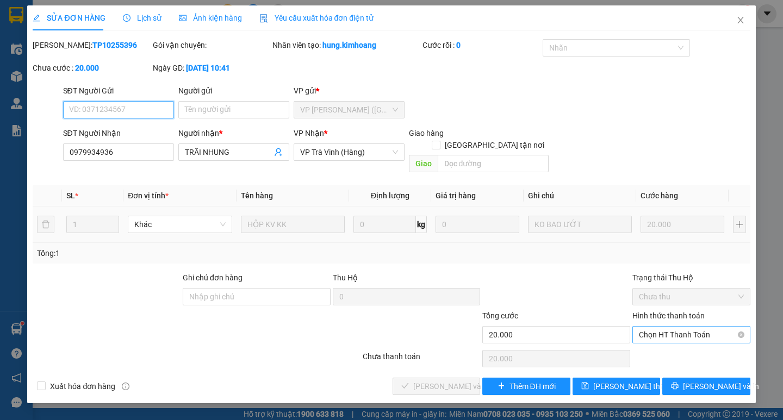
click at [685, 331] on div "Chọn HT Thanh Toán" at bounding box center [691, 334] width 118 height 17
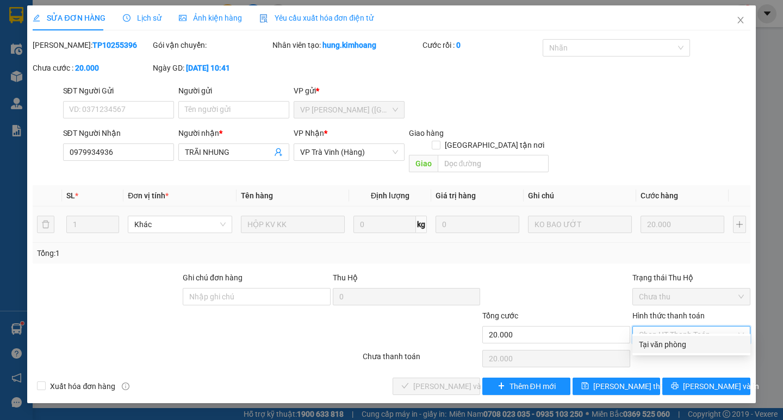
click at [686, 341] on div "Tại văn phòng" at bounding box center [691, 345] width 105 height 12
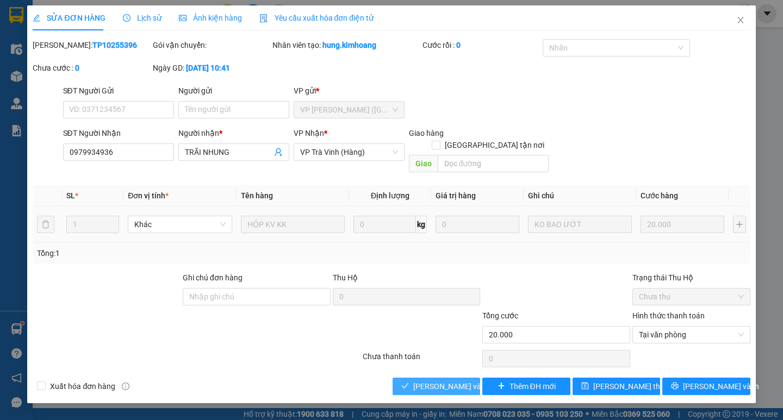
click at [447, 381] on span "[PERSON_NAME] và Giao hàng" at bounding box center [465, 387] width 104 height 12
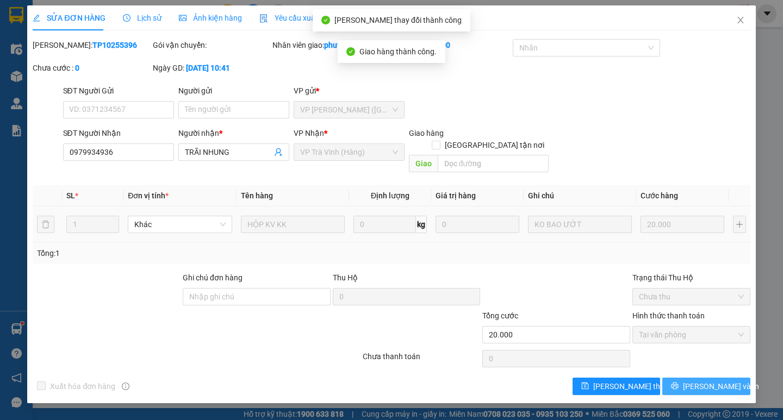
click at [719, 381] on span "[PERSON_NAME] và In" at bounding box center [721, 387] width 76 height 12
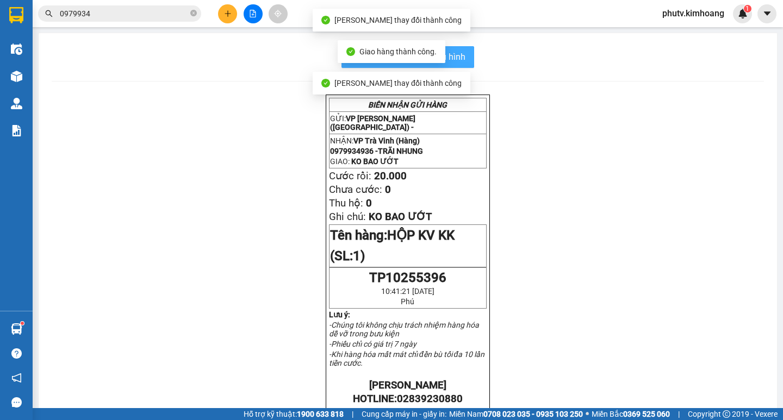
click at [458, 52] on span "In mẫu biên lai tự cấu hình" at bounding box center [414, 57] width 102 height 14
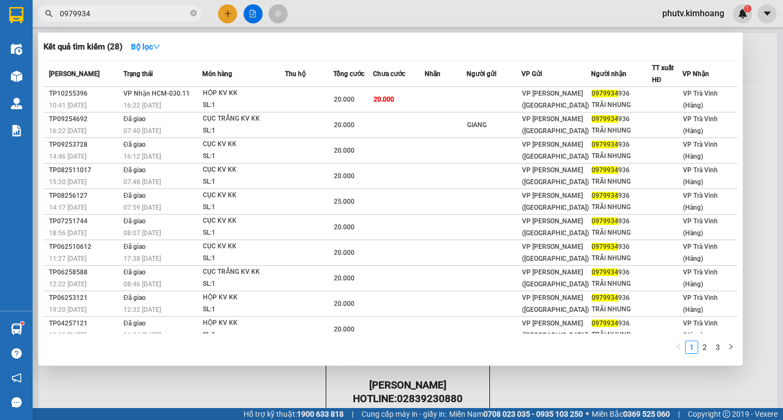
click at [123, 13] on input "0979934" at bounding box center [124, 14] width 128 height 12
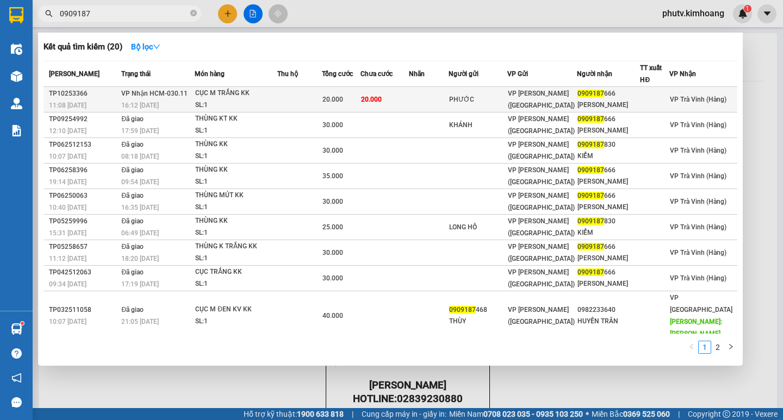
click at [235, 98] on div "CỤC M TRẮNG KK" at bounding box center [236, 94] width 82 height 12
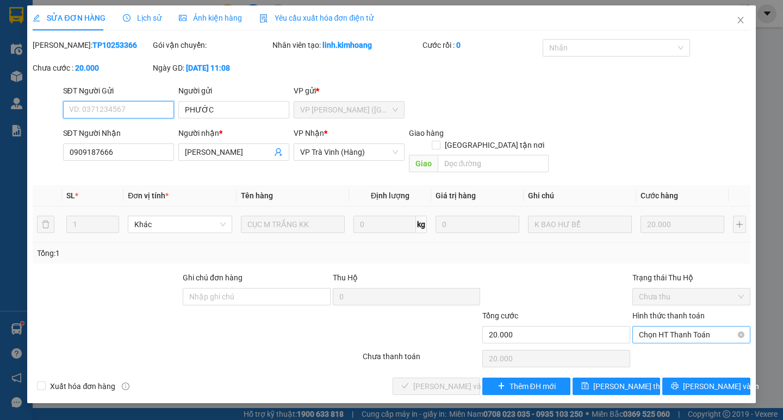
click at [682, 327] on span "Chọn HT Thanh Toán" at bounding box center [691, 335] width 105 height 16
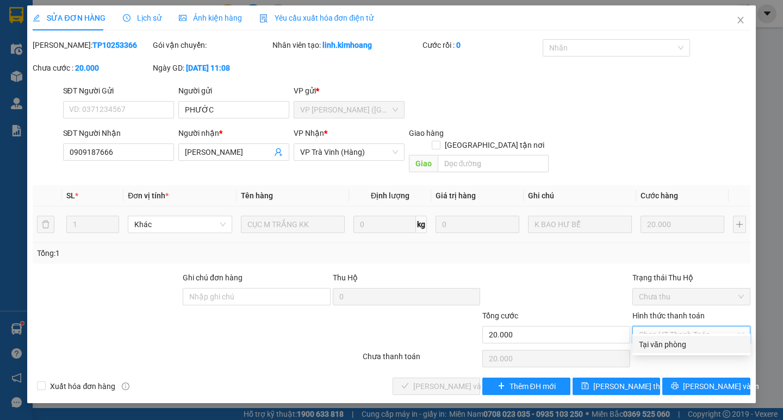
click at [685, 341] on div "Tại văn phòng" at bounding box center [691, 345] width 105 height 12
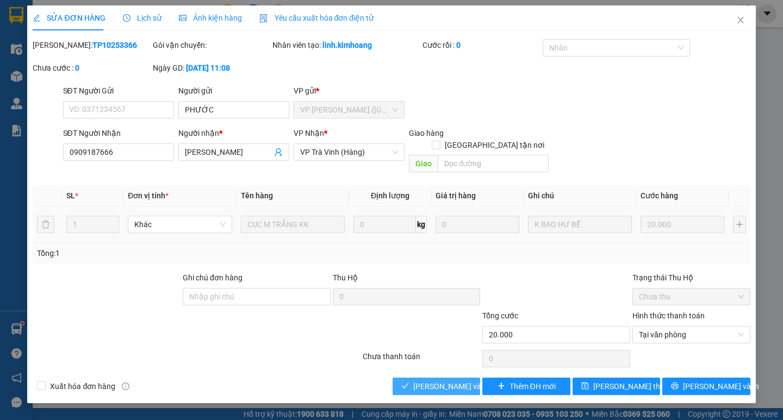
click at [418, 381] on span "[PERSON_NAME] và Giao hàng" at bounding box center [465, 387] width 104 height 12
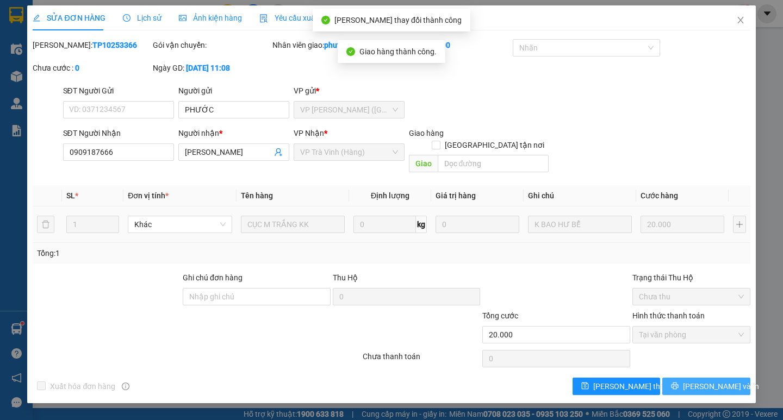
click at [708, 381] on span "[PERSON_NAME] và In" at bounding box center [721, 387] width 76 height 12
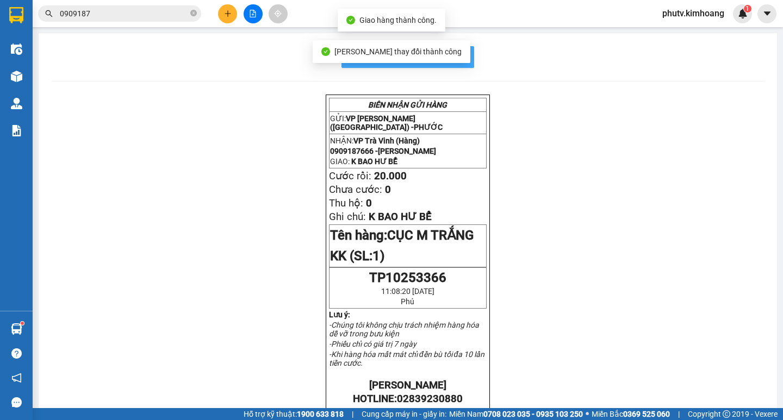
click at [459, 60] on span "In mẫu biên lai tự cấu hình" at bounding box center [414, 57] width 102 height 14
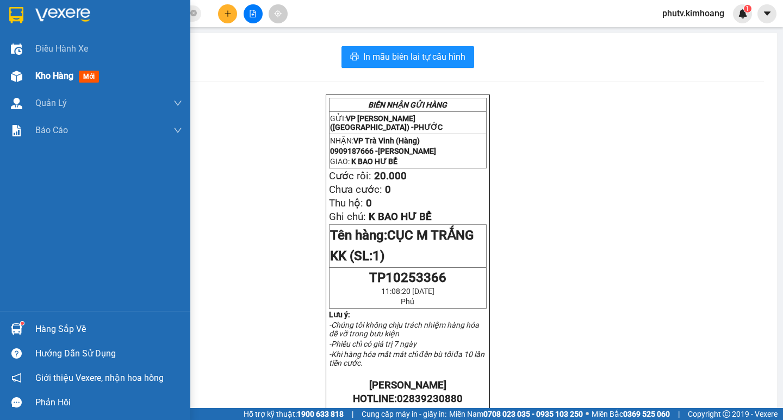
click at [51, 82] on div "Kho hàng mới" at bounding box center [69, 76] width 68 height 14
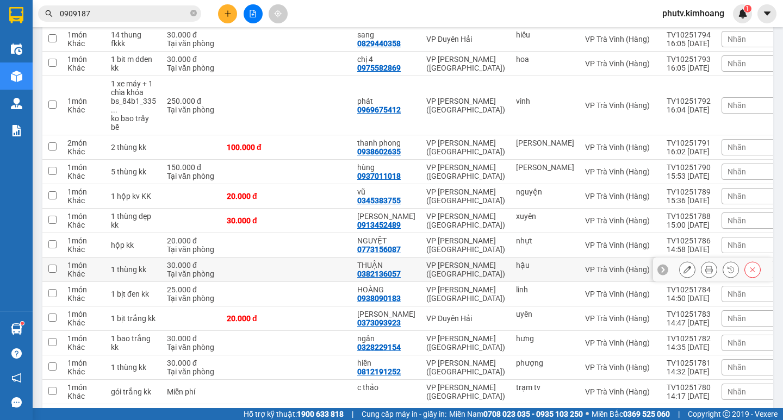
scroll to position [376, 0]
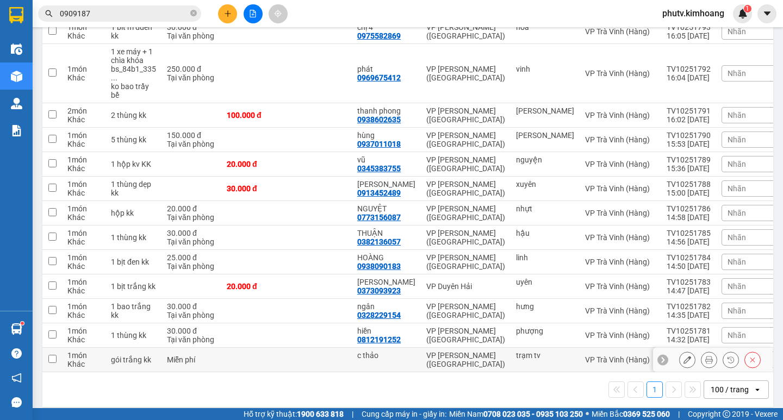
click at [511, 352] on td "trạm tv" at bounding box center [545, 360] width 69 height 24
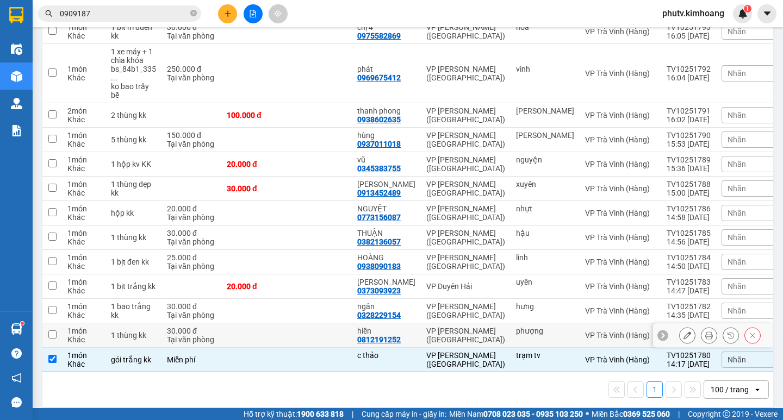
click at [494, 327] on div "VP [PERSON_NAME] ([GEOGRAPHIC_DATA])" at bounding box center [465, 335] width 79 height 17
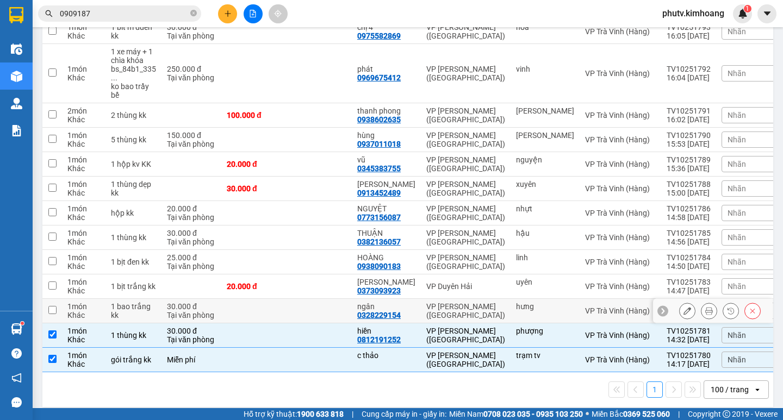
click at [492, 305] on div "VP [PERSON_NAME] ([GEOGRAPHIC_DATA])" at bounding box center [465, 310] width 79 height 17
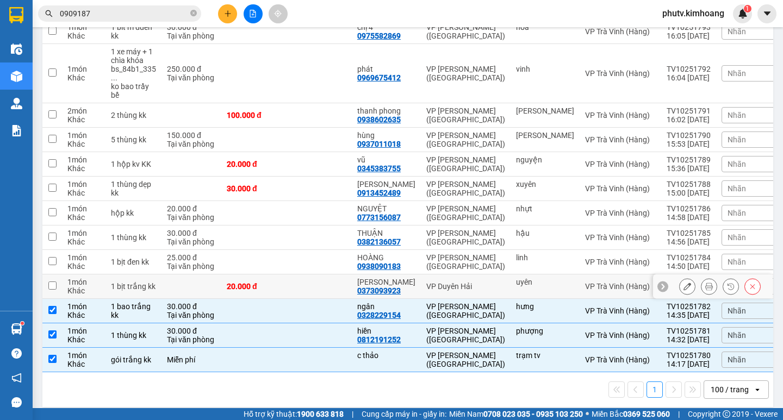
drag, startPoint x: 491, startPoint y: 275, endPoint x: 494, endPoint y: 249, distance: 25.8
click at [491, 282] on div "VP Duyên Hải" at bounding box center [465, 286] width 79 height 9
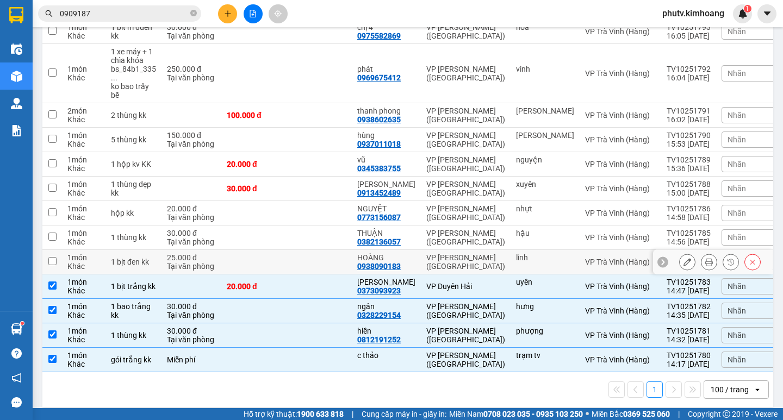
click at [494, 250] on td "VP [PERSON_NAME] ([GEOGRAPHIC_DATA])" at bounding box center [466, 262] width 90 height 24
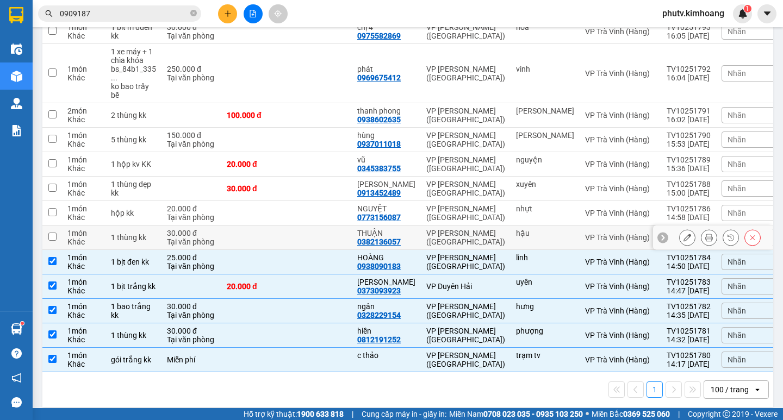
click at [494, 229] on div "VP [PERSON_NAME] ([GEOGRAPHIC_DATA])" at bounding box center [465, 237] width 79 height 17
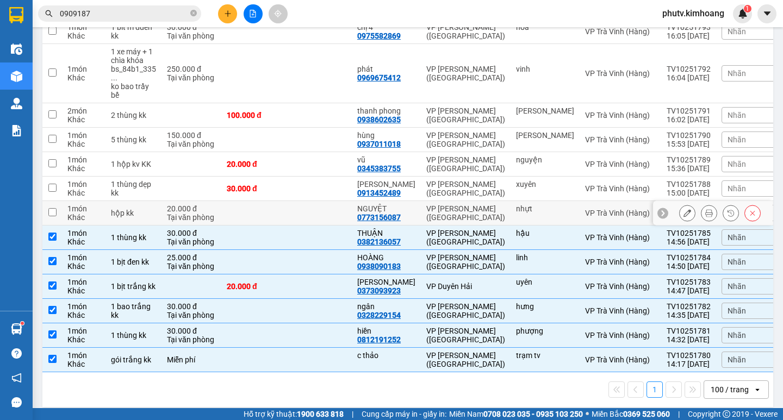
click at [497, 204] on div "VP [PERSON_NAME] ([GEOGRAPHIC_DATA])" at bounding box center [465, 212] width 79 height 17
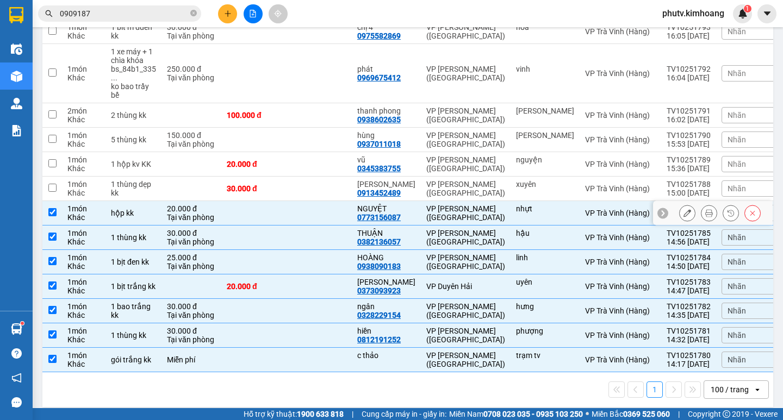
click at [497, 180] on div "VP [PERSON_NAME] ([GEOGRAPHIC_DATA])" at bounding box center [465, 188] width 79 height 17
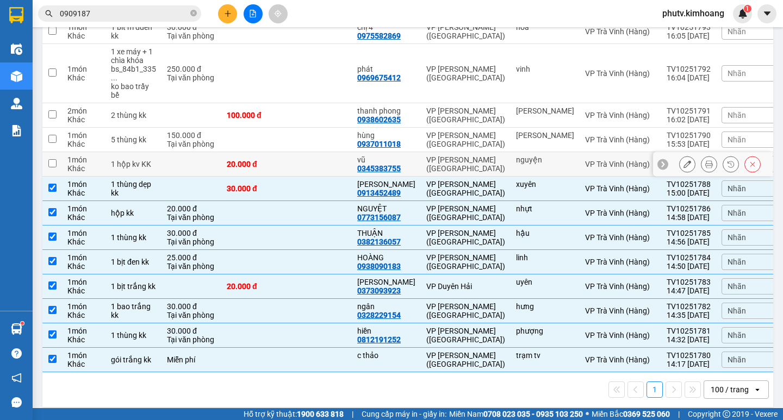
click at [511, 152] on td "nguyện" at bounding box center [545, 164] width 69 height 24
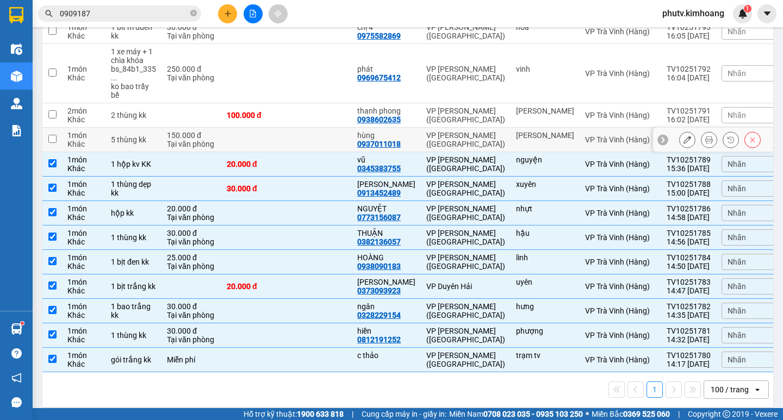
click at [500, 129] on td "VP [PERSON_NAME] ([GEOGRAPHIC_DATA])" at bounding box center [466, 140] width 90 height 24
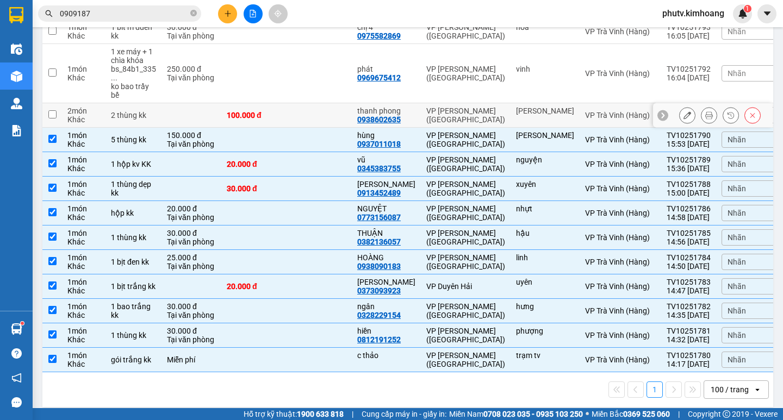
click at [495, 107] on div "VP [PERSON_NAME] ([GEOGRAPHIC_DATA])" at bounding box center [465, 115] width 79 height 17
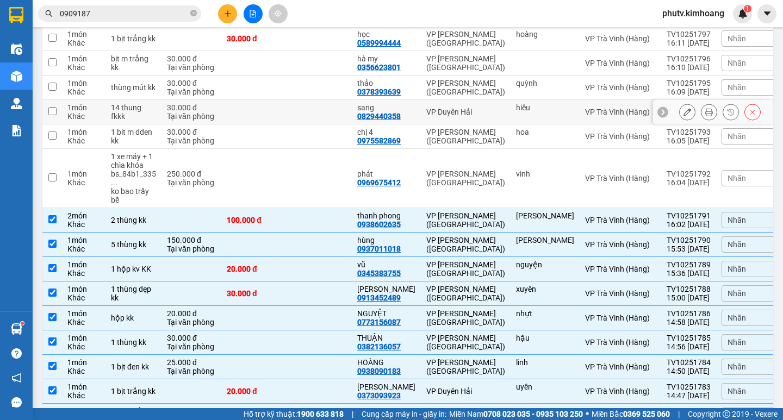
scroll to position [267, 0]
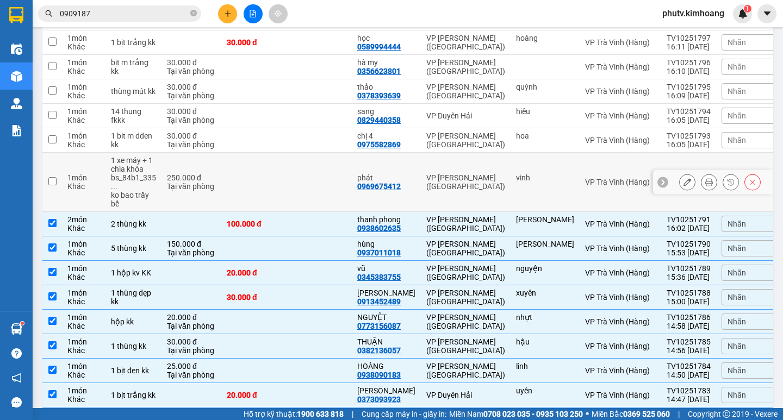
click at [516, 175] on div "vinh" at bounding box center [545, 181] width 58 height 17
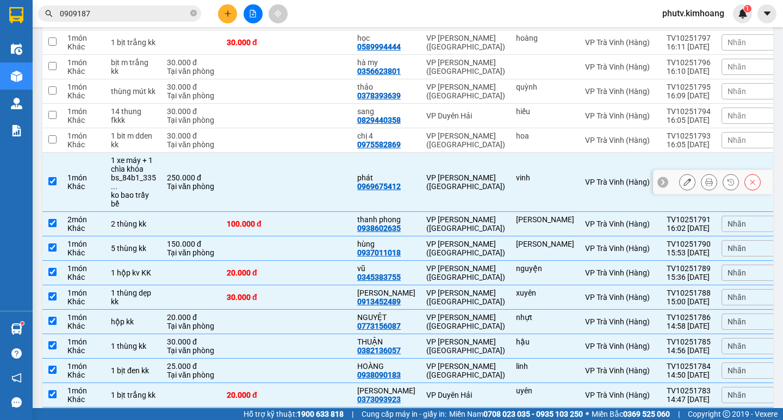
click at [478, 157] on td "VP [PERSON_NAME] ([GEOGRAPHIC_DATA])" at bounding box center [466, 182] width 90 height 59
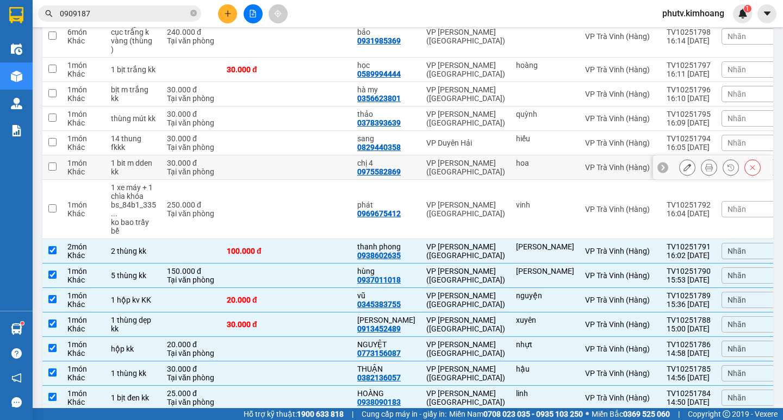
scroll to position [213, 0]
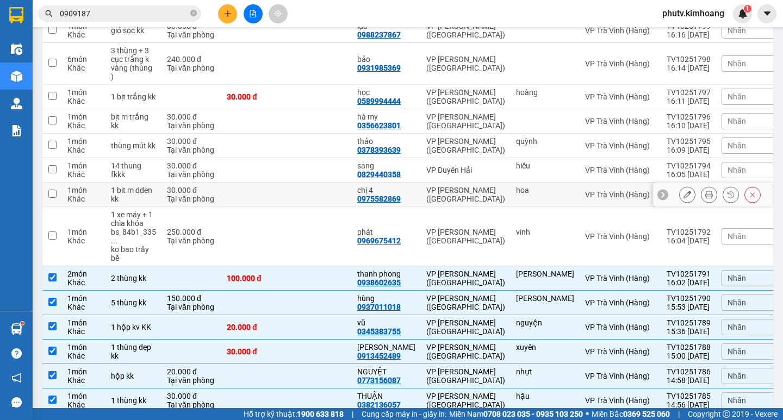
click at [475, 186] on div "VP [PERSON_NAME] ([GEOGRAPHIC_DATA])" at bounding box center [465, 194] width 79 height 17
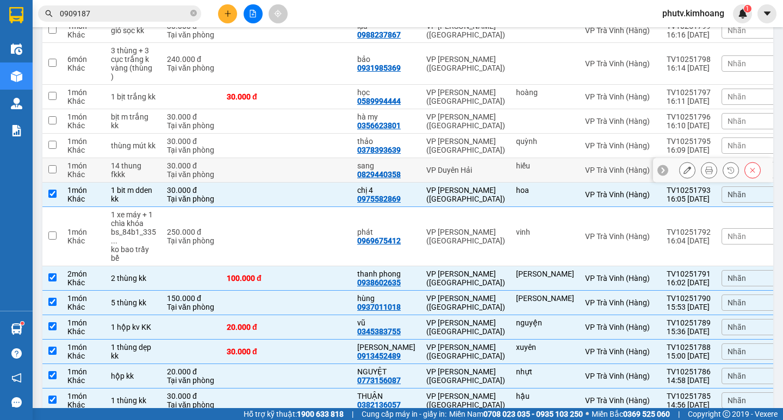
click at [470, 166] on div "VP Duyên Hải" at bounding box center [465, 170] width 79 height 9
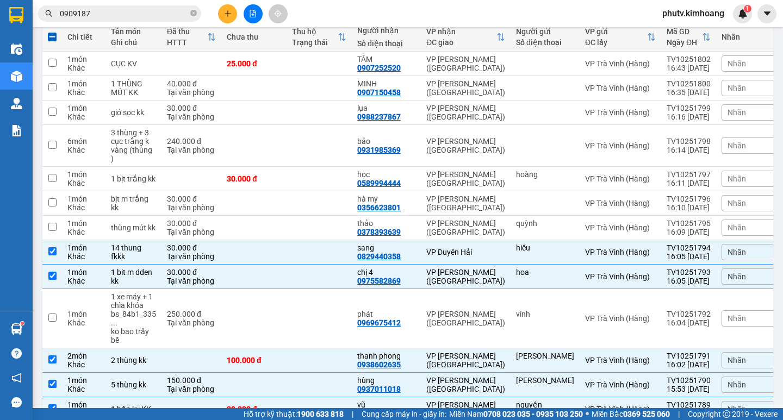
scroll to position [0, 0]
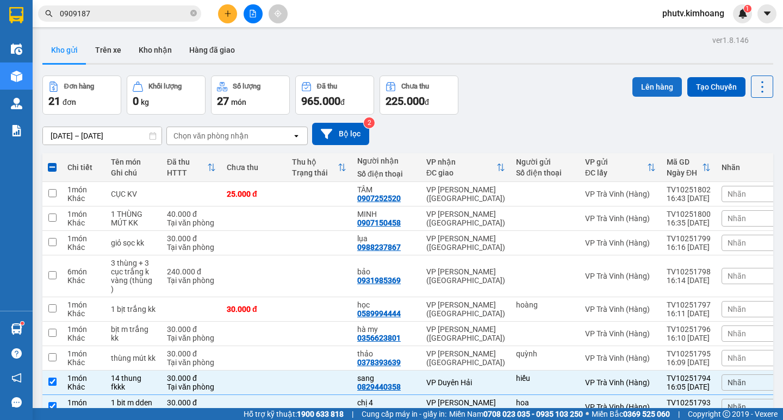
click at [639, 81] on button "Lên hàng" at bounding box center [656, 87] width 49 height 20
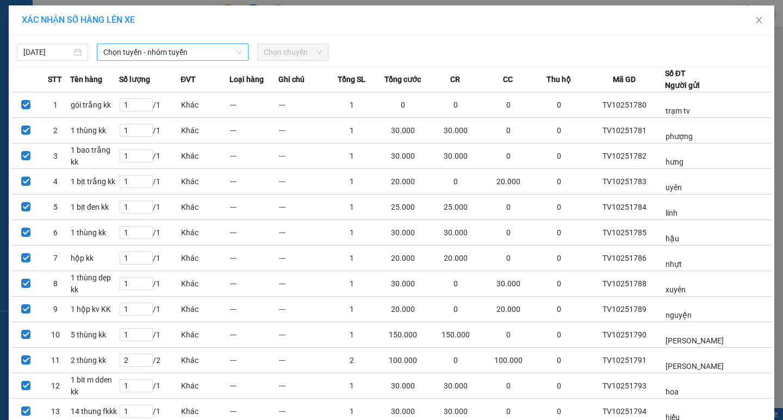
click at [180, 57] on span "Chọn tuyến - nhóm tuyến" at bounding box center [172, 52] width 139 height 16
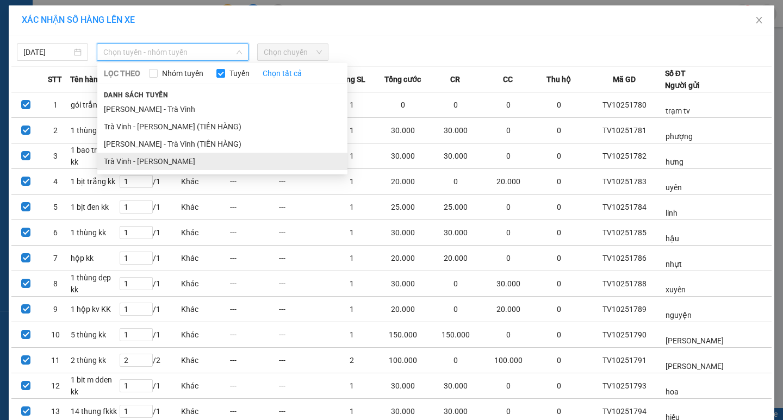
click at [188, 154] on li "Trà Vinh - [PERSON_NAME]" at bounding box center [222, 161] width 250 height 17
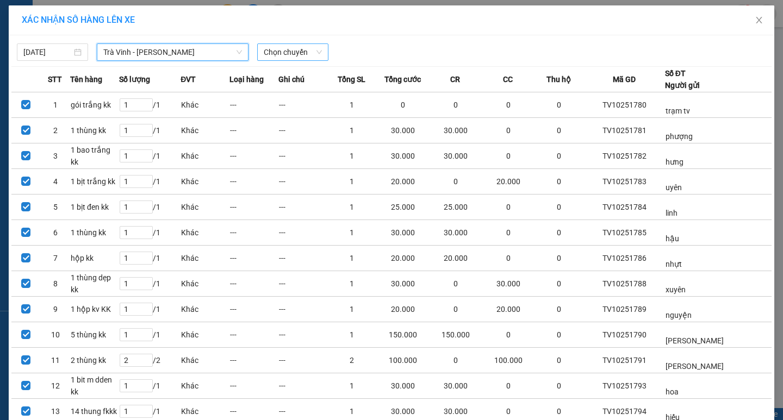
click at [280, 54] on span "Chọn chuyến" at bounding box center [293, 52] width 58 height 16
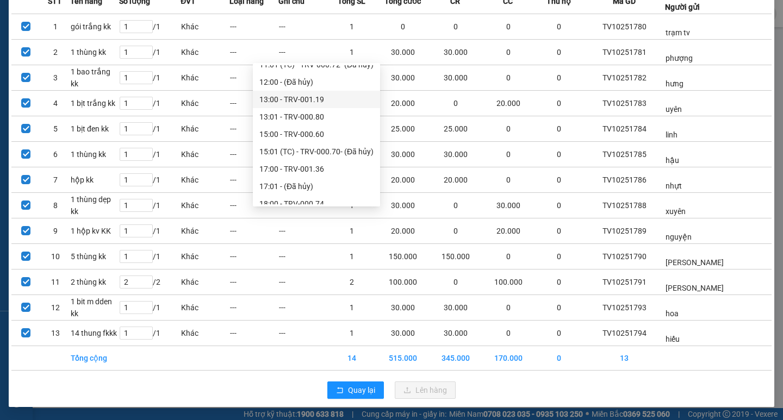
scroll to position [400, 0]
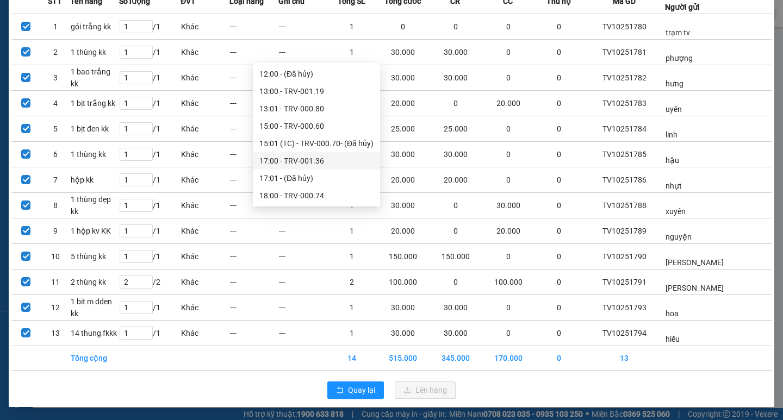
click at [301, 156] on div "17:00 - TRV-001.36" at bounding box center [316, 161] width 114 height 12
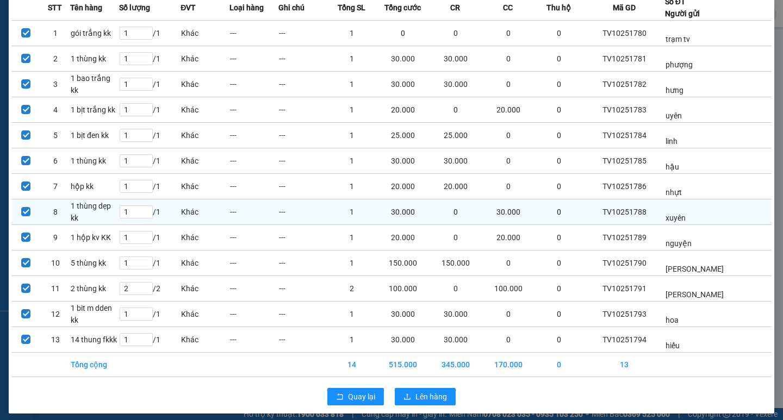
scroll to position [85, 0]
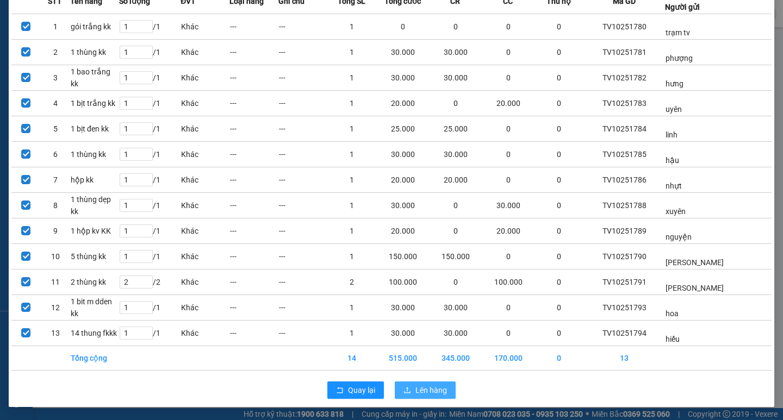
click at [419, 386] on span "Lên hàng" at bounding box center [431, 390] width 32 height 12
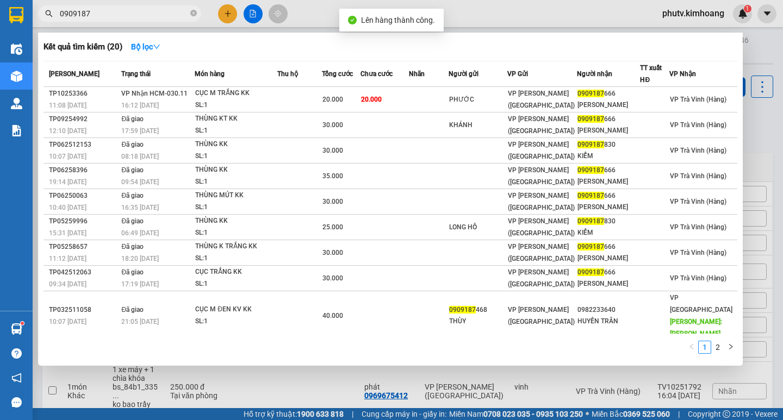
click at [115, 18] on input "0909187" at bounding box center [124, 14] width 128 height 12
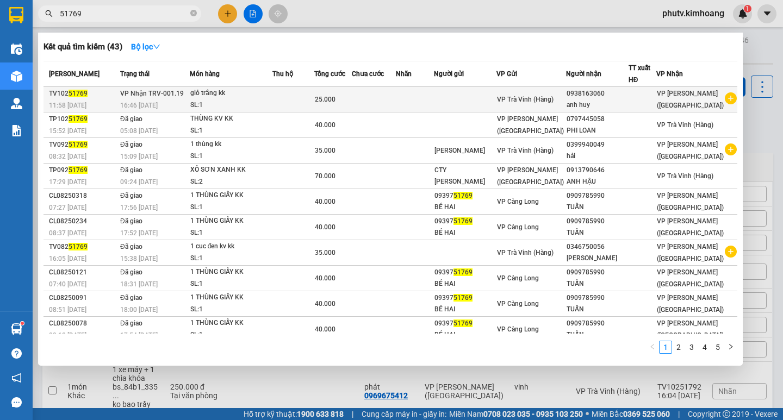
type input "51769"
click at [315, 102] on td at bounding box center [293, 100] width 42 height 26
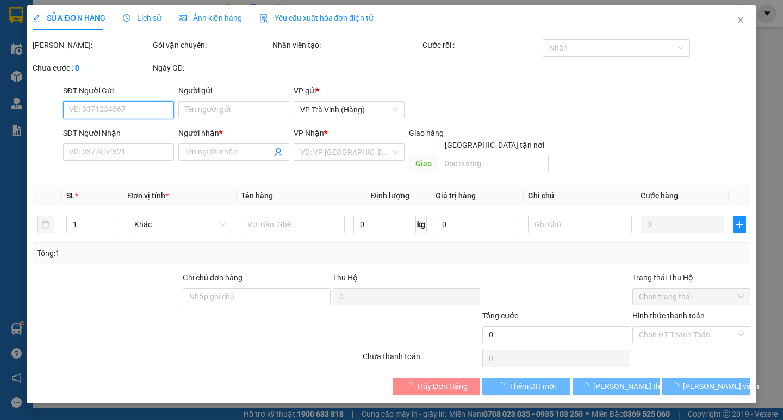
type input "0938163060"
type input "anh huy"
type input "25.000"
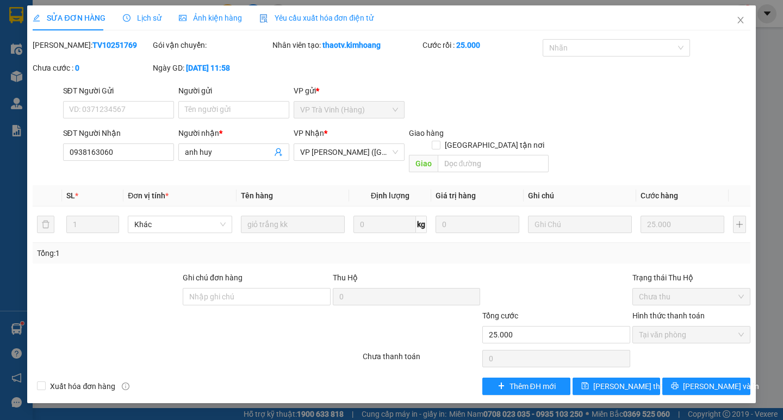
click at [148, 17] on span "Lịch sử" at bounding box center [142, 18] width 39 height 9
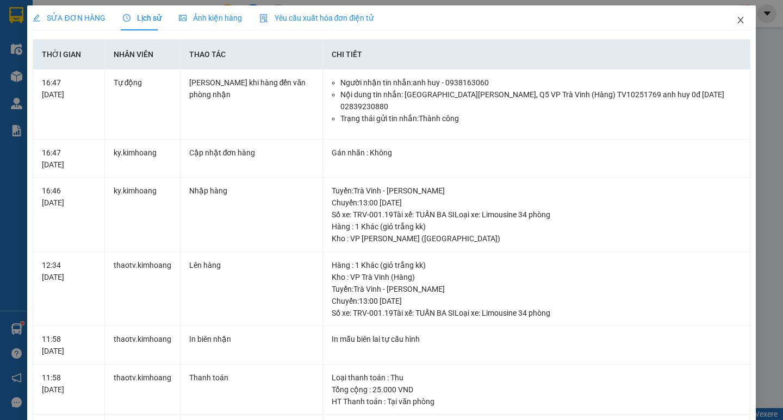
click at [736, 22] on icon "close" at bounding box center [740, 20] width 9 height 9
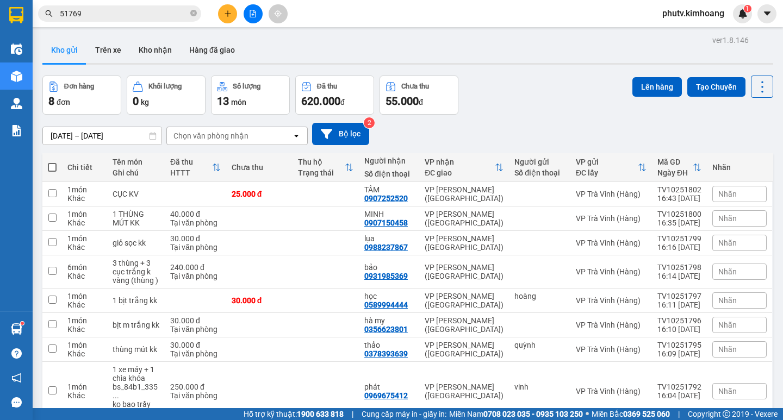
click at [148, 14] on input "51769" at bounding box center [124, 14] width 128 height 12
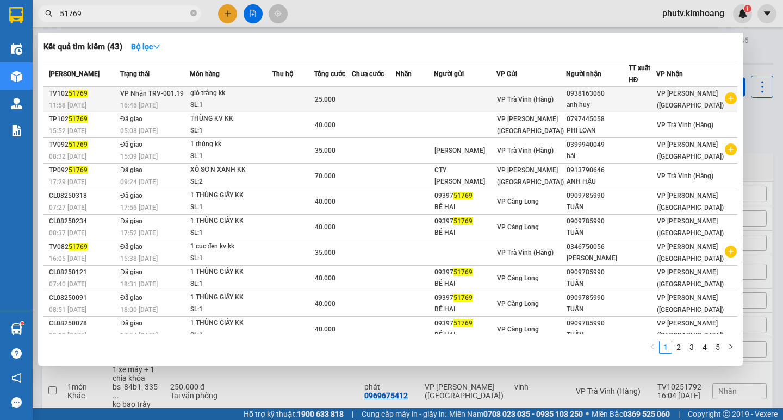
click at [248, 97] on div "giỏ trắng kk" at bounding box center [231, 94] width 82 height 12
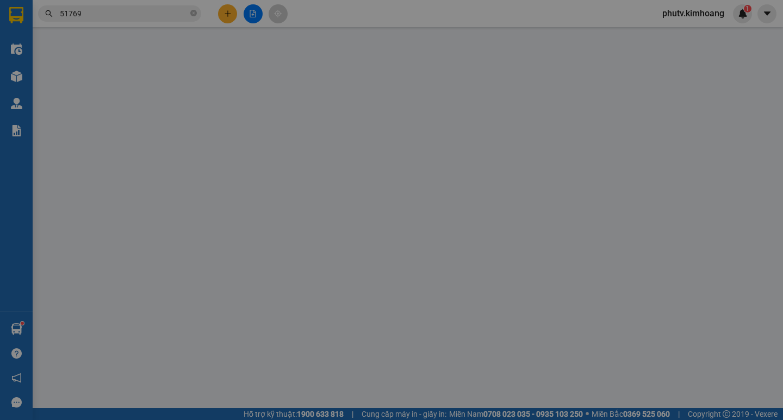
type input "0938163060"
type input "anh huy"
type input "25.000"
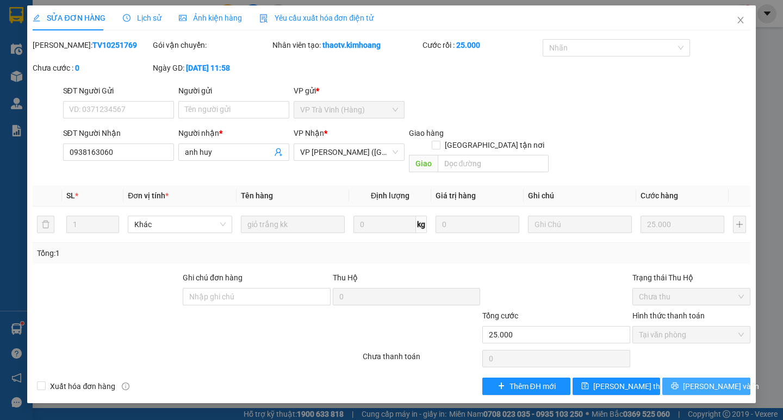
click at [679, 382] on icon "printer" at bounding box center [675, 386] width 8 height 8
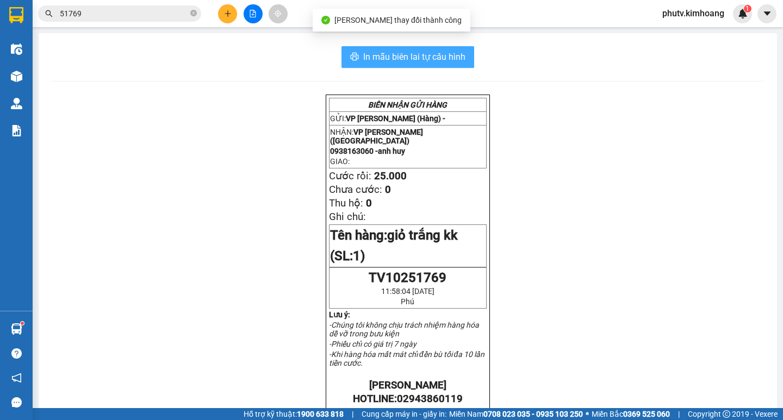
click at [401, 64] on button "In mẫu biên lai tự cấu hình" at bounding box center [407, 57] width 133 height 22
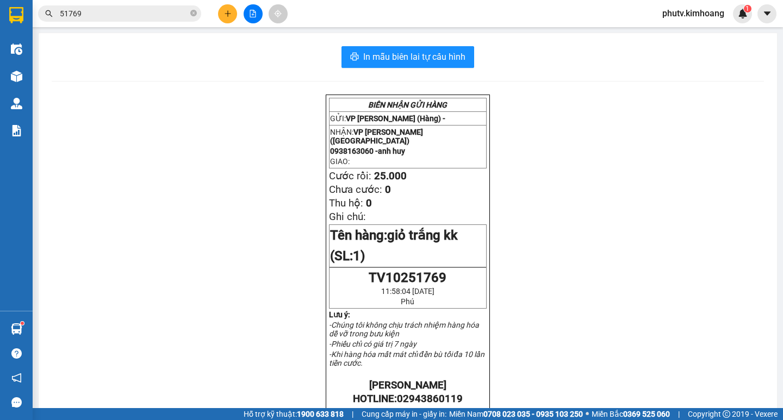
click at [222, 17] on button at bounding box center [227, 13] width 19 height 19
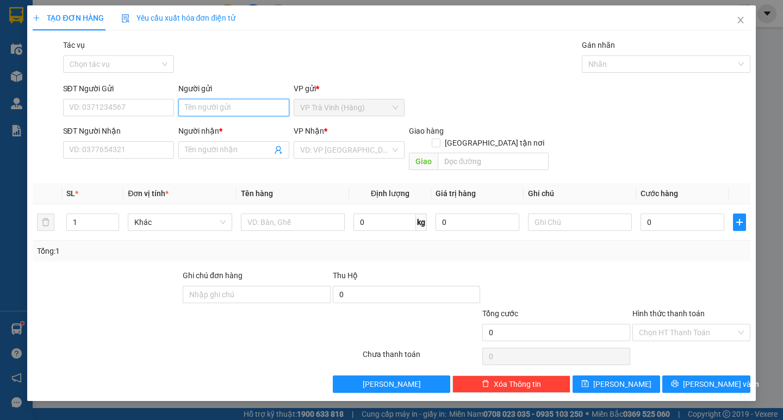
click at [214, 114] on input "Người gửi" at bounding box center [233, 107] width 111 height 17
type input "0908125156"
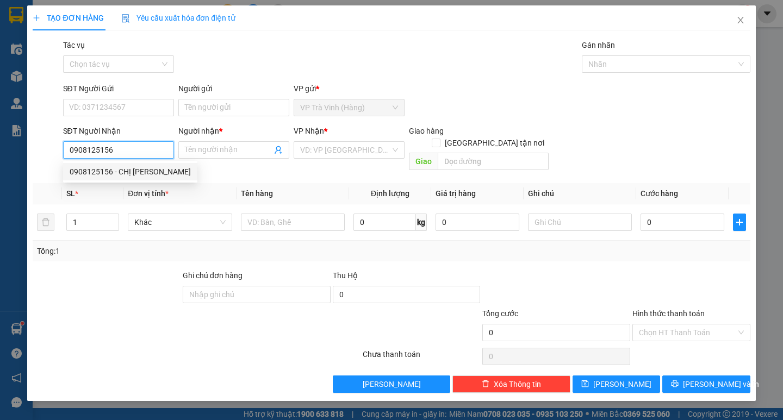
click at [114, 170] on div "0908125156 - CHỊ HÀ" at bounding box center [130, 172] width 121 height 12
type input "CHỊ HÀ"
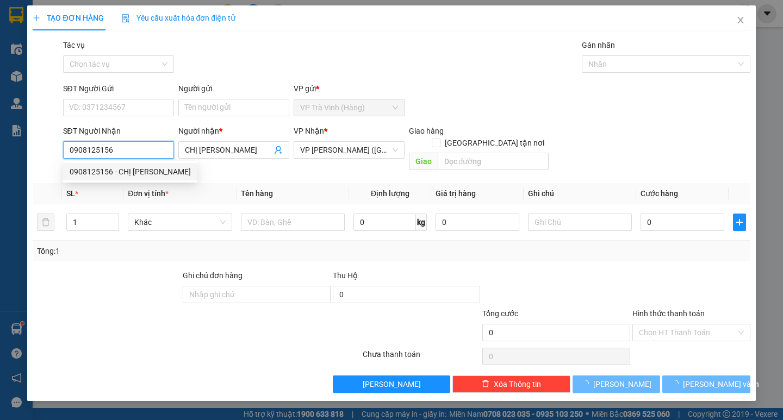
type input "20.000"
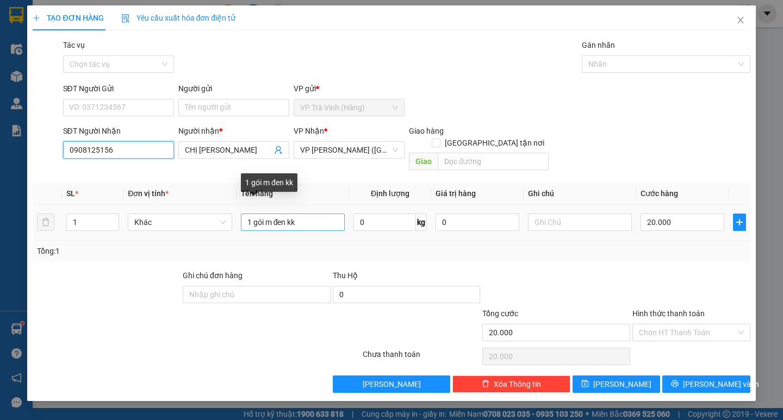
type input "0908125156"
click at [278, 214] on input "1 gói m đen kk" at bounding box center [293, 222] width 104 height 17
type input "1 gói m trắng kk"
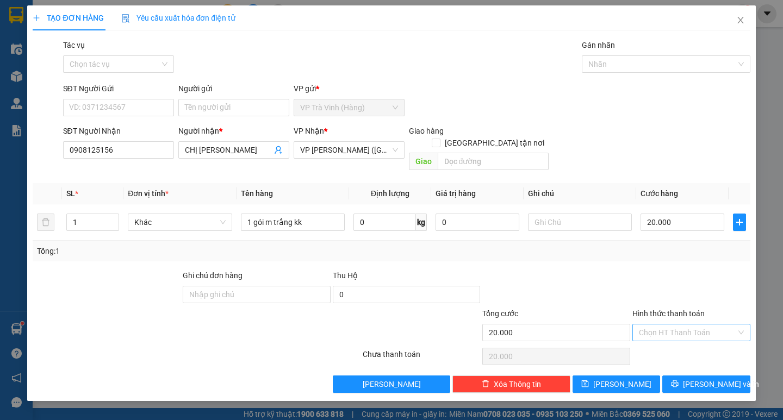
click at [676, 325] on input "Hình thức thanh toán" at bounding box center [687, 333] width 97 height 16
click at [687, 348] on div "Tại văn phòng" at bounding box center [691, 342] width 118 height 17
type input "0"
click at [679, 380] on icon "printer" at bounding box center [675, 384] width 8 height 8
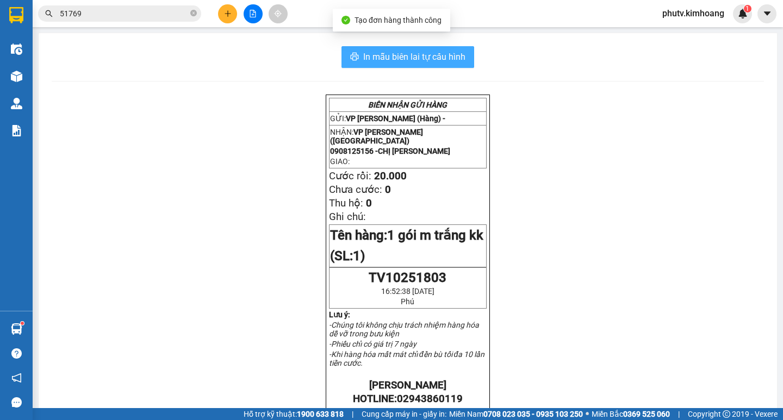
click at [433, 46] on button "In mẫu biên lai tự cấu hình" at bounding box center [407, 57] width 133 height 22
click at [433, 51] on span "In mẫu biên lai tự cấu hình" at bounding box center [414, 57] width 102 height 14
click at [341, 46] on button "In mẫu biên lai tự cấu hình" at bounding box center [407, 57] width 133 height 22
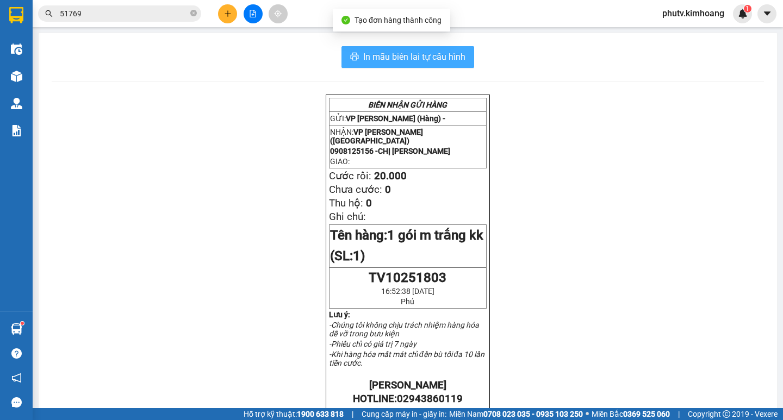
click at [341, 46] on button "In mẫu biên lai tự cấu hình" at bounding box center [407, 57] width 133 height 22
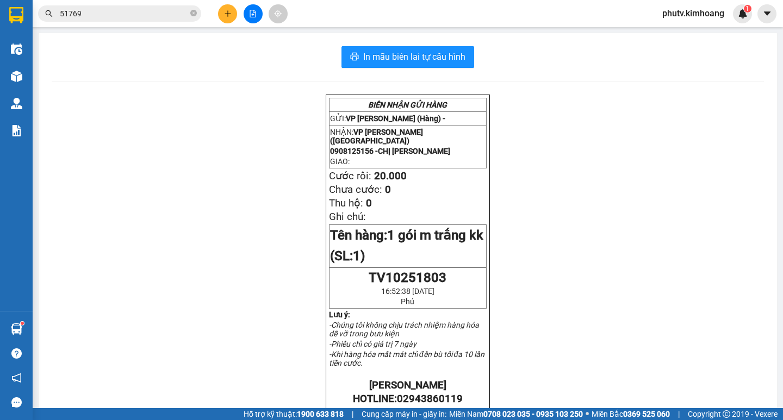
click at [131, 5] on span "51769" at bounding box center [119, 13] width 163 height 16
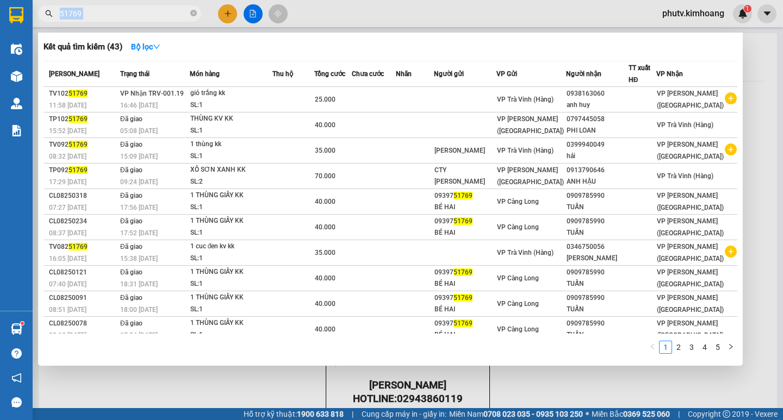
click at [130, 7] on span "51769" at bounding box center [119, 13] width 163 height 16
drag, startPoint x: 130, startPoint y: 7, endPoint x: 130, endPoint y: 17, distance: 10.3
click at [130, 12] on span "51769" at bounding box center [119, 13] width 163 height 16
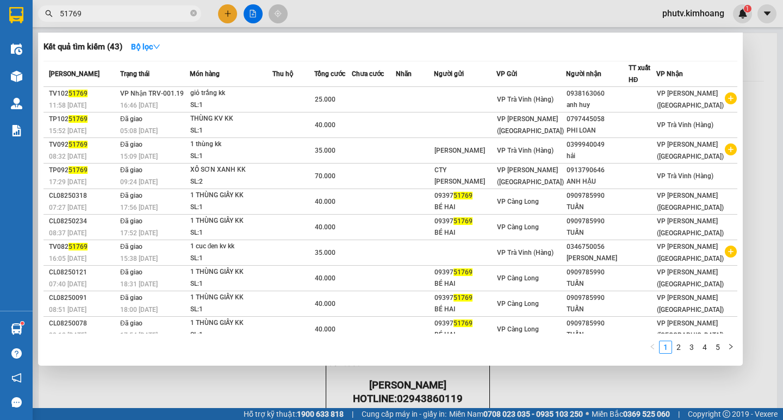
click at [130, 17] on input "51769" at bounding box center [124, 14] width 128 height 12
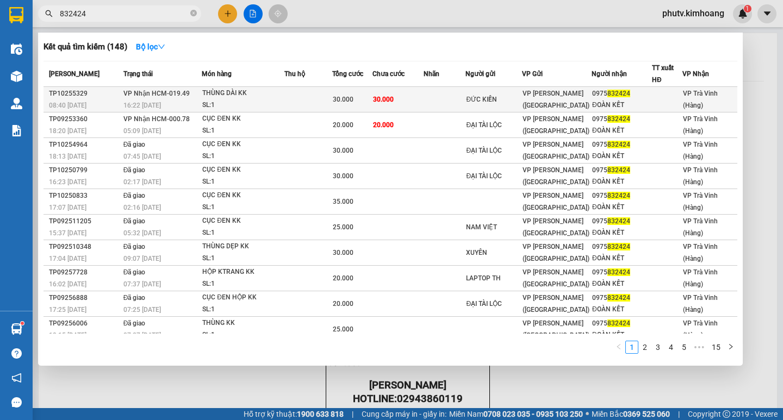
type input "832424"
click at [279, 101] on div "SL: 1" at bounding box center [243, 106] width 82 height 12
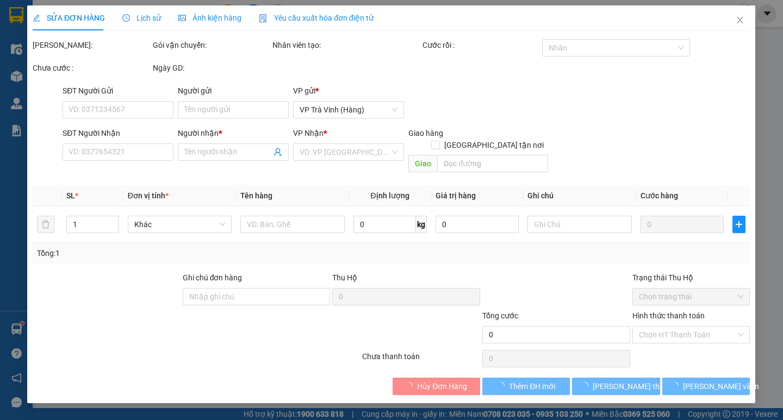
type input "ĐỨC KIẾN"
type input "0975832424"
type input "ĐOÀN KẾT"
type input "30.000"
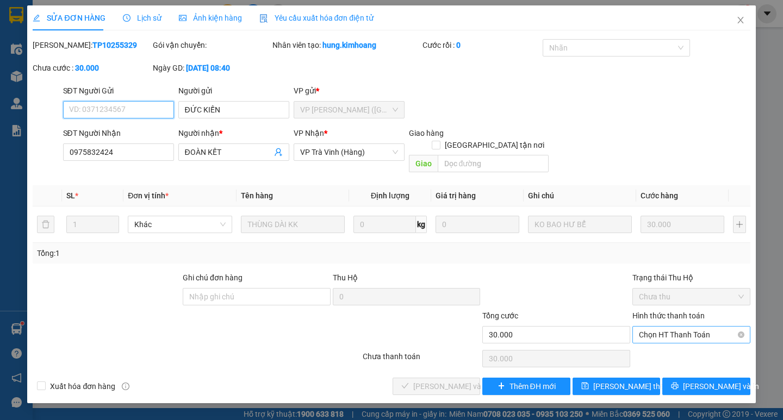
click at [691, 329] on span "Chọn HT Thanh Toán" at bounding box center [691, 335] width 105 height 16
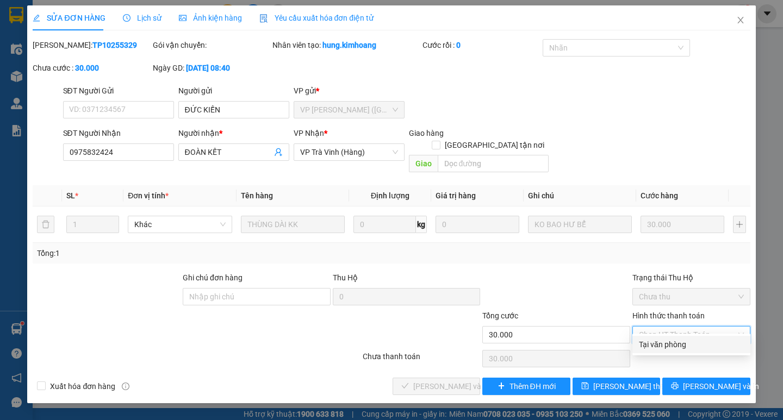
click at [689, 344] on div "Tại văn phòng" at bounding box center [691, 345] width 105 height 12
type input "0"
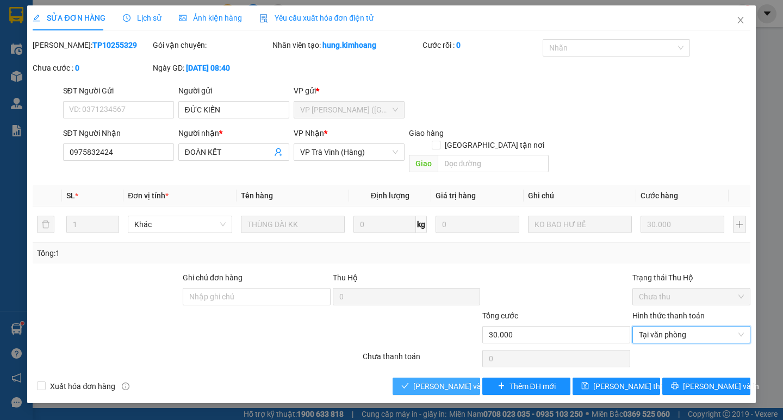
click at [410, 378] on button "[PERSON_NAME] và Giao hàng" at bounding box center [437, 386] width 88 height 17
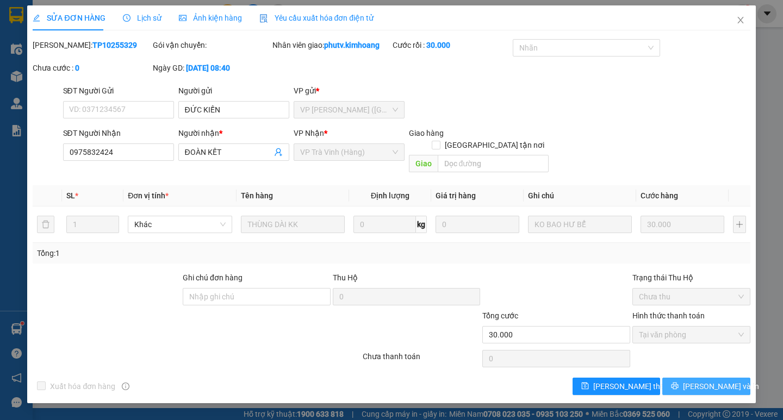
click at [674, 378] on button "[PERSON_NAME] và In" at bounding box center [706, 386] width 88 height 17
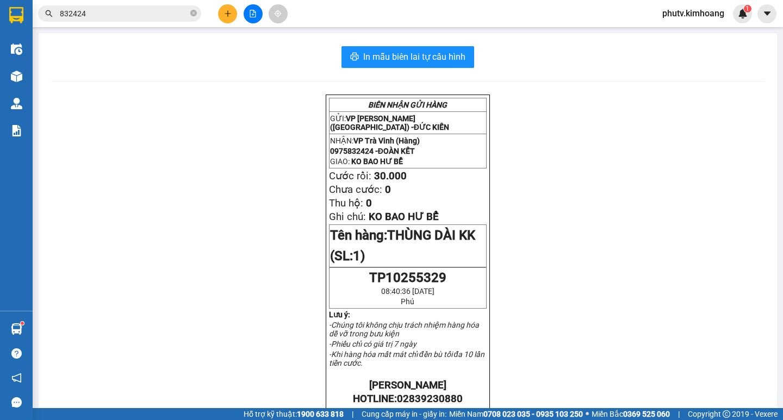
click at [96, 12] on input "832424" at bounding box center [124, 14] width 128 height 12
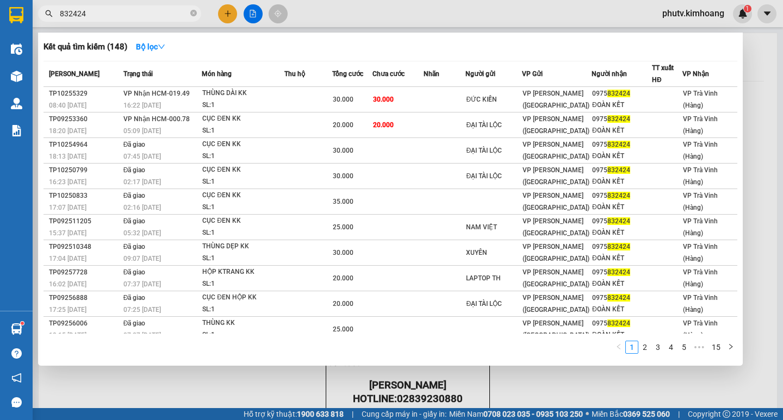
click at [96, 12] on input "832424" at bounding box center [124, 14] width 128 height 12
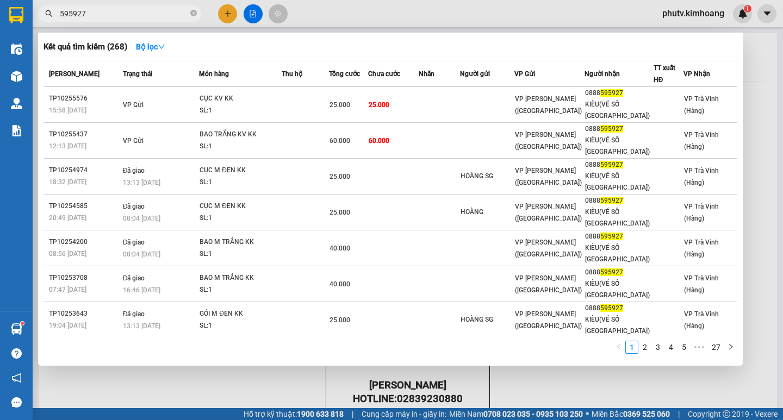
click at [141, 19] on input "595927" at bounding box center [124, 14] width 128 height 12
type input "3"
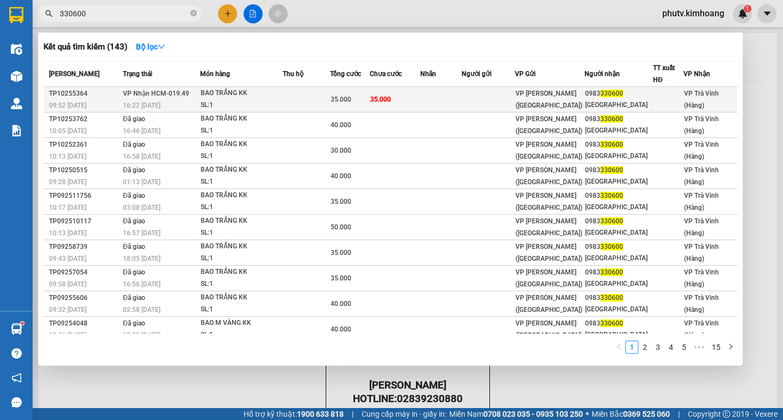
type input "330600"
drag, startPoint x: 312, startPoint y: 101, endPoint x: 318, endPoint y: 100, distance: 5.5
click at [318, 100] on td at bounding box center [306, 100] width 47 height 26
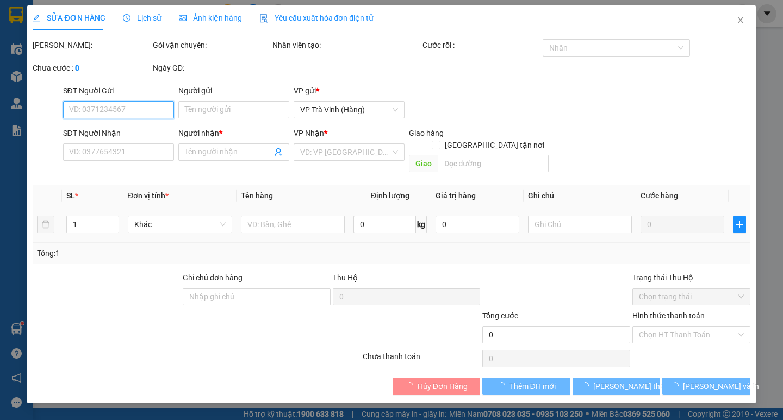
type input "0983330600"
type input "PHÚ DINH"
type input "35.000"
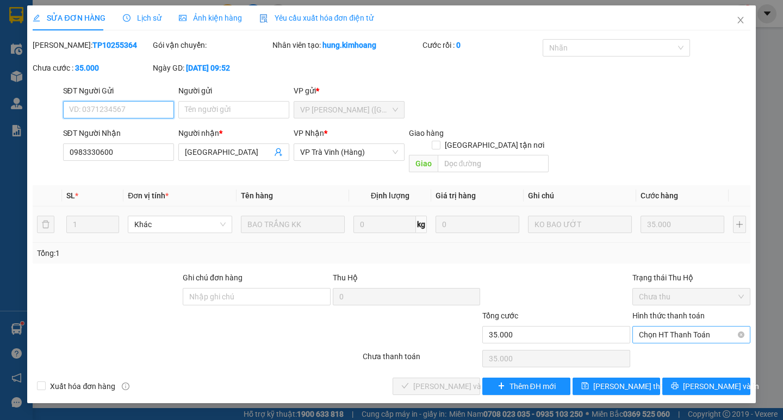
drag, startPoint x: 683, startPoint y: 320, endPoint x: 679, endPoint y: 326, distance: 7.1
click at [683, 327] on span "Chọn HT Thanh Toán" at bounding box center [691, 335] width 105 height 16
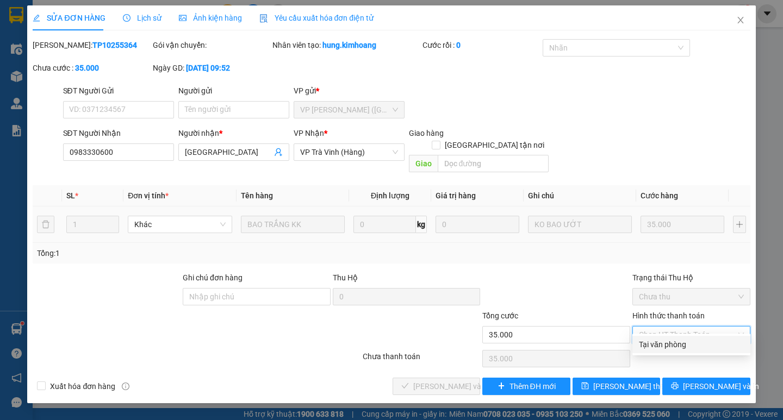
click at [676, 341] on div "Tại văn phòng" at bounding box center [691, 345] width 105 height 12
type input "0"
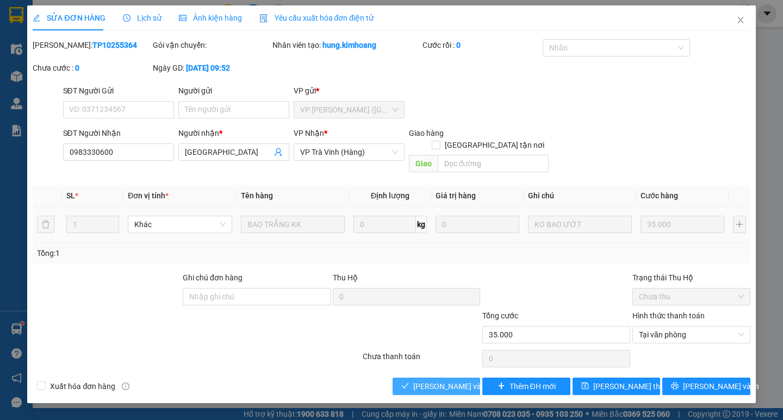
click at [450, 381] on span "[PERSON_NAME] và Giao hàng" at bounding box center [465, 387] width 104 height 12
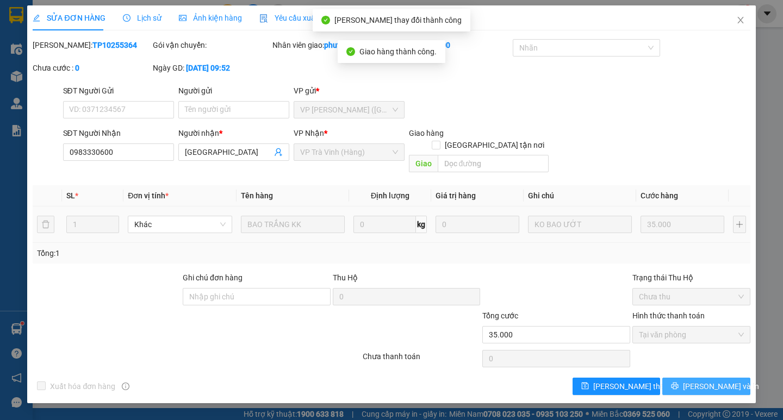
click at [706, 381] on span "[PERSON_NAME] và In" at bounding box center [721, 387] width 76 height 12
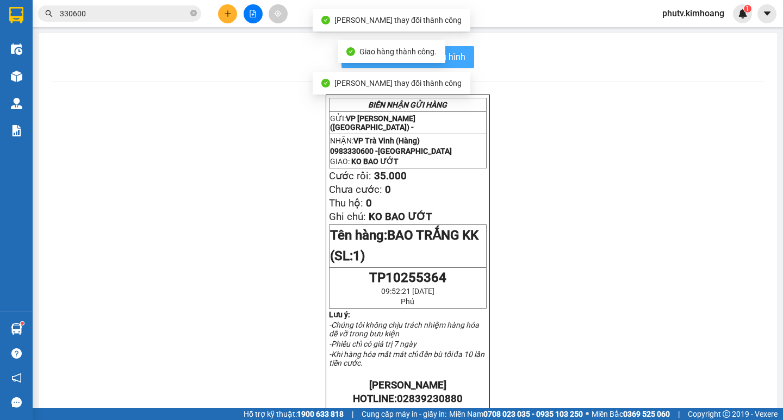
click at [459, 53] on span "In mẫu biên lai tự cấu hình" at bounding box center [414, 57] width 102 height 14
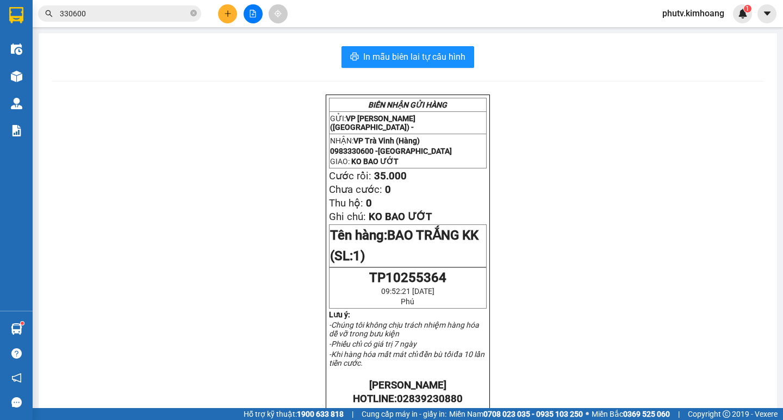
click at [112, 19] on input "330600" at bounding box center [124, 14] width 128 height 12
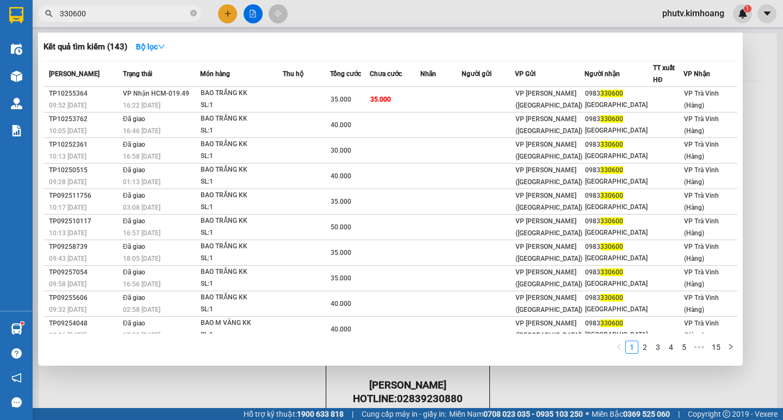
click at [112, 19] on input "330600" at bounding box center [124, 14] width 128 height 12
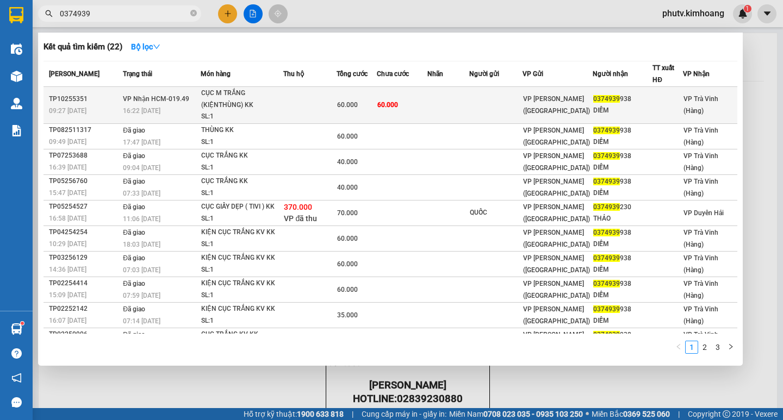
type input "0374939"
click at [173, 98] on span "VP Nhận HCM-019.49" at bounding box center [156, 99] width 66 height 8
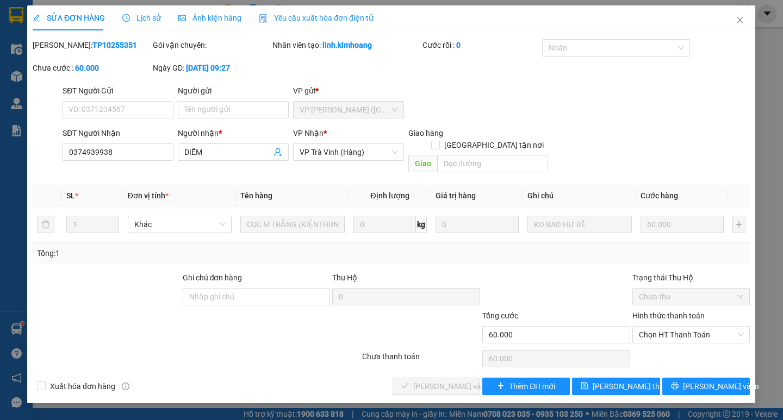
type input "0374939938"
type input "DIỄM"
type input "60.000"
click at [679, 382] on icon "printer" at bounding box center [675, 386] width 8 height 8
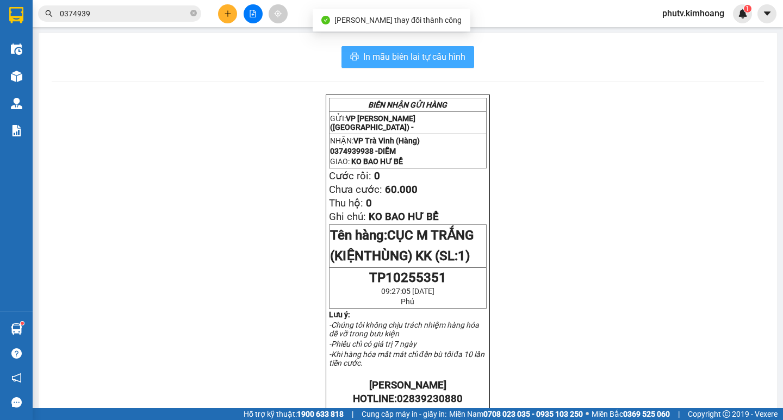
click at [437, 66] on button "In mẫu biên lai tự cấu hình" at bounding box center [407, 57] width 133 height 22
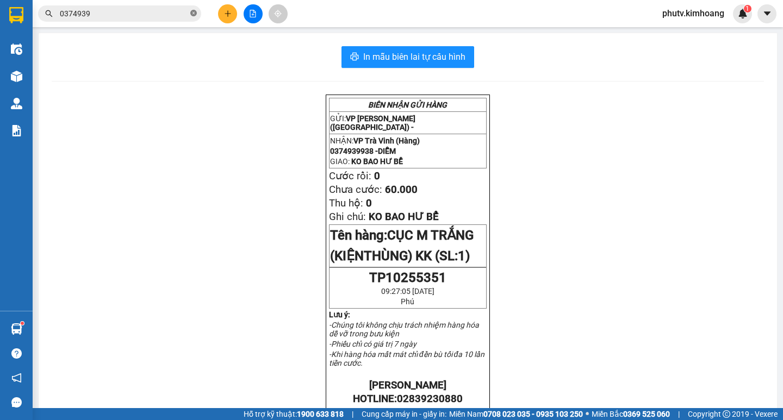
click at [195, 13] on icon "close-circle" at bounding box center [193, 13] width 7 height 7
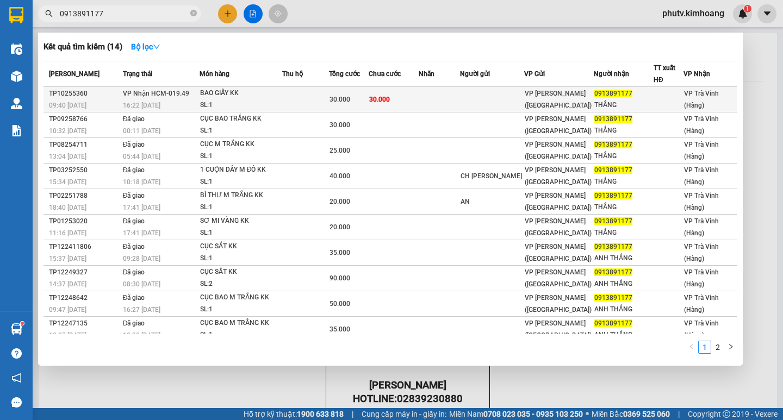
type input "0913891177"
click at [293, 95] on td at bounding box center [305, 100] width 47 height 26
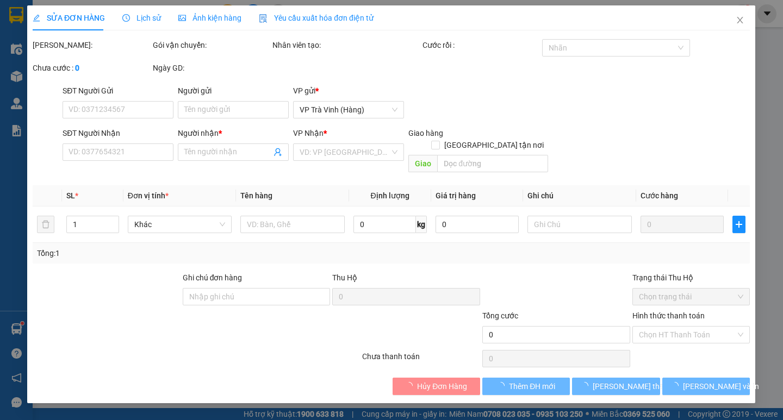
type input "0913891177"
type input "THẮNG"
type input "30.000"
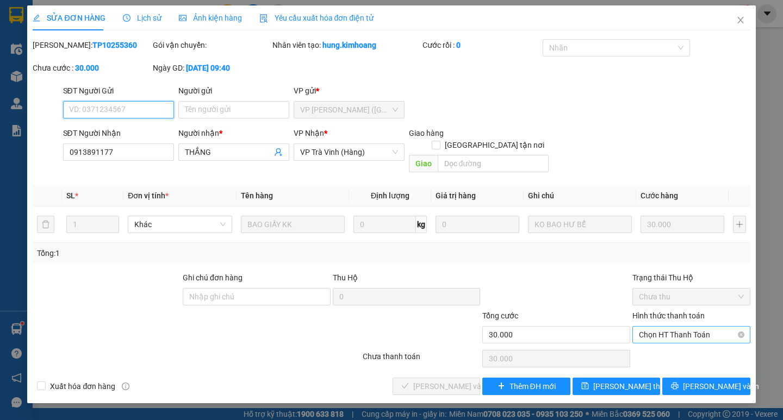
click at [679, 327] on span "Chọn HT Thanh Toán" at bounding box center [691, 335] width 105 height 16
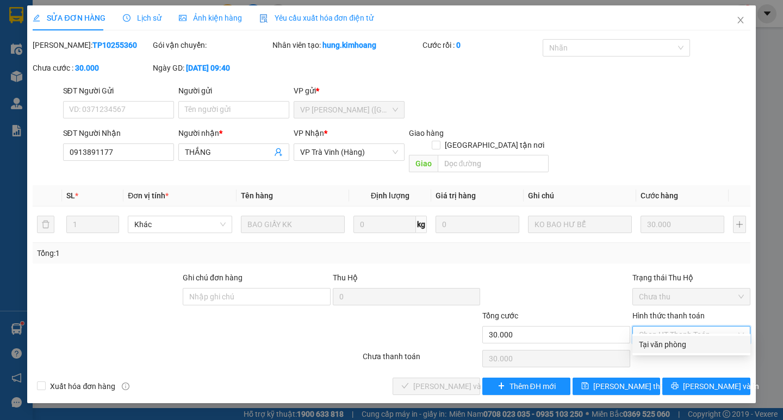
drag, startPoint x: 685, startPoint y: 342, endPoint x: 567, endPoint y: 346, distance: 118.1
click at [685, 342] on div "Tại văn phòng" at bounding box center [691, 345] width 105 height 12
type input "0"
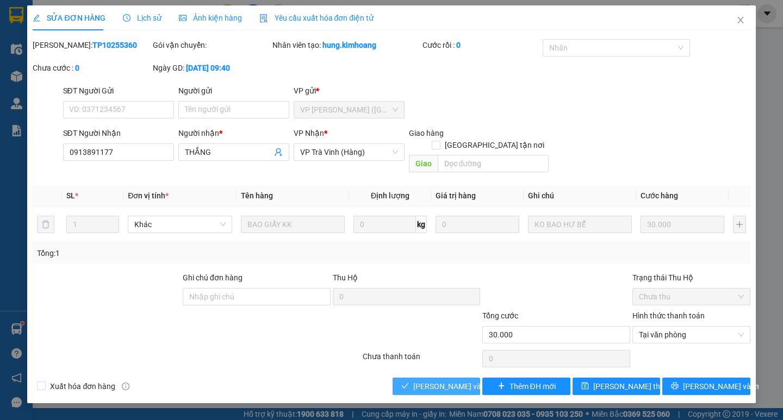
drag, startPoint x: 402, startPoint y: 369, endPoint x: 416, endPoint y: 370, distance: 14.2
click at [404, 378] on button "[PERSON_NAME] và Giao hàng" at bounding box center [437, 386] width 88 height 17
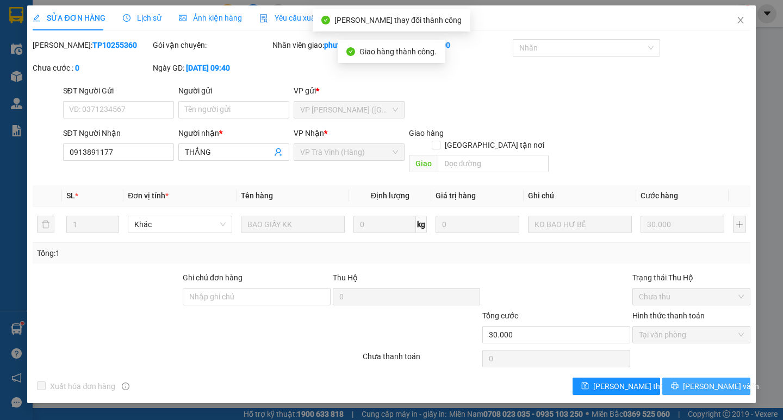
click at [730, 378] on button "[PERSON_NAME] và In" at bounding box center [706, 386] width 88 height 17
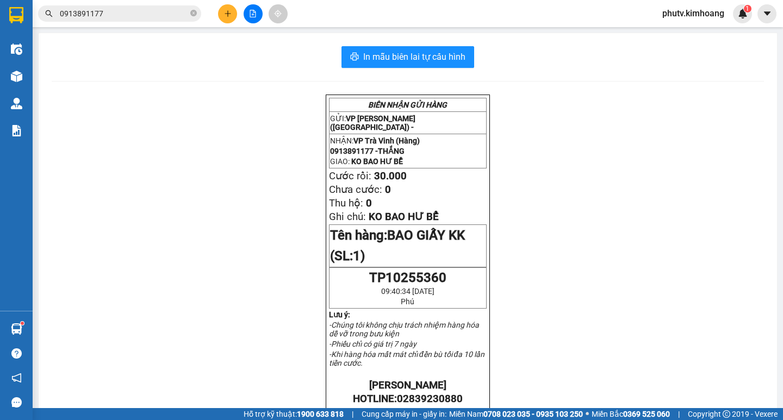
click at [108, 10] on input "0913891177" at bounding box center [124, 14] width 128 height 12
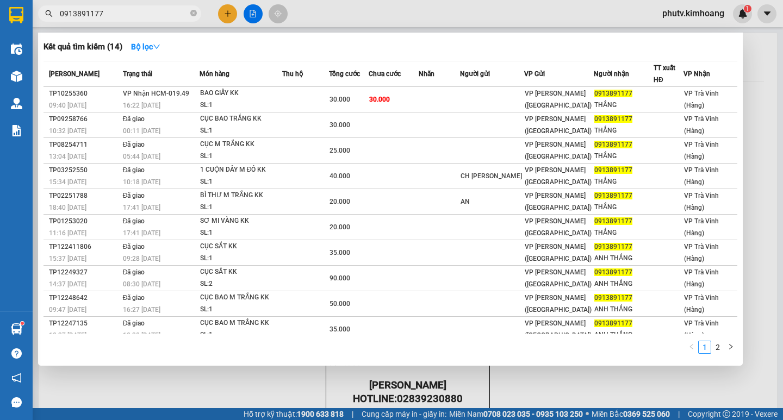
click at [108, 10] on input "0913891177" at bounding box center [124, 14] width 128 height 12
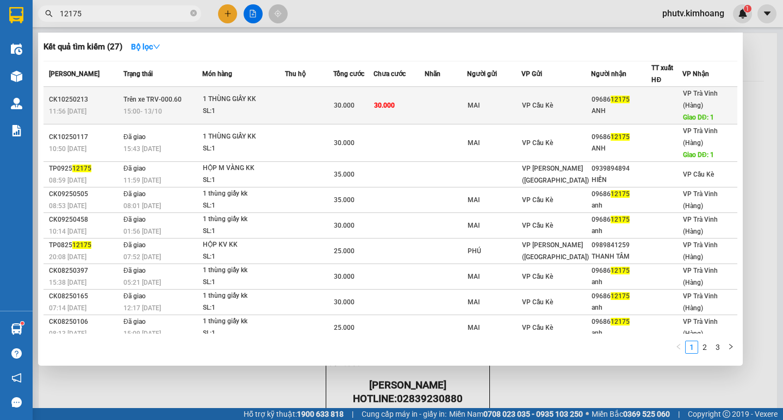
type input "12175"
click at [397, 110] on td "30.000" at bounding box center [399, 106] width 51 height 38
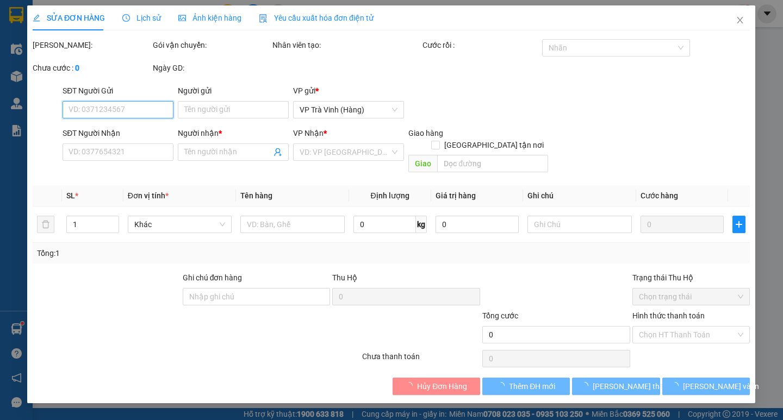
type input "MAI"
type input "0968612175"
type input "ANH"
type input "1"
type input "30.000"
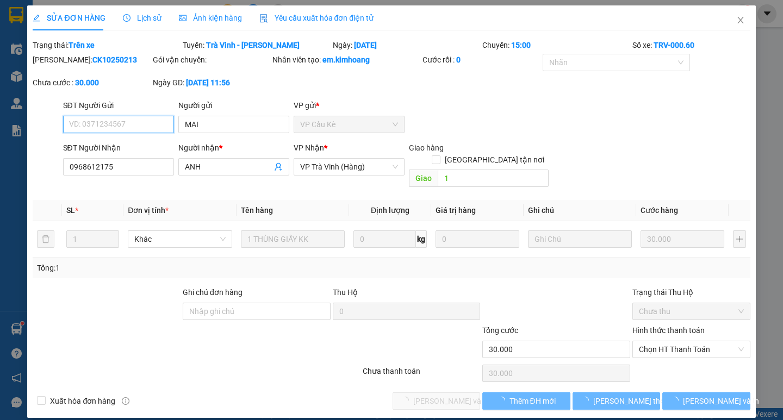
click at [661, 341] on span "Chọn HT Thanh Toán" at bounding box center [691, 349] width 105 height 16
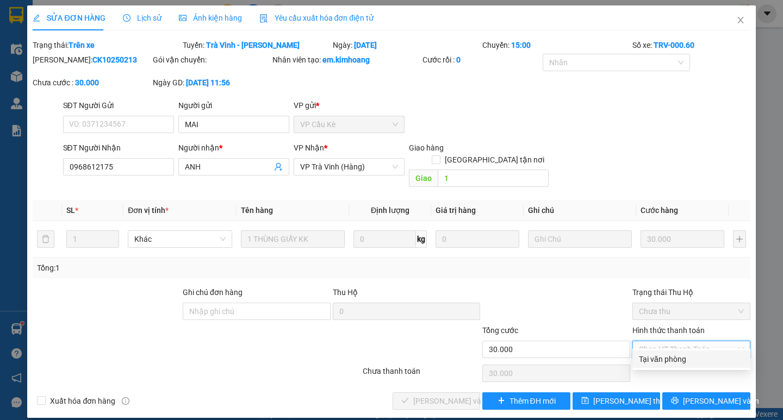
click at [674, 358] on div "Tại văn phòng" at bounding box center [691, 359] width 105 height 12
type input "0"
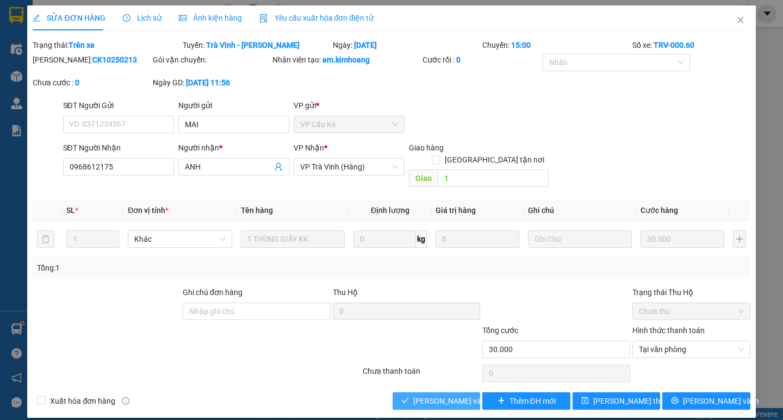
click at [454, 395] on span "[PERSON_NAME] và Giao hàng" at bounding box center [465, 401] width 104 height 12
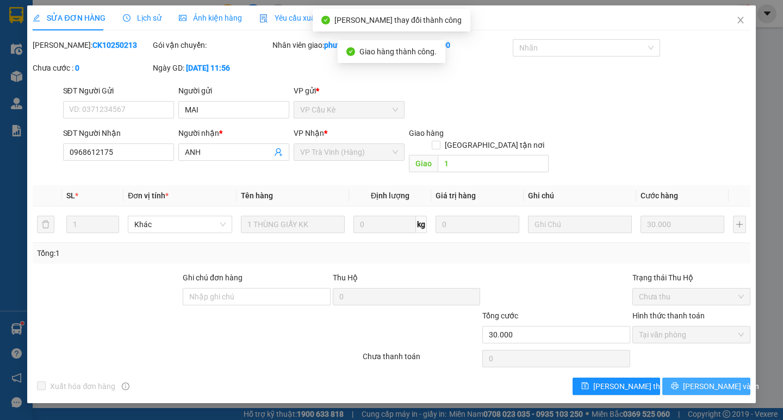
click at [717, 381] on span "[PERSON_NAME] và In" at bounding box center [721, 387] width 76 height 12
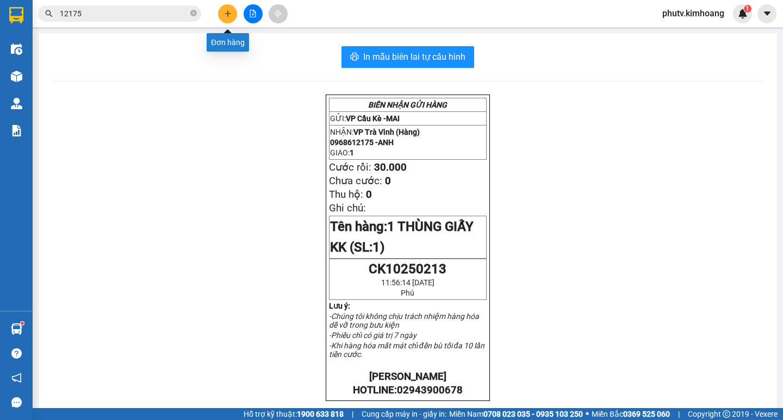
click at [219, 13] on button at bounding box center [227, 13] width 19 height 19
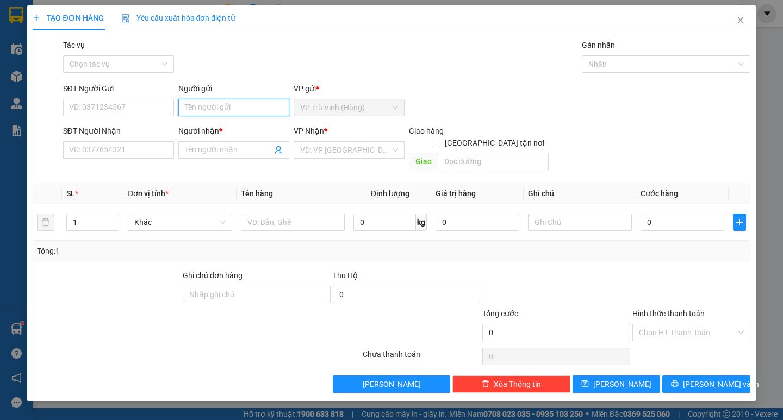
click at [215, 104] on input "Người gửi" at bounding box center [233, 107] width 111 height 17
type input "tvu"
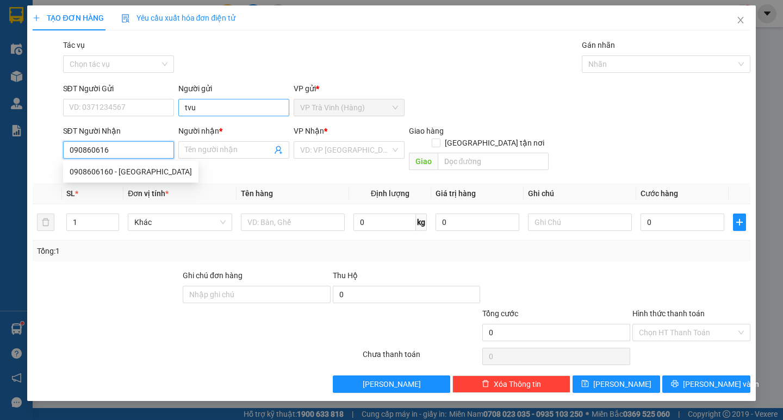
type input "0908606160"
click at [114, 171] on div "0908606160 - VIỆT TIÊN" at bounding box center [131, 172] width 122 height 12
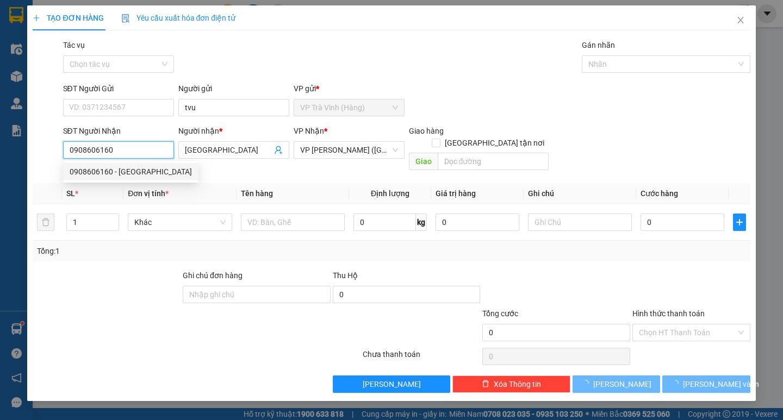
type input "VIỆT TIÊN"
type input "20.000"
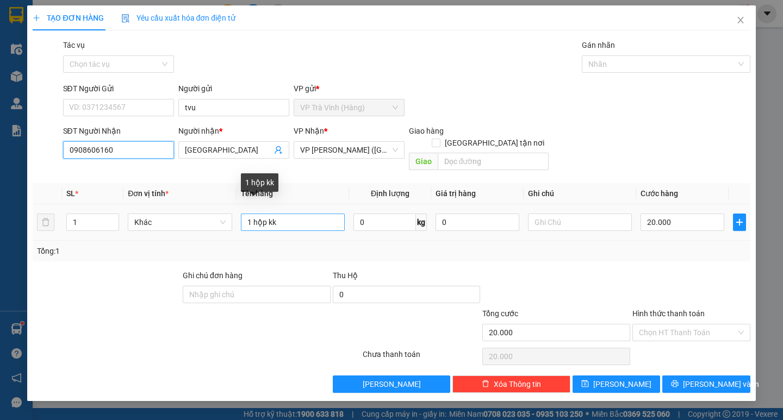
type input "0908606160"
click at [265, 214] on input "1 hộp kk" at bounding box center [293, 222] width 104 height 17
type input "1 hộp nhựa kk"
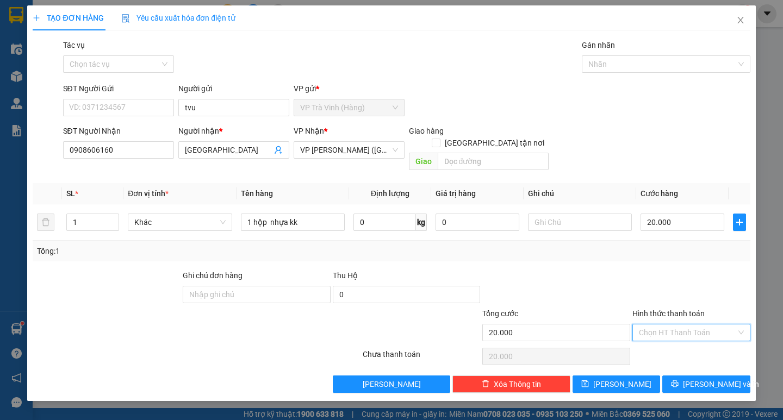
click at [688, 325] on input "Hình thức thanh toán" at bounding box center [687, 333] width 97 height 16
click at [688, 345] on div "Tại văn phòng" at bounding box center [691, 343] width 105 height 12
type input "0"
click at [679, 380] on button "[PERSON_NAME] và In" at bounding box center [706, 384] width 88 height 17
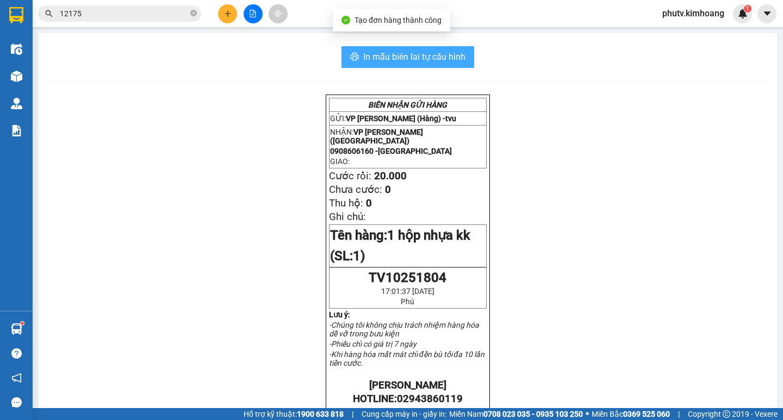
click at [418, 60] on span "In mẫu biên lai tự cấu hình" at bounding box center [414, 57] width 102 height 14
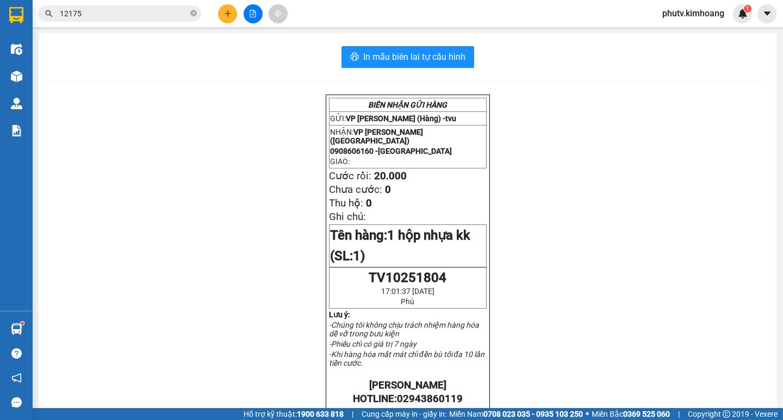
click at [193, 14] on icon "close-circle" at bounding box center [193, 13] width 7 height 7
drag, startPoint x: 194, startPoint y: 13, endPoint x: 155, endPoint y: 13, distance: 38.6
click at [178, 12] on span at bounding box center [119, 13] width 163 height 16
click at [155, 13] on input "text" at bounding box center [124, 14] width 128 height 12
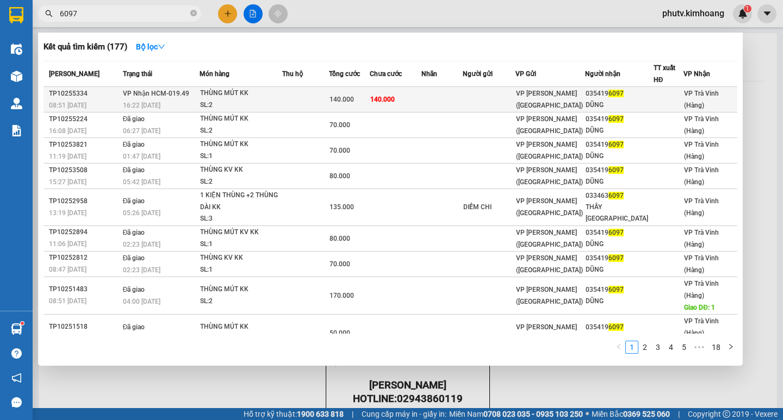
type input "6097"
click at [507, 97] on td at bounding box center [489, 100] width 53 height 26
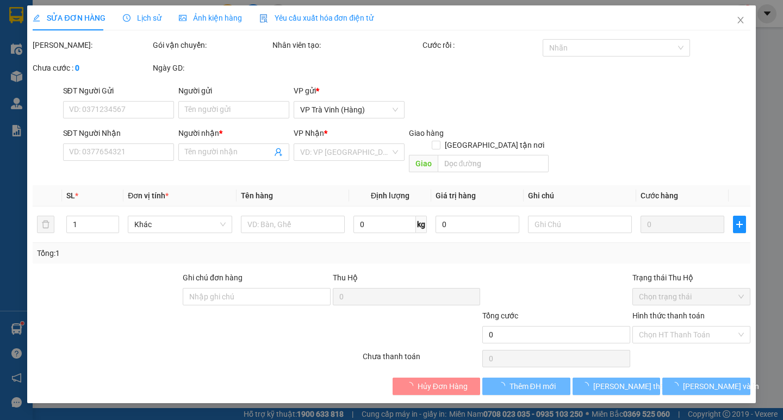
type input "0354196097"
type input "DŨNG"
type input "140.000"
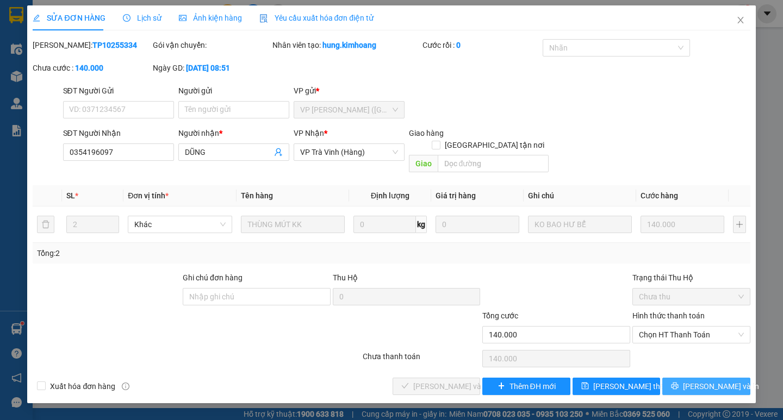
click at [697, 378] on button "[PERSON_NAME] và In" at bounding box center [706, 386] width 88 height 17
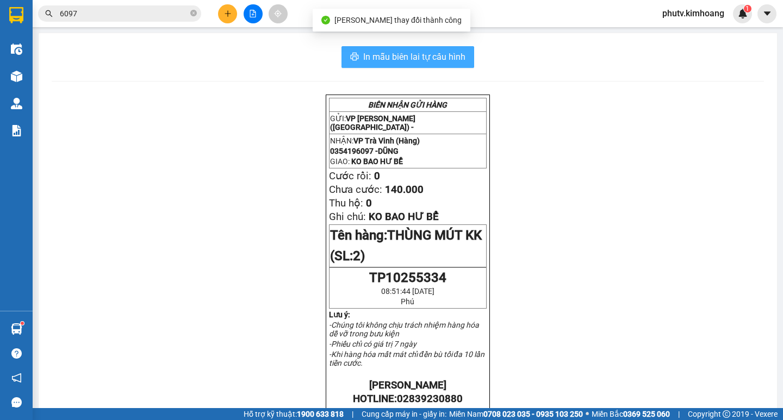
click at [423, 59] on span "In mẫu biên lai tự cấu hình" at bounding box center [414, 57] width 102 height 14
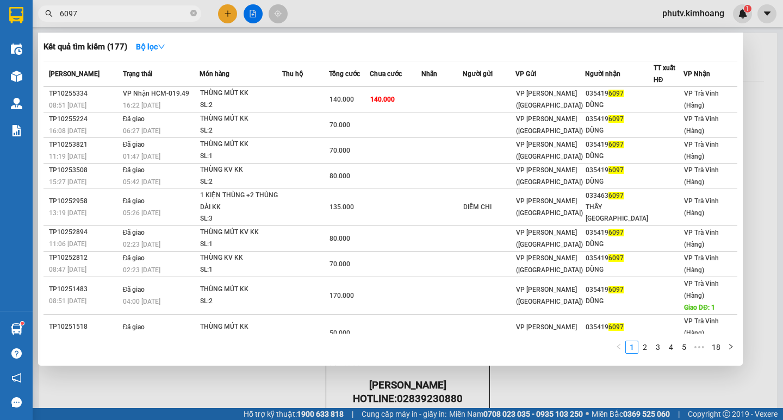
click at [163, 12] on input "6097" at bounding box center [124, 14] width 128 height 12
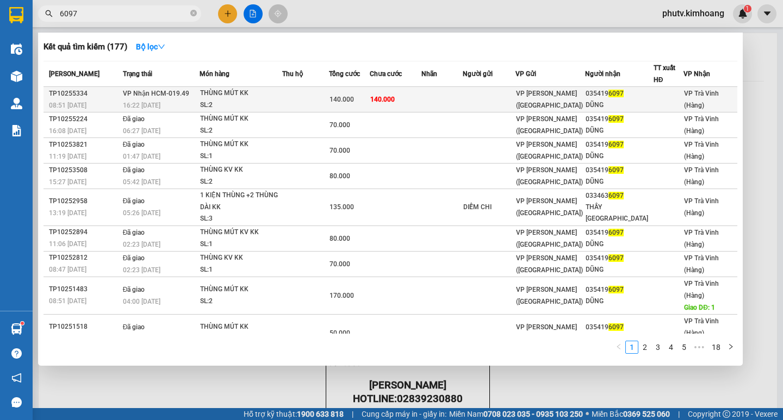
click at [437, 100] on td at bounding box center [441, 100] width 41 height 26
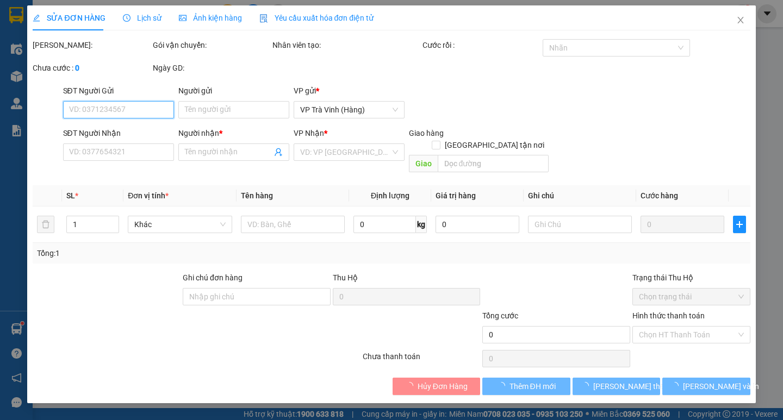
type input "0354196097"
type input "DŨNG"
type input "140.000"
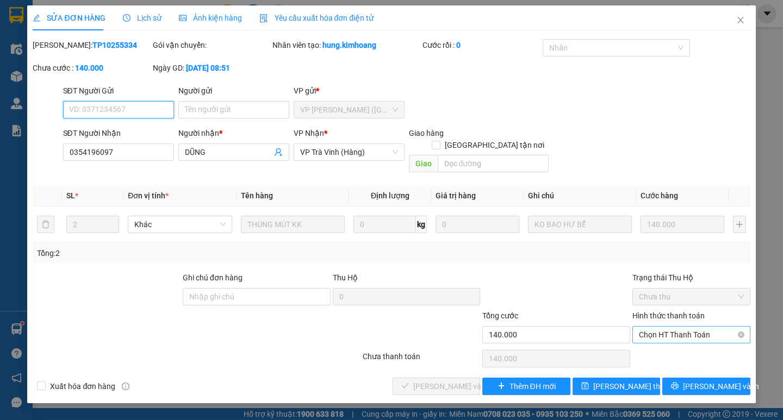
click at [686, 327] on span "Chọn HT Thanh Toán" at bounding box center [691, 335] width 105 height 16
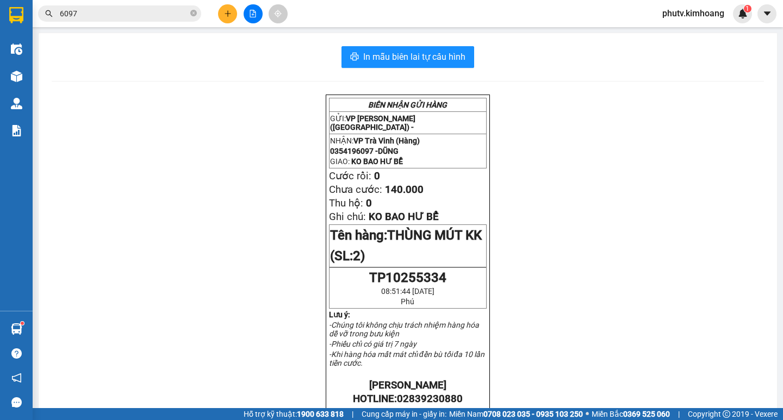
click at [119, 10] on input "6097" at bounding box center [124, 14] width 128 height 12
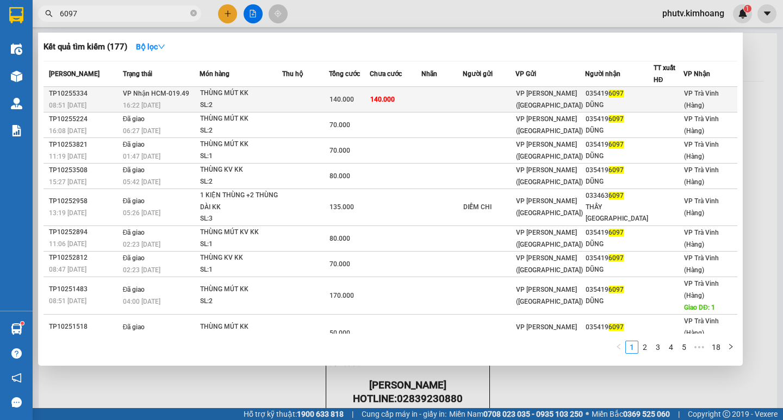
click at [399, 102] on td "140.000" at bounding box center [396, 100] width 52 height 26
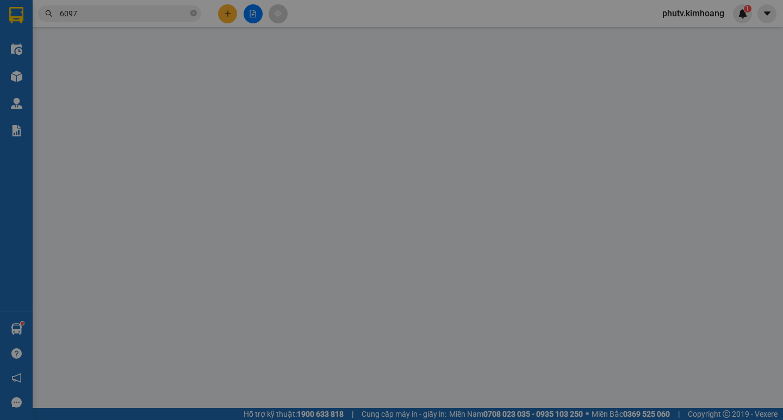
type input "0354196097"
type input "DŨNG"
type input "140.000"
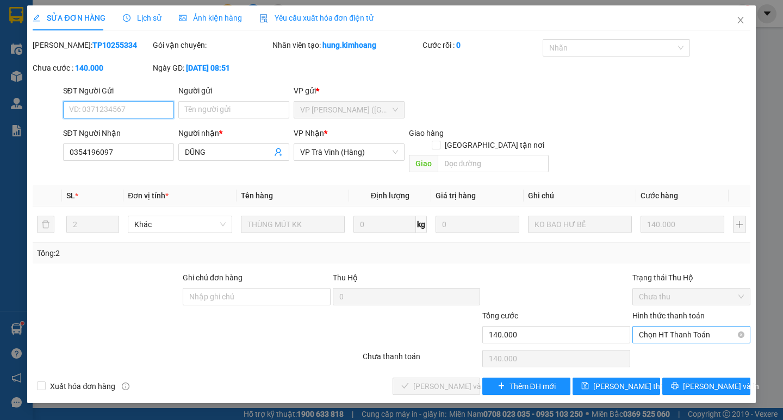
click at [709, 327] on span "Chọn HT Thanh Toán" at bounding box center [691, 335] width 105 height 16
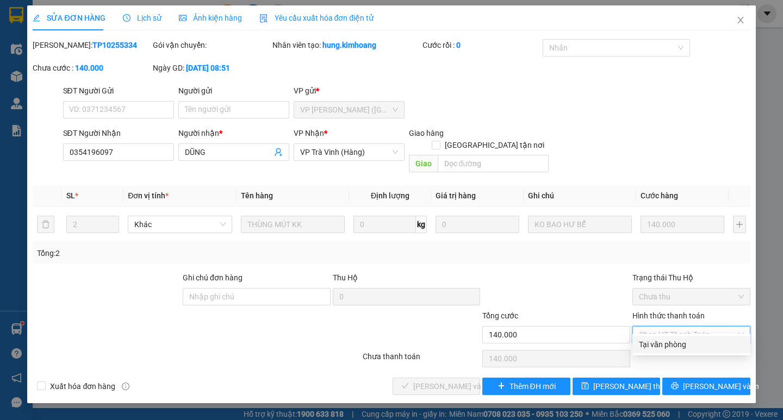
click at [694, 346] on div "Tại văn phòng" at bounding box center [691, 345] width 105 height 12
type input "0"
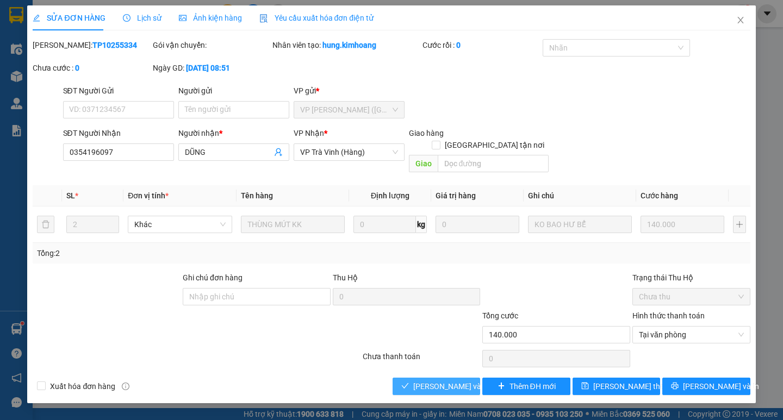
click at [425, 381] on span "[PERSON_NAME] và Giao hàng" at bounding box center [465, 387] width 104 height 12
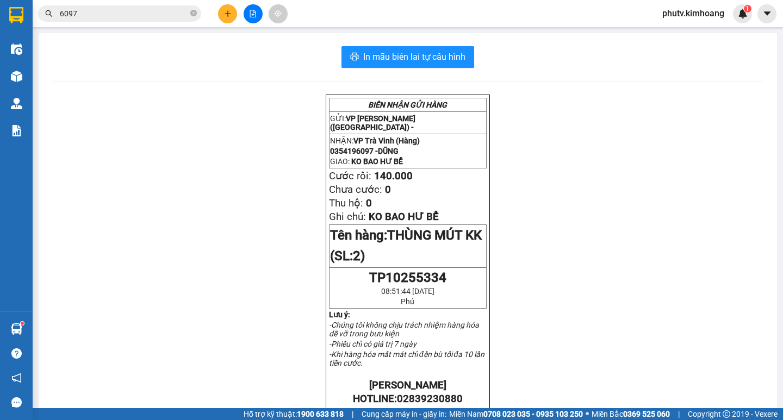
click at [156, 13] on input "6097" at bounding box center [124, 14] width 128 height 12
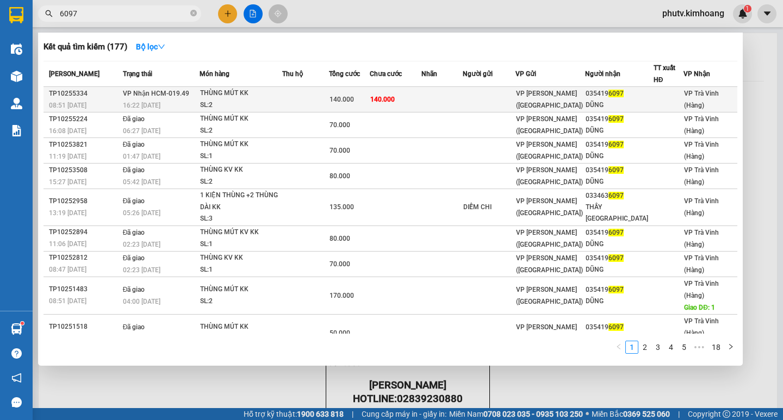
click at [329, 97] on td at bounding box center [305, 100] width 47 height 26
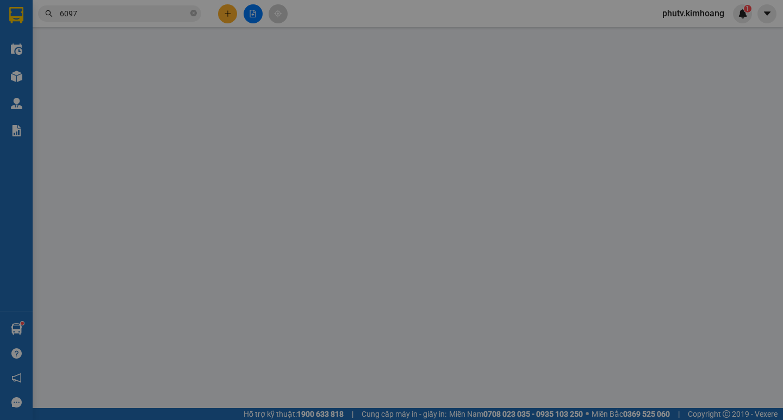
type input "0354196097"
type input "DŨNG"
type input "140.000"
